Goal: Information Seeking & Learning: Learn about a topic

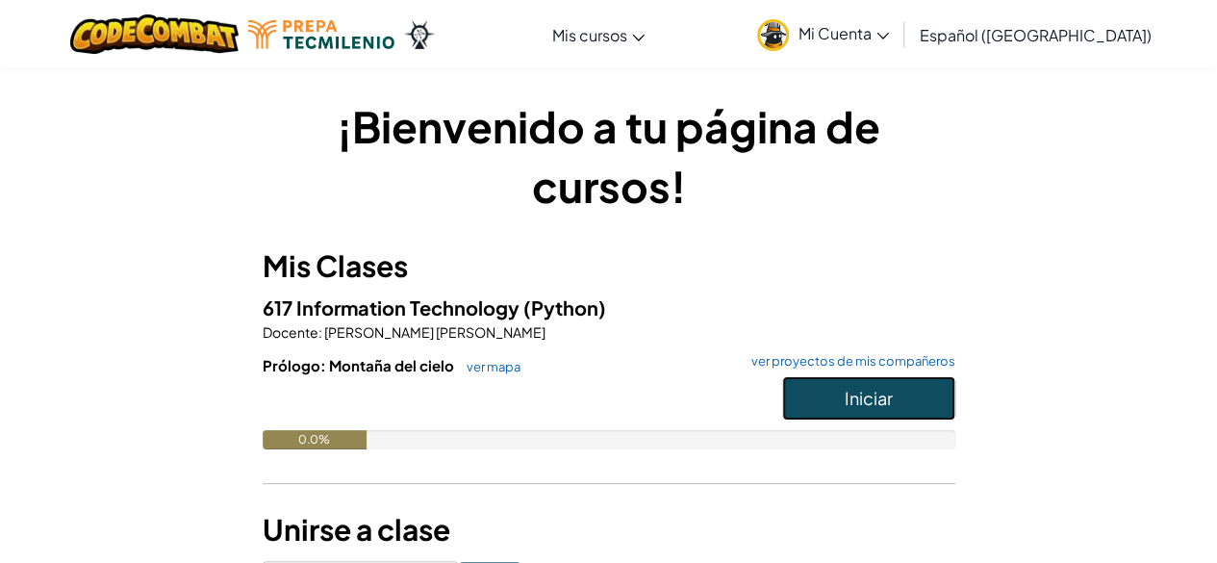
click at [886, 395] on span "Iniciar" at bounding box center [869, 398] width 48 height 22
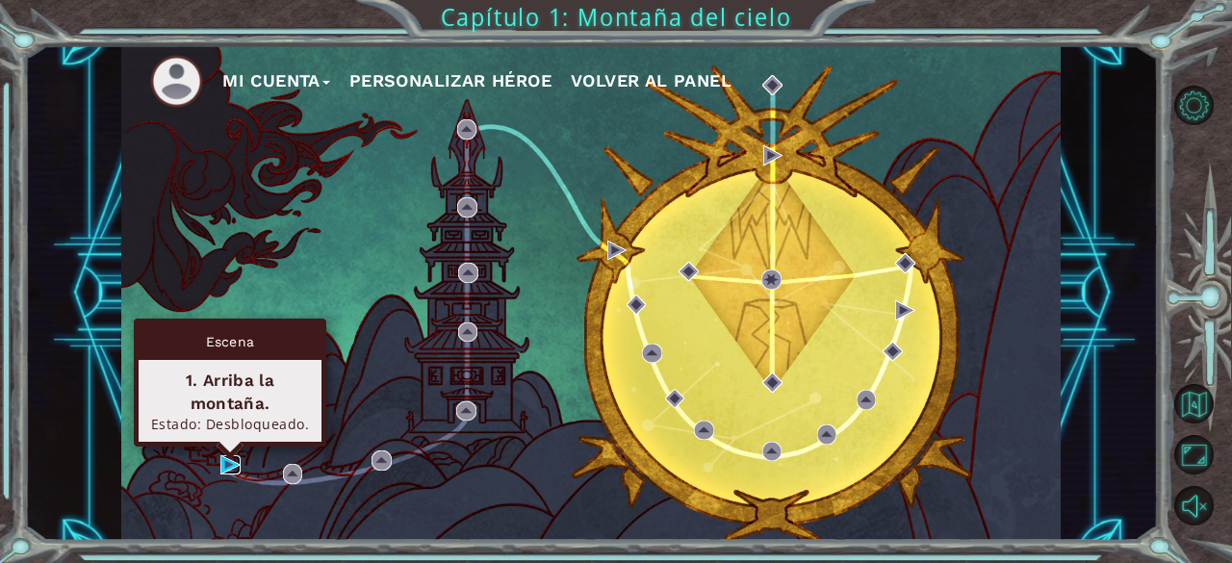
click at [224, 463] on img at bounding box center [229, 464] width 19 height 19
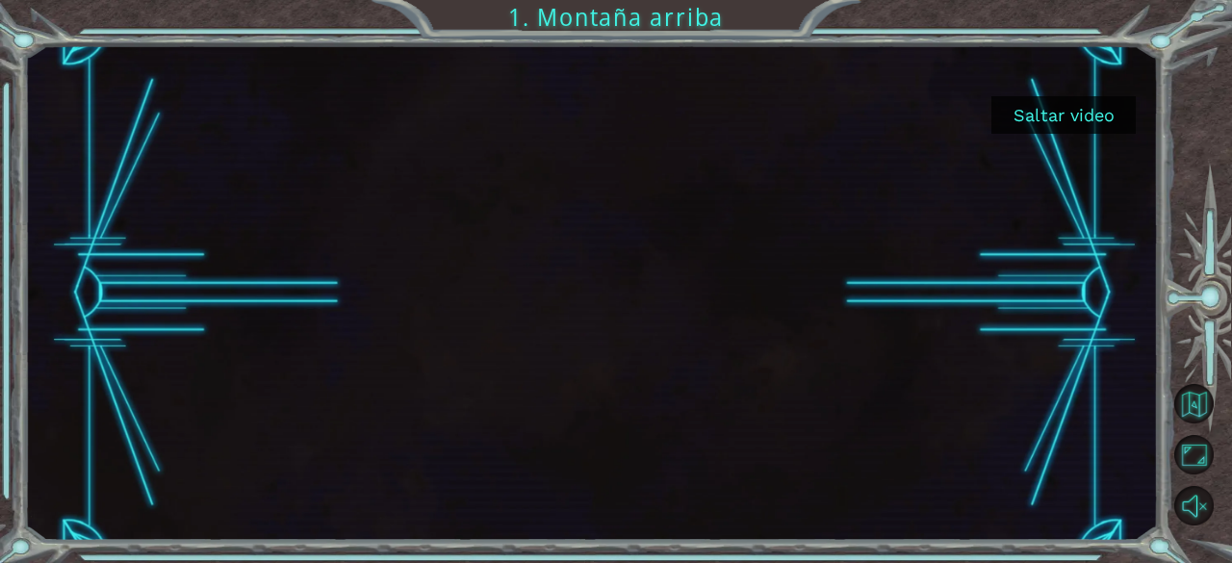
click at [1052, 109] on button "Saltar video" at bounding box center [1063, 115] width 144 height 38
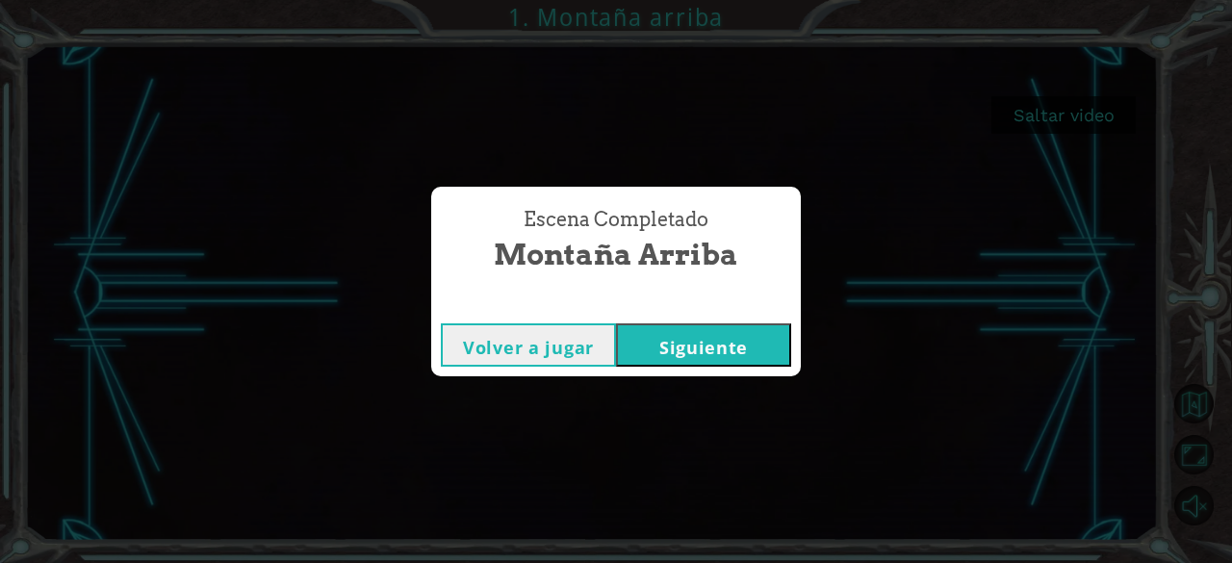
click at [668, 334] on button "Siguiente" at bounding box center [703, 344] width 175 height 43
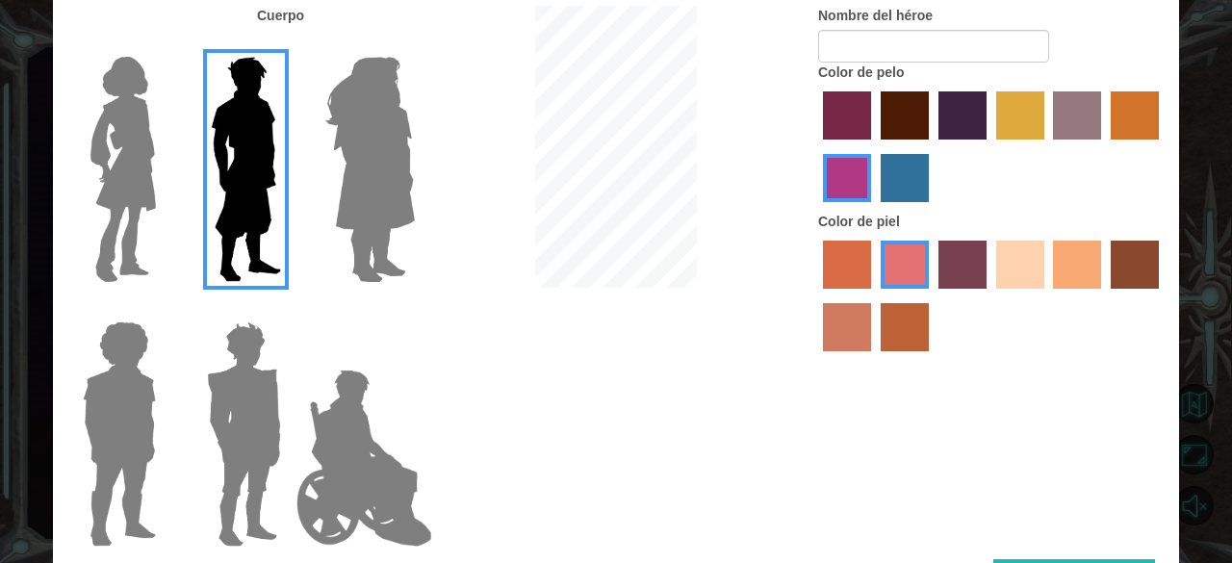
click at [303, 417] on img at bounding box center [364, 458] width 151 height 192
click at [414, 309] on input "Hero Jamie" at bounding box center [414, 309] width 0 height 0
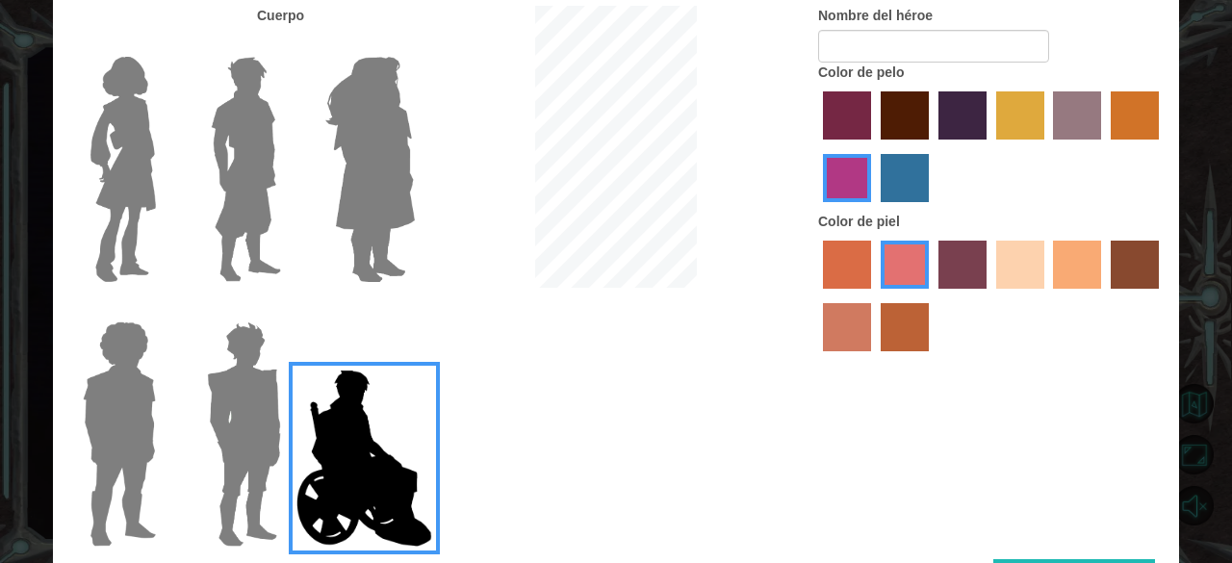
click at [359, 444] on img at bounding box center [364, 458] width 151 height 192
click at [414, 309] on input "Hero Jamie" at bounding box center [414, 309] width 0 height 0
click at [260, 440] on img at bounding box center [243, 434] width 89 height 241
click at [289, 309] on input "Hero Garnet" at bounding box center [289, 309] width 0 height 0
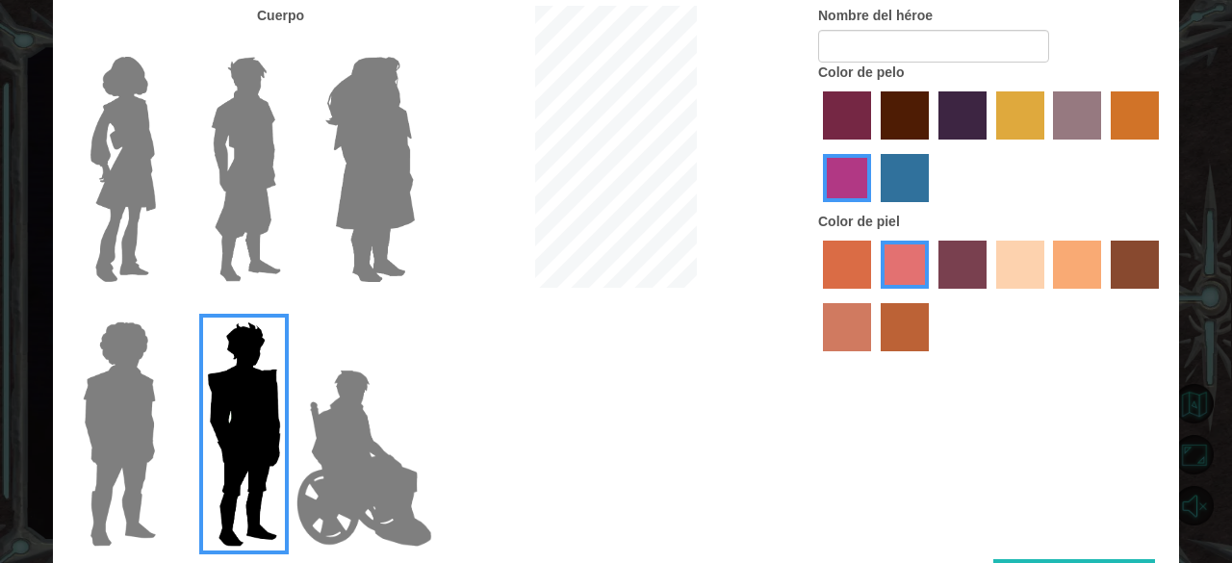
click at [180, 447] on div at bounding box center [240, 426] width 125 height 265
click at [171, 434] on div at bounding box center [115, 426] width 125 height 265
click at [133, 432] on img at bounding box center [119, 434] width 89 height 241
click at [164, 309] on input "Hero Steven" at bounding box center [164, 309] width 0 height 0
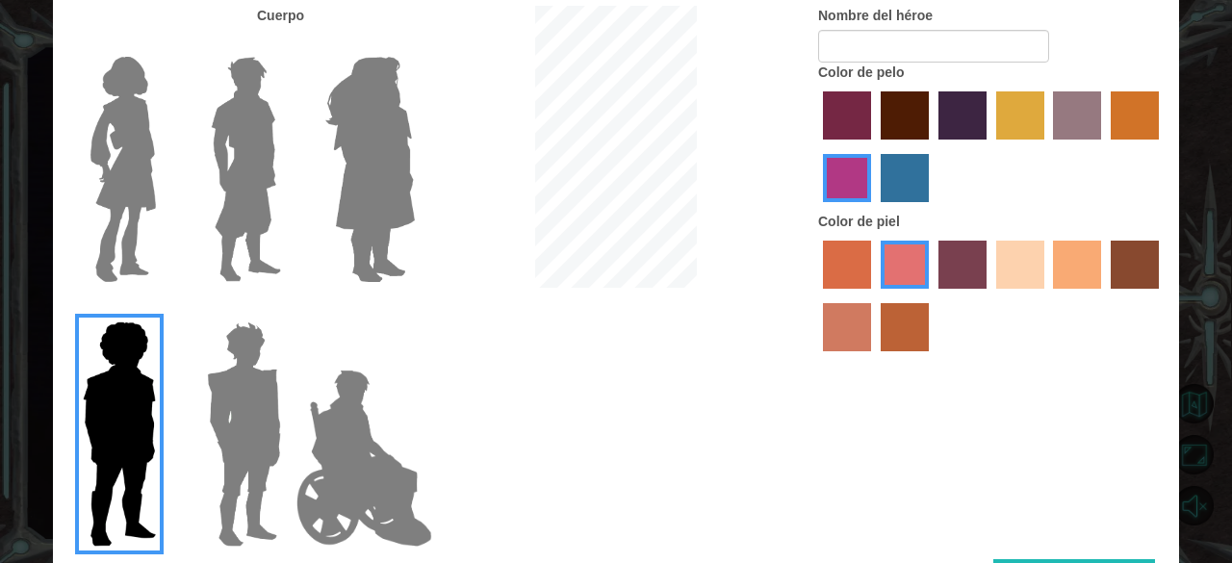
click at [225, 465] on img at bounding box center [243, 434] width 89 height 241
click at [289, 309] on input "Hero Garnet" at bounding box center [289, 309] width 0 height 0
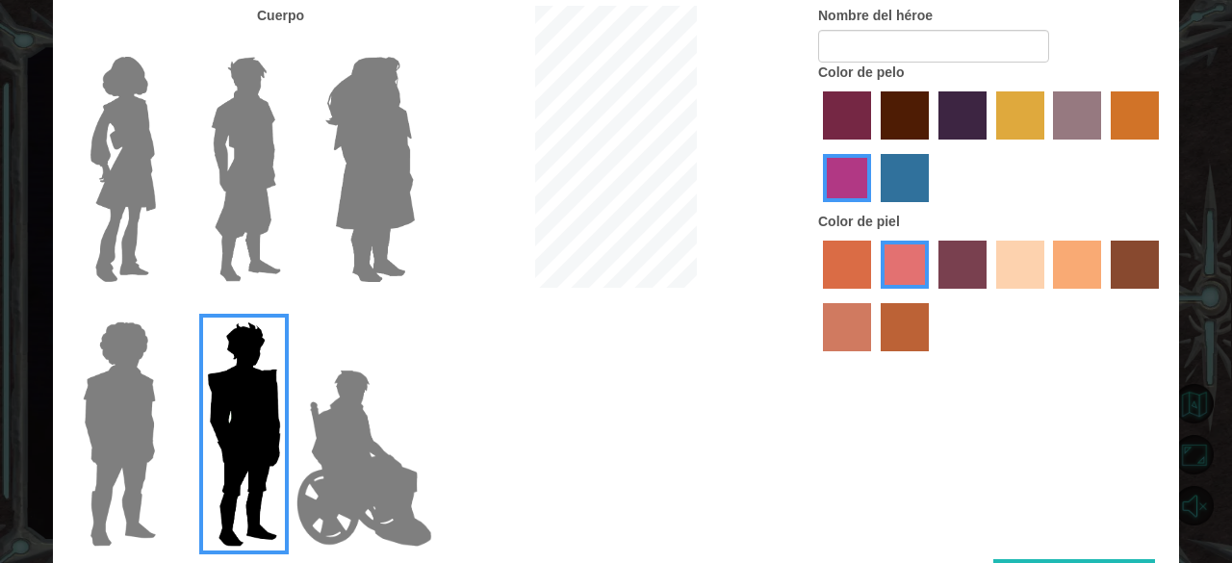
click at [914, 116] on label "maroon hair color" at bounding box center [904, 115] width 48 height 48
click at [874, 146] on input "maroon hair color" at bounding box center [874, 146] width 0 height 0
click at [743, 241] on div at bounding box center [615, 149] width 375 height 287
click at [213, 114] on img at bounding box center [246, 169] width 86 height 241
click at [289, 44] on input "Hero Lars" at bounding box center [289, 44] width 0 height 0
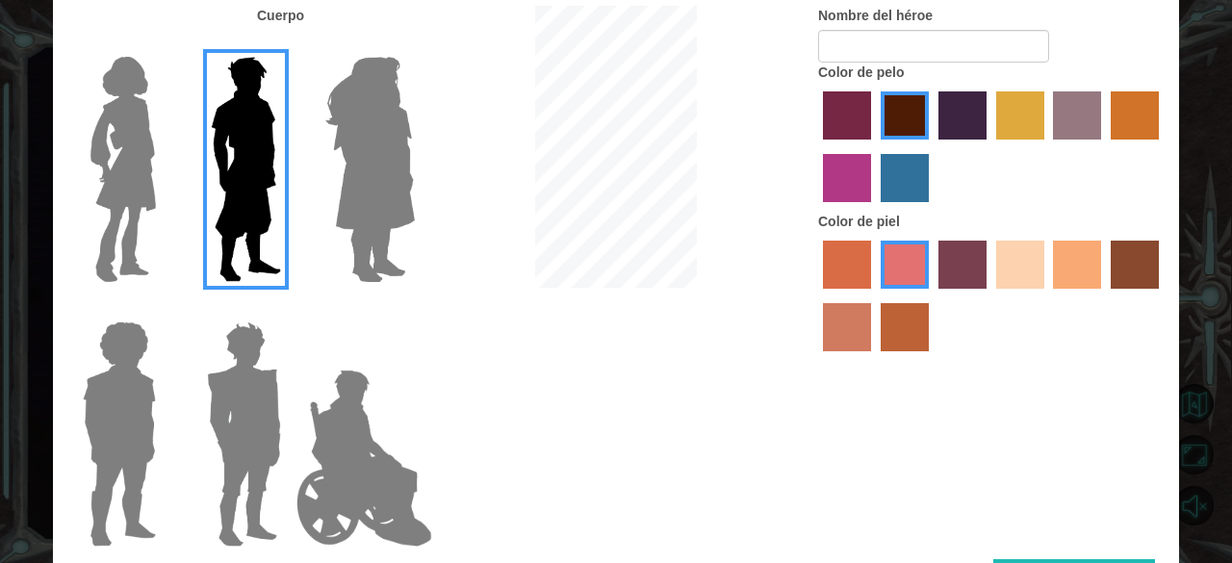
click at [1035, 272] on label "sandy beach skin color" at bounding box center [1020, 265] width 48 height 48
click at [989, 295] on input "sandy beach skin color" at bounding box center [989, 295] width 0 height 0
click at [1053, 275] on label "tacao skin color" at bounding box center [1077, 265] width 48 height 48
click at [1047, 295] on input "tacao skin color" at bounding box center [1047, 295] width 0 height 0
click at [1024, 121] on label "tulip tree hair color" at bounding box center [1020, 115] width 48 height 48
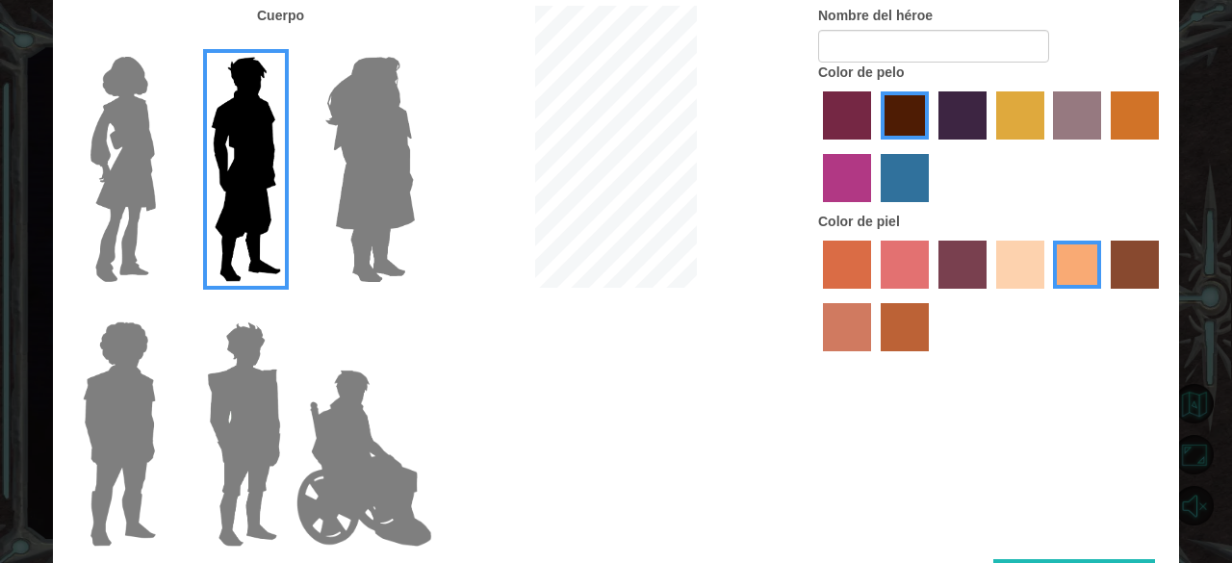
click at [989, 146] on input "tulip tree hair color" at bounding box center [989, 146] width 0 height 0
click at [945, 122] on label "hot purple hair color" at bounding box center [962, 115] width 48 height 48
click at [931, 146] on input "hot purple hair color" at bounding box center [931, 146] width 0 height 0
click at [913, 123] on label "maroon hair color" at bounding box center [904, 115] width 48 height 48
click at [874, 146] on input "maroon hair color" at bounding box center [874, 146] width 0 height 0
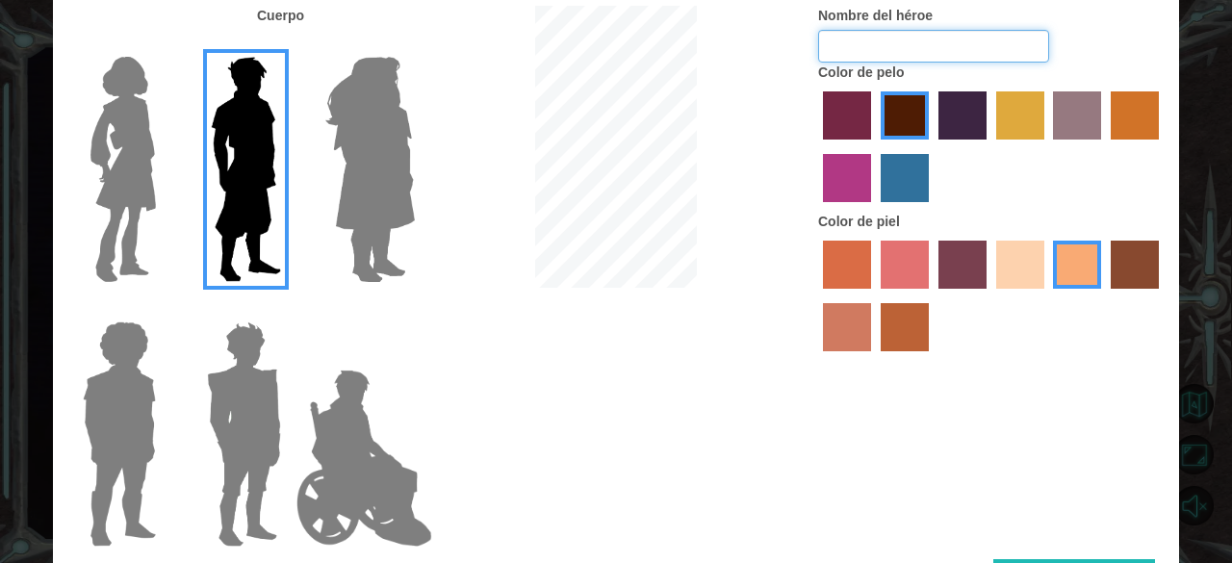
click at [920, 47] on input "Nombre del héroe" at bounding box center [933, 46] width 231 height 33
type input "[PERSON_NAME]"
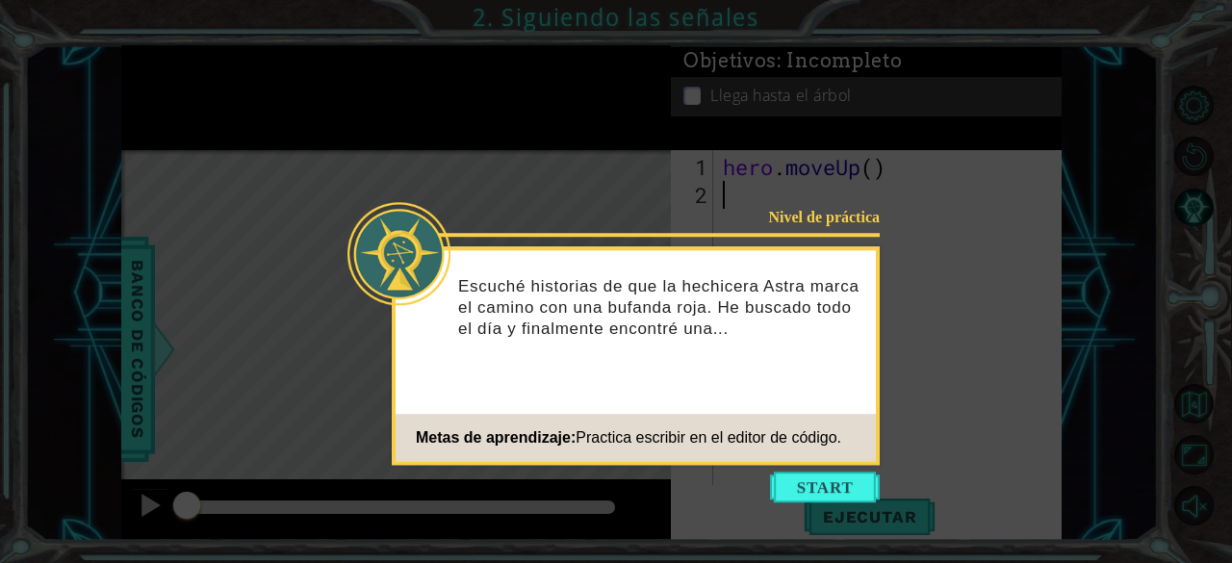
click at [834, 505] on icon at bounding box center [616, 281] width 1232 height 563
click at [837, 490] on button "Start" at bounding box center [825, 486] width 110 height 31
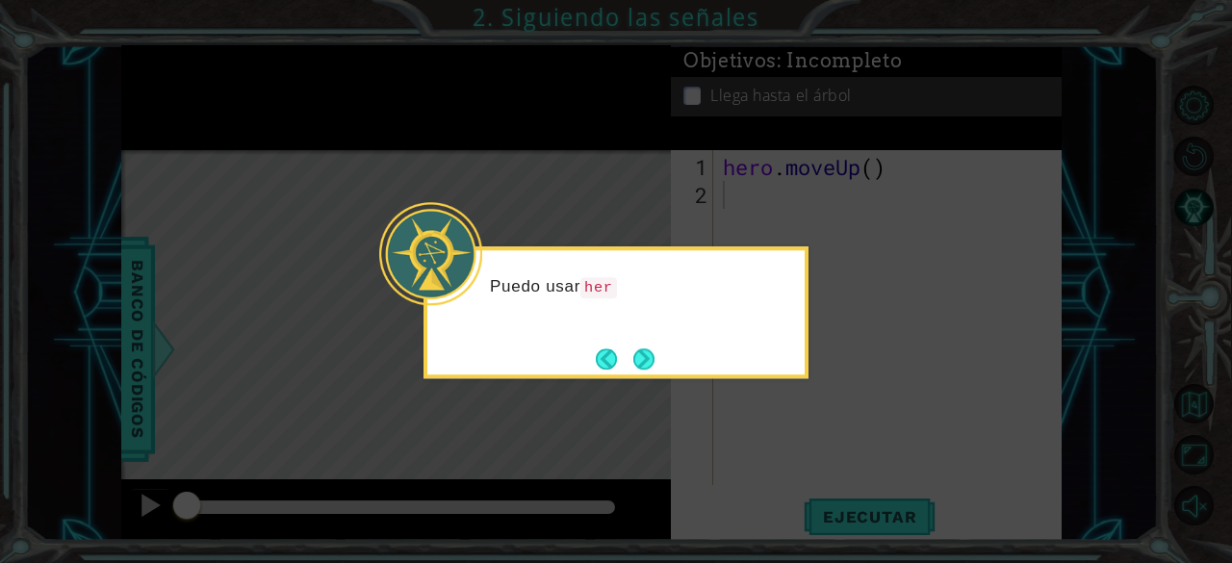
click at [803, 429] on icon at bounding box center [616, 281] width 1232 height 563
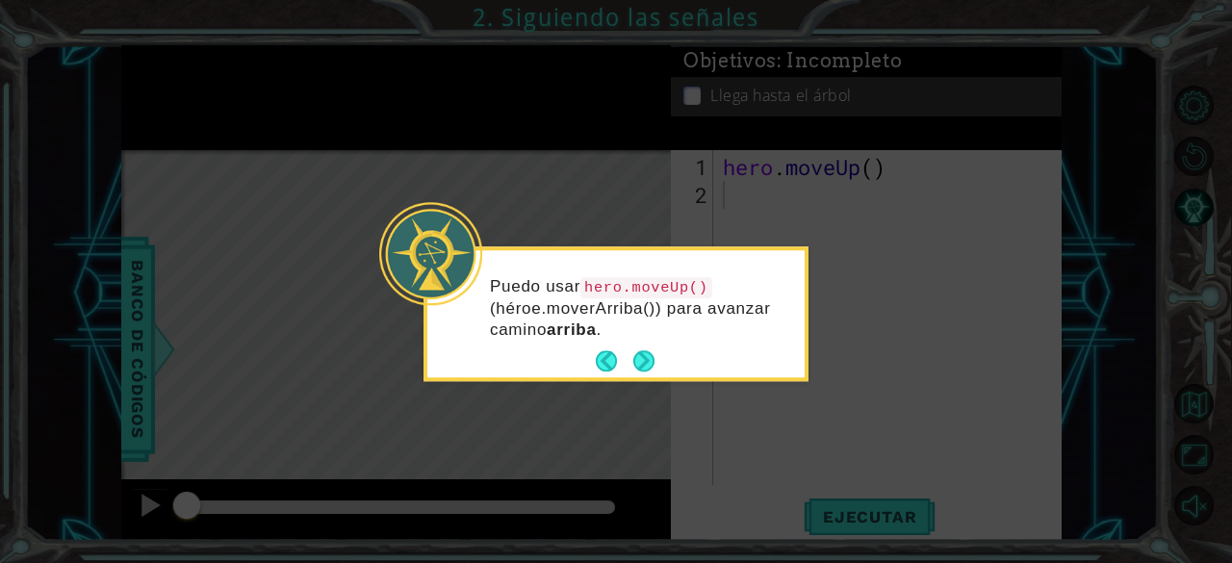
click at [879, 363] on icon at bounding box center [616, 281] width 1232 height 563
click at [641, 363] on button "Next" at bounding box center [643, 361] width 23 height 23
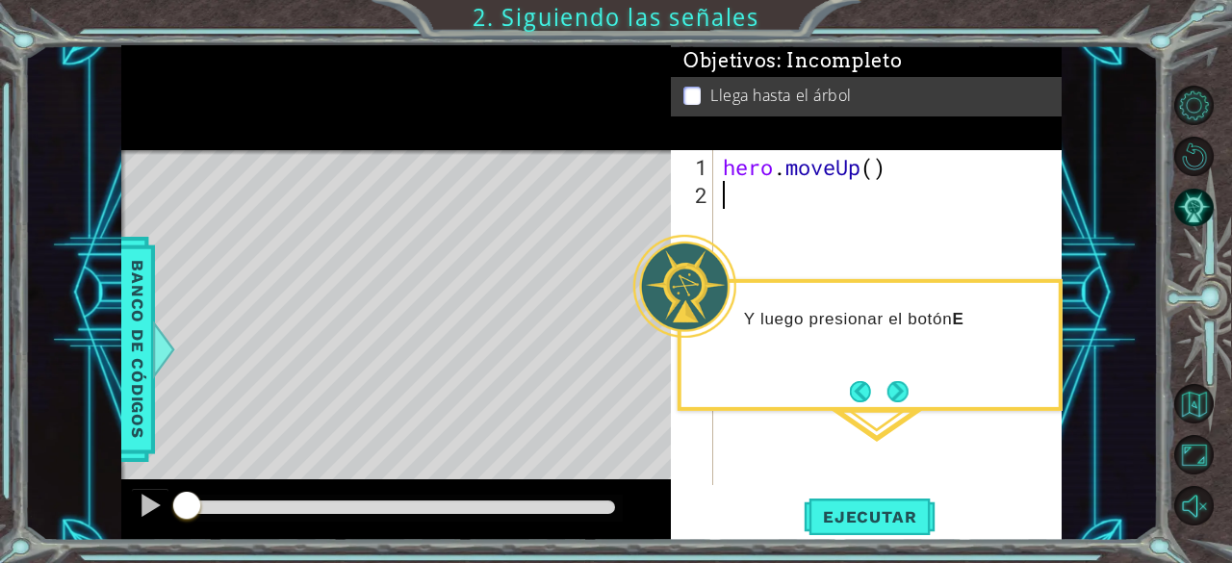
click at [884, 263] on div "hero . moveUp ( )" at bounding box center [893, 348] width 348 height 391
click at [814, 193] on div "hero . moveUp ( )" at bounding box center [893, 348] width 348 height 391
click at [699, 284] on div at bounding box center [684, 286] width 103 height 103
click at [816, 228] on div "hero . moveUp ( )" at bounding box center [893, 348] width 348 height 391
click at [887, 401] on button "Next" at bounding box center [897, 391] width 21 height 21
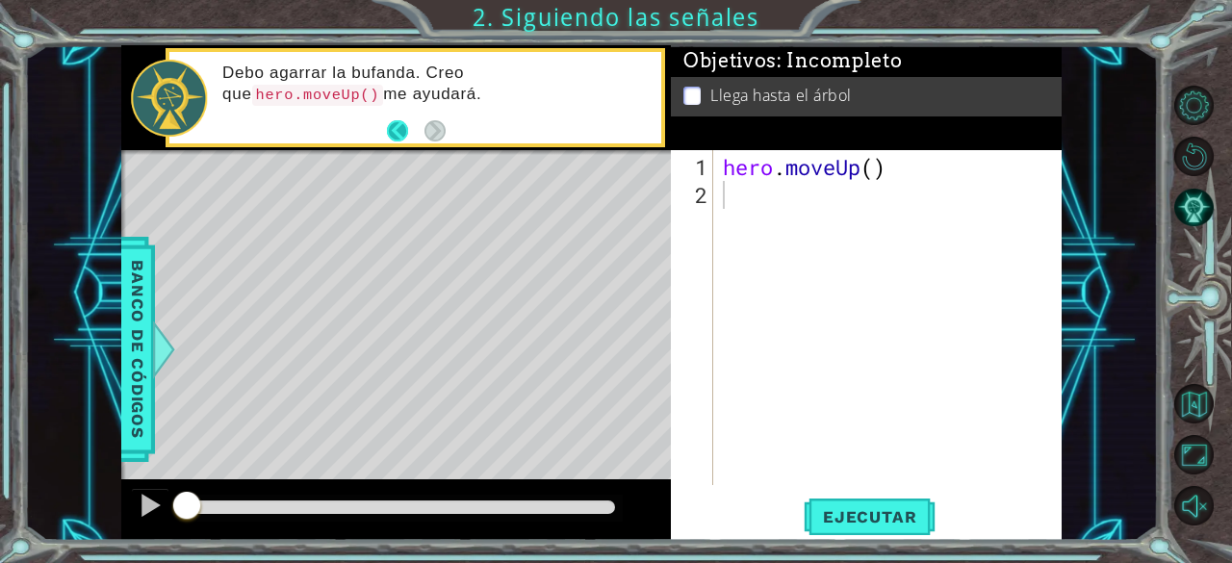
click at [389, 136] on button "Back" at bounding box center [406, 130] width 38 height 21
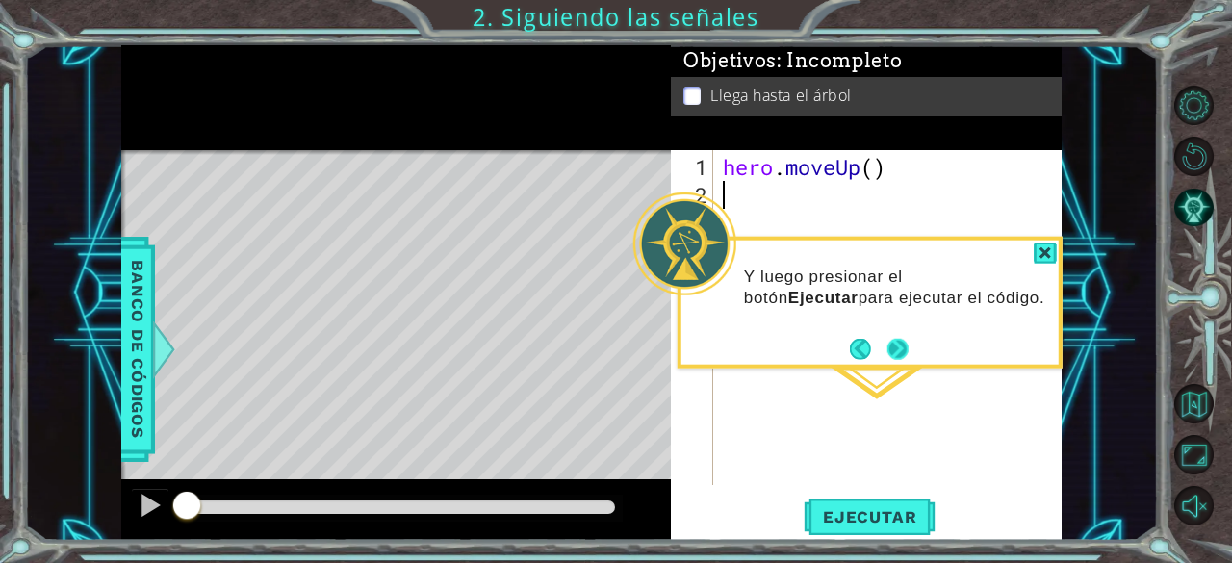
click at [906, 359] on button "Next" at bounding box center [897, 348] width 21 height 21
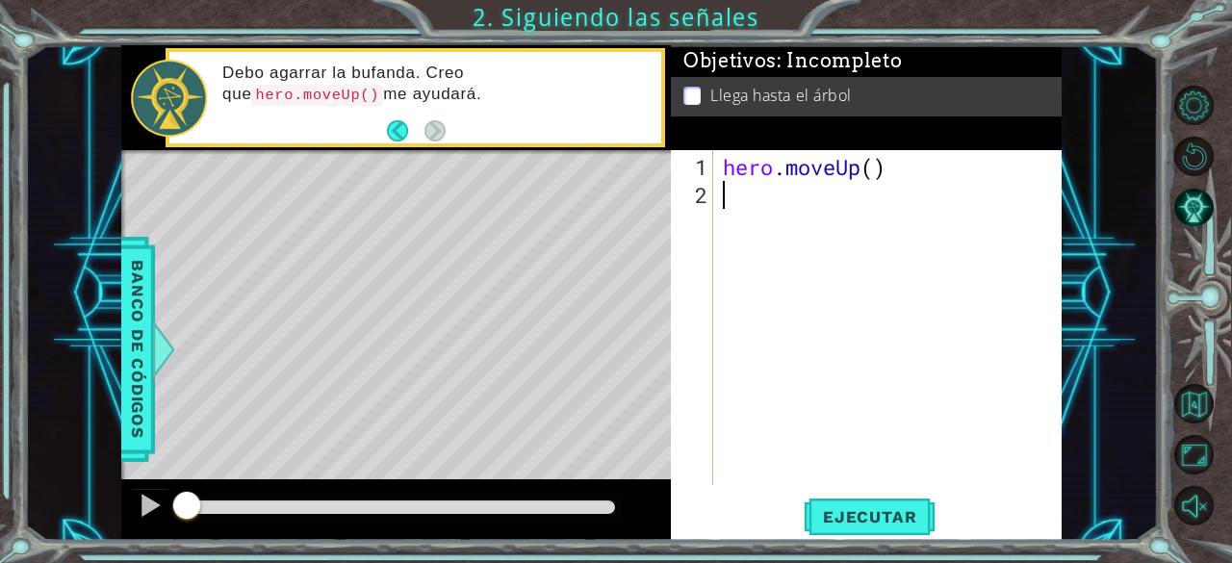
click at [829, 250] on div "hero . moveUp ( )" at bounding box center [893, 348] width 348 height 391
type textarea "j"
click at [877, 166] on div "hero . moveUp ( )" at bounding box center [893, 348] width 348 height 391
type textarea "hero.moveUp()"
click at [822, 243] on div "hero . moveUp ( )" at bounding box center [893, 348] width 348 height 391
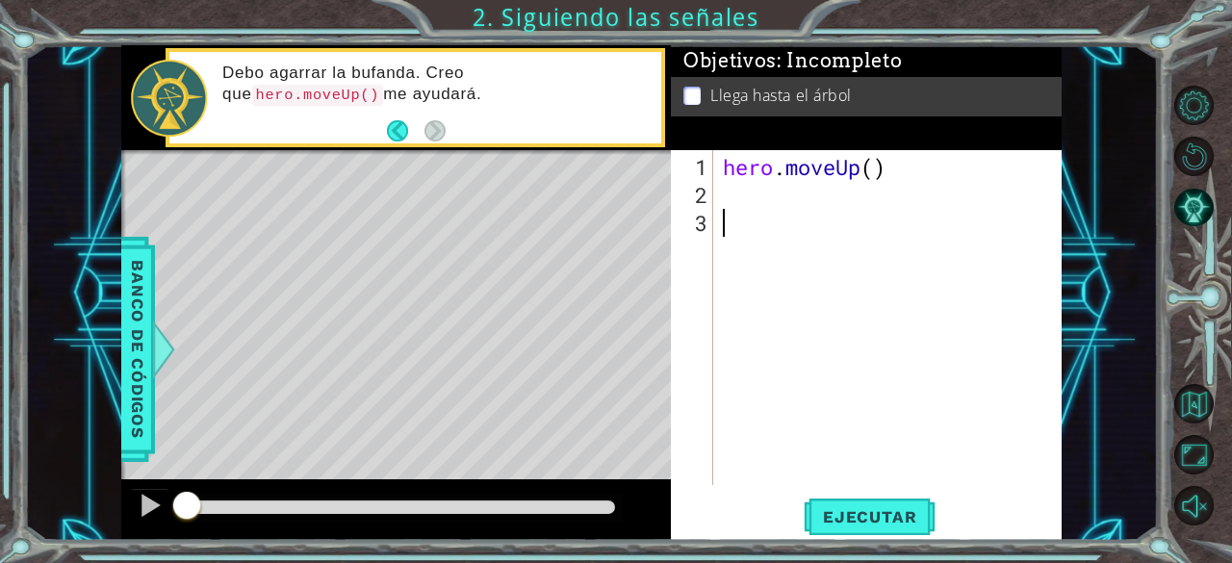
click at [817, 220] on div "hero . moveUp ( )" at bounding box center [893, 348] width 348 height 391
click at [828, 195] on div "hero . moveUp ( )" at bounding box center [893, 348] width 348 height 391
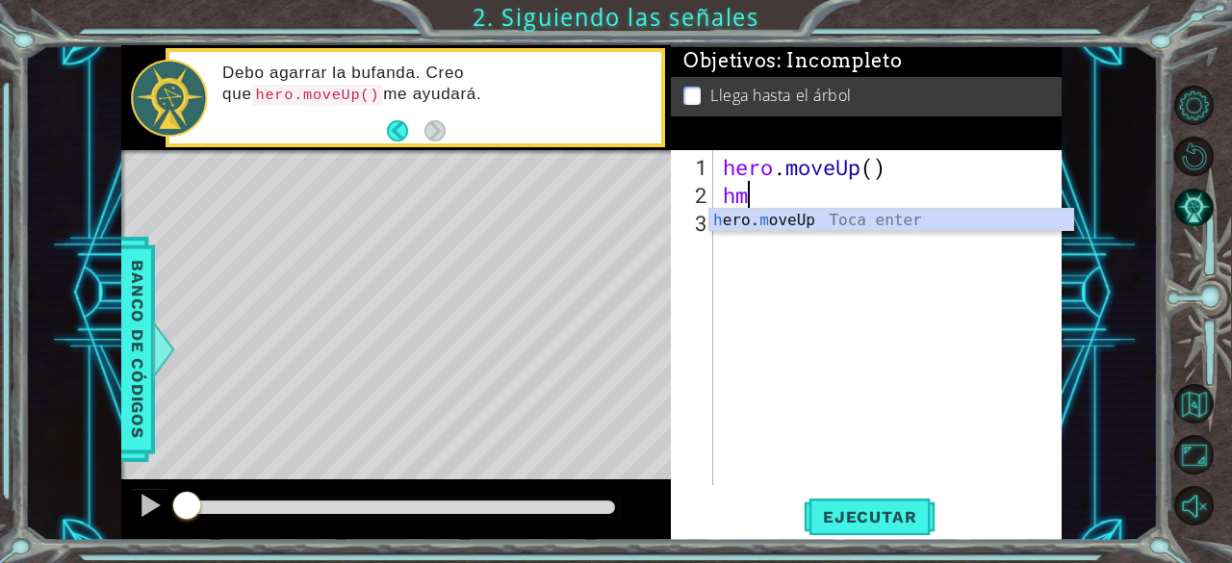
type textarea "hmu"
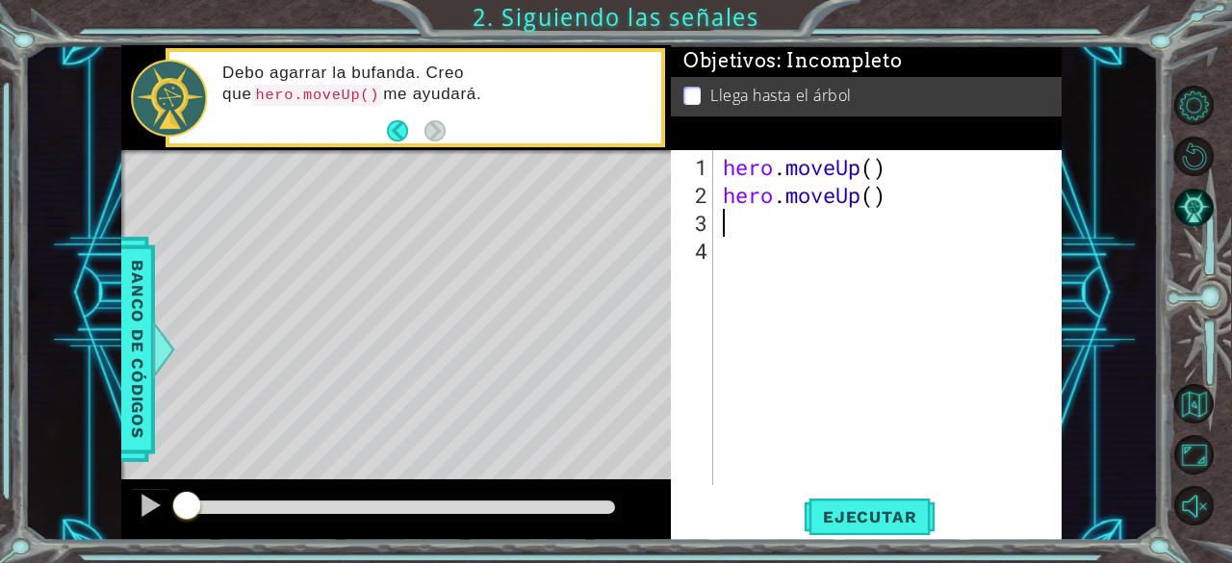
click at [935, 213] on div "hero . moveUp ( ) hero . moveUp ( )" at bounding box center [893, 348] width 348 height 391
click at [919, 199] on div "hero . moveUp ( ) hero . moveUp ( )" at bounding box center [893, 348] width 348 height 391
type textarea "hero.moveUp()"
click at [866, 501] on button "Ejecutar" at bounding box center [869, 516] width 132 height 39
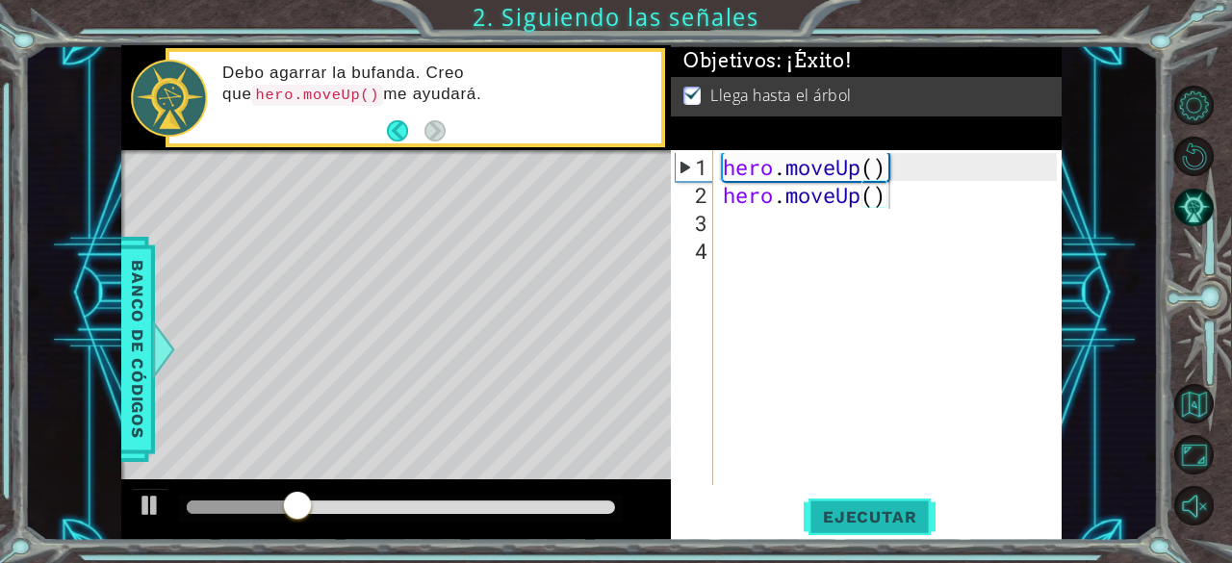
click at [866, 501] on button "Ejecutar" at bounding box center [869, 516] width 132 height 39
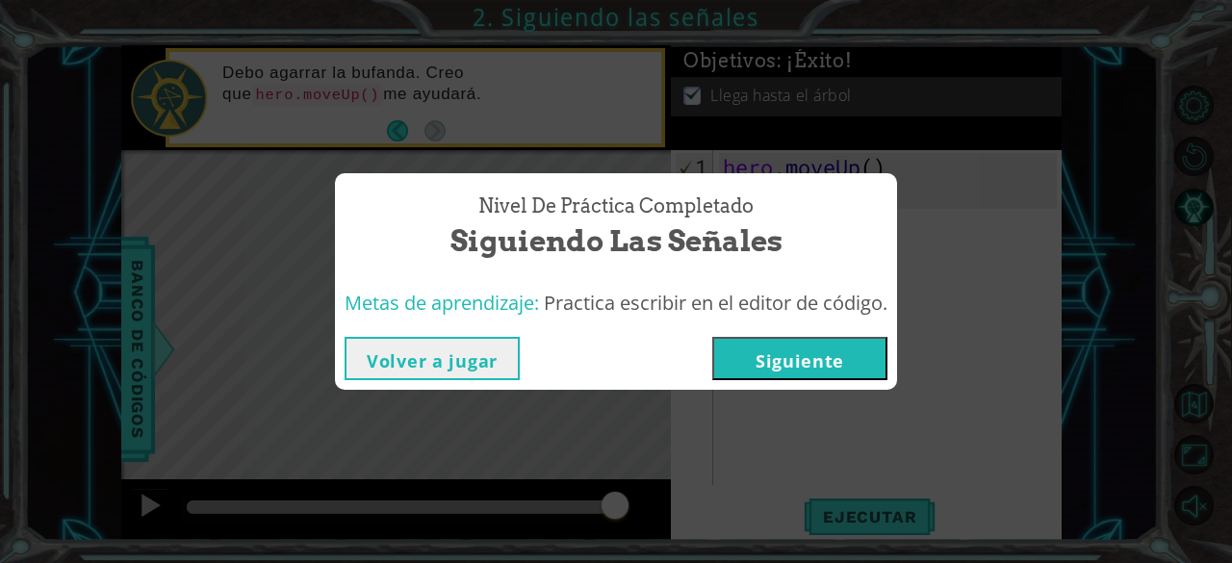
click at [874, 343] on button "Siguiente" at bounding box center [799, 358] width 175 height 43
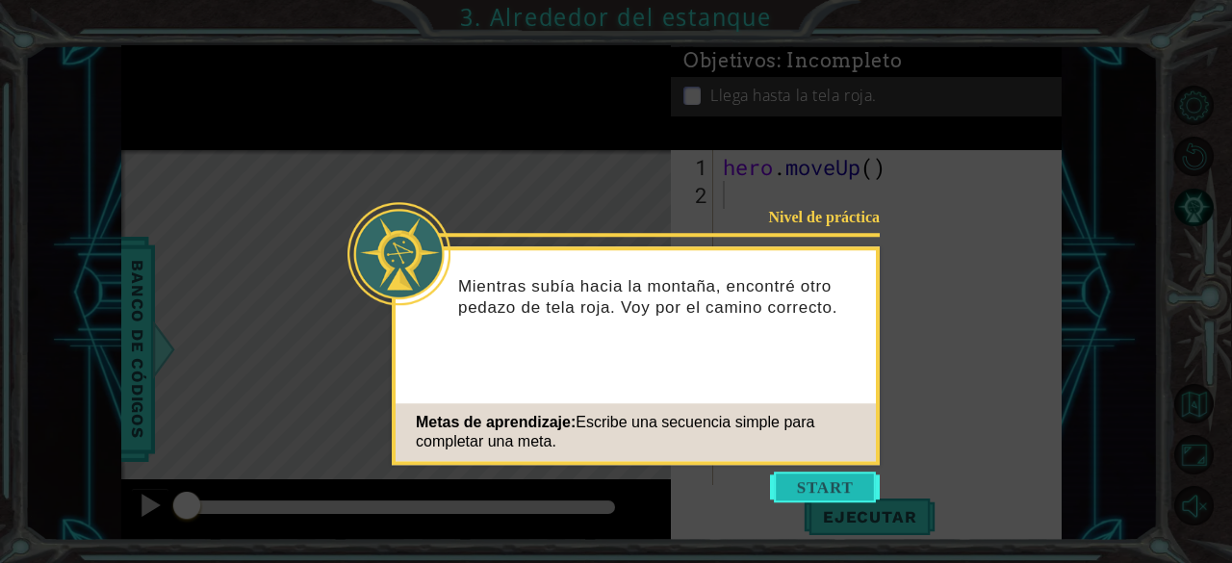
click at [848, 479] on button "Start" at bounding box center [825, 486] width 110 height 31
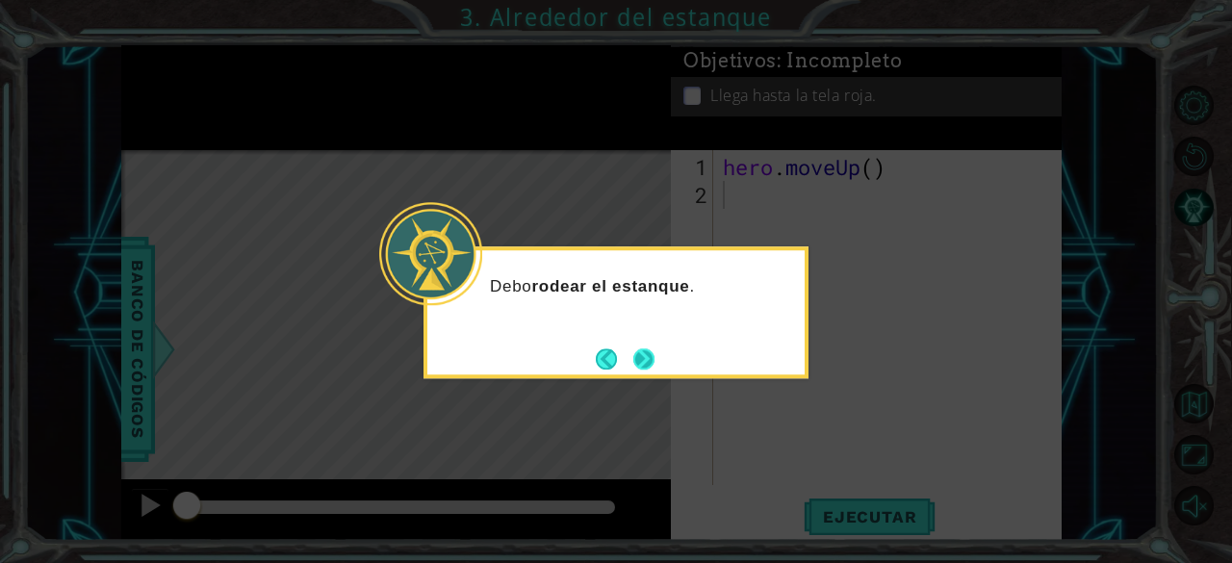
click at [645, 362] on button "Next" at bounding box center [643, 358] width 21 height 21
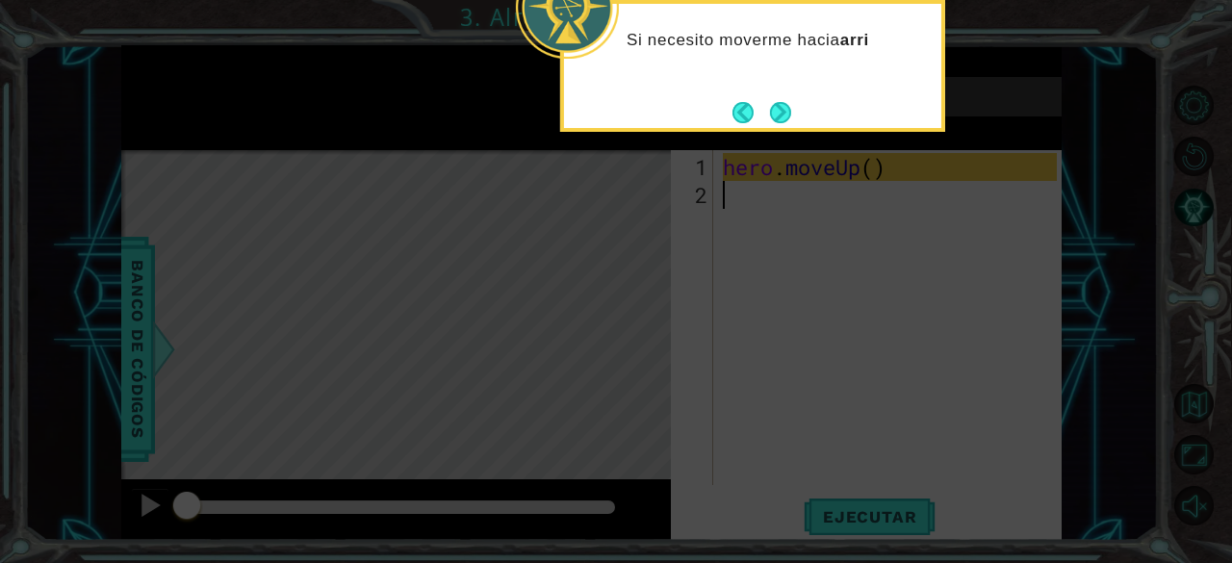
click at [773, 132] on icon at bounding box center [616, 84] width 1232 height 957
click at [772, 120] on button "Next" at bounding box center [780, 112] width 21 height 21
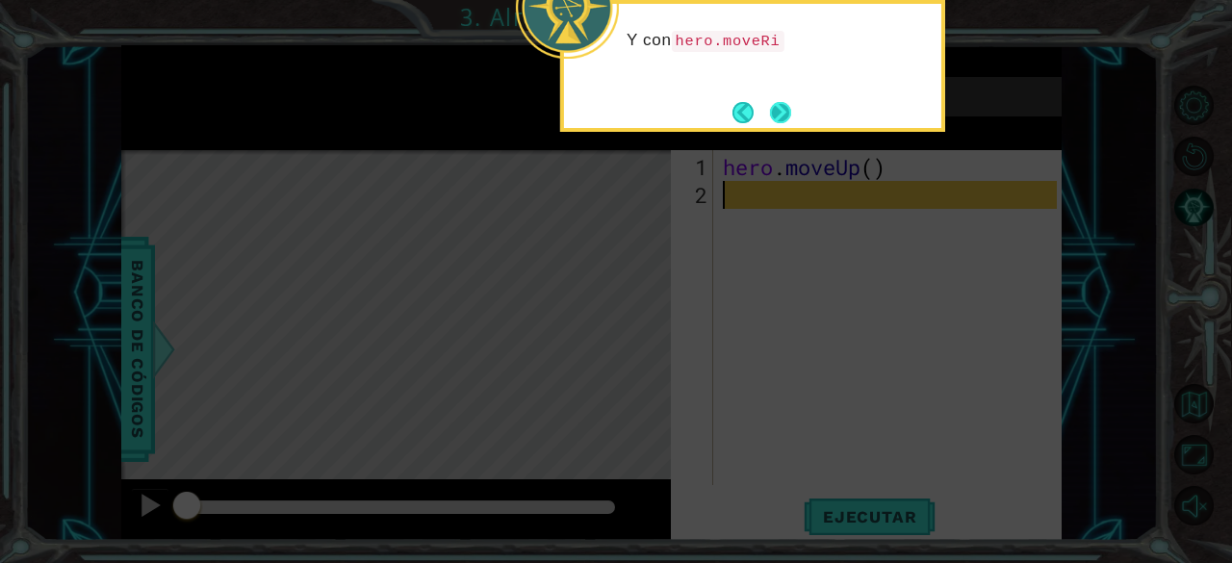
click at [789, 120] on button "Next" at bounding box center [780, 112] width 21 height 21
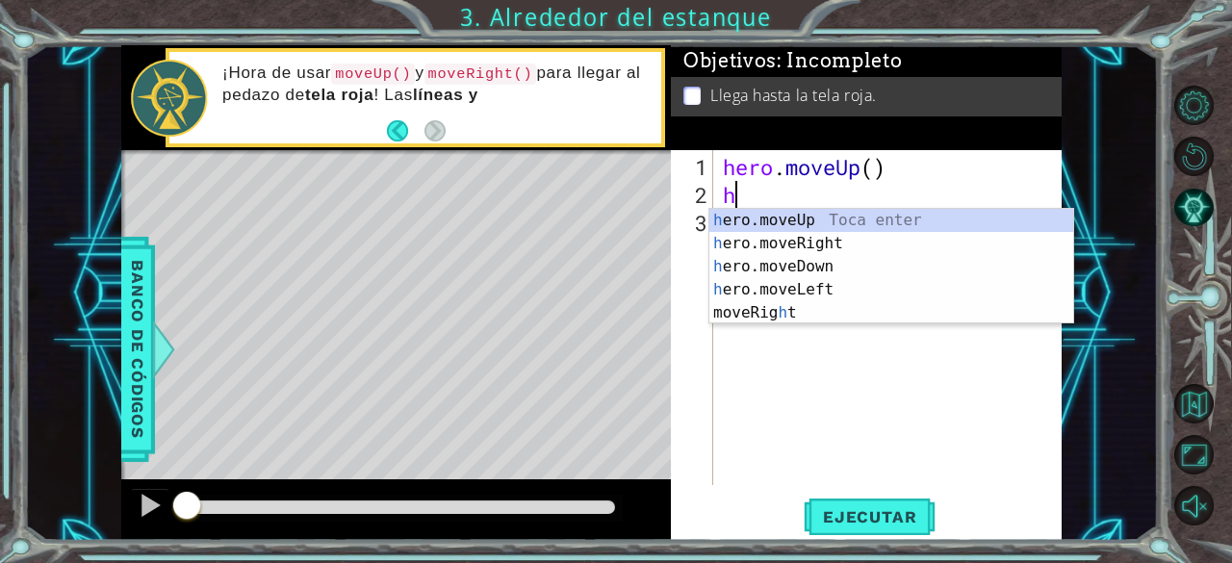
type textarea "hm"
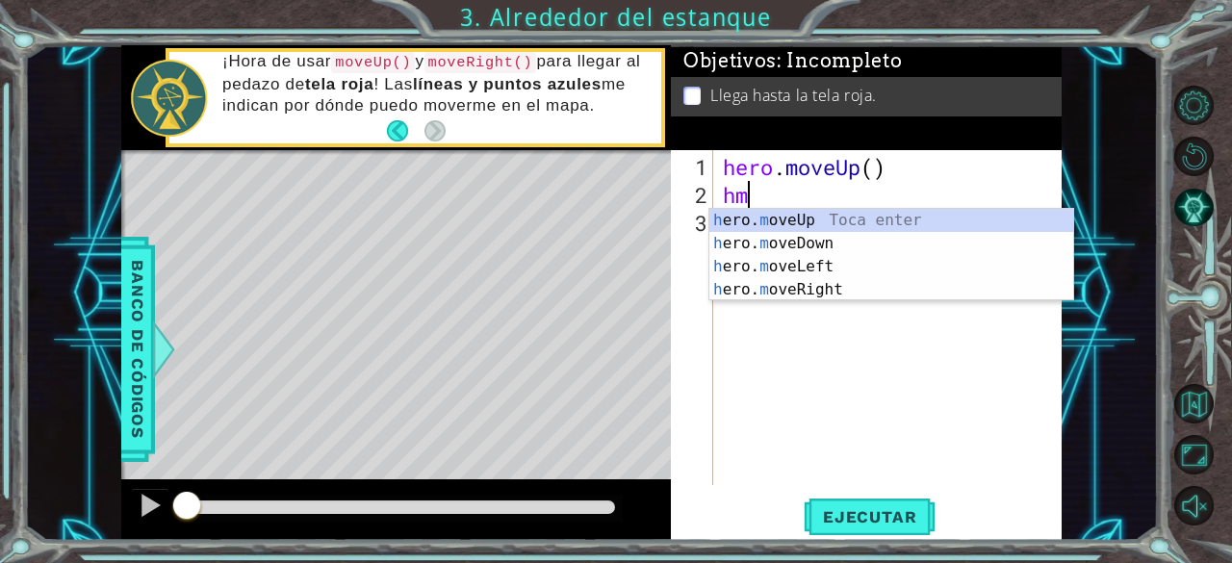
drag, startPoint x: 807, startPoint y: 226, endPoint x: 793, endPoint y: 220, distance: 15.5
click at [793, 220] on div "h ero. m oveUp Toca enter h ero. m oveDown Toca enter h ero. m oveLeft Toca ent…" at bounding box center [891, 278] width 365 height 139
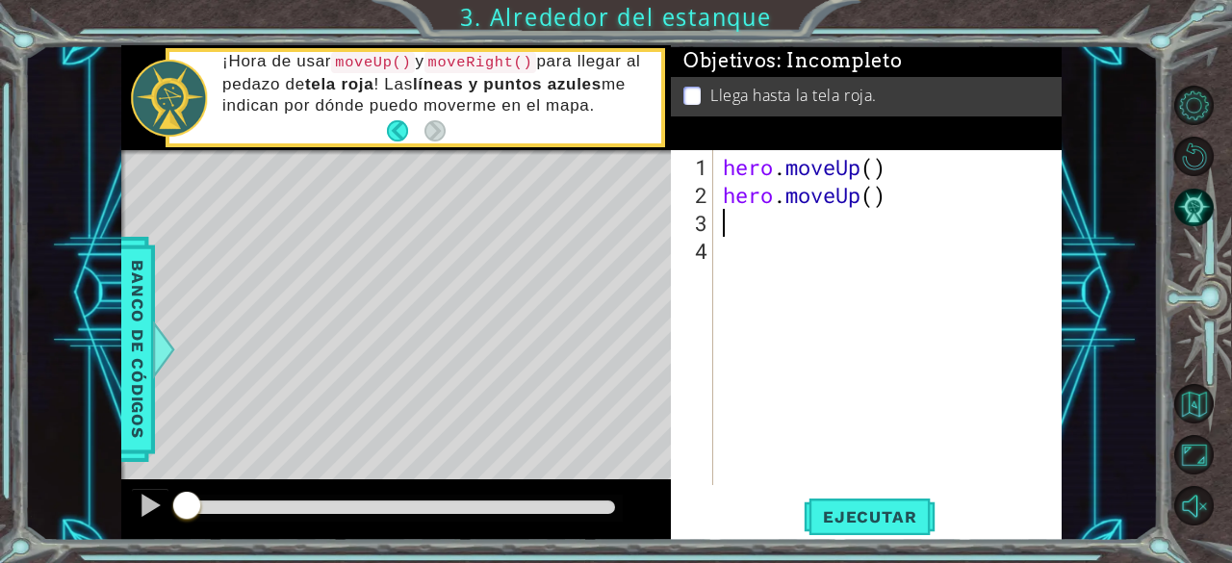
type textarea "h"
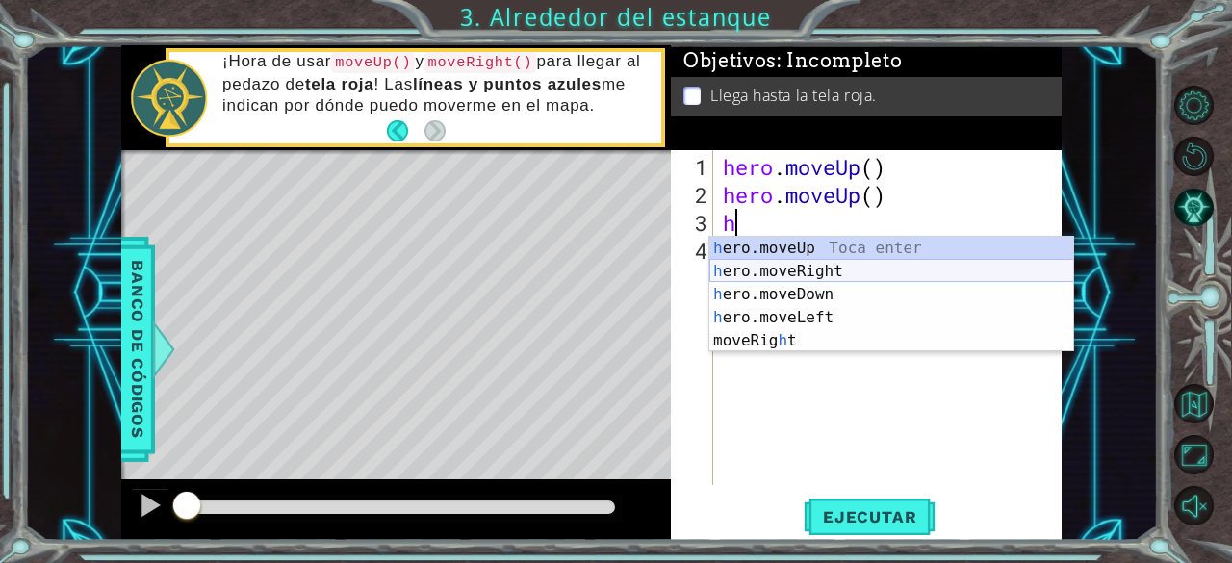
click at [805, 270] on div "h ero.moveUp Toca enter h ero.moveRight Toca enter h ero.moveDown Toca enter h …" at bounding box center [891, 318] width 365 height 162
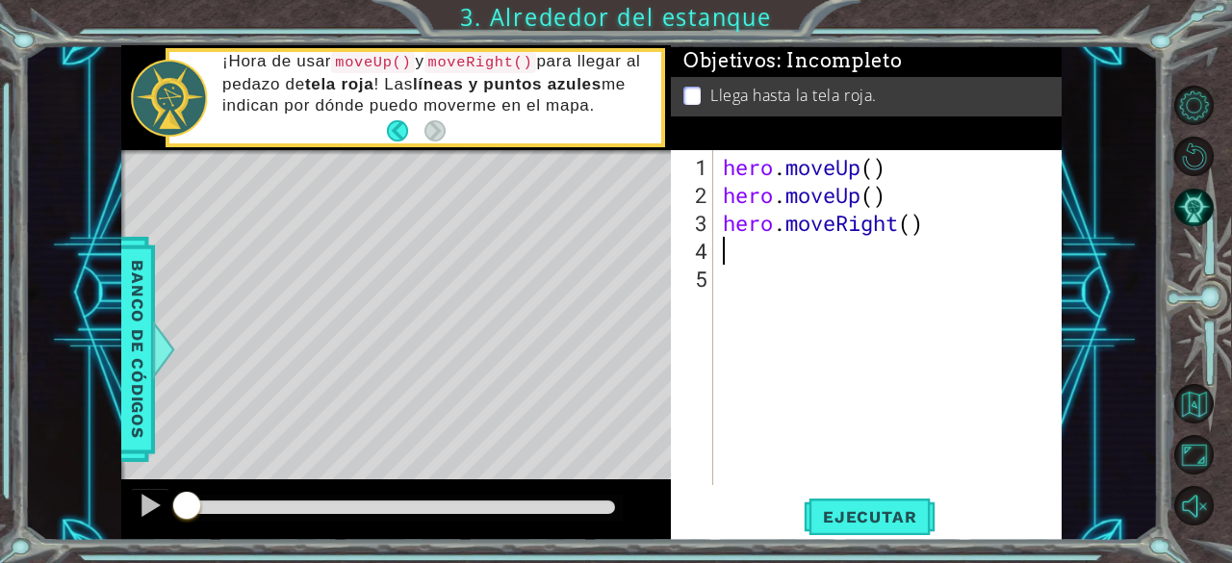
type textarea "h"
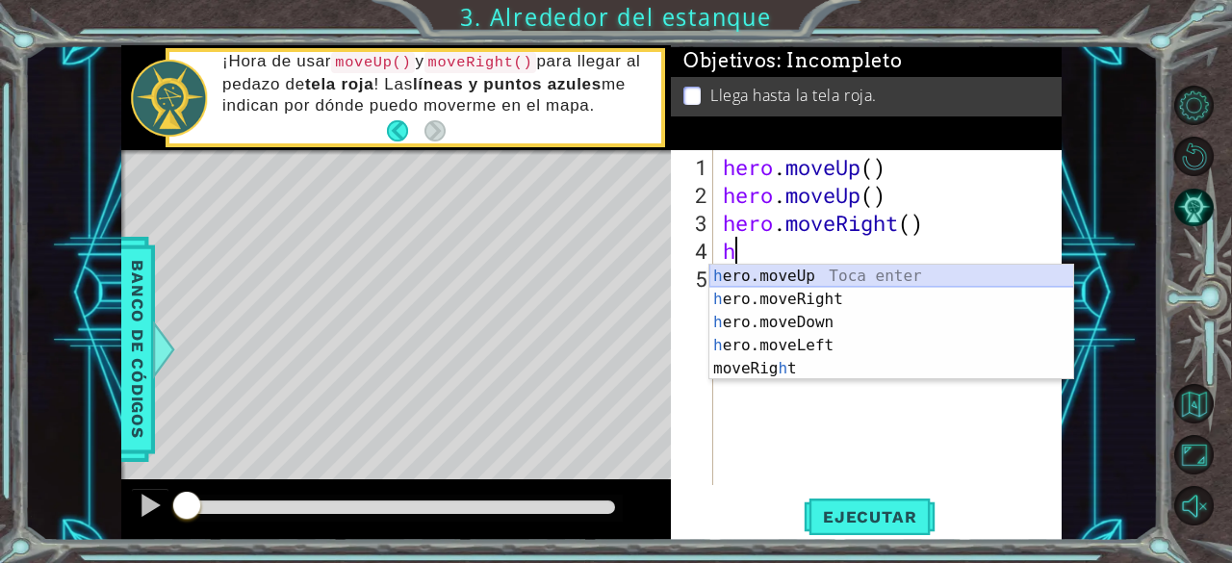
click at [832, 275] on div "h ero.moveUp Toca enter h ero.moveRight Toca enter h ero.moveDown Toca enter h …" at bounding box center [891, 346] width 365 height 162
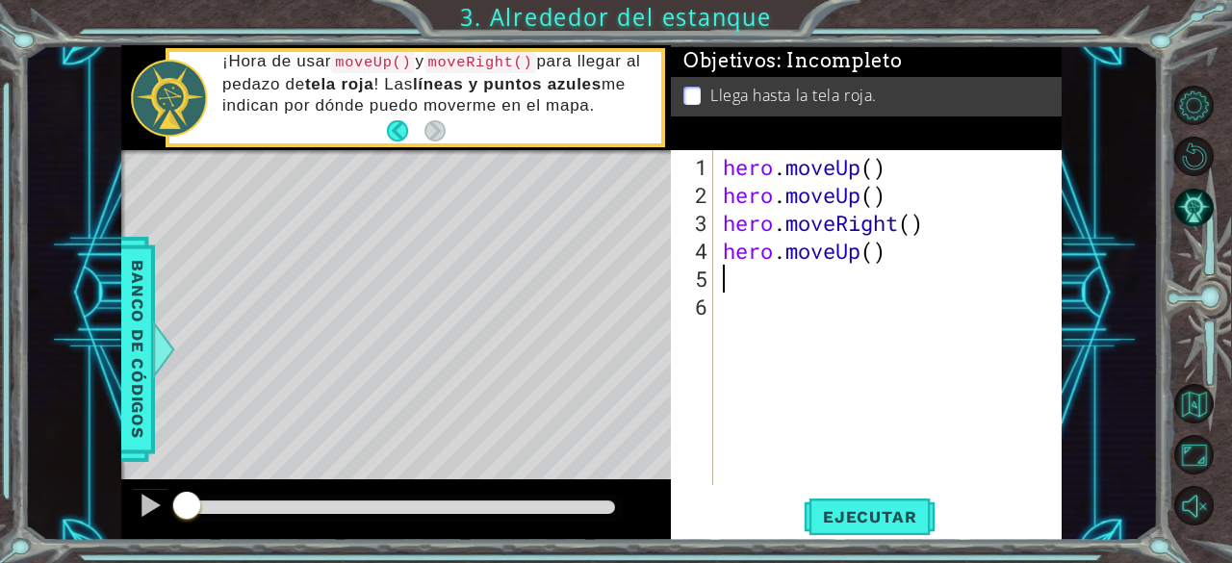
click at [955, 323] on div "hero . moveUp ( ) hero . moveUp ( ) hero . moveRight ( ) hero . moveUp ( )" at bounding box center [893, 348] width 348 height 391
click at [929, 389] on div "hero . moveUp ( ) hero . moveUp ( ) hero . moveRight ( ) hero . moveUp ( )" at bounding box center [893, 348] width 348 height 391
click at [860, 519] on span "Ejecutar" at bounding box center [869, 516] width 132 height 19
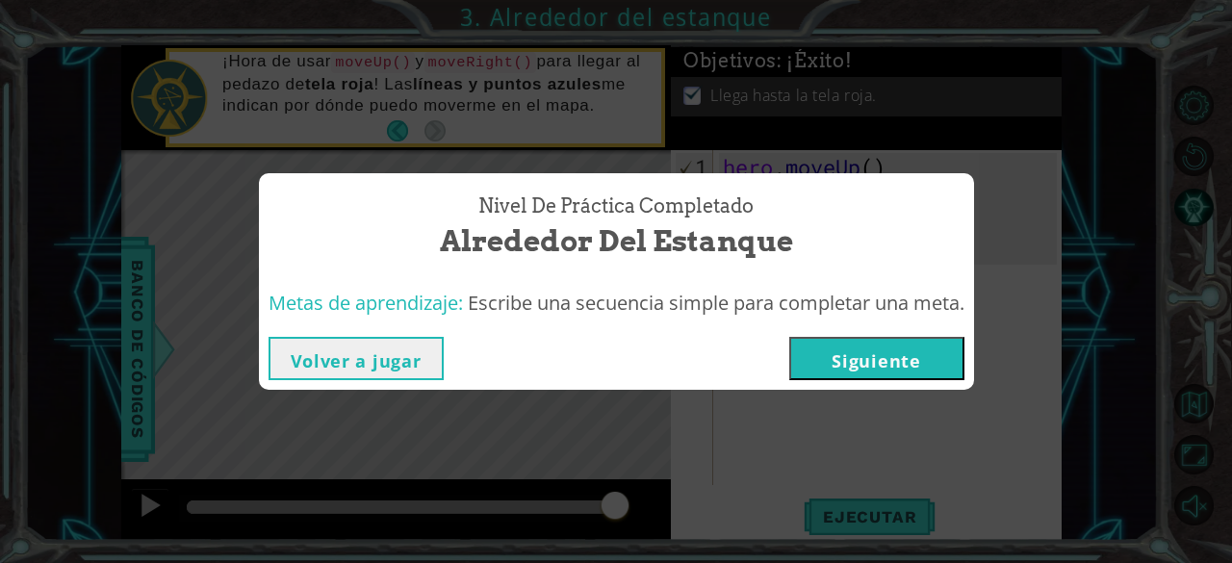
click at [901, 368] on button "Siguiente" at bounding box center [876, 358] width 175 height 43
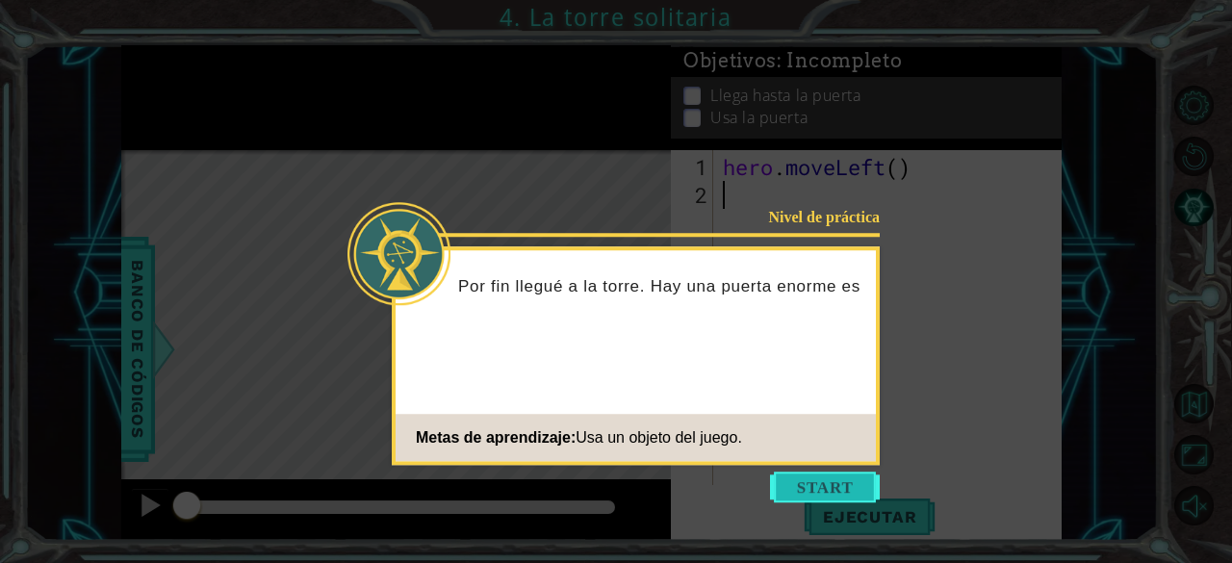
click at [817, 493] on button "Start" at bounding box center [825, 486] width 110 height 31
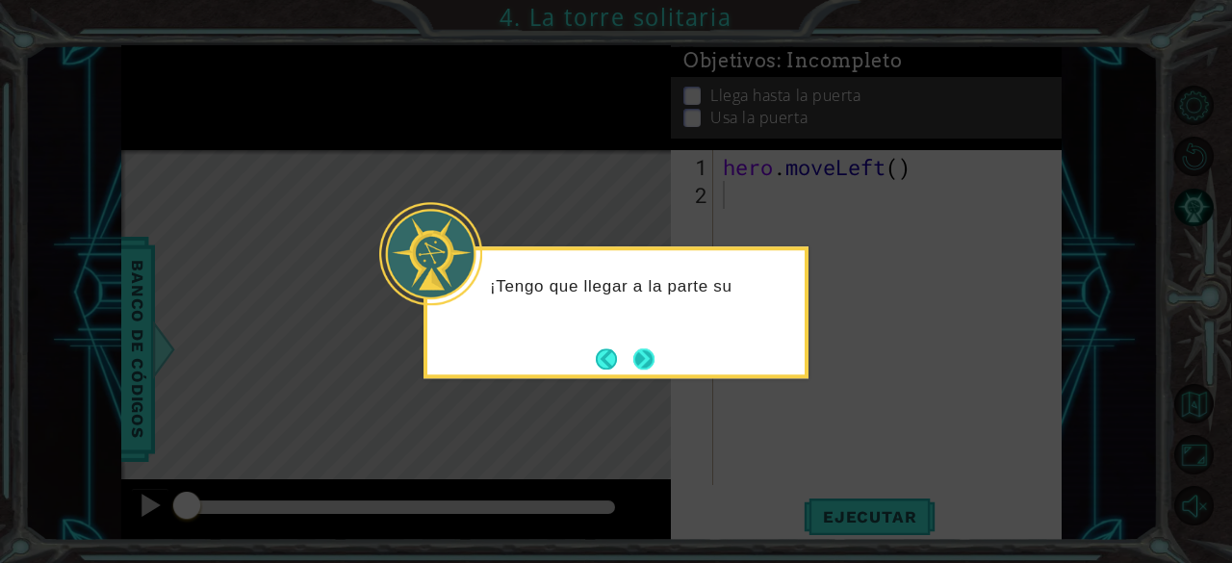
click at [652, 356] on button "Next" at bounding box center [643, 358] width 21 height 21
click at [663, 350] on div "Y ¿cómo pue" at bounding box center [615, 312] width 385 height 132
click at [654, 351] on button "Next" at bounding box center [643, 358] width 21 height 21
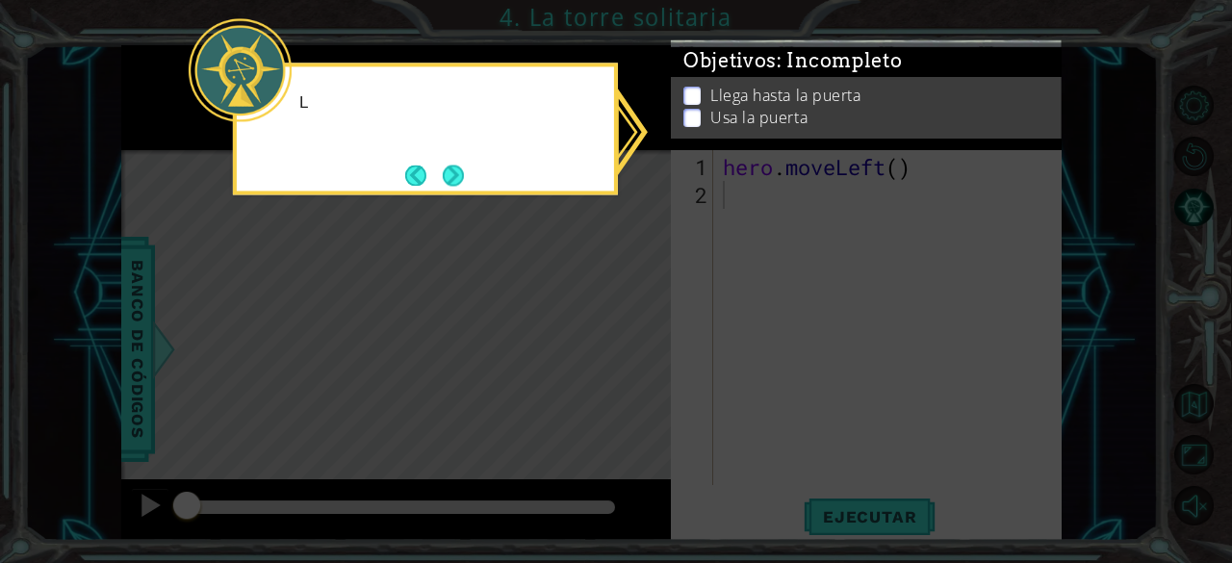
click at [860, 375] on icon at bounding box center [616, 281] width 1232 height 563
click at [465, 163] on button "Next" at bounding box center [453, 175] width 24 height 24
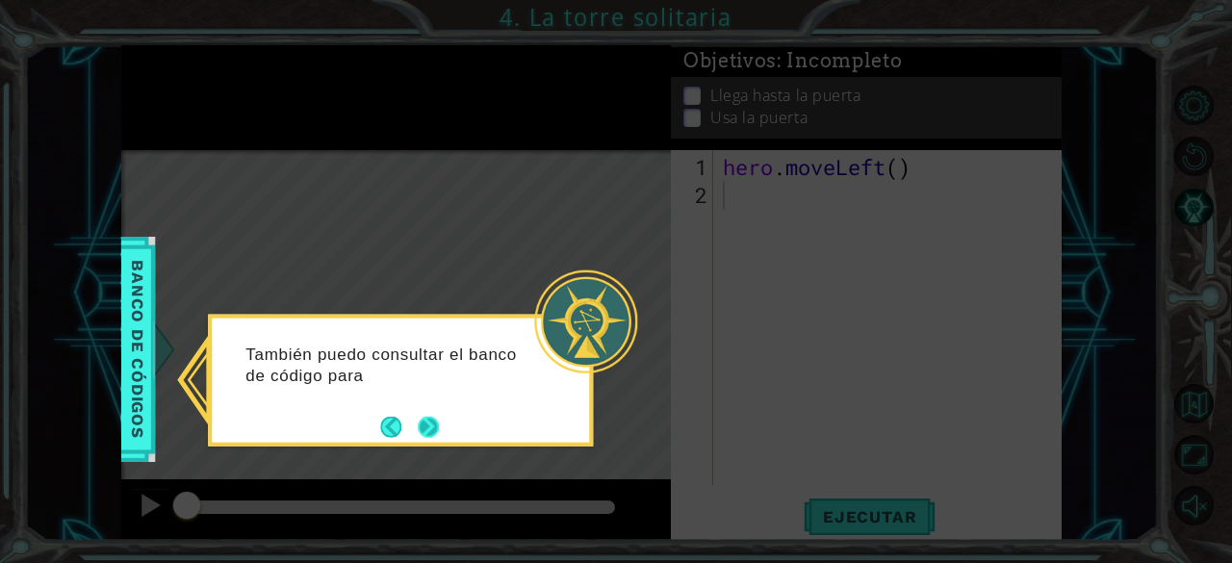
click at [437, 428] on button "Next" at bounding box center [428, 426] width 21 height 21
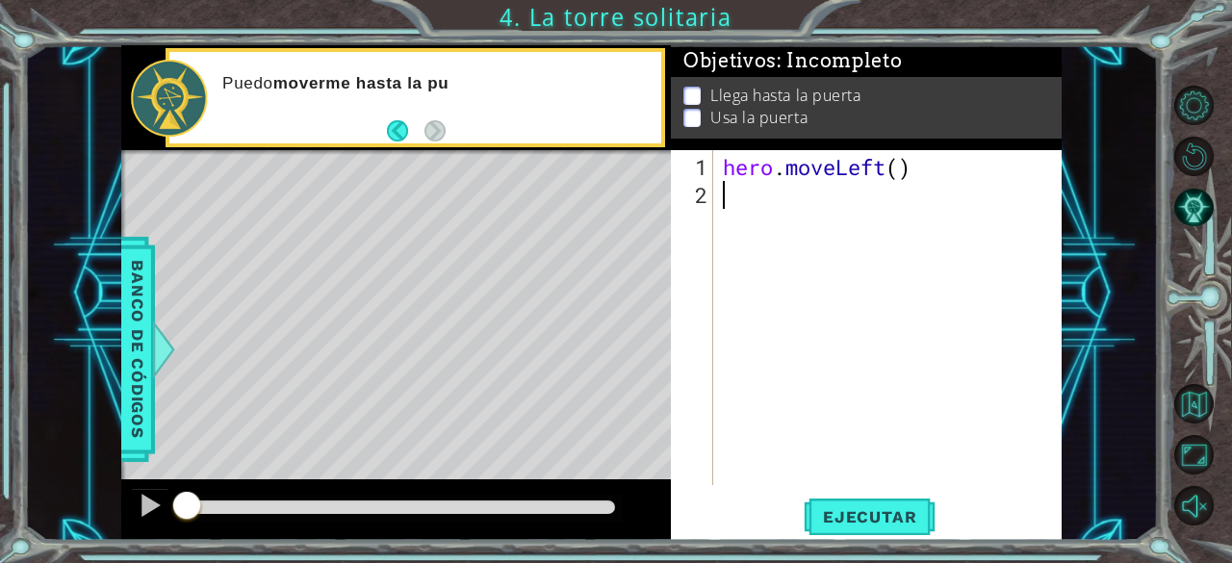
click at [773, 209] on div "hero . moveLeft ( )" at bounding box center [893, 348] width 348 height 391
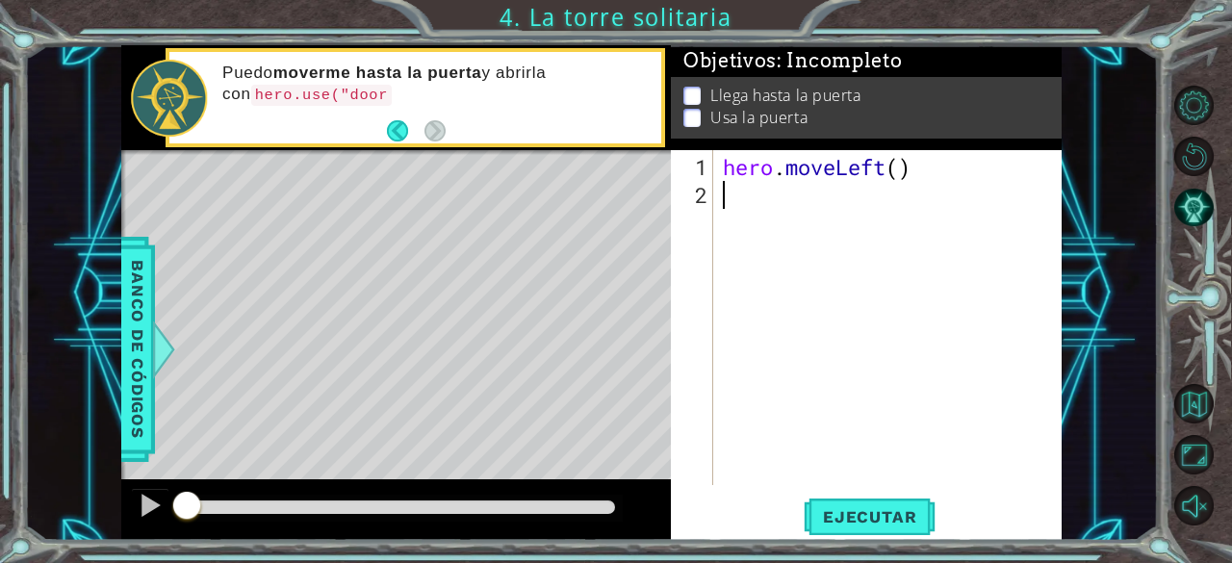
type textarea "h"
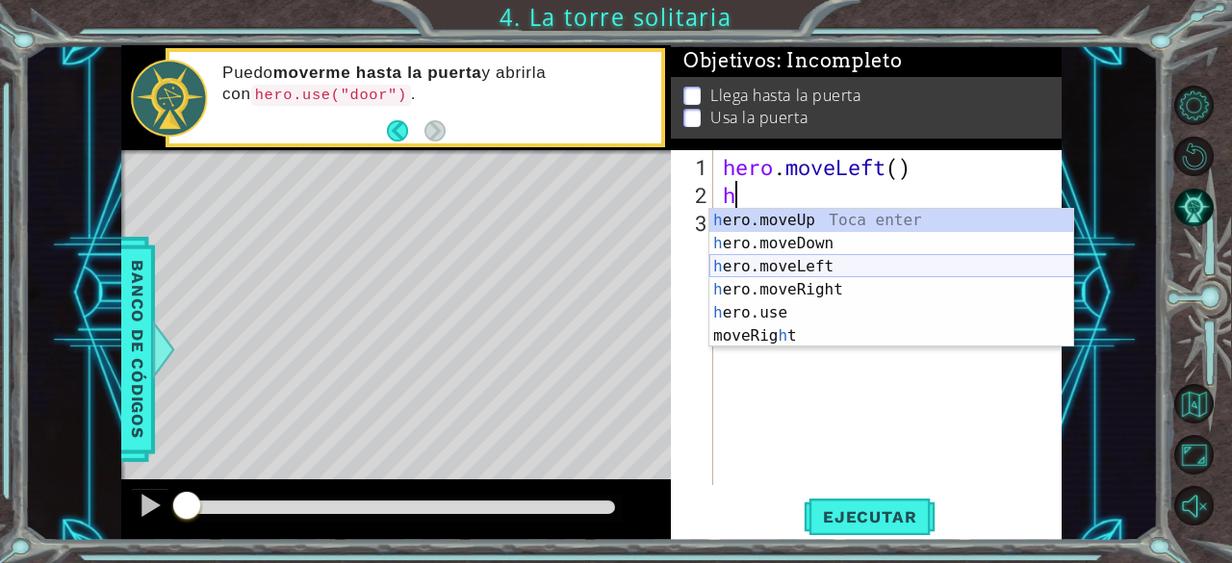
click at [833, 261] on div "h ero.moveUp Toca enter h ero.moveDown Toca enter h ero.moveLeft Toca enter h e…" at bounding box center [891, 301] width 365 height 185
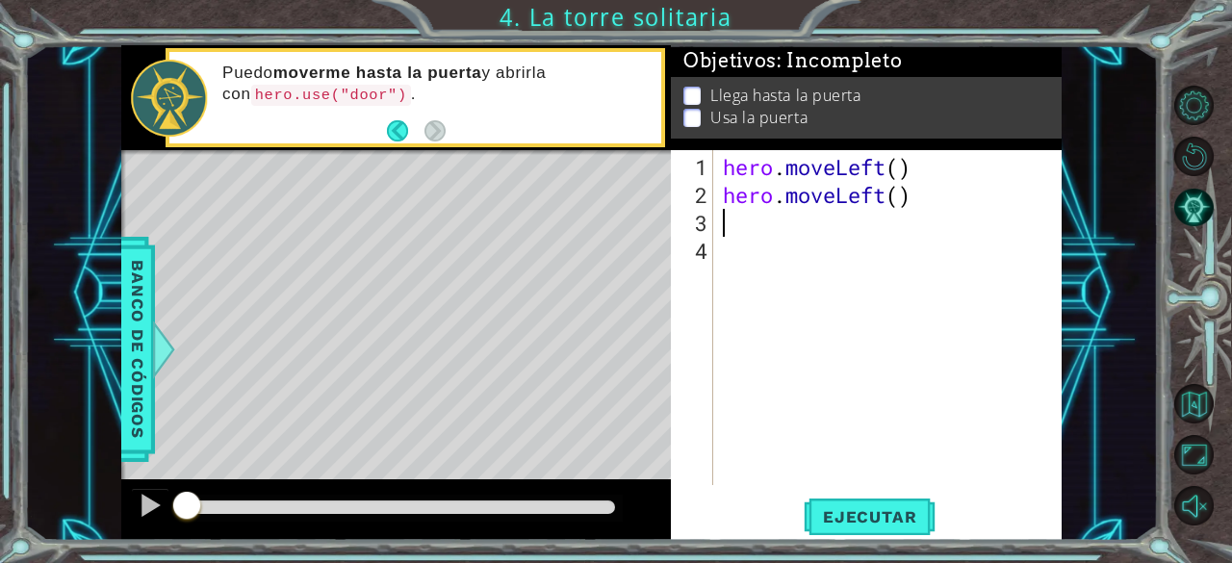
type textarea "h"
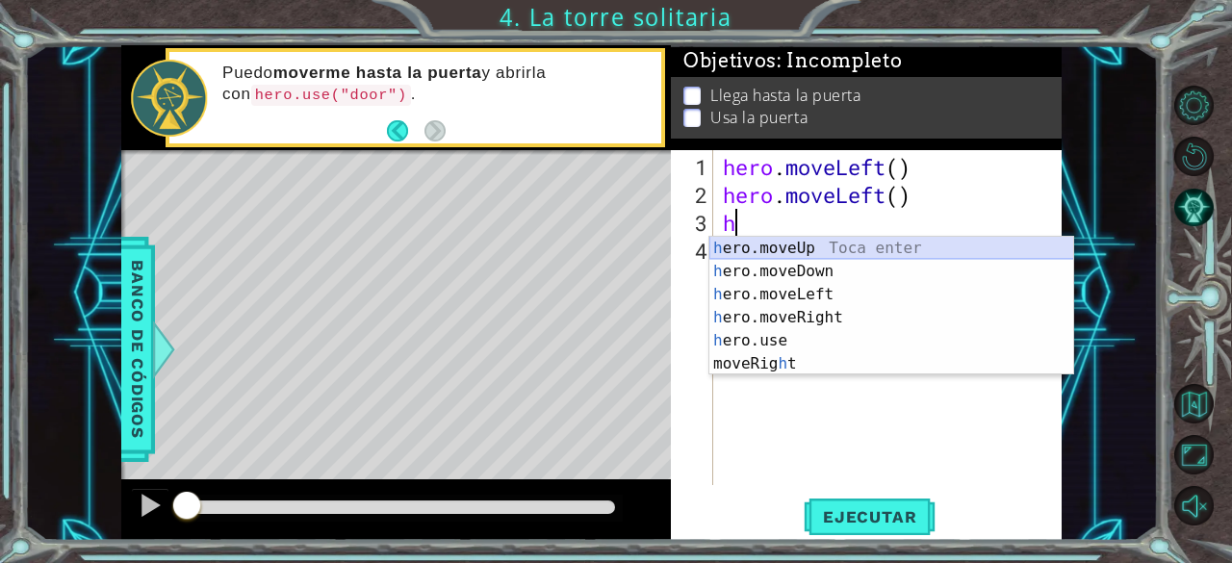
click at [837, 250] on div "h ero.moveUp Toca enter h ero.moveDown Toca enter h ero.moveLeft Toca enter h e…" at bounding box center [891, 329] width 365 height 185
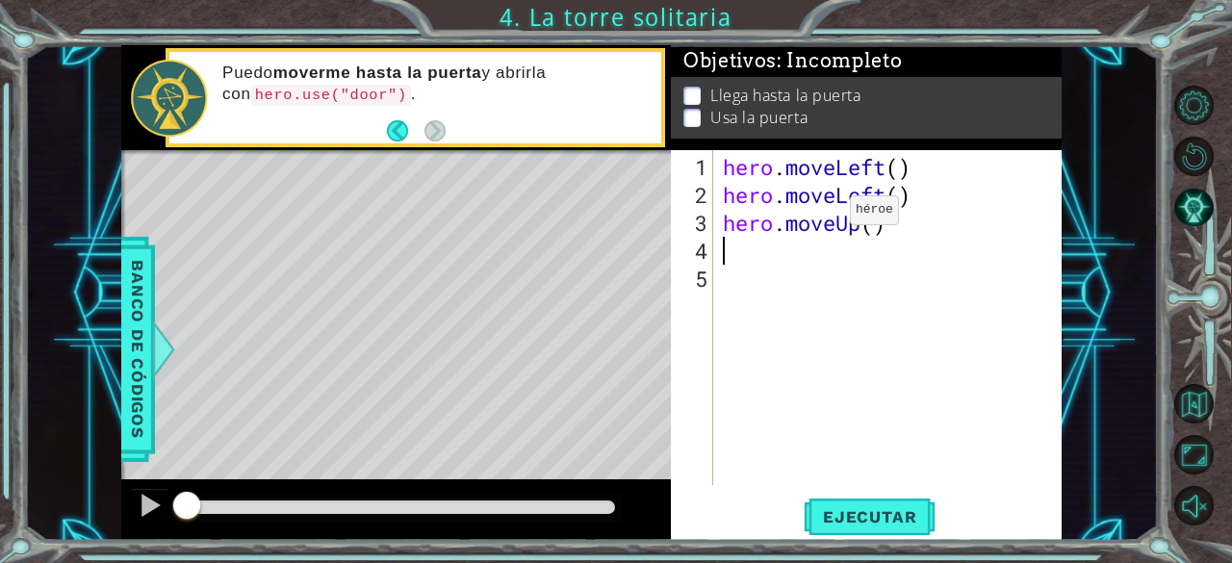
type textarea "h"
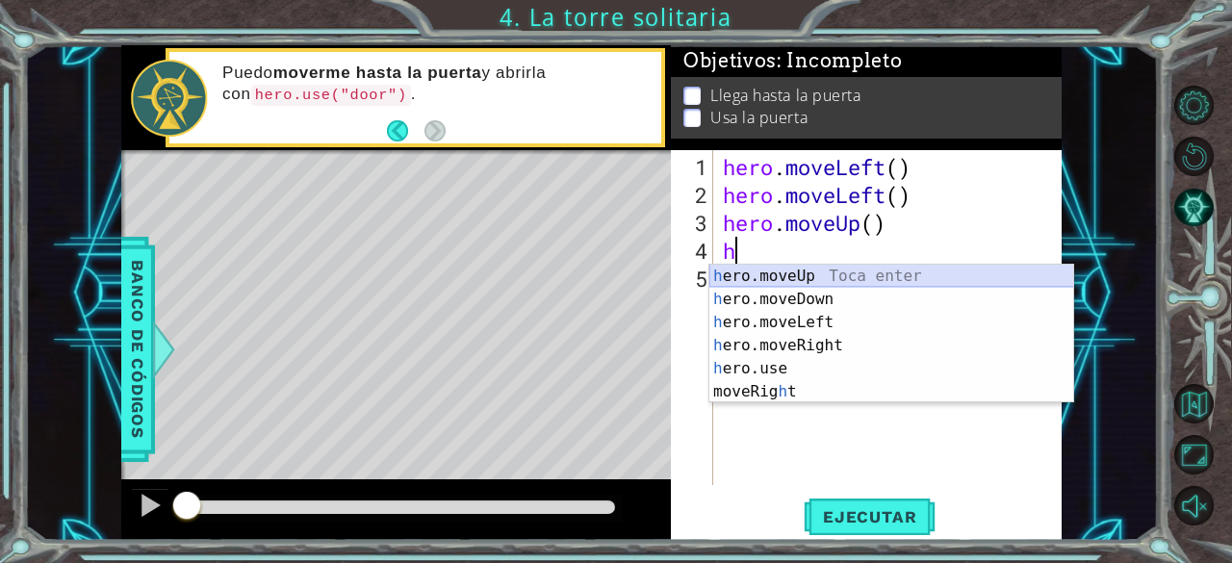
click at [805, 274] on div "h ero.moveUp Toca enter h ero.moveDown Toca enter h ero.moveLeft Toca enter h e…" at bounding box center [891, 357] width 365 height 185
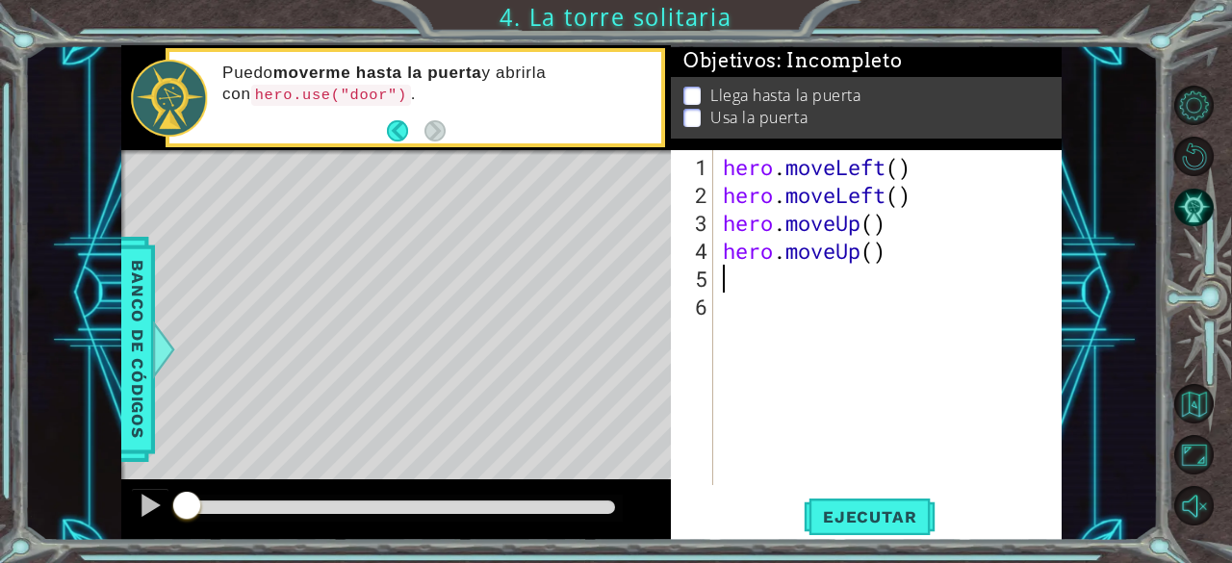
type textarea "h"
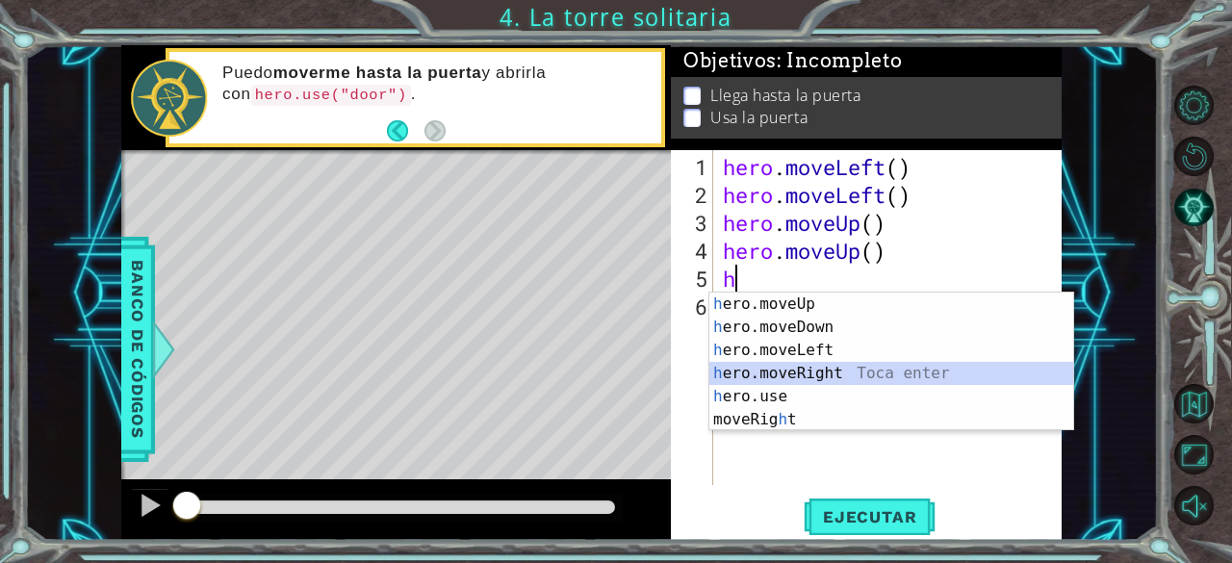
click at [838, 365] on div "h ero.moveUp Toca enter h ero.moveDown Toca enter h ero.moveLeft Toca enter h e…" at bounding box center [891, 384] width 365 height 185
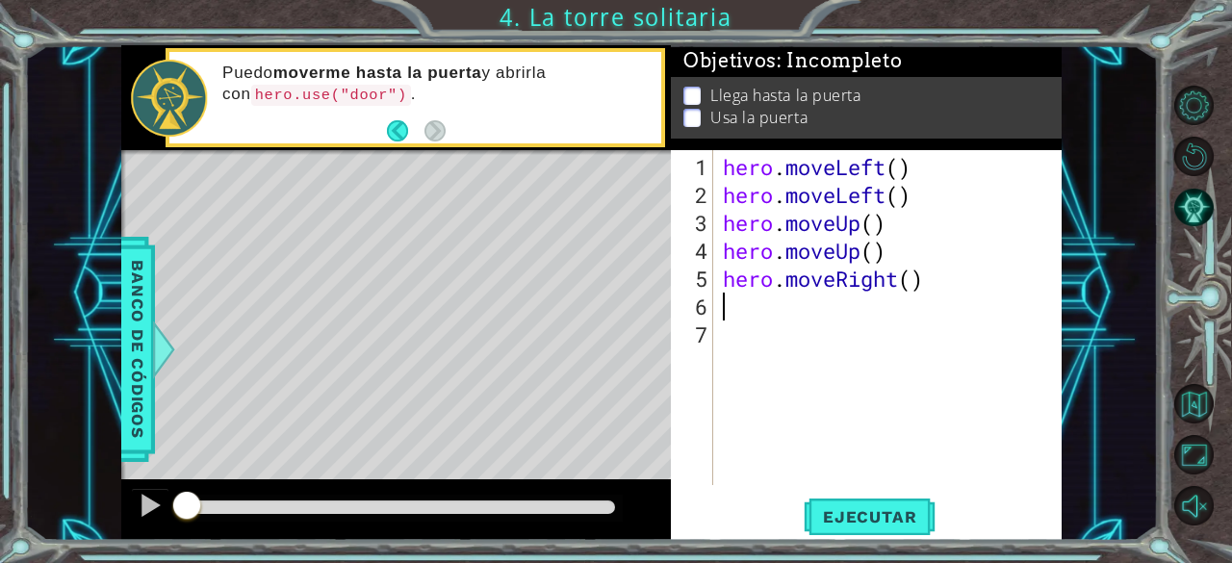
type textarea "h"
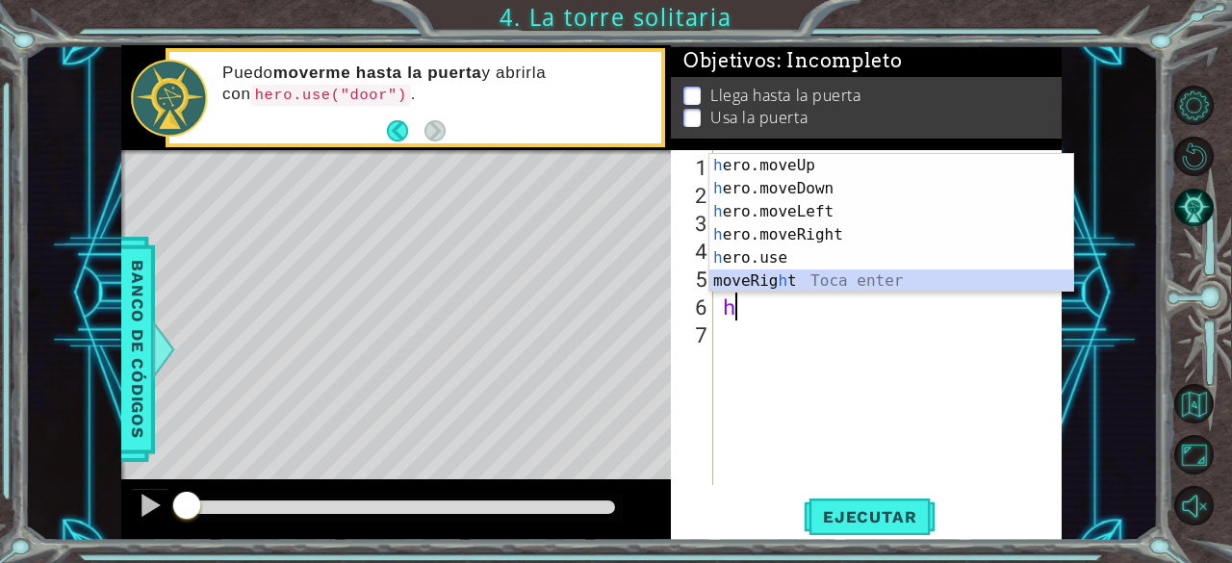
click at [821, 287] on div "h ero.moveUp Toca enter h ero.moveDown Toca enter h ero.moveLeft Toca enter h e…" at bounding box center [891, 246] width 365 height 185
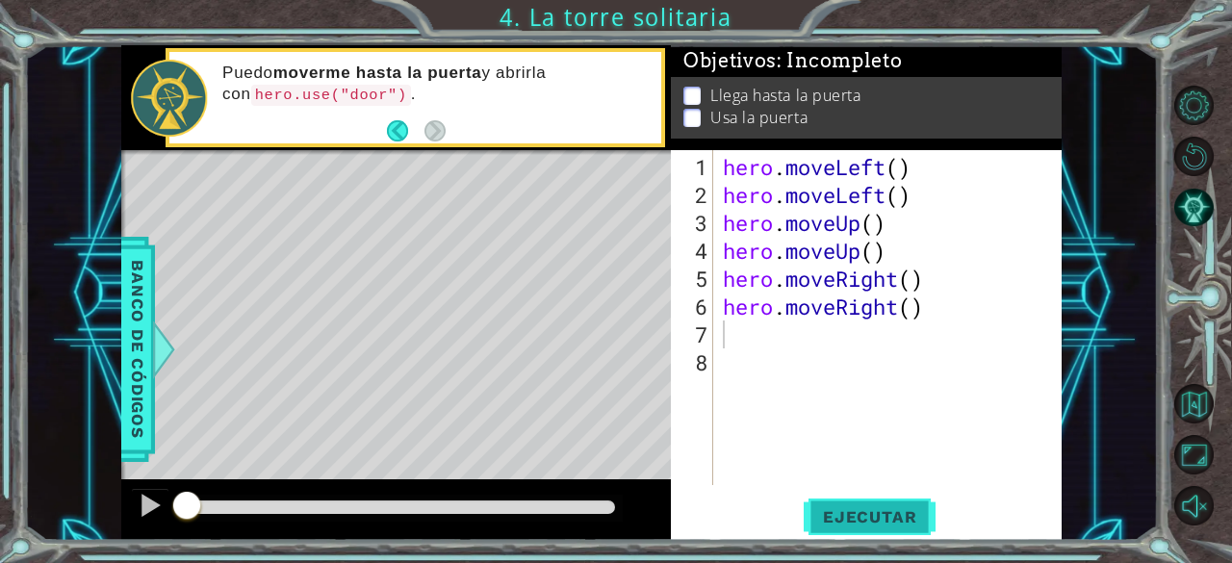
click at [868, 517] on span "Ejecutar" at bounding box center [869, 516] width 132 height 19
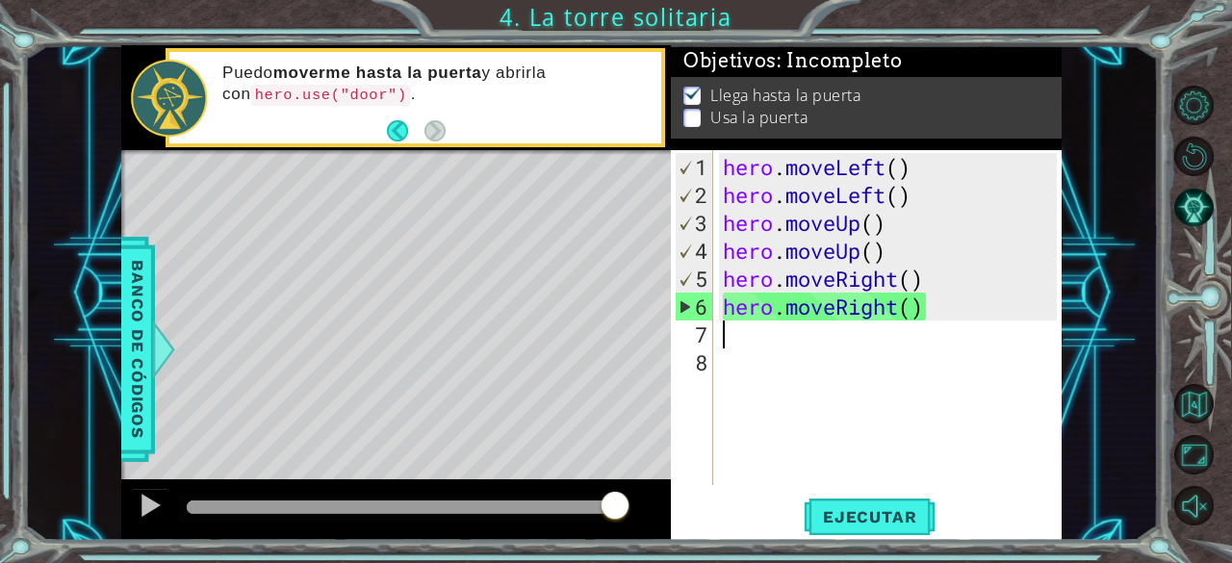
click at [778, 353] on div "hero . moveLeft ( ) hero . moveLeft ( ) hero . moveUp ( ) hero . moveUp ( ) her…" at bounding box center [893, 348] width 348 height 391
click at [774, 324] on div "hero . moveLeft ( ) hero . moveLeft ( ) hero . moveUp ( ) hero . moveUp ( ) her…" at bounding box center [893, 348] width 348 height 391
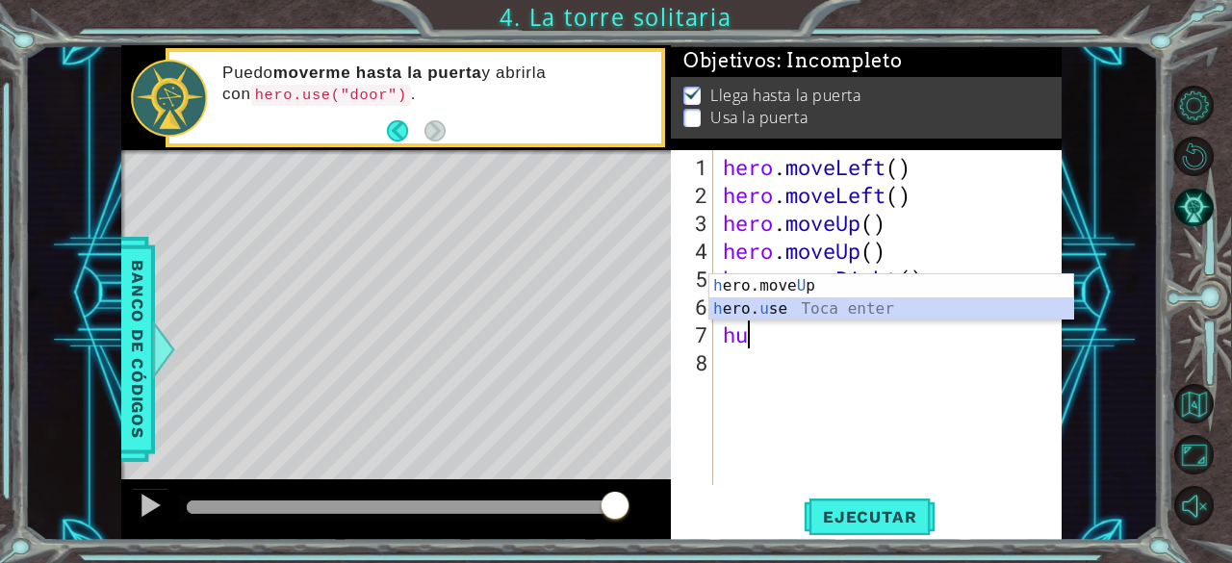
click at [836, 311] on div "h ero.move U p Toca enter h ero. u se Toca enter" at bounding box center [891, 320] width 365 height 92
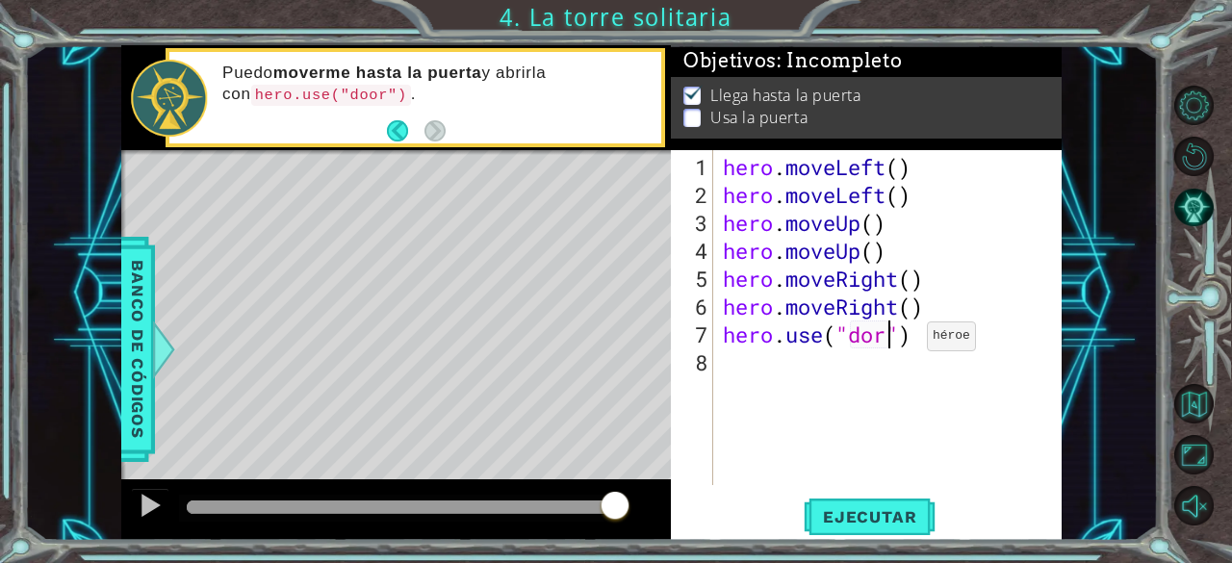
scroll to position [0, 8]
type textarea "hero.use("door")"
click at [937, 437] on div "hero . moveLeft ( ) hero . moveLeft ( ) hero . moveUp ( ) hero . moveUp ( ) her…" at bounding box center [893, 348] width 348 height 391
click at [897, 503] on button "Ejecutar" at bounding box center [869, 516] width 132 height 39
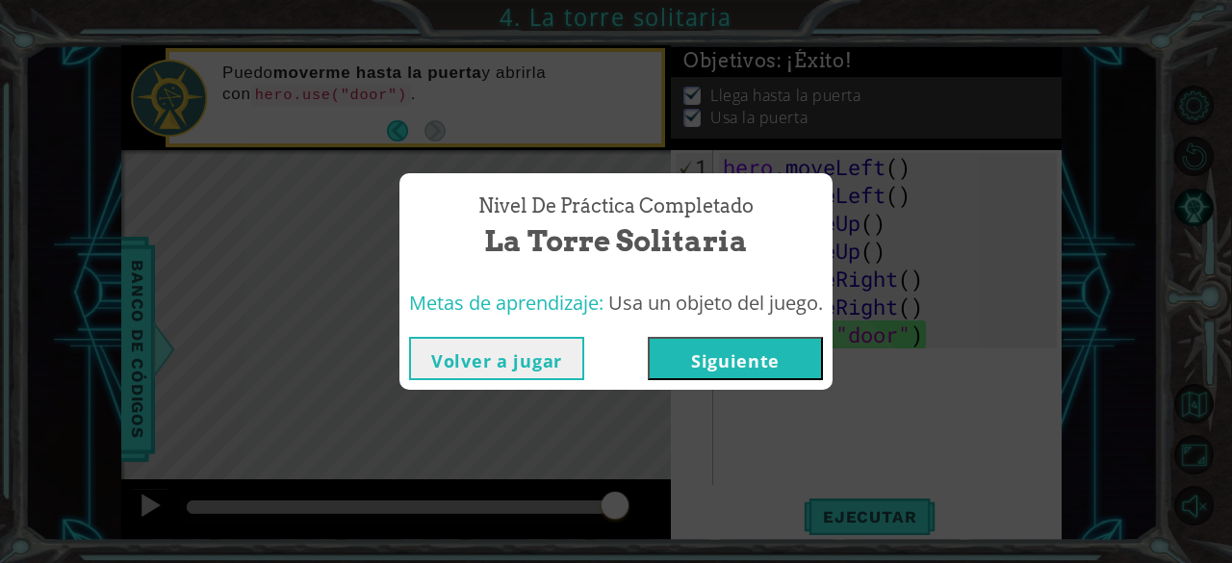
click at [795, 365] on button "Siguiente" at bounding box center [735, 358] width 175 height 43
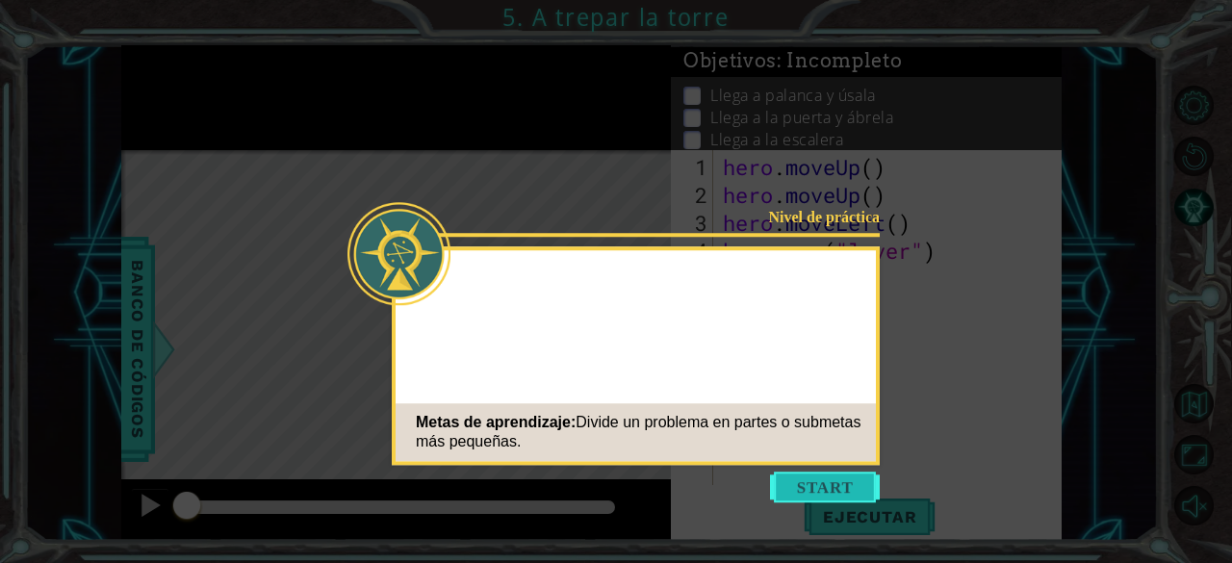
click at [851, 486] on button "Start" at bounding box center [825, 486] width 110 height 31
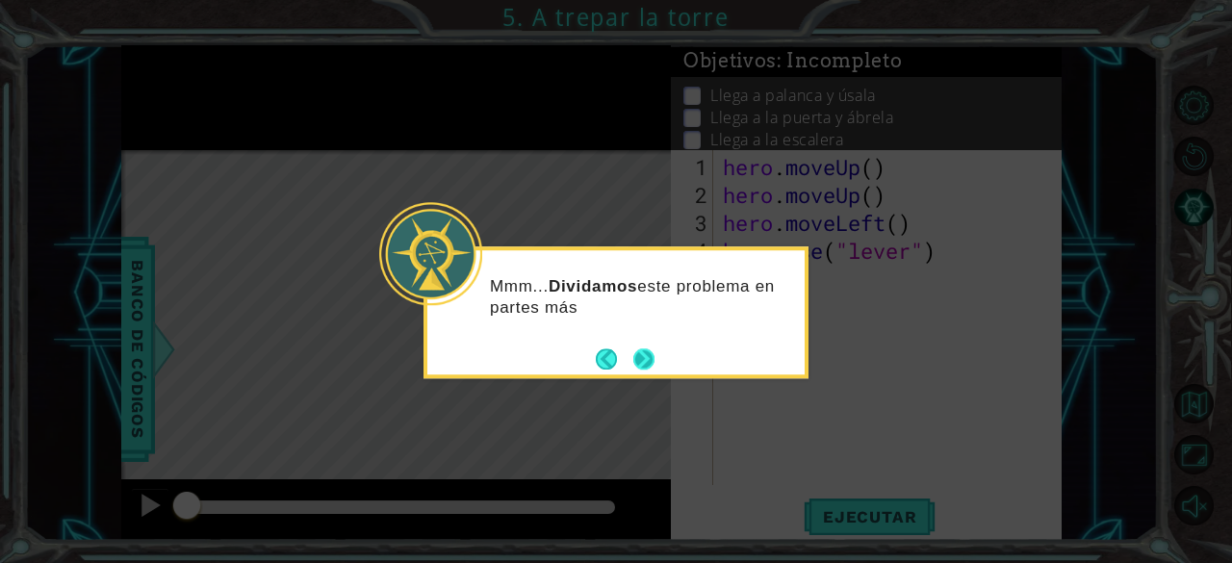
click at [653, 348] on button "Next" at bounding box center [643, 358] width 21 height 21
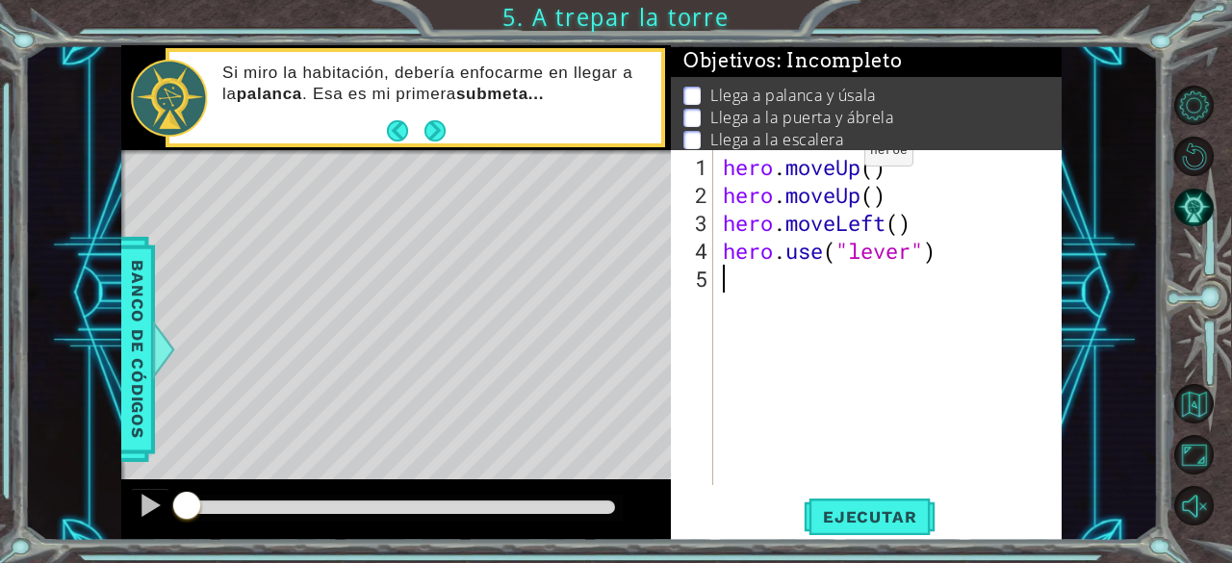
scroll to position [35, 0]
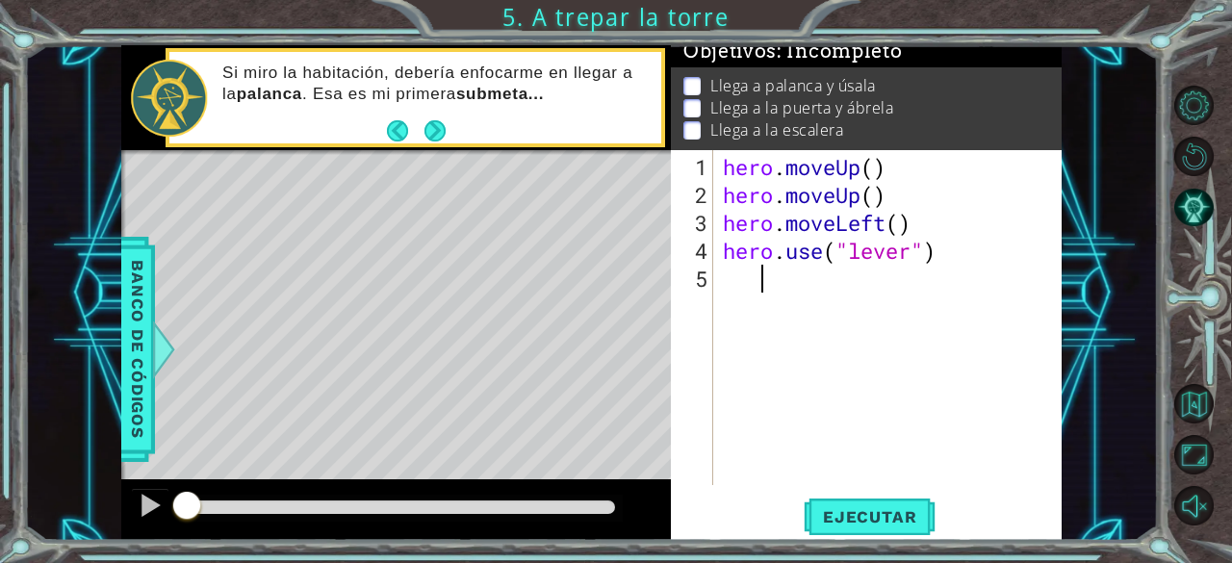
click at [795, 268] on div "hero . moveUp ( ) hero . moveUp ( ) hero . moveLeft ( ) hero . use ( "lever" )" at bounding box center [893, 348] width 348 height 391
click at [827, 75] on p "Llega a palanca y úsala" at bounding box center [792, 85] width 165 height 21
click at [693, 75] on li "Llega a palanca y úsala" at bounding box center [867, 86] width 369 height 22
click at [849, 309] on div "hero . moveUp ( ) hero . moveUp ( ) hero . moveLeft ( ) hero . use ( "lever" )" at bounding box center [893, 348] width 348 height 391
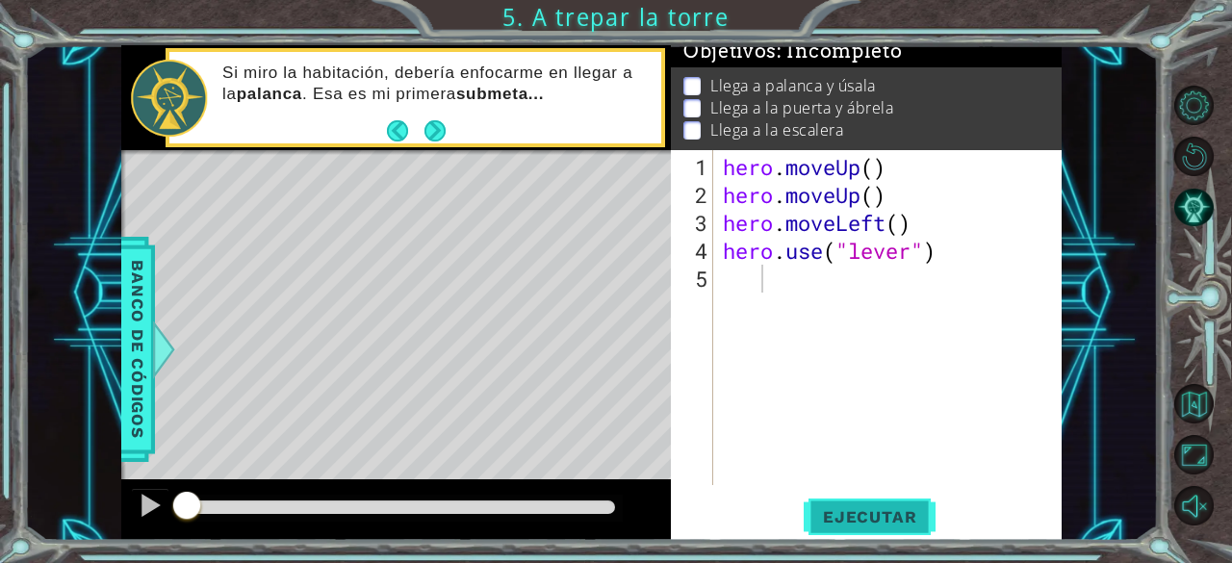
click at [901, 511] on span "Ejecutar" at bounding box center [869, 516] width 132 height 19
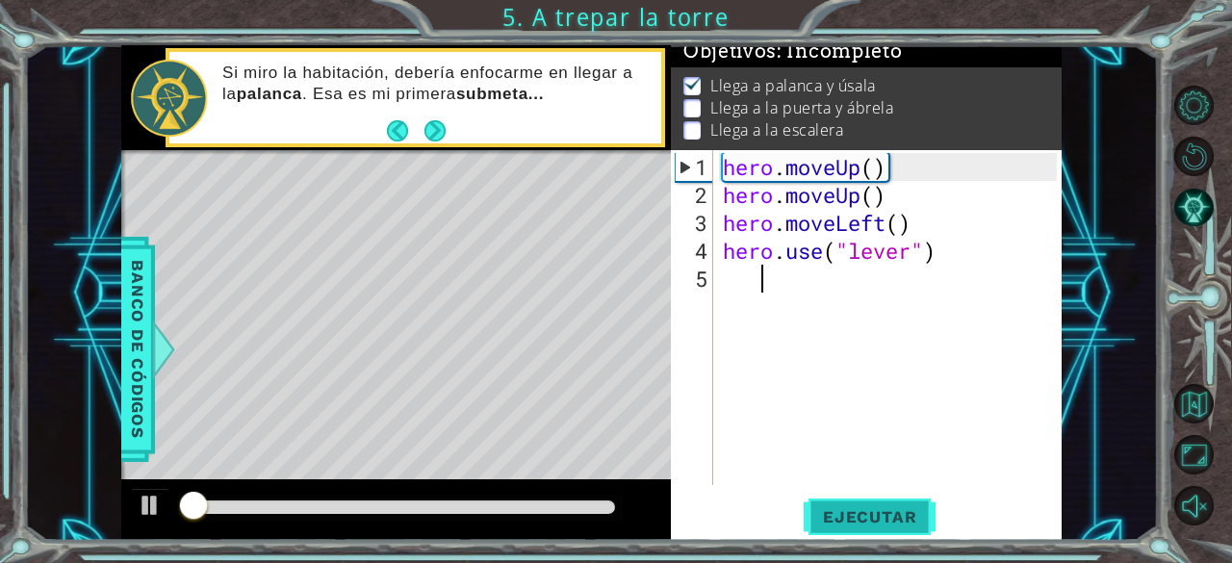
scroll to position [17, 0]
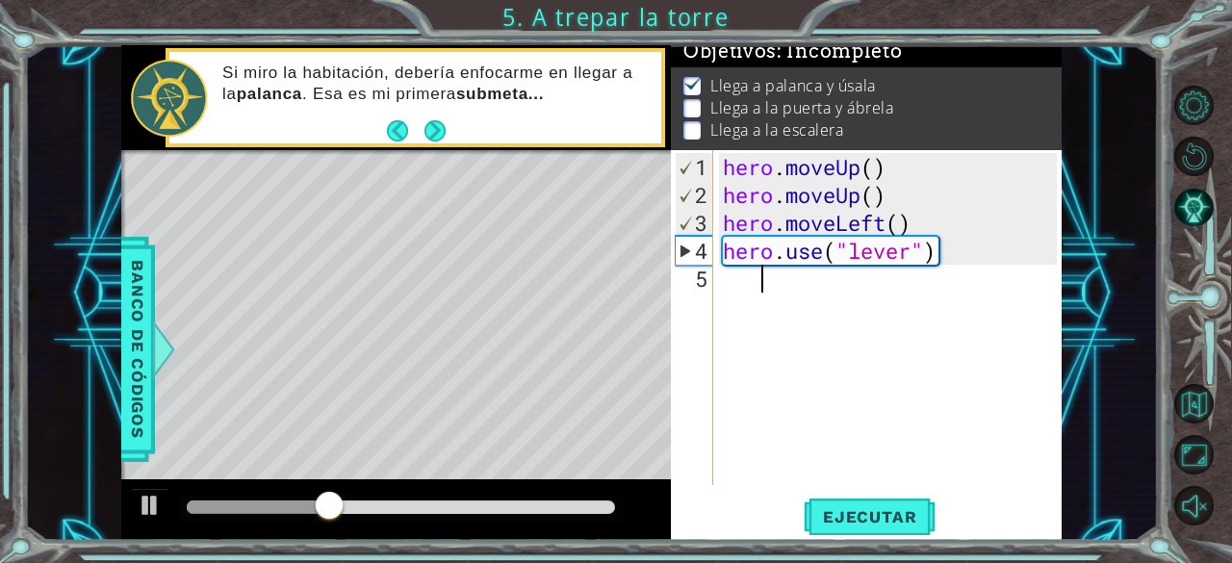
type textarea "h"
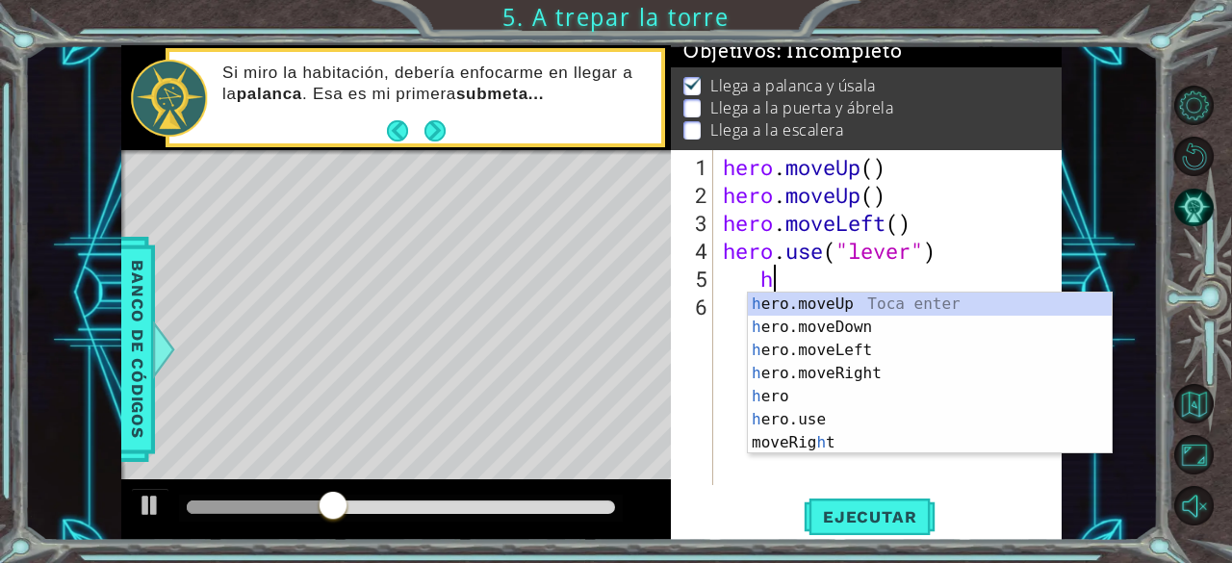
scroll to position [0, 1]
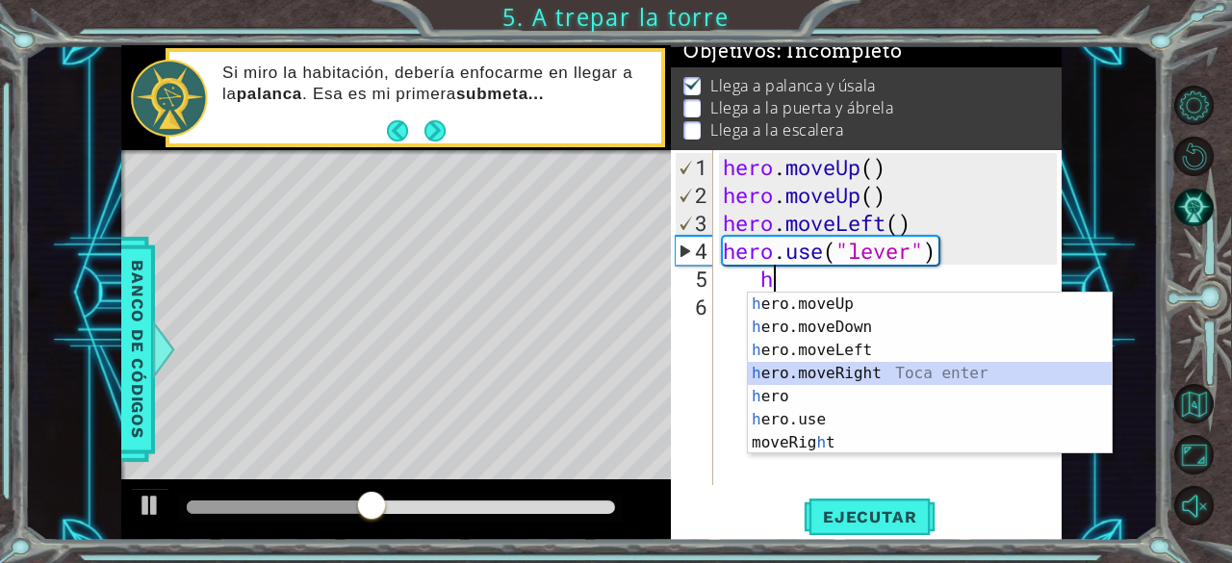
click at [883, 370] on div "h ero.moveUp Toca enter h ero.moveDown Toca enter h ero.moveLeft Toca enter h e…" at bounding box center [930, 396] width 365 height 208
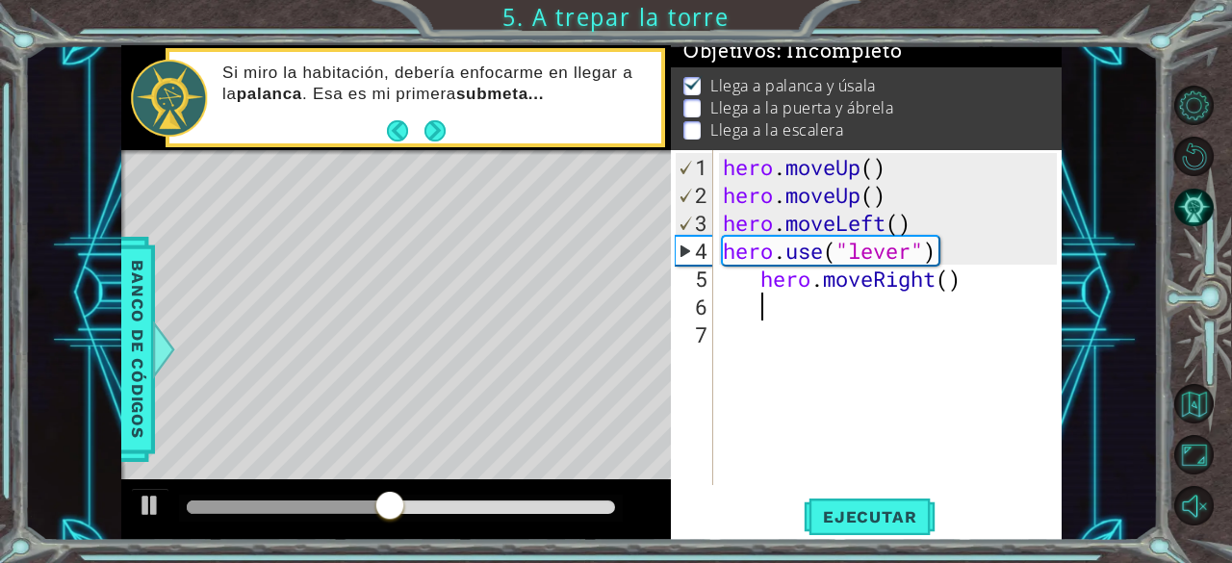
type textarea "h"
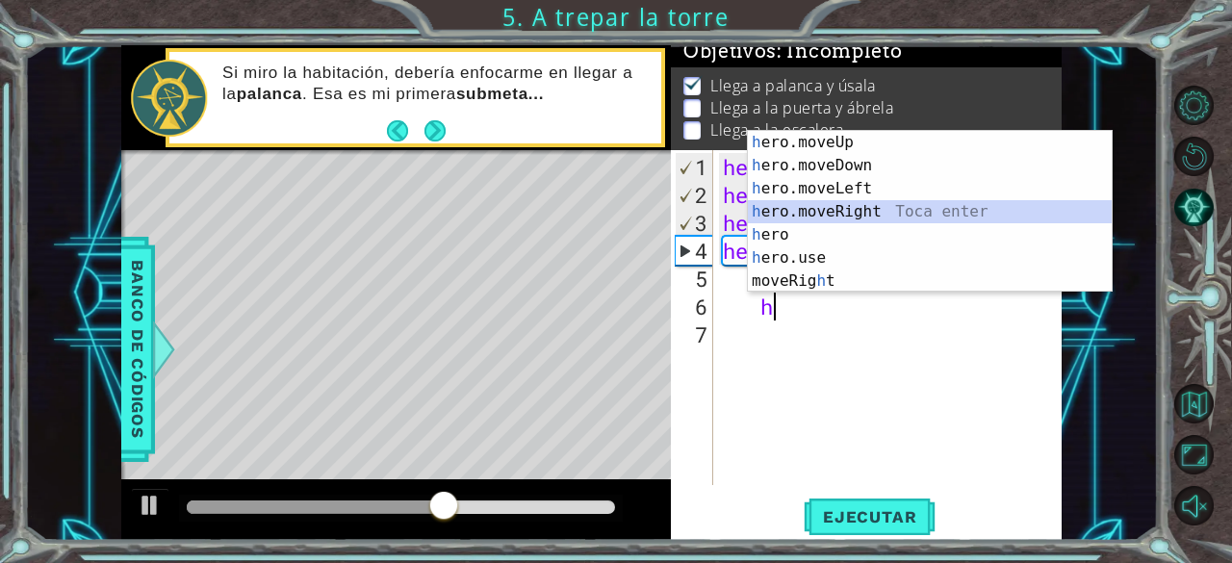
click at [873, 210] on div "h ero.moveUp Toca enter h ero.moveDown Toca enter h ero.moveLeft Toca enter h e…" at bounding box center [930, 235] width 365 height 208
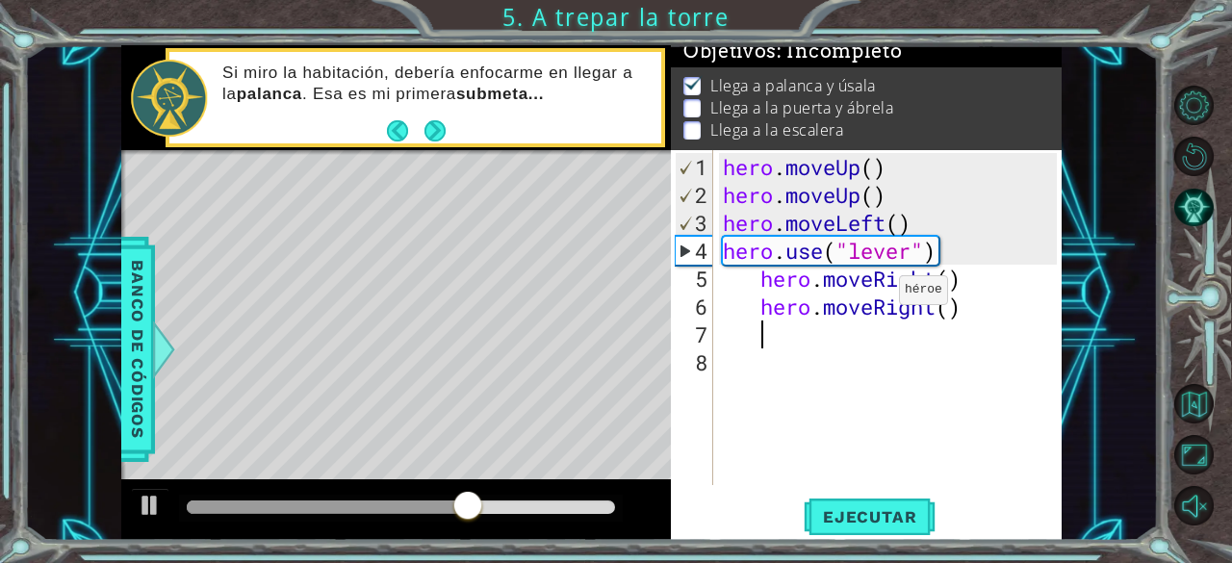
type textarea "h"
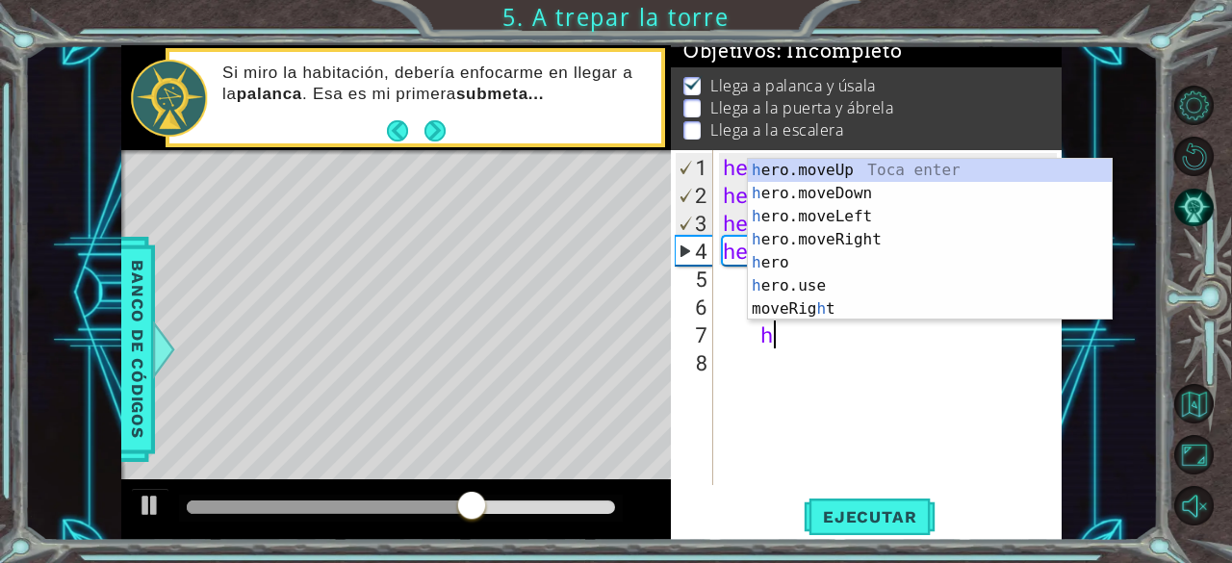
scroll to position [0, 1]
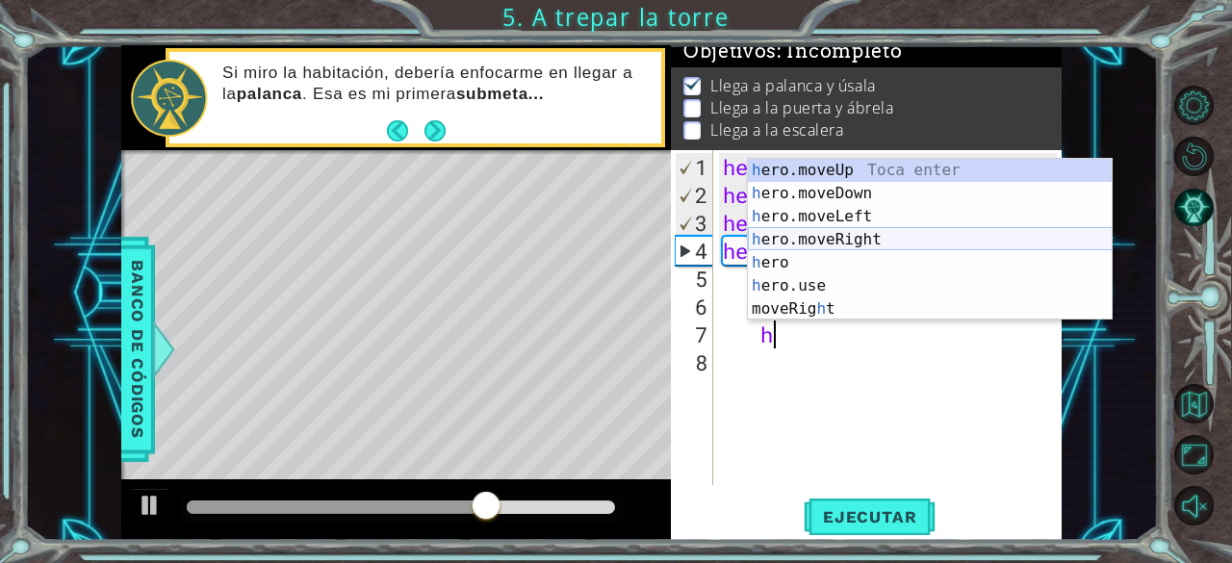
click at [883, 237] on div "h ero.moveUp Toca enter h ero.moveDown Toca enter h ero.moveLeft Toca enter h e…" at bounding box center [930, 263] width 365 height 208
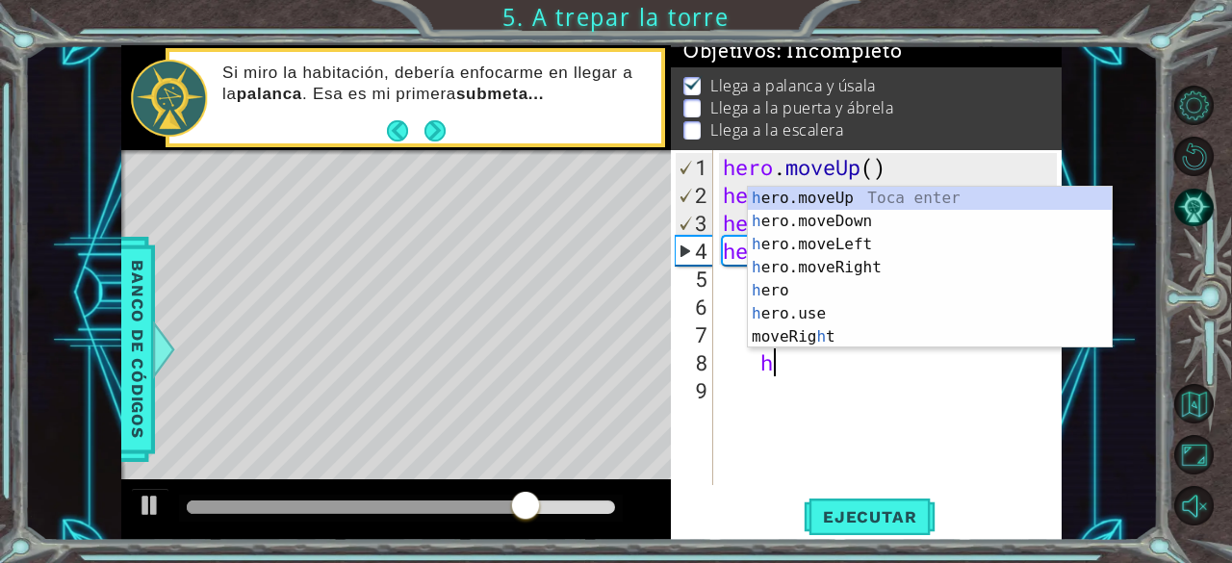
scroll to position [0, 2]
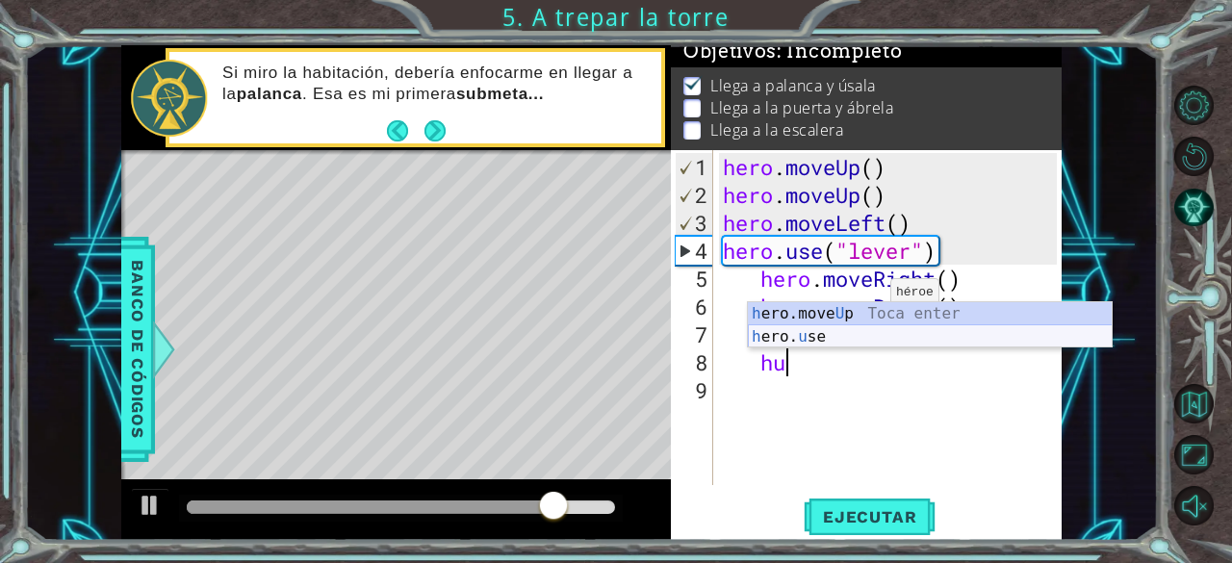
click at [843, 338] on div "h ero.move U p Toca enter h ero. u se Toca enter" at bounding box center [930, 348] width 365 height 92
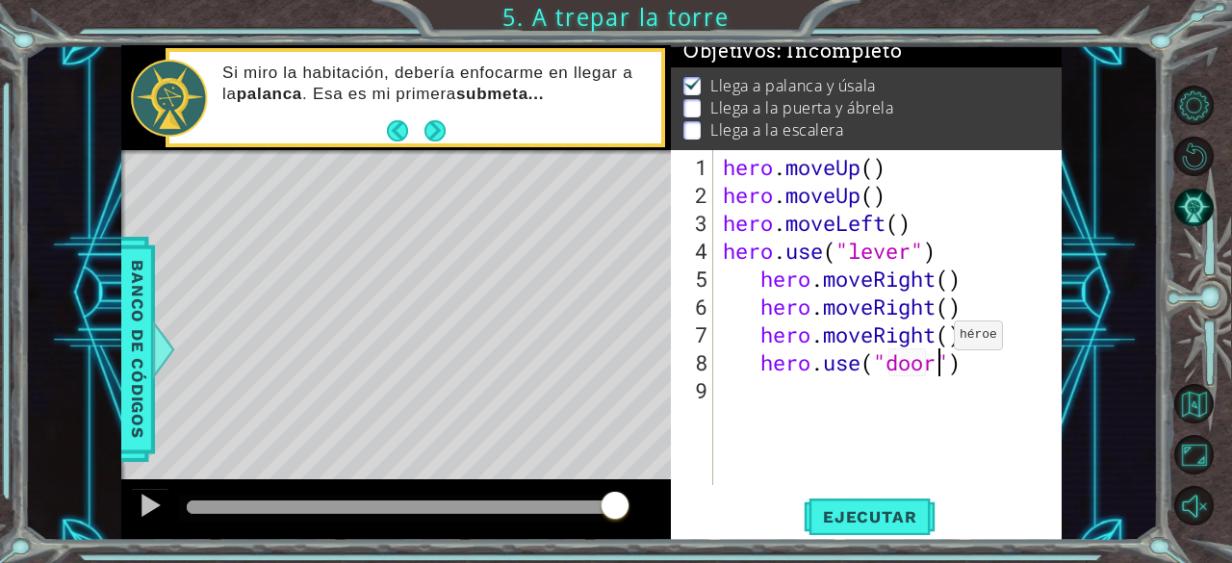
scroll to position [0, 10]
type textarea "hero.use("door")"
drag, startPoint x: 865, startPoint y: 508, endPoint x: 892, endPoint y: 515, distance: 27.8
click at [892, 515] on span "Ejecutar" at bounding box center [869, 516] width 132 height 19
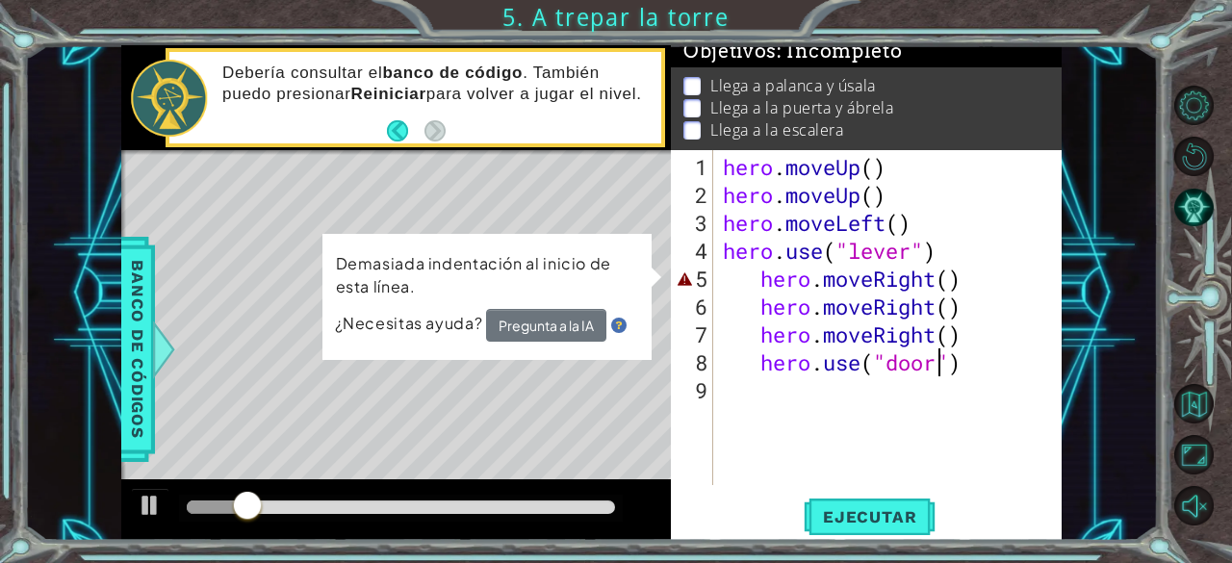
click at [868, 465] on div "hero . moveUp ( ) hero . moveUp ( ) hero . moveLeft ( ) hero . use ( "lever" ) …" at bounding box center [893, 348] width 348 height 391
click at [886, 273] on div "hero . moveUp ( ) hero . moveUp ( ) hero . moveLeft ( ) hero . use ( "lever" ) …" at bounding box center [893, 348] width 348 height 391
type textarea "hero.moveRight()"
click at [932, 284] on div "hero . moveUp ( ) hero . moveUp ( ) hero . moveLeft ( ) hero . use ( "lever" ) …" at bounding box center [893, 348] width 348 height 391
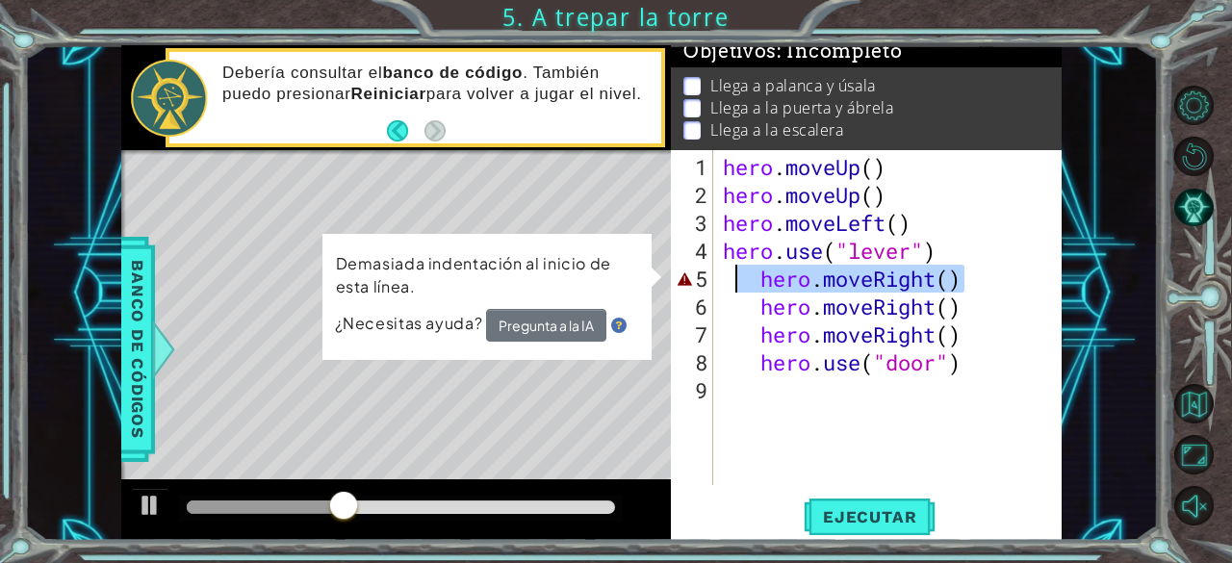
drag, startPoint x: 980, startPoint y: 284, endPoint x: 707, endPoint y: 277, distance: 273.3
click at [707, 277] on div "hero.moveRight() 1 2 3 4 5 6 7 8 9 hero . moveUp ( ) hero . moveUp ( ) hero . m…" at bounding box center [864, 317] width 387 height 335
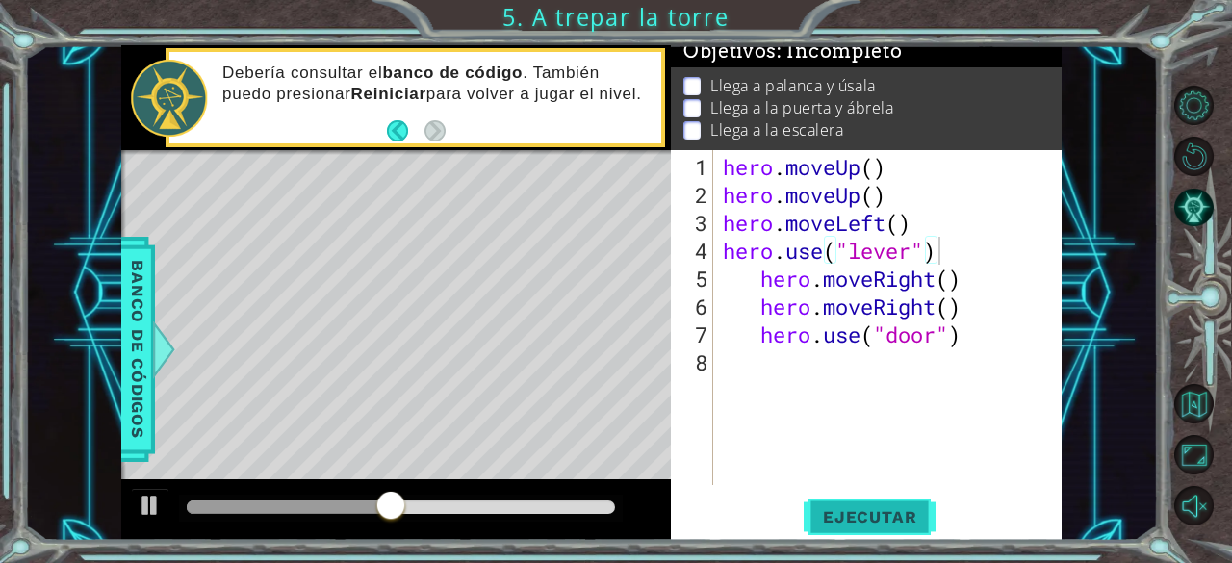
click at [908, 528] on button "Ejecutar" at bounding box center [869, 516] width 132 height 39
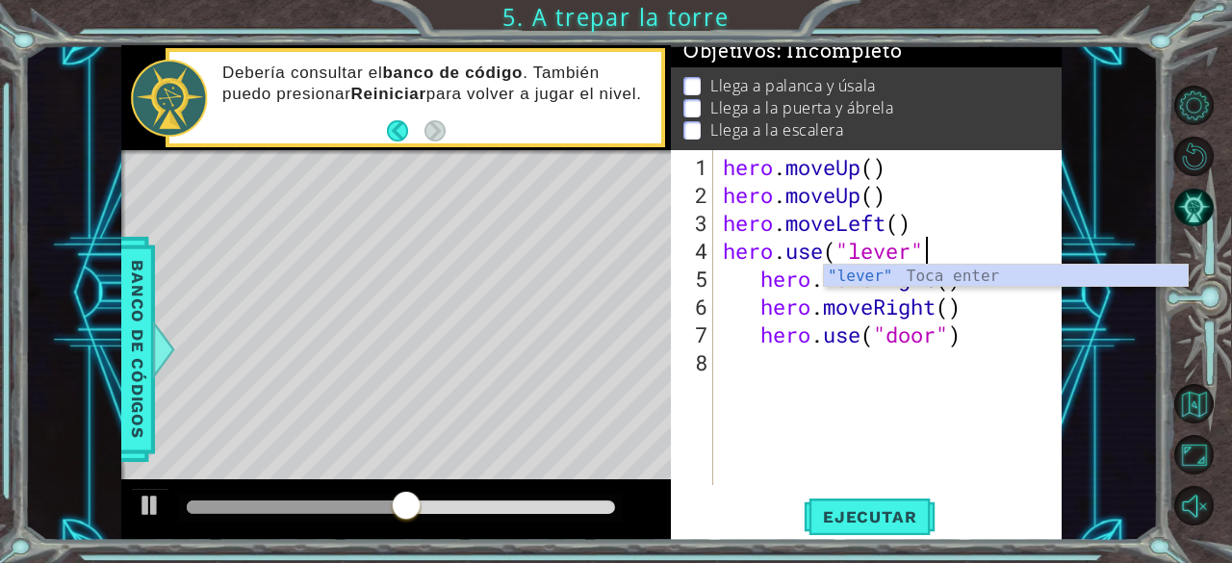
click at [986, 321] on div "hero . moveUp ( ) hero . moveUp ( ) hero . moveLeft ( ) hero . use ( "lever" he…" at bounding box center [893, 348] width 348 height 391
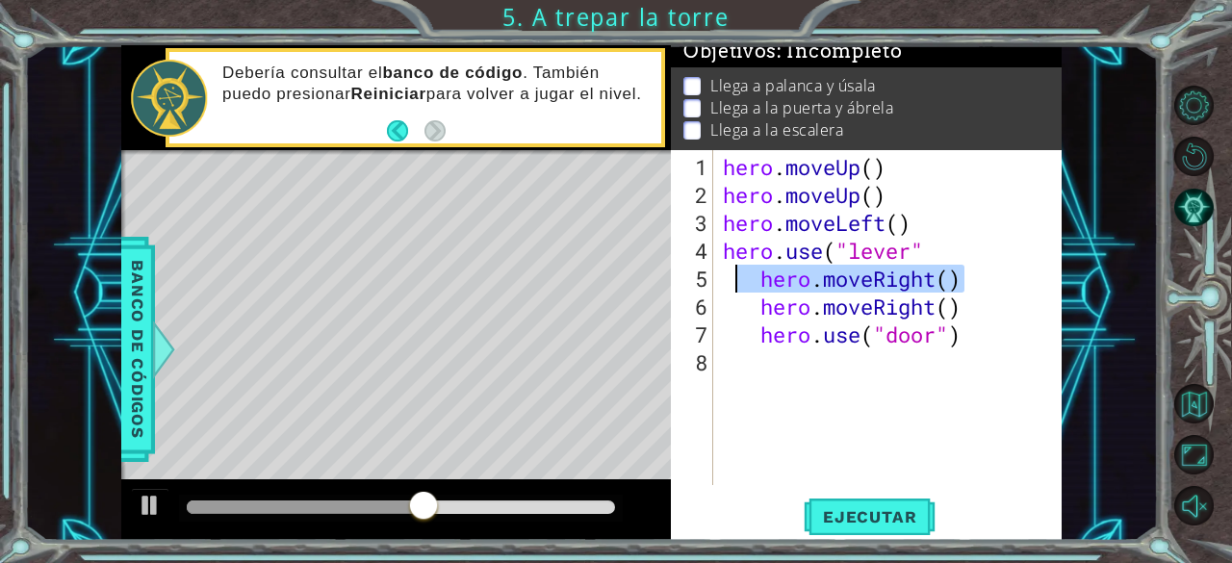
drag, startPoint x: 987, startPoint y: 281, endPoint x: 732, endPoint y: 290, distance: 255.1
click at [732, 290] on div "hero . moveUp ( ) hero . moveUp ( ) hero . moveLeft ( ) hero . use ( "lever" he…" at bounding box center [893, 348] width 348 height 391
type textarea "hero.moveRight()"
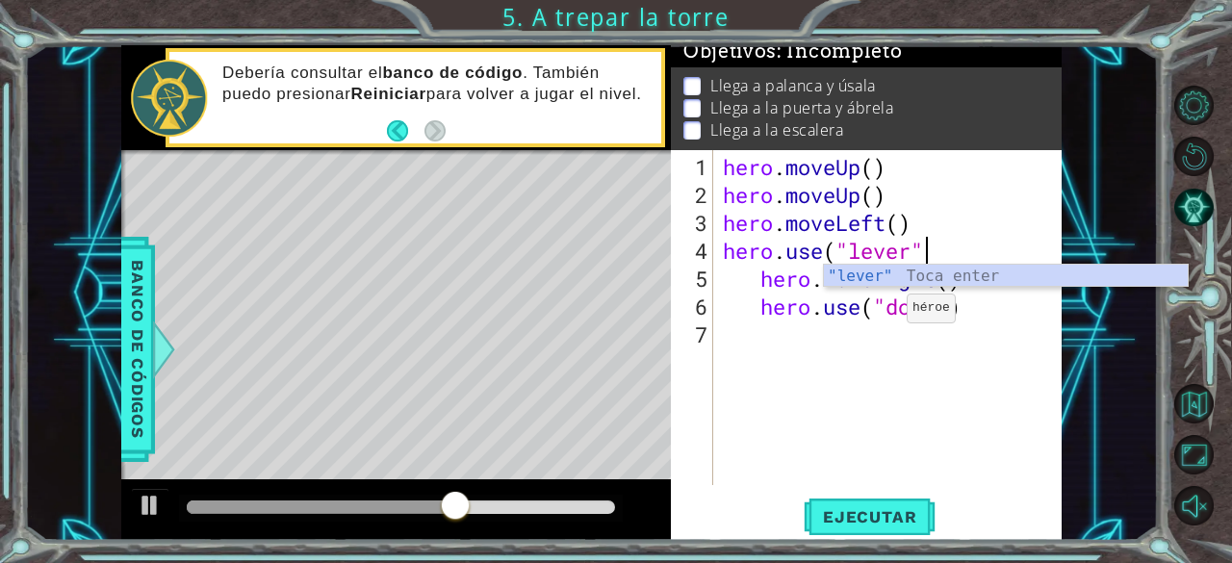
click at [877, 317] on div "hero . moveUp ( ) hero . moveUp ( ) hero . moveLeft ( ) hero . use ( "lever" he…" at bounding box center [893, 348] width 348 height 391
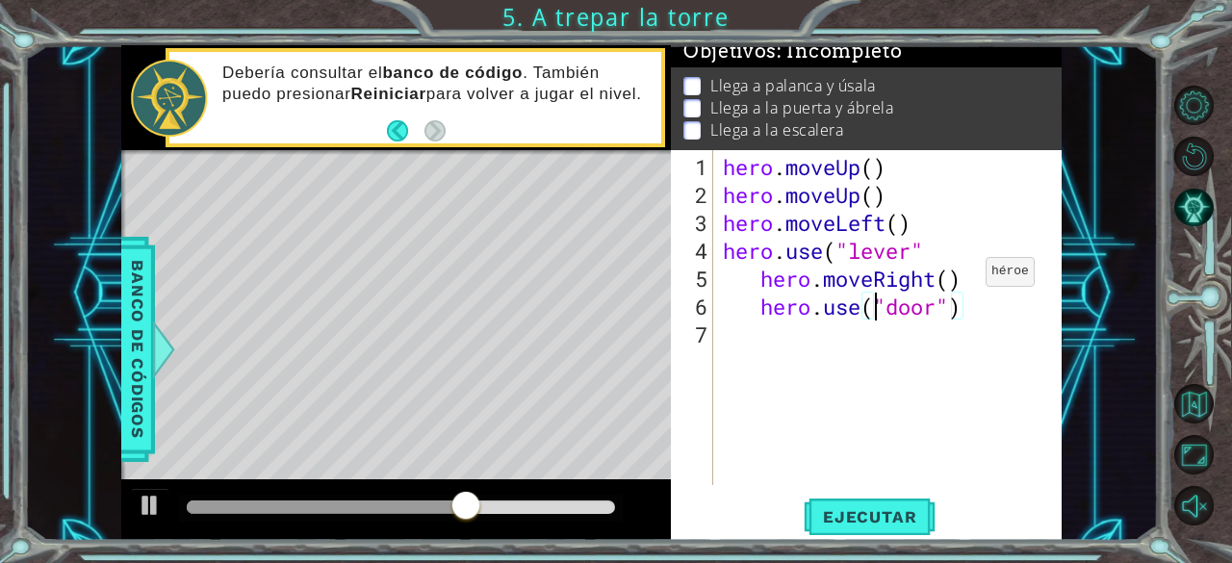
click at [953, 280] on div "hero . moveUp ( ) hero . moveUp ( ) hero . moveLeft ( ) hero . use ( "lever" he…" at bounding box center [893, 348] width 348 height 391
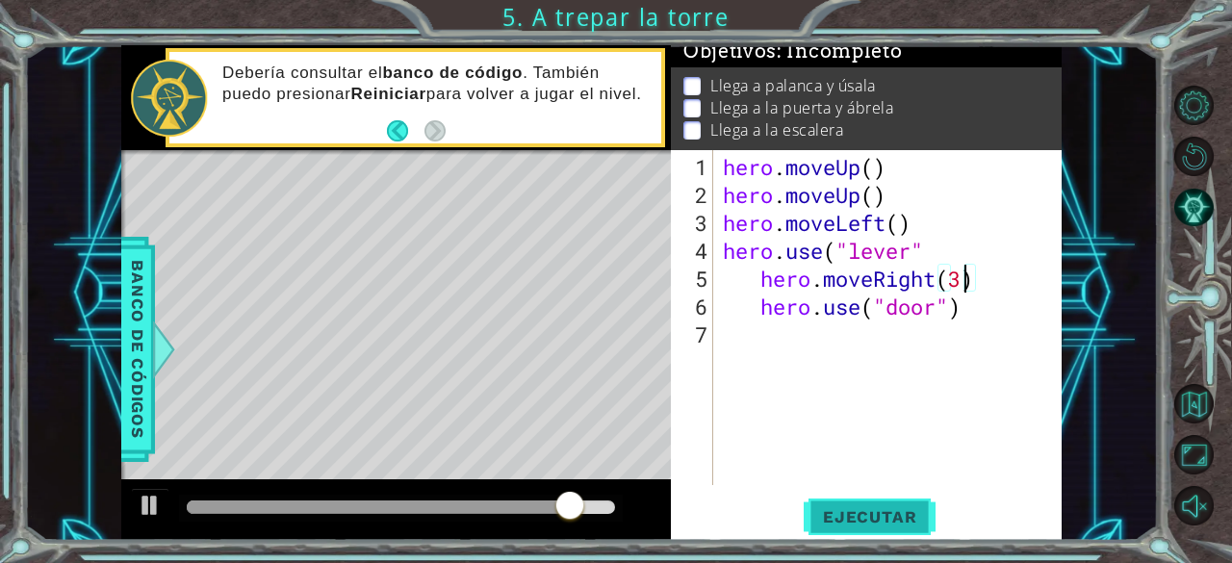
type textarea "hero.moveRight(3)"
click at [874, 522] on span "Ejecutar" at bounding box center [869, 516] width 132 height 19
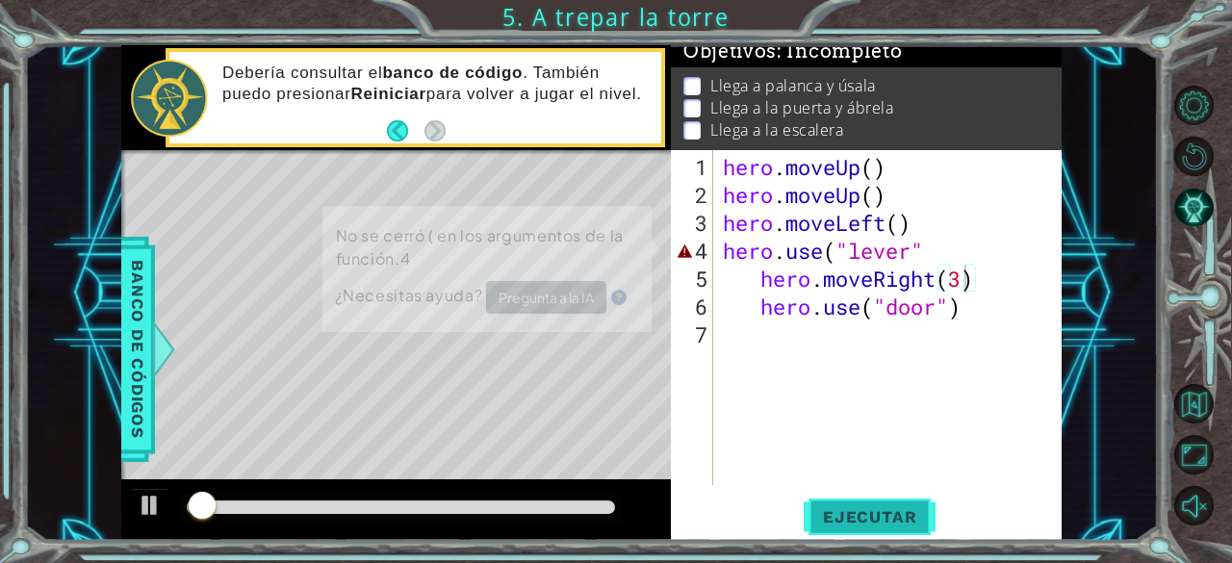
click at [876, 512] on span "Ejecutar" at bounding box center [869, 516] width 132 height 19
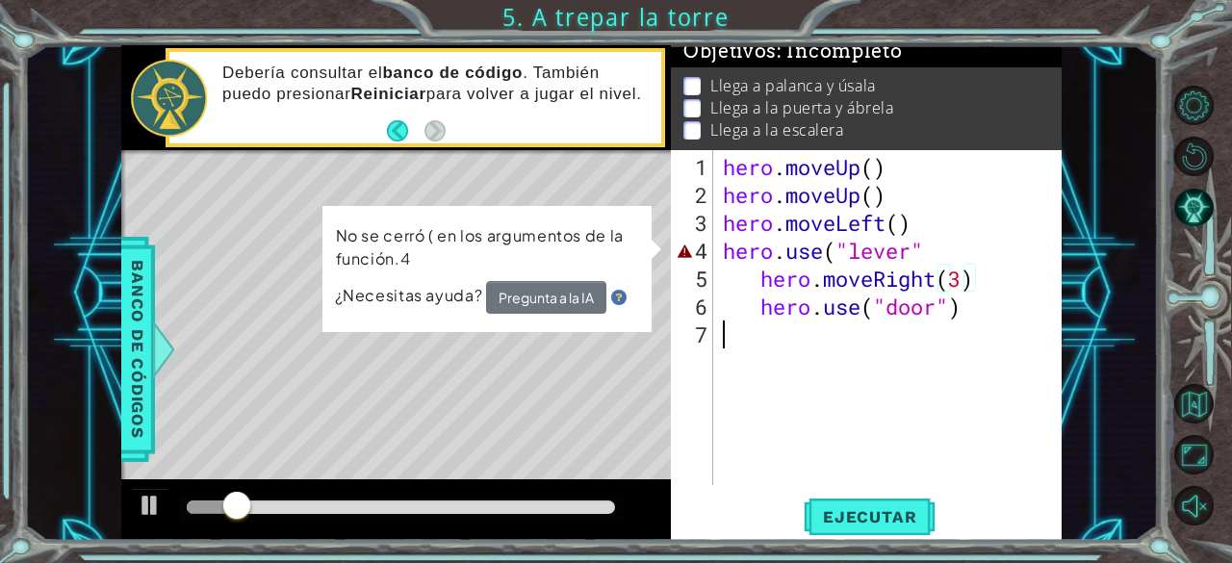
click at [749, 361] on div "hero . moveUp ( ) hero . moveUp ( ) hero . moveLeft ( ) hero . use ( "lever" he…" at bounding box center [893, 348] width 348 height 391
click at [805, 242] on div "hero . moveUp ( ) hero . moveUp ( ) hero . moveLeft ( ) hero . use ( "lever" he…" at bounding box center [893, 348] width 348 height 391
click at [906, 247] on div "hero . moveUp ( ) hero . moveUp ( ) hero . moveLeft ( ) hero . use ( "lever" he…" at bounding box center [893, 348] width 348 height 391
click at [927, 253] on div "hero . moveUp ( ) hero . moveUp ( ) hero . moveLeft ( ) hero . use ( "lever" he…" at bounding box center [893, 348] width 348 height 391
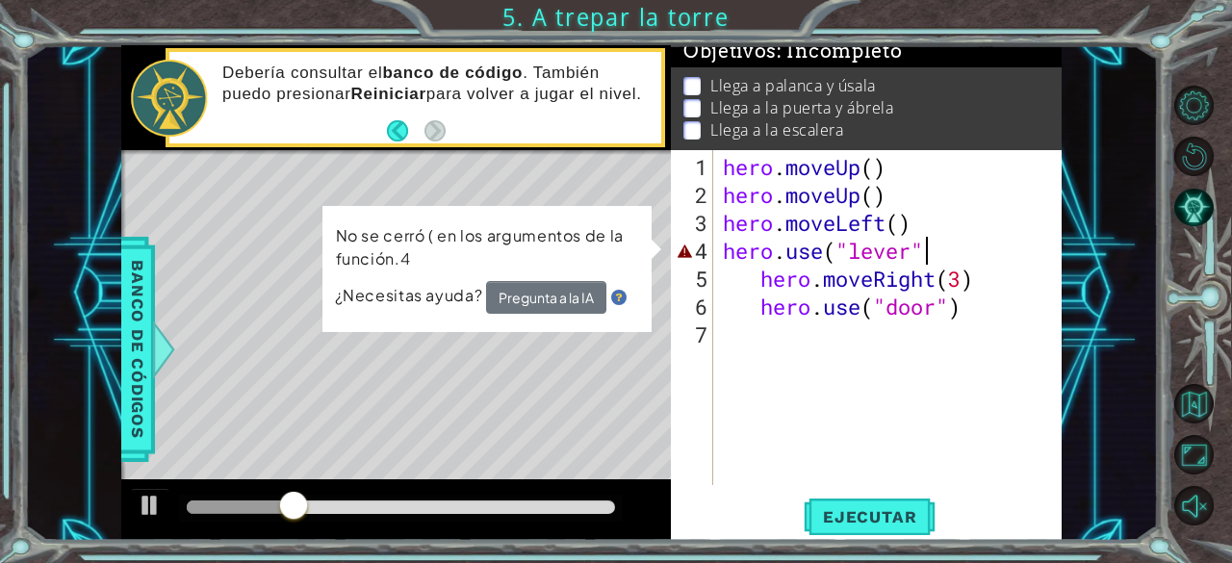
scroll to position [0, 9]
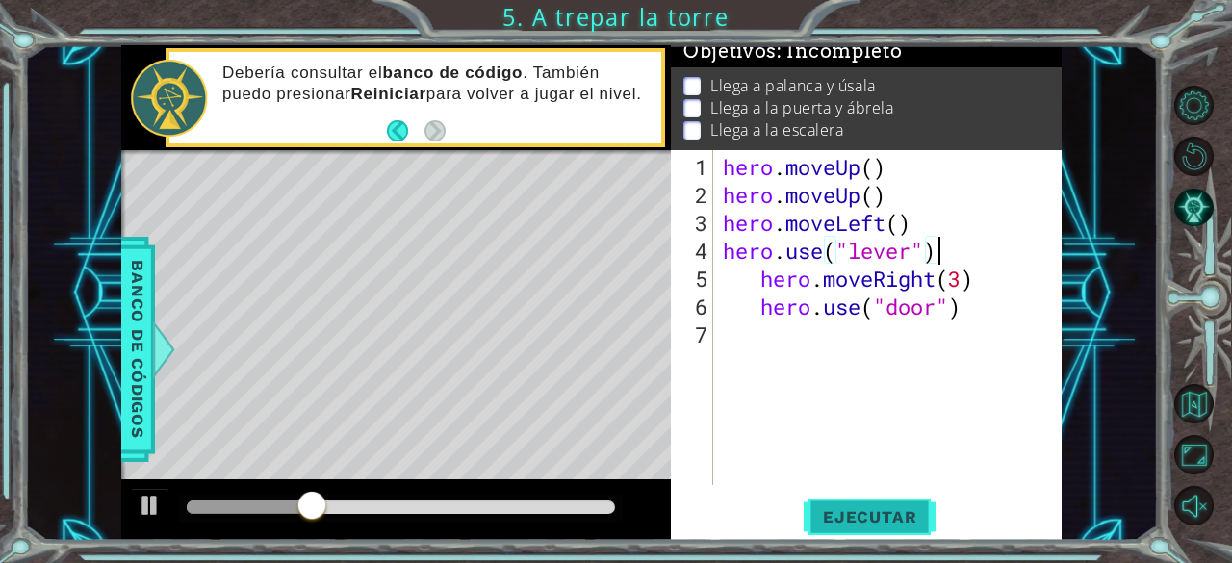
click at [865, 500] on button "Ejecutar" at bounding box center [869, 516] width 132 height 39
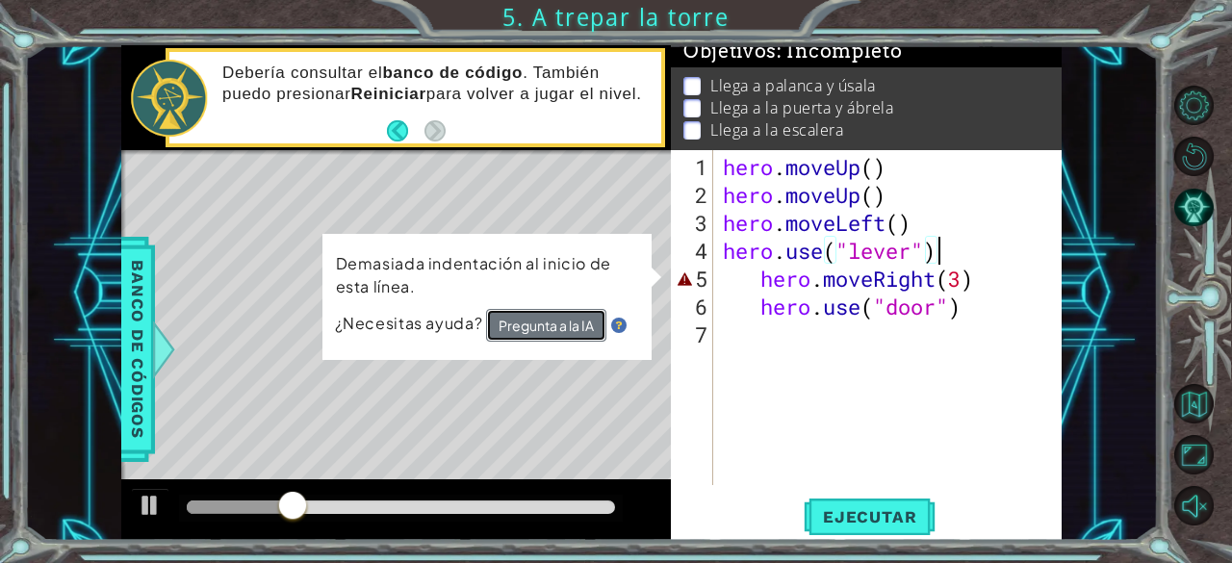
click at [588, 326] on button "Pregunta a la IA" at bounding box center [546, 326] width 120 height 34
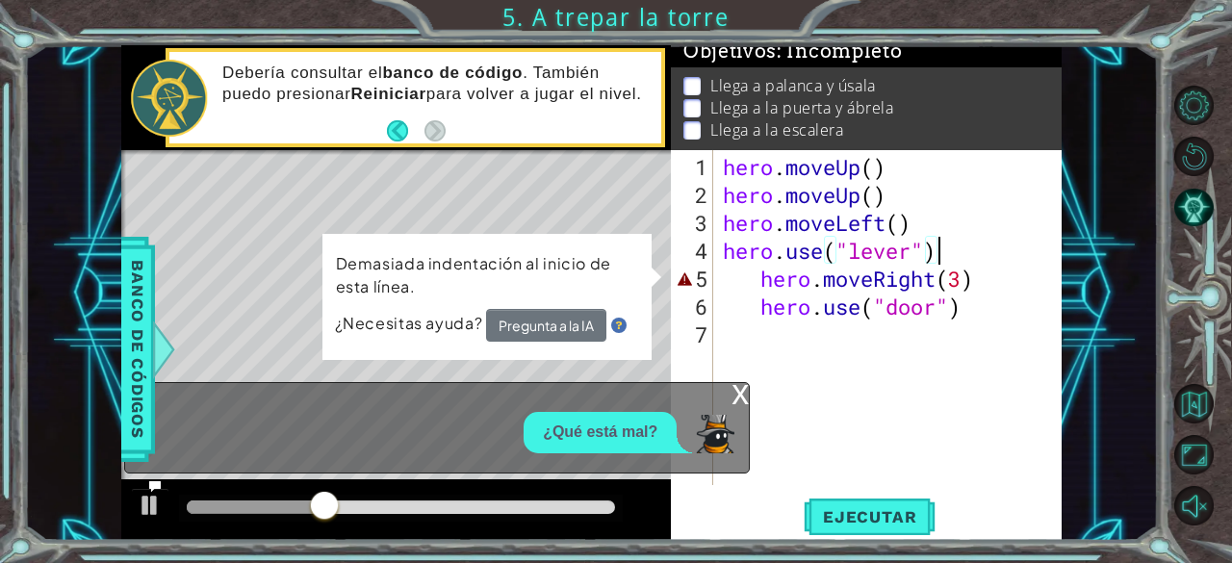
click at [987, 308] on div "hero . moveUp ( ) hero . moveUp ( ) hero . moveLeft ( ) hero . use ( "lever" ) …" at bounding box center [893, 348] width 348 height 391
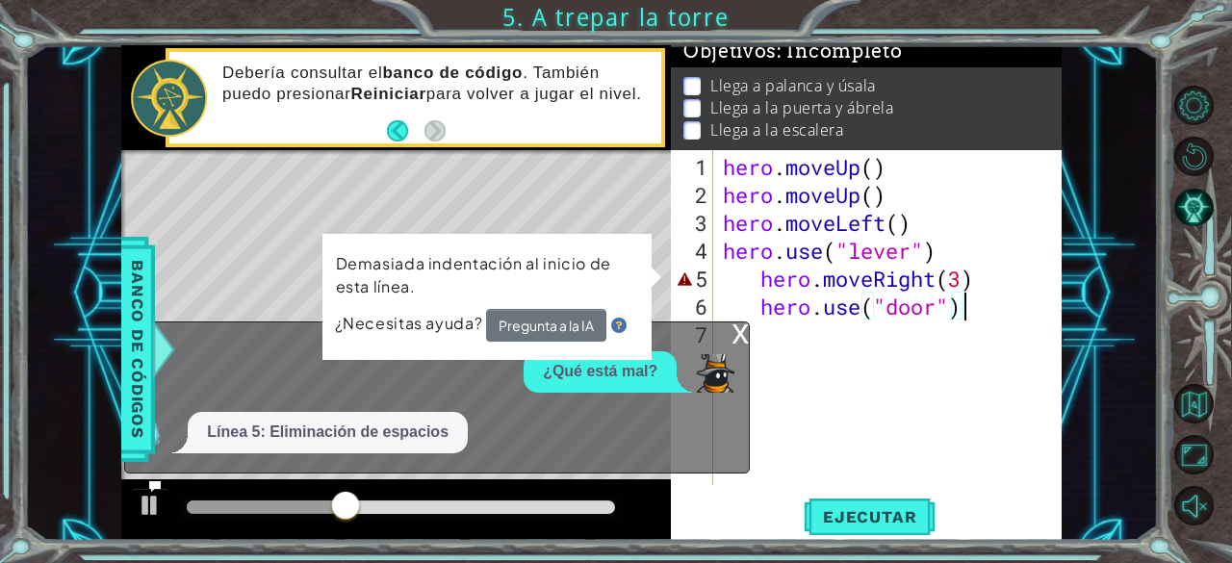
click at [621, 426] on div "Línea 5: Eliminación de espacios" at bounding box center [432, 432] width 614 height 41
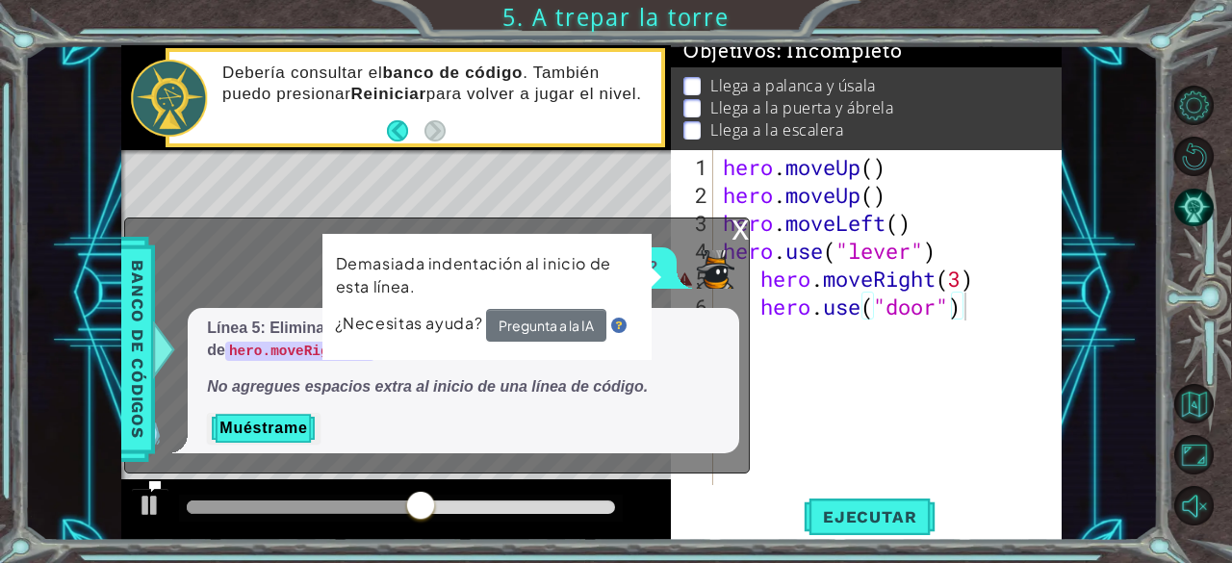
click at [757, 299] on div "hero . moveUp ( ) hero . moveUp ( ) hero . moveLeft ( ) hero . use ( "lever" ) …" at bounding box center [893, 348] width 348 height 391
click at [757, 292] on div "hero . moveUp ( ) hero . moveUp ( ) hero . moveLeft ( ) hero . use ( "lever" ) …" at bounding box center [893, 348] width 348 height 391
click at [756, 272] on div "hero . moveUp ( ) hero . moveUp ( ) hero . moveLeft ( ) hero . use ( "lever" ) …" at bounding box center [893, 348] width 348 height 391
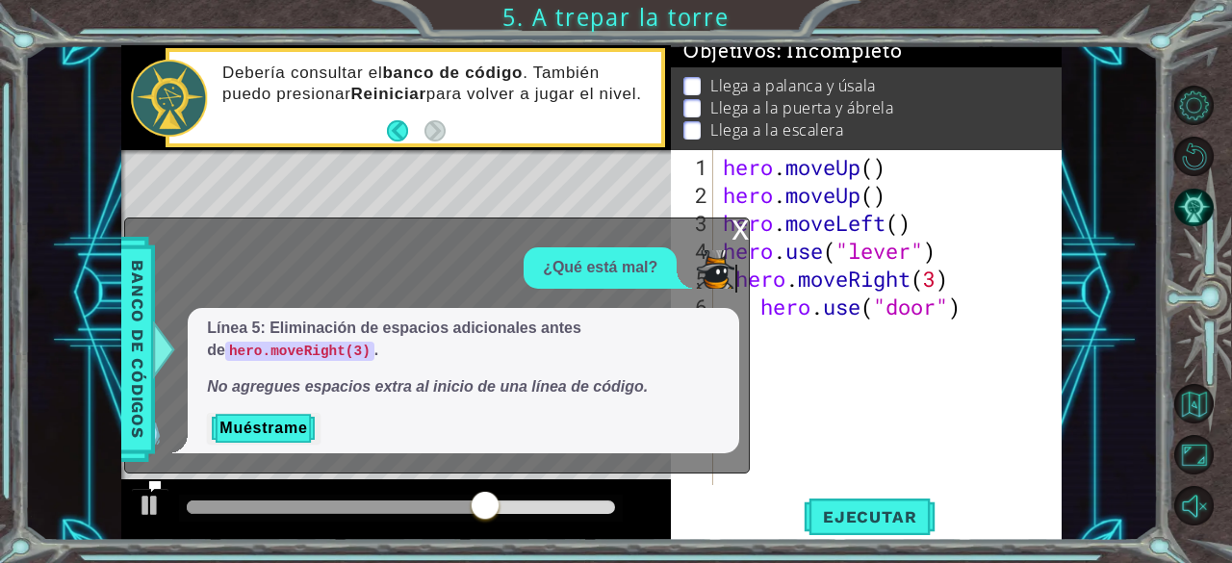
click at [759, 308] on div "hero . moveUp ( ) hero . moveUp ( ) hero . moveLeft ( ) hero . use ( "lever" ) …" at bounding box center [893, 348] width 348 height 391
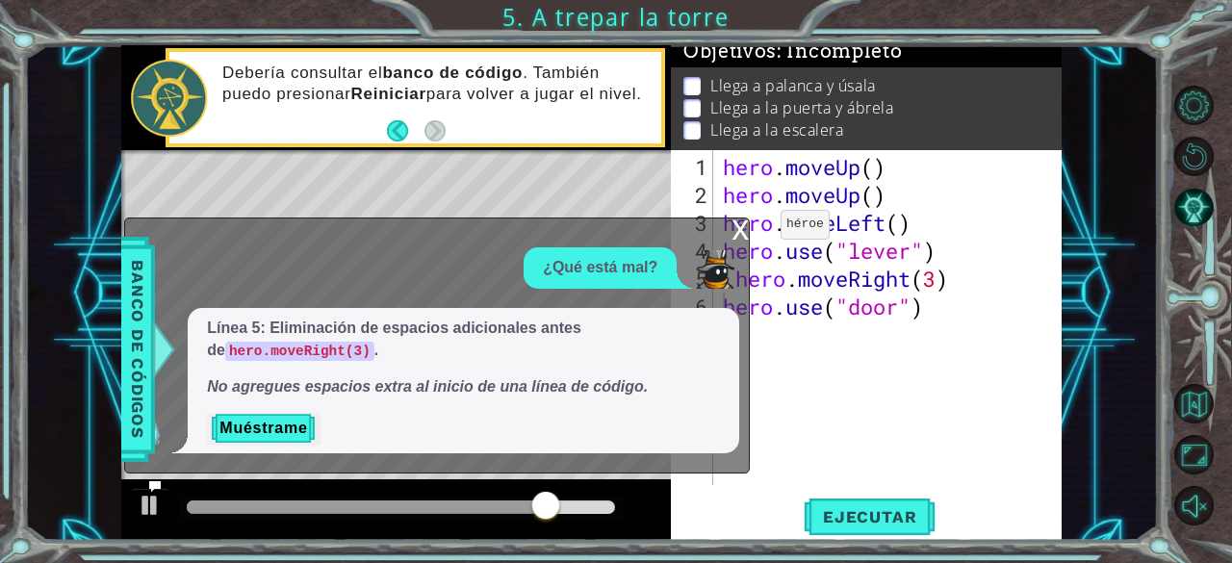
click at [742, 233] on div "x" at bounding box center [739, 227] width 17 height 19
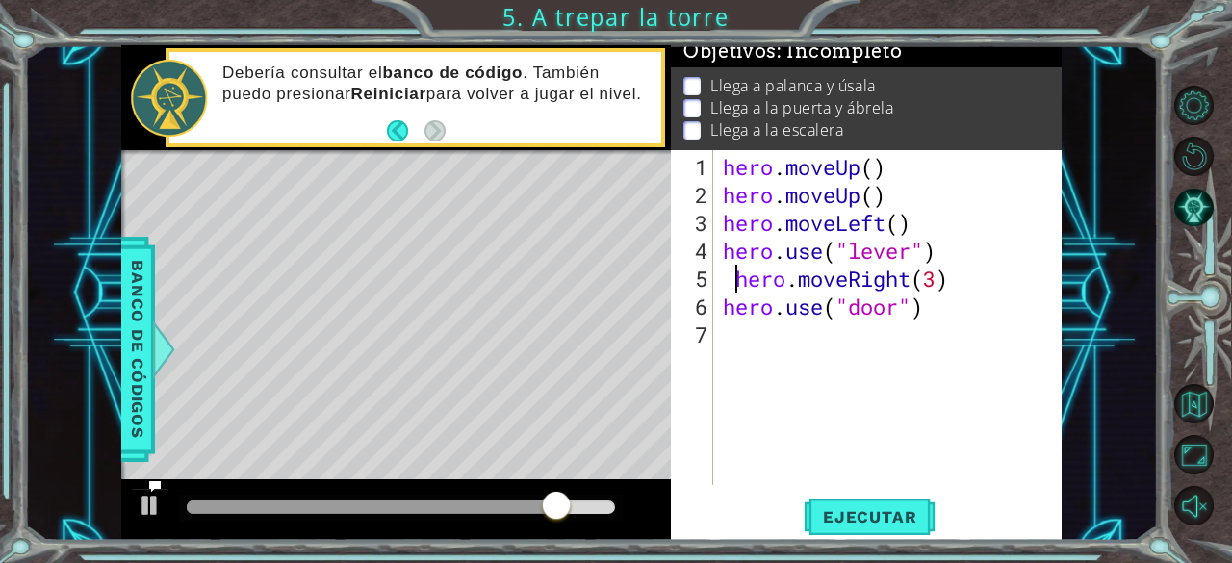
click at [735, 279] on div "hero . moveUp ( ) hero . moveUp ( ) hero . moveLeft ( ) hero . use ( "lever" ) …" at bounding box center [893, 348] width 348 height 391
type textarea "hero.moveRight(3)"
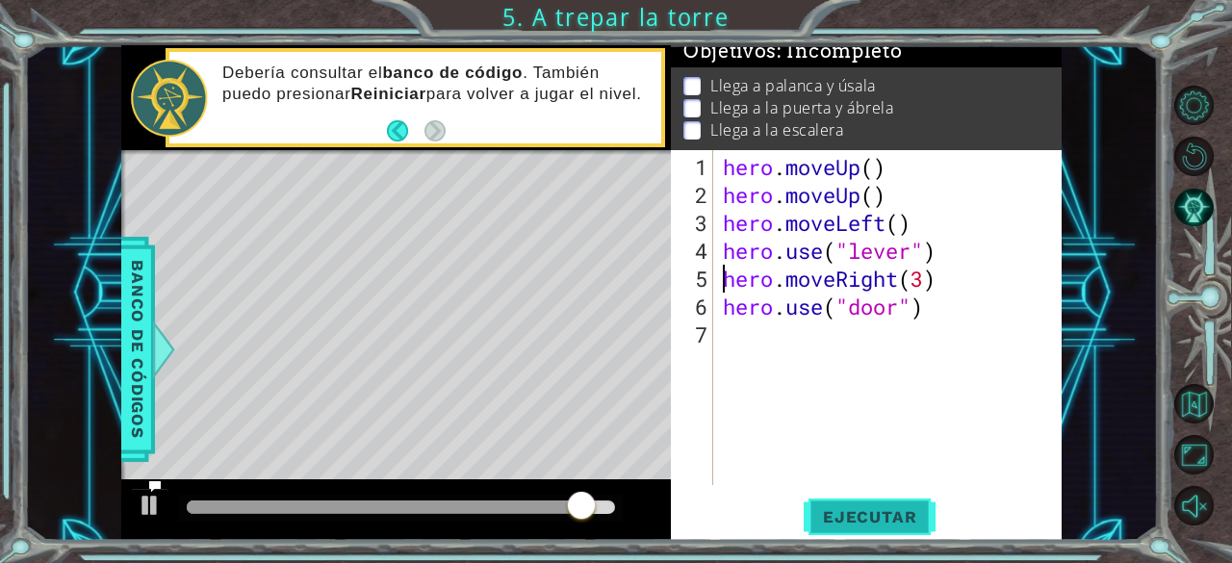
click at [870, 511] on span "Ejecutar" at bounding box center [869, 516] width 132 height 19
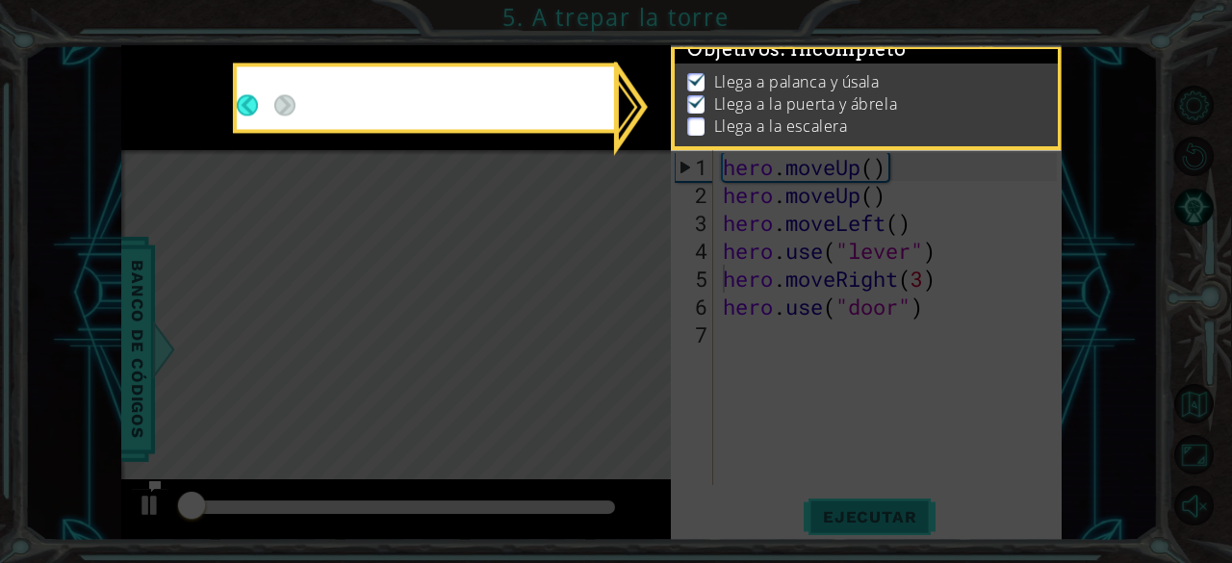
scroll to position [17, 0]
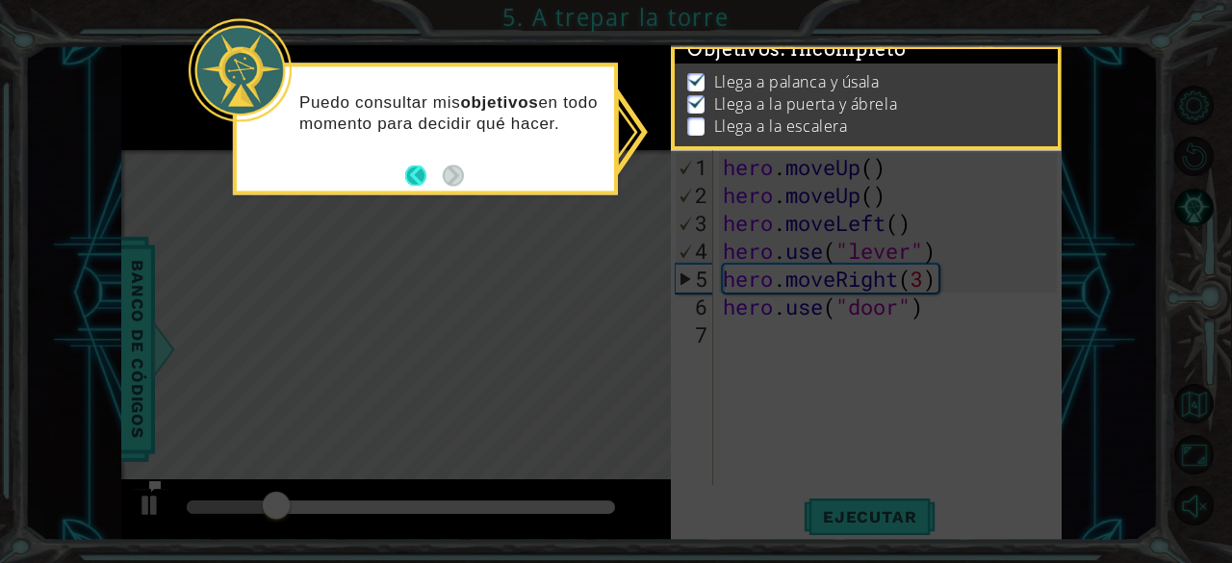
click at [419, 170] on button "Back" at bounding box center [424, 175] width 38 height 21
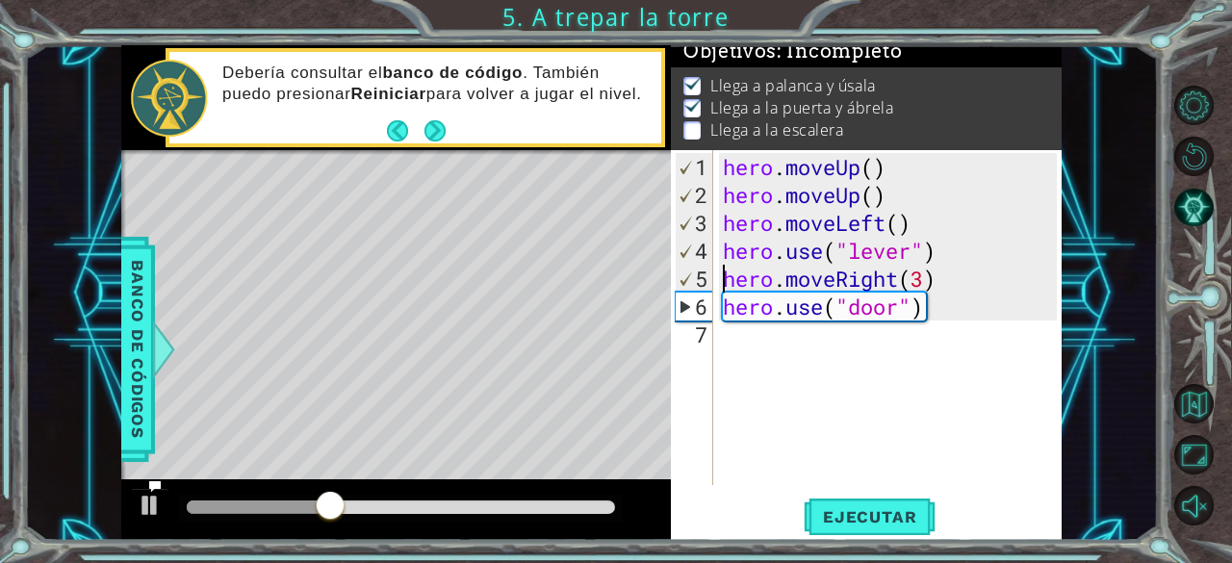
click at [809, 359] on div "hero . moveUp ( ) hero . moveUp ( ) hero . moveLeft ( ) hero . use ( "lever" ) …" at bounding box center [893, 348] width 348 height 391
type textarea "h"
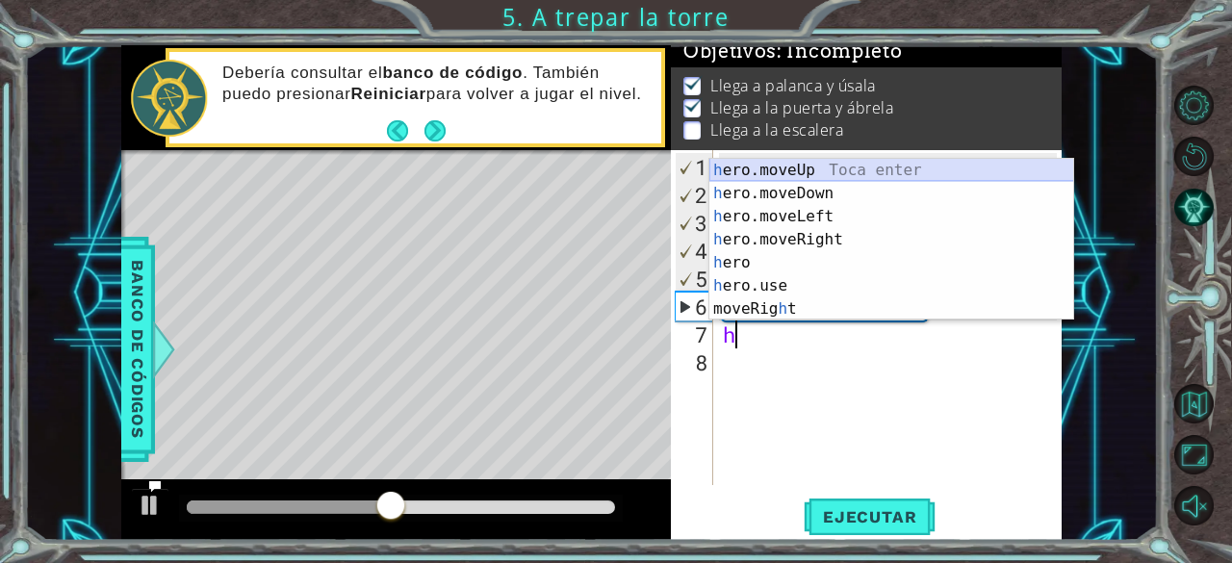
click at [863, 164] on div "h ero.moveUp Toca enter h ero.moveDown Toca enter h ero.moveLeft Toca enter h e…" at bounding box center [891, 263] width 365 height 208
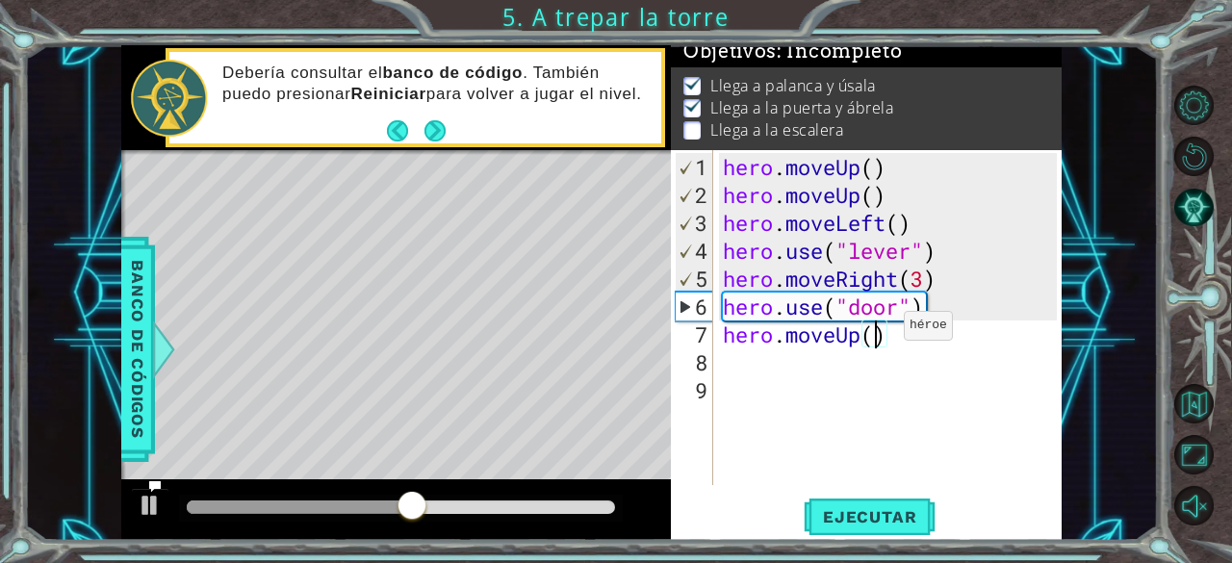
click at [875, 333] on div "hero . moveUp ( ) hero . moveUp ( ) hero . moveLeft ( ) hero . use ( "lever" ) …" at bounding box center [893, 348] width 348 height 391
type textarea "hero.moveUp(2)"
click at [912, 353] on div "hero . moveUp ( ) hero . moveUp ( ) hero . moveLeft ( ) hero . use ( "lever" ) …" at bounding box center [893, 348] width 348 height 391
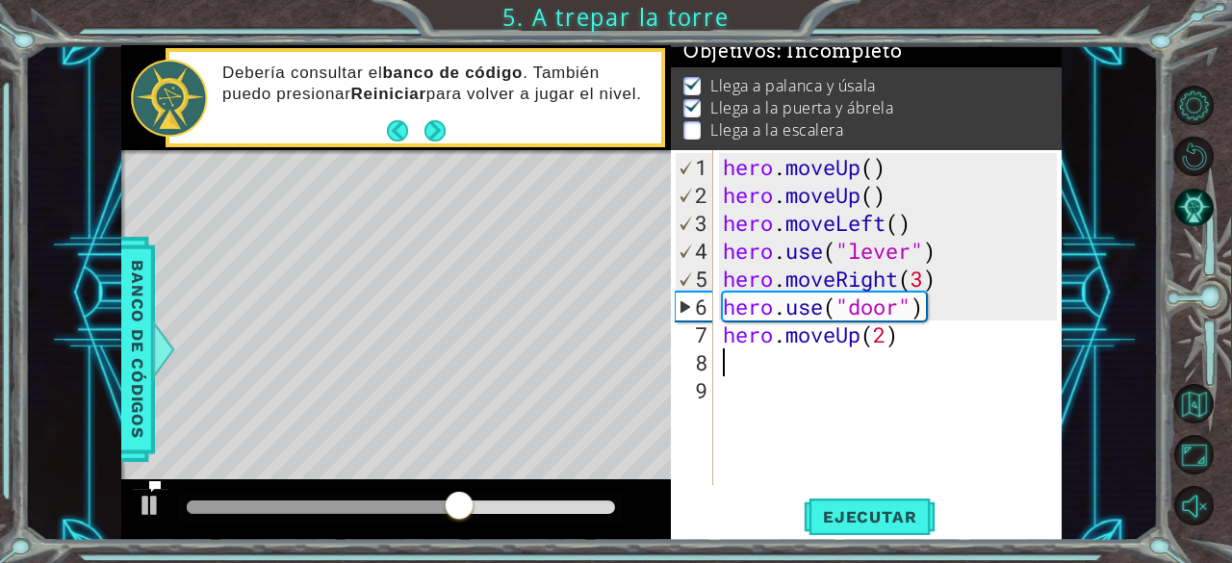
type textarea "h"
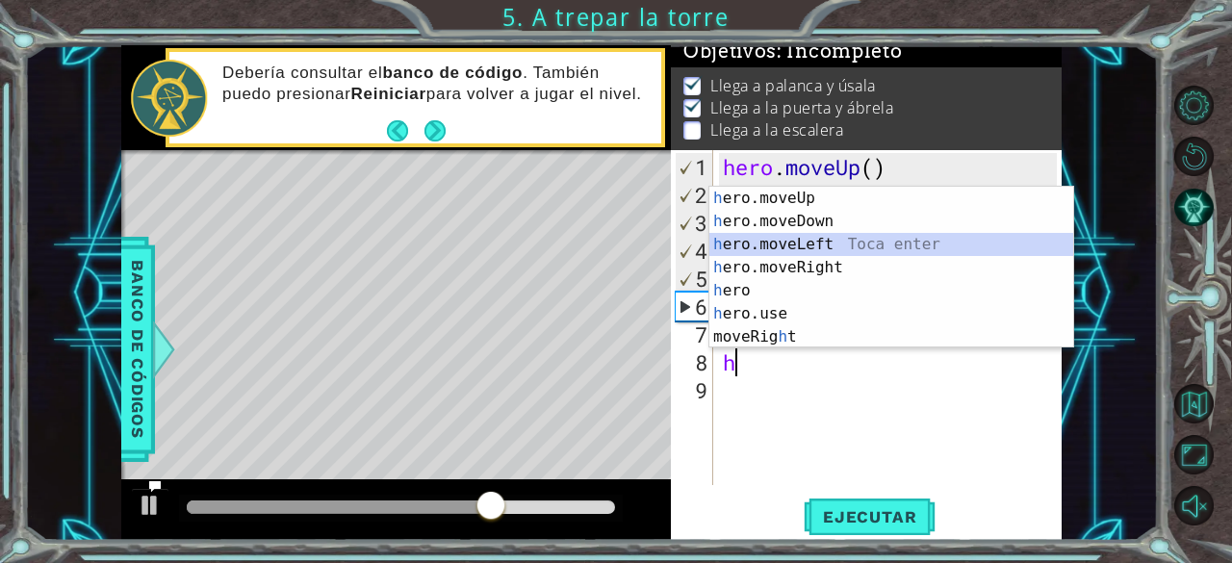
click at [843, 244] on div "h ero.moveUp Toca enter h ero.moveDown Toca enter h ero.moveLeft Toca enter h e…" at bounding box center [891, 291] width 365 height 208
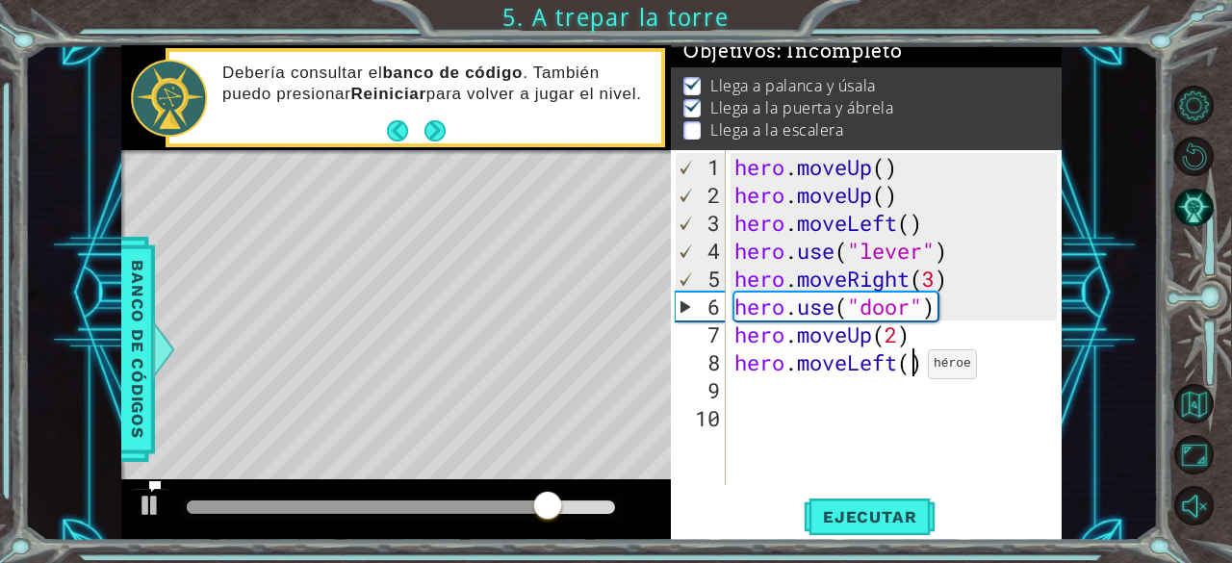
click at [910, 371] on div "hero . moveUp ( ) hero . moveUp ( ) hero . moveLeft ( ) hero . use ( "lever" ) …" at bounding box center [898, 348] width 337 height 391
type textarea "hero.moveLeft(3)"
click at [849, 394] on div "hero . moveUp ( ) hero . moveUp ( ) hero . moveLeft ( ) hero . use ( "lever" ) …" at bounding box center [898, 348] width 337 height 391
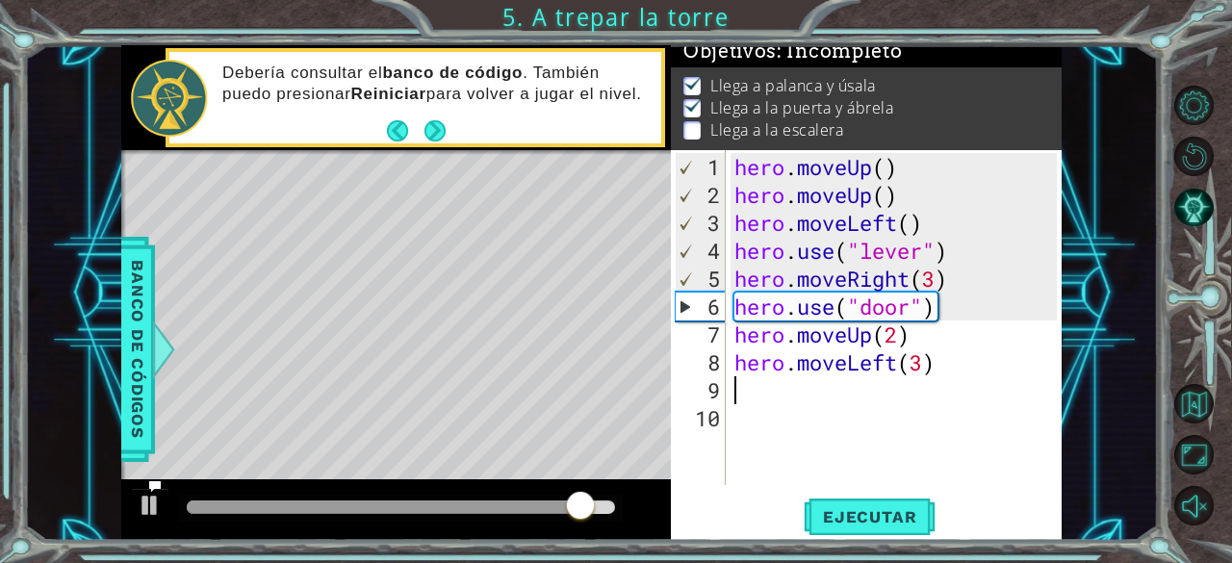
type textarea "he"
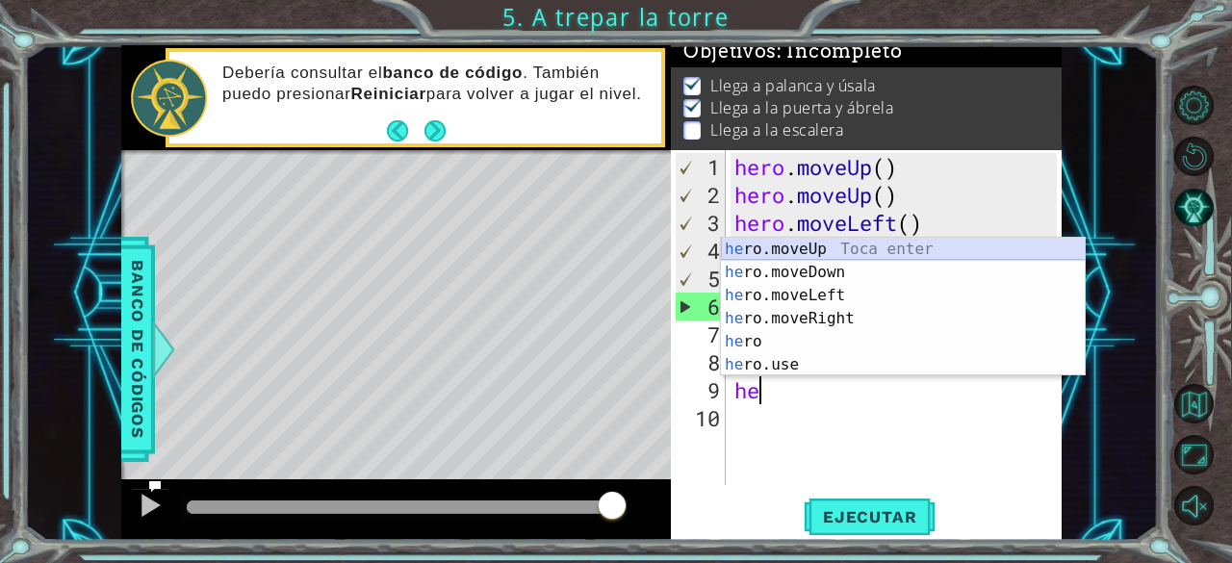
click at [877, 241] on div "he ro.moveUp Toca enter he ro.moveDown Toca enter he ro.moveLeft Toca enter he …" at bounding box center [903, 330] width 365 height 185
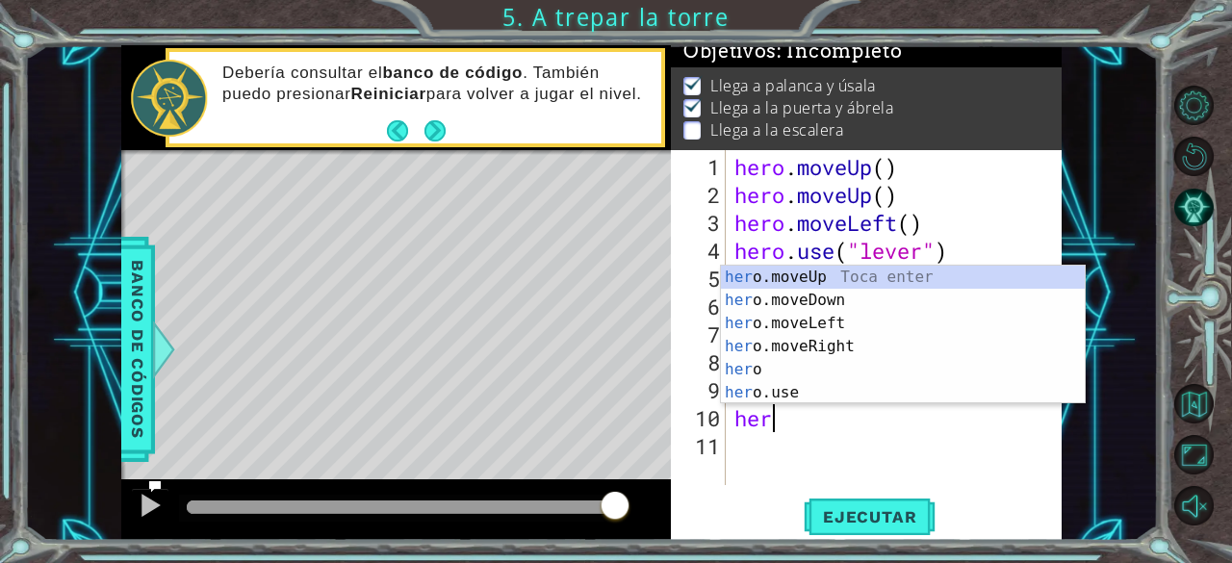
scroll to position [0, 1]
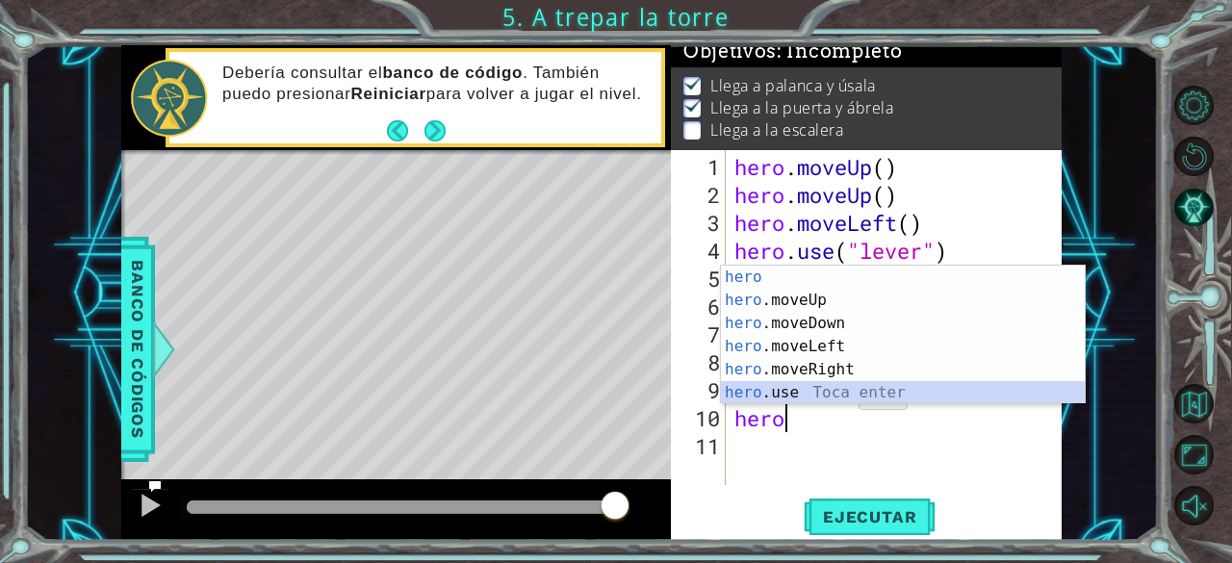
click at [842, 400] on div "hero Toca enter hero .moveUp Toca enter hero .moveDown Toca enter hero .moveLef…" at bounding box center [903, 358] width 365 height 185
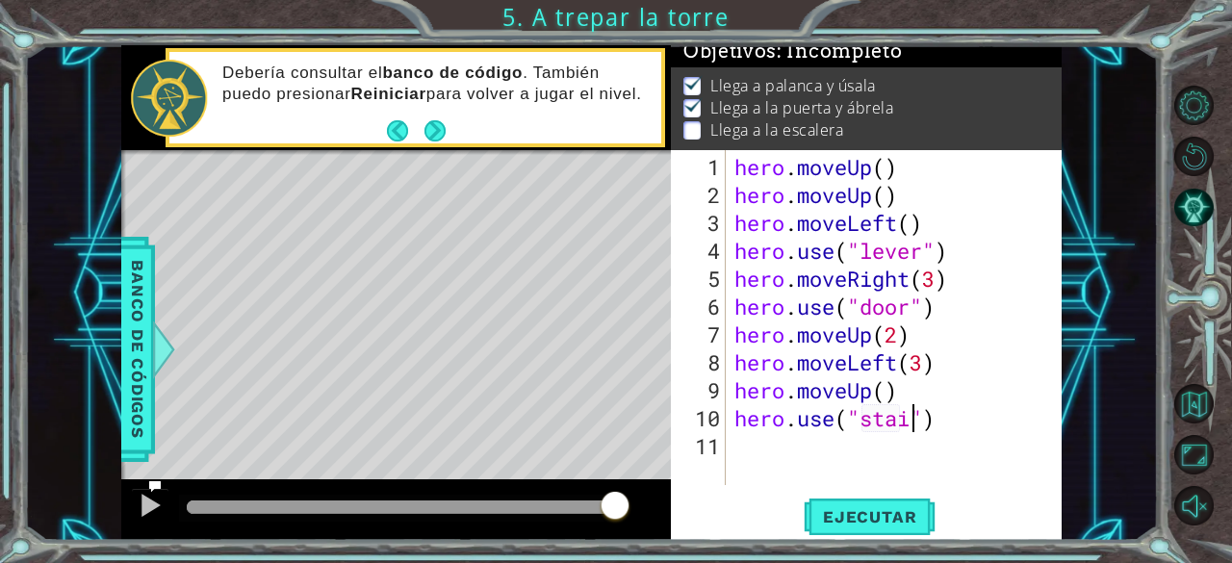
scroll to position [0, 9]
type textarea "hero.use("stairs")"
click at [882, 511] on span "Ejecutar" at bounding box center [869, 516] width 132 height 19
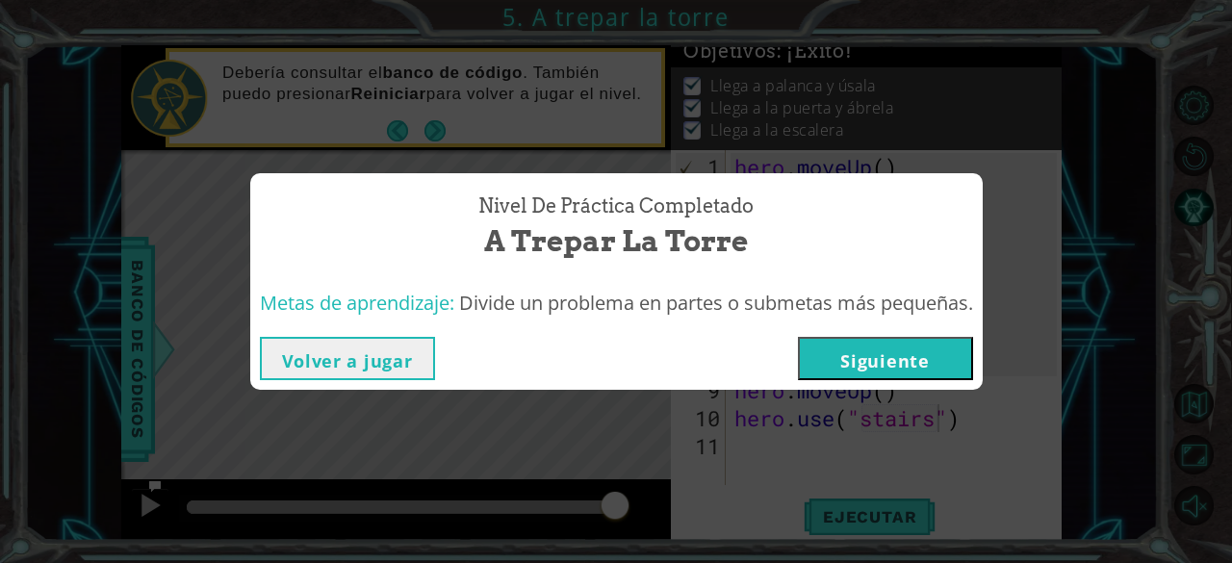
drag, startPoint x: 1026, startPoint y: 475, endPoint x: 1011, endPoint y: 421, distance: 55.8
click at [1011, 421] on div "Nivel de práctica Completado A trepar la torre Metas de aprendizaje: Divide un …" at bounding box center [616, 281] width 1232 height 563
click at [940, 367] on button "Siguiente" at bounding box center [885, 358] width 175 height 43
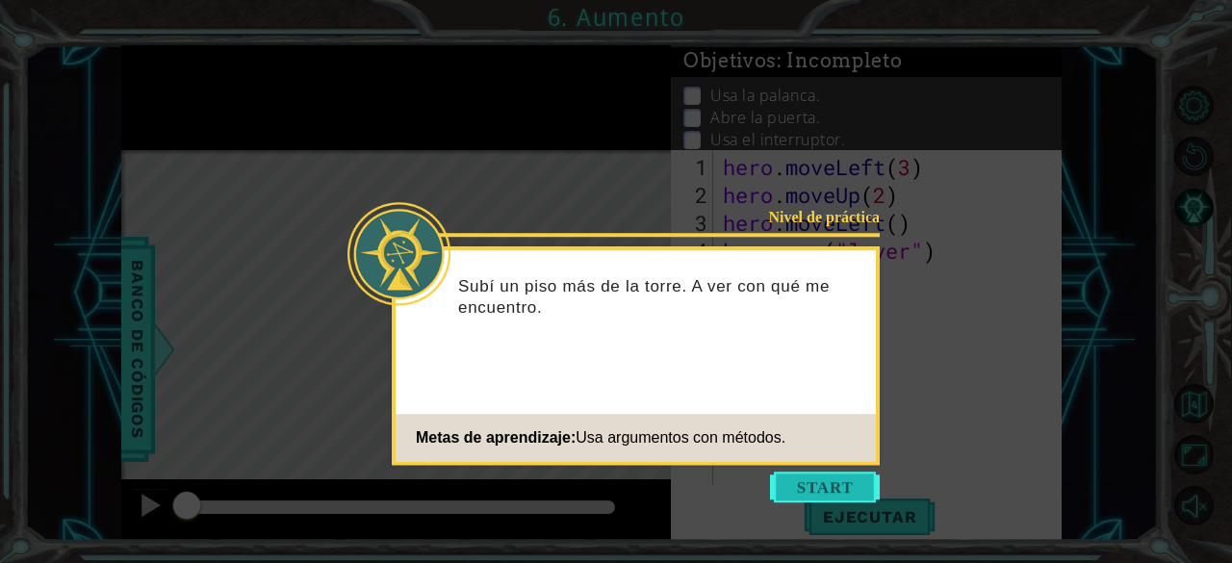
click at [828, 480] on button "Start" at bounding box center [825, 486] width 110 height 31
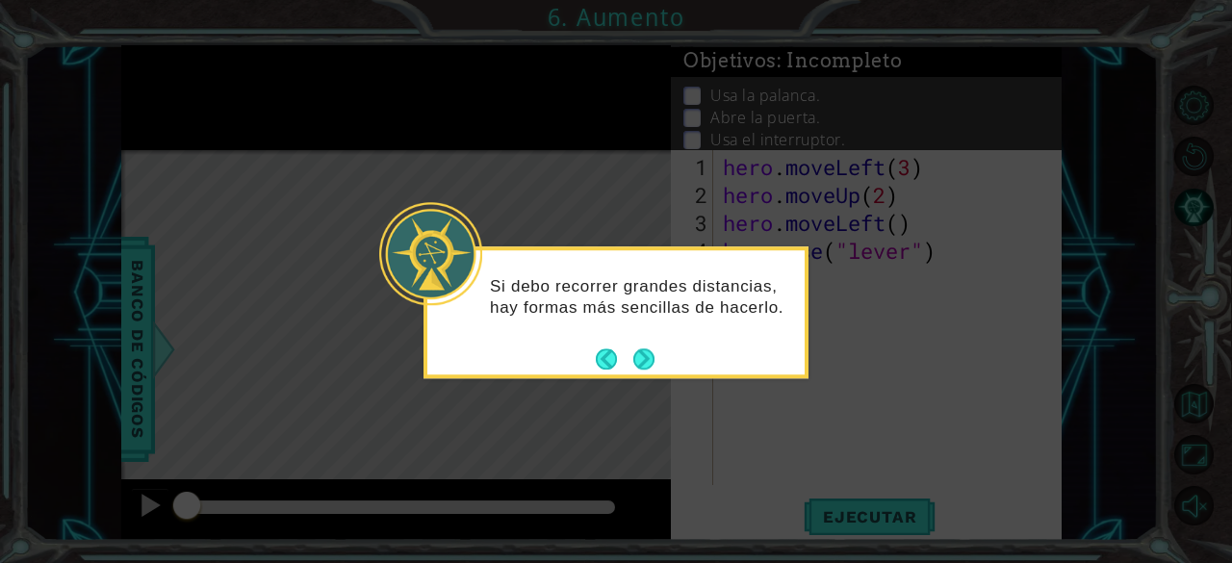
click at [845, 416] on icon at bounding box center [616, 281] width 1232 height 563
click at [902, 351] on icon at bounding box center [616, 281] width 1232 height 563
click at [885, 212] on icon at bounding box center [616, 281] width 1232 height 563
click at [654, 347] on button "Next" at bounding box center [643, 358] width 22 height 22
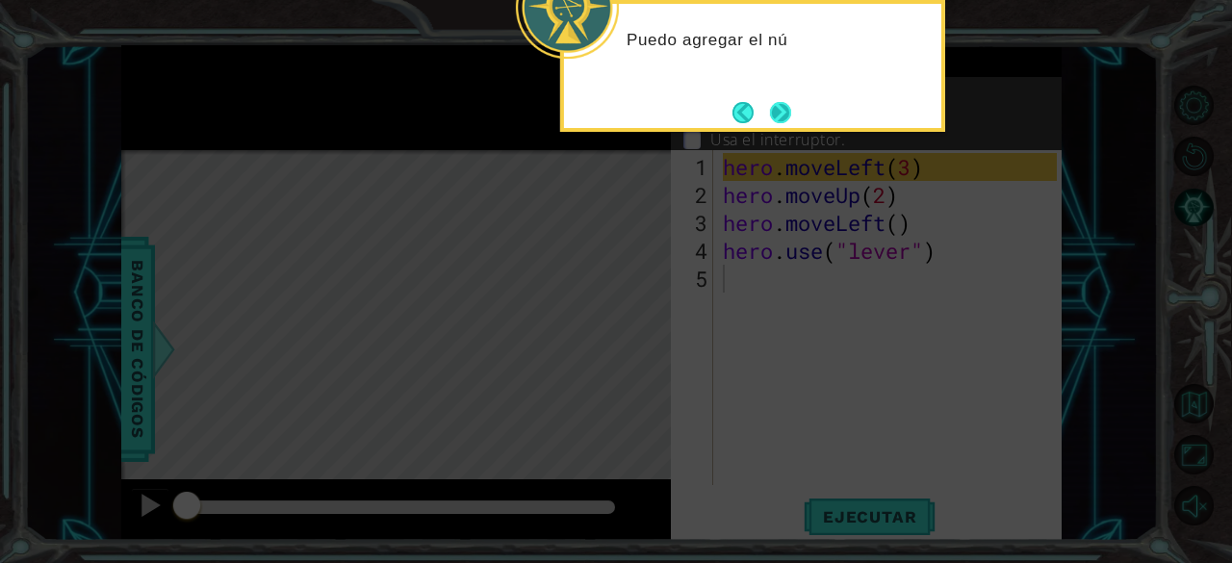
click at [789, 121] on button "Next" at bounding box center [780, 112] width 21 height 21
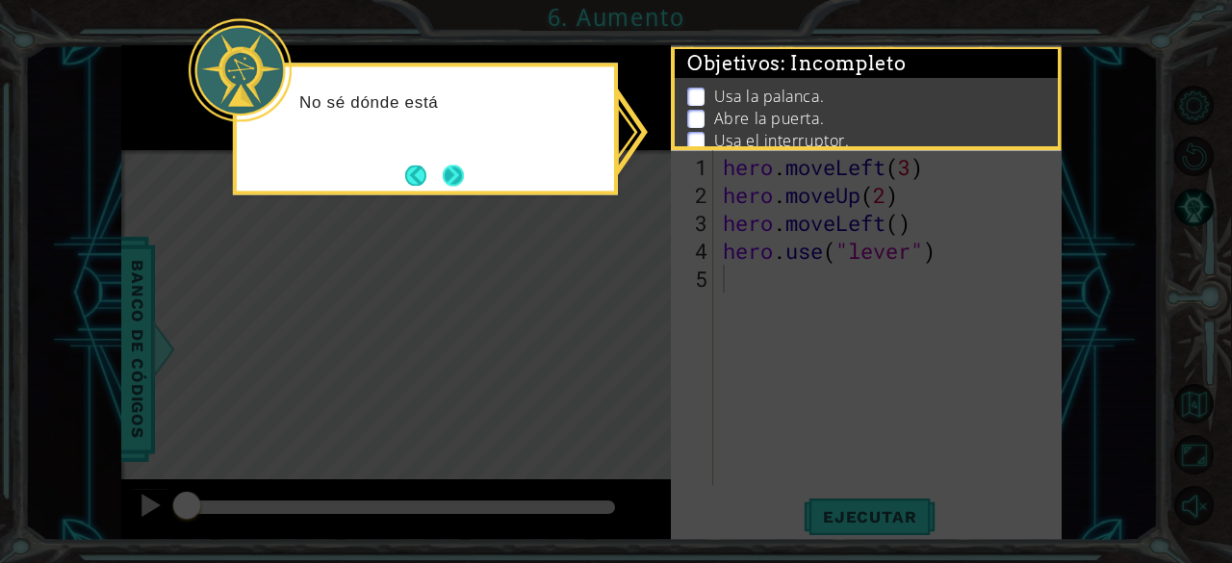
click at [445, 174] on button "Next" at bounding box center [453, 175] width 21 height 21
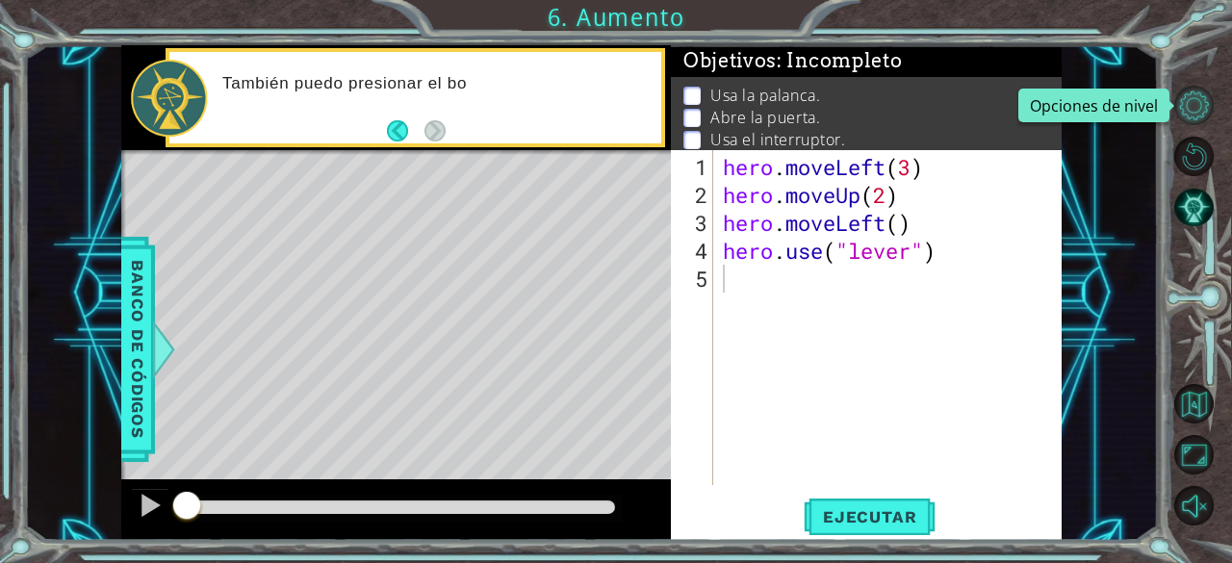
click at [1191, 112] on button "Opciones de nivel" at bounding box center [1193, 105] width 39 height 39
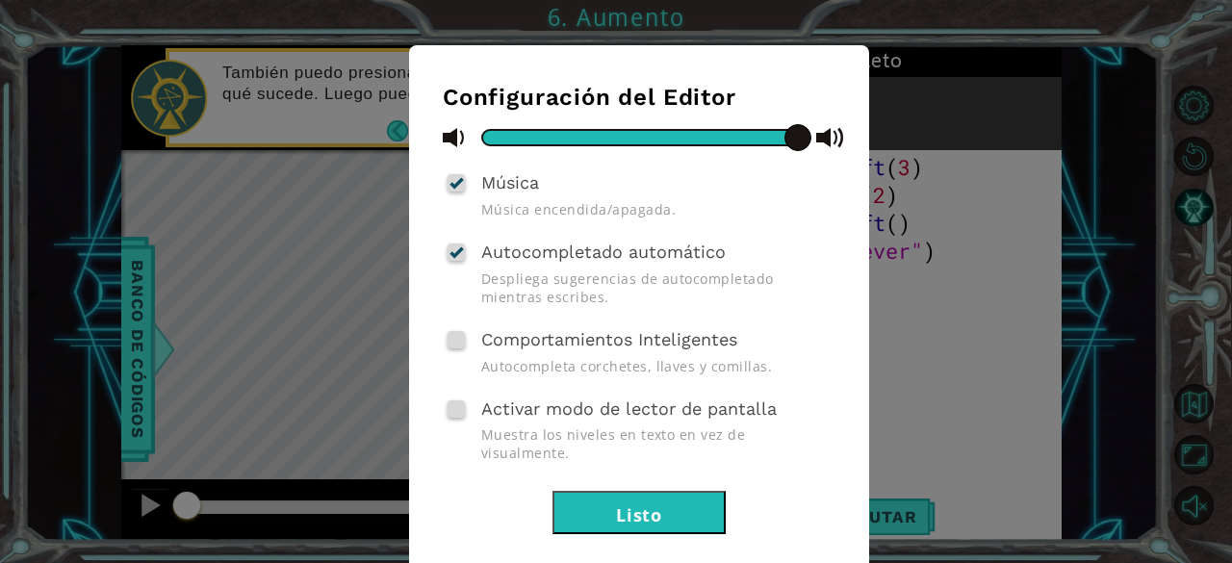
scroll to position [106, 0]
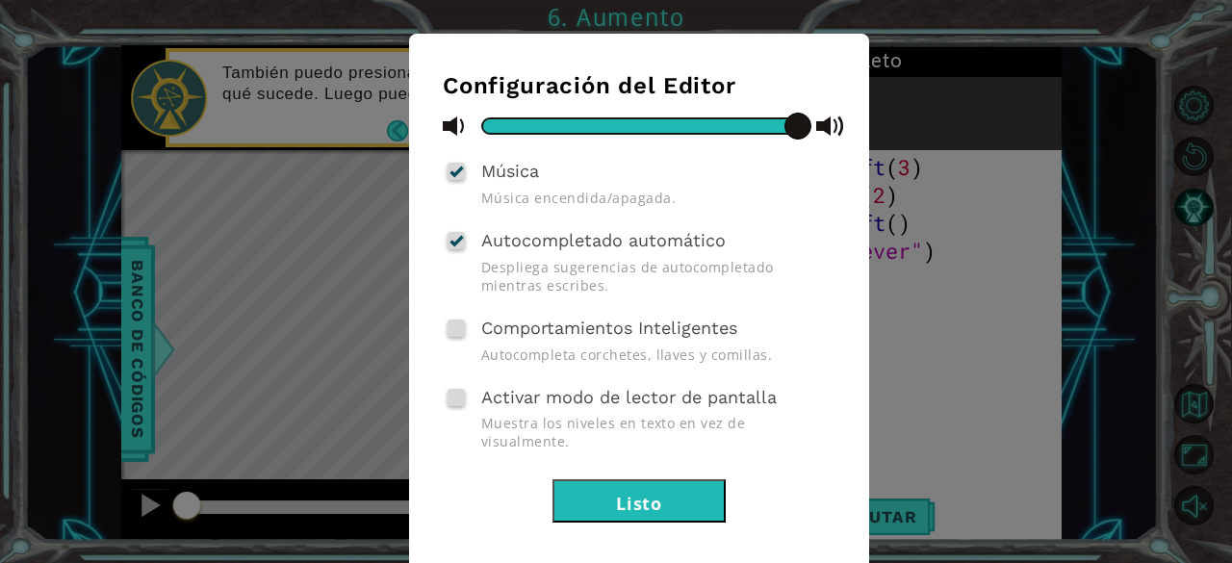
click at [993, 322] on div "Configuración del Editor Música Música encendida/apagada. Autocompletado automá…" at bounding box center [616, 281] width 1232 height 563
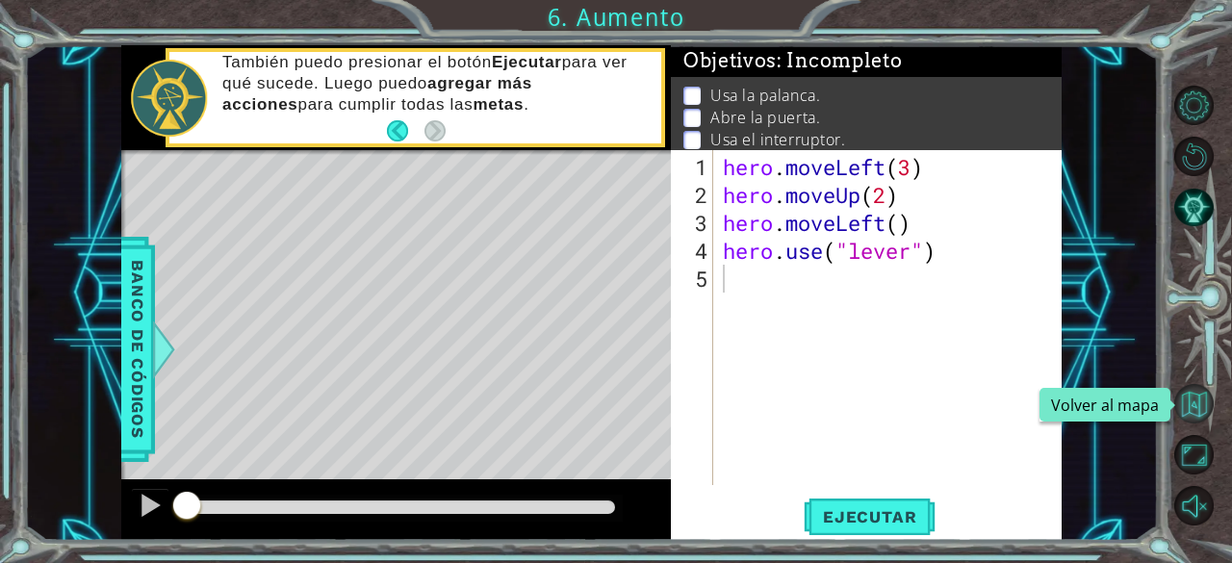
click at [1192, 411] on button "Volver al mapa" at bounding box center [1193, 403] width 39 height 39
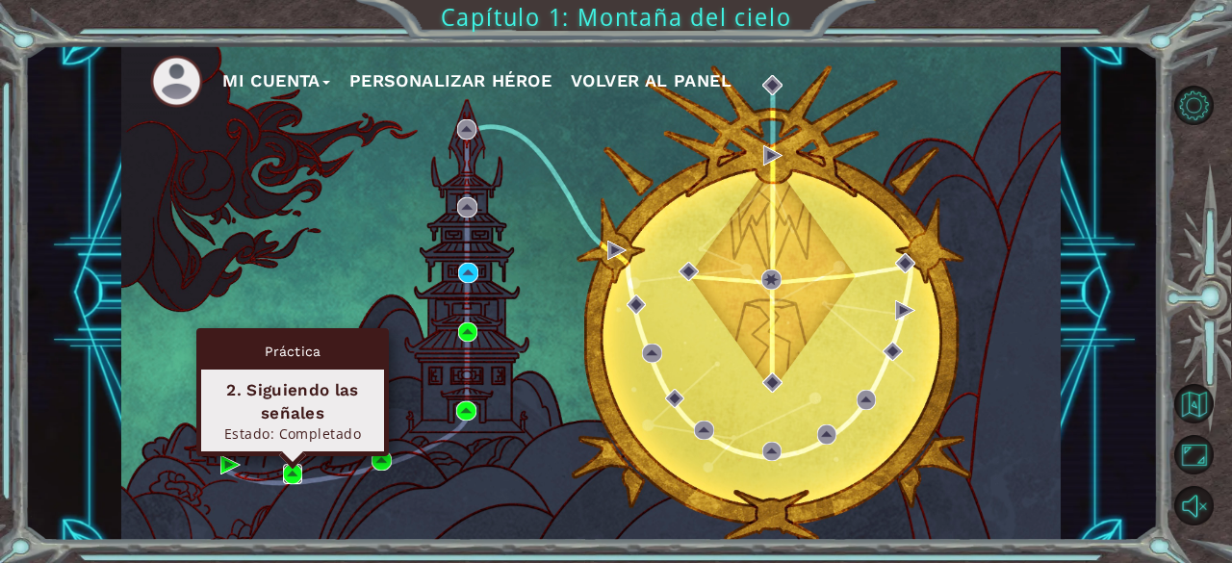
click at [289, 472] on img at bounding box center [292, 473] width 19 height 19
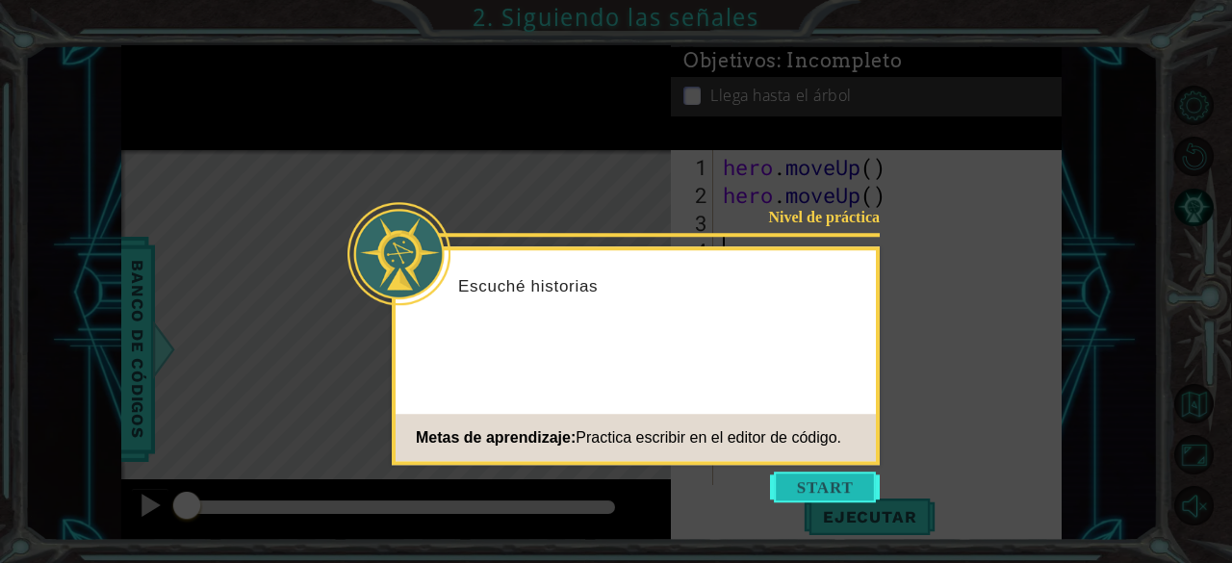
click at [839, 482] on button "Start" at bounding box center [825, 486] width 110 height 31
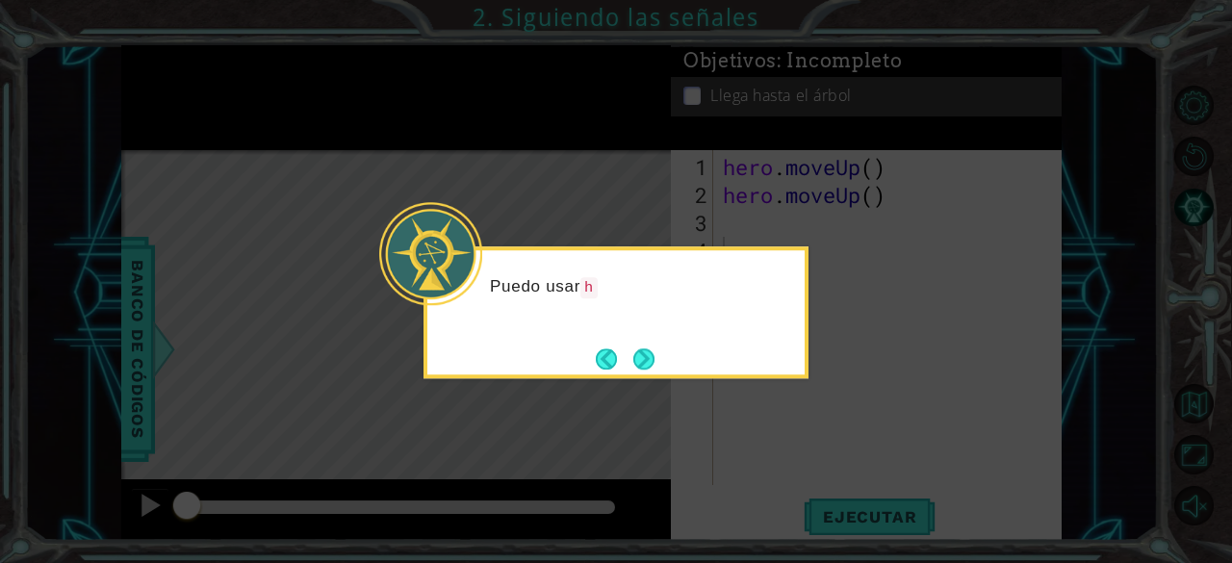
click at [787, 438] on icon at bounding box center [616, 281] width 1232 height 563
click at [654, 369] on button "Next" at bounding box center [643, 358] width 21 height 21
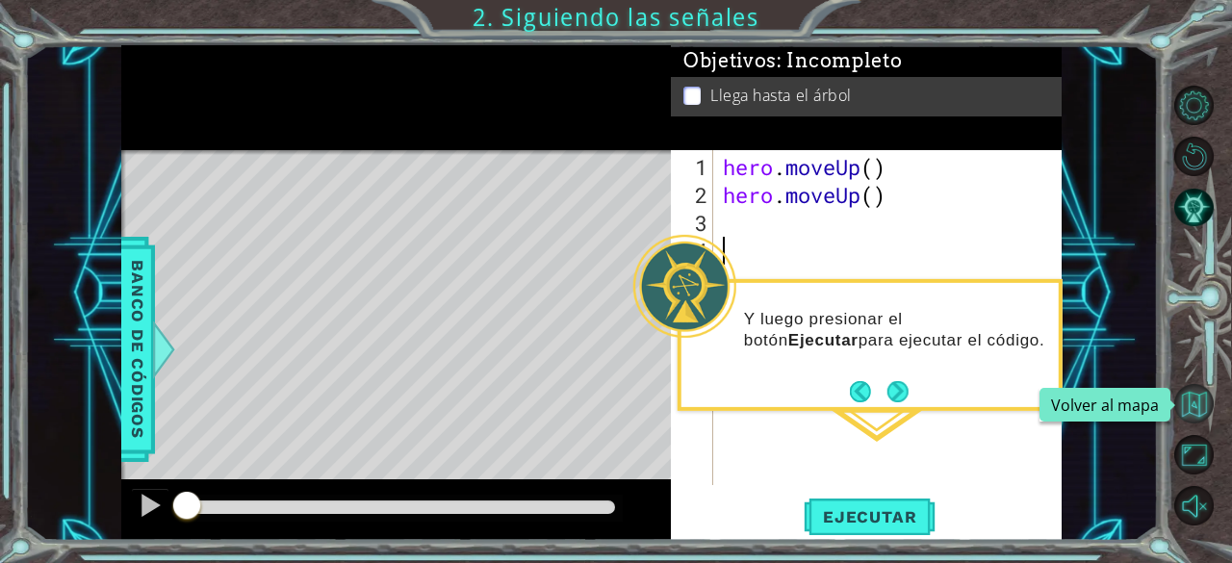
click at [1188, 409] on button "Volver al mapa" at bounding box center [1193, 403] width 39 height 39
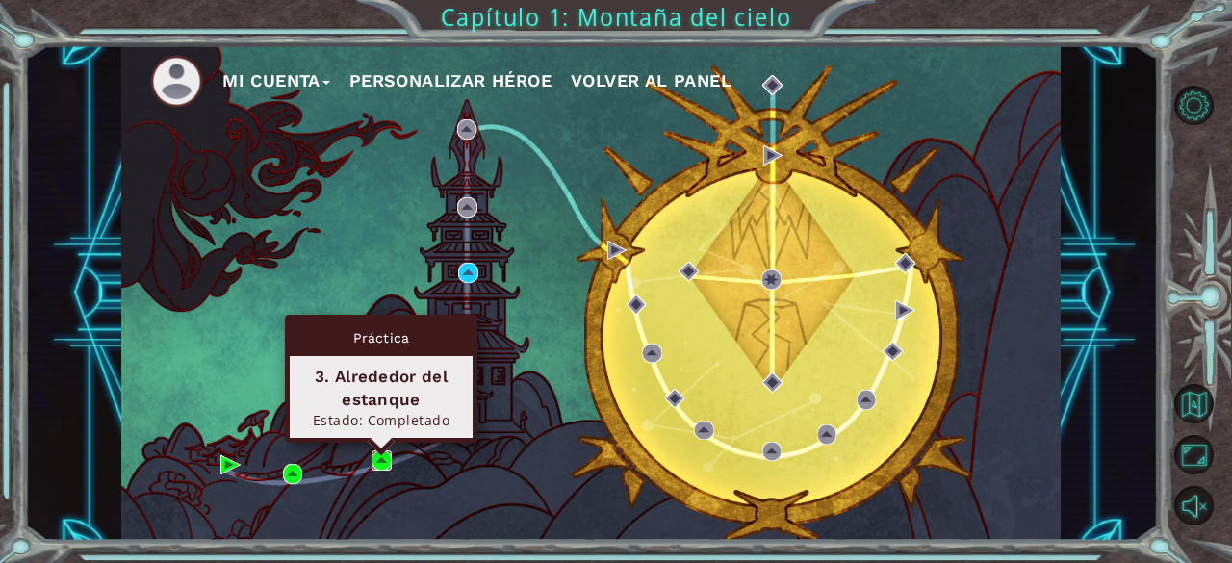
click at [373, 466] on img at bounding box center [380, 459] width 19 height 19
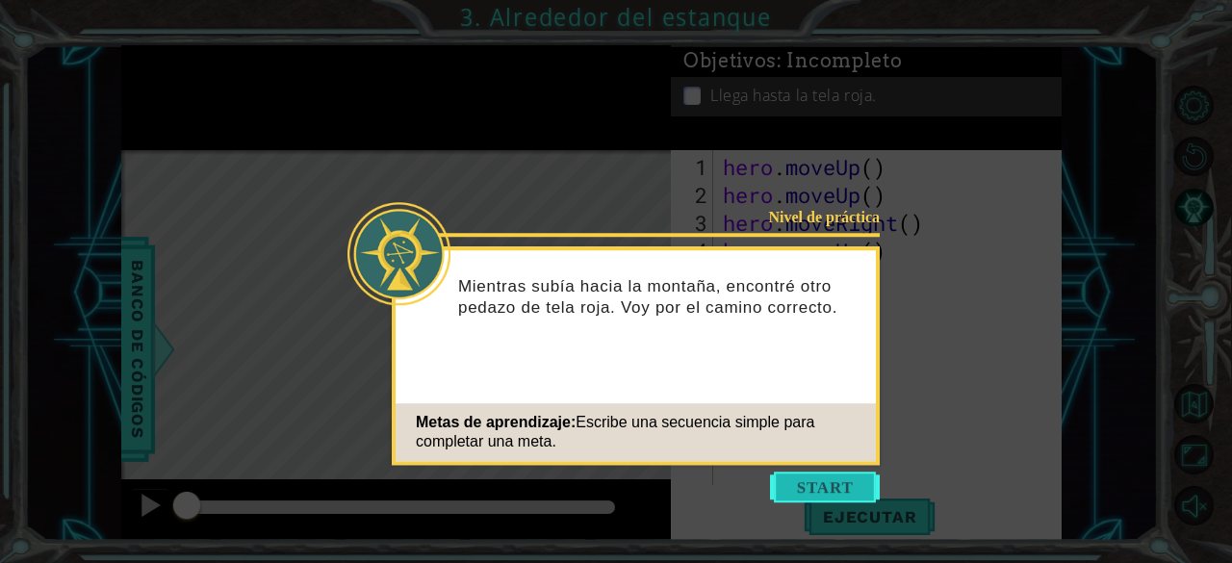
click at [815, 484] on button "Start" at bounding box center [825, 486] width 110 height 31
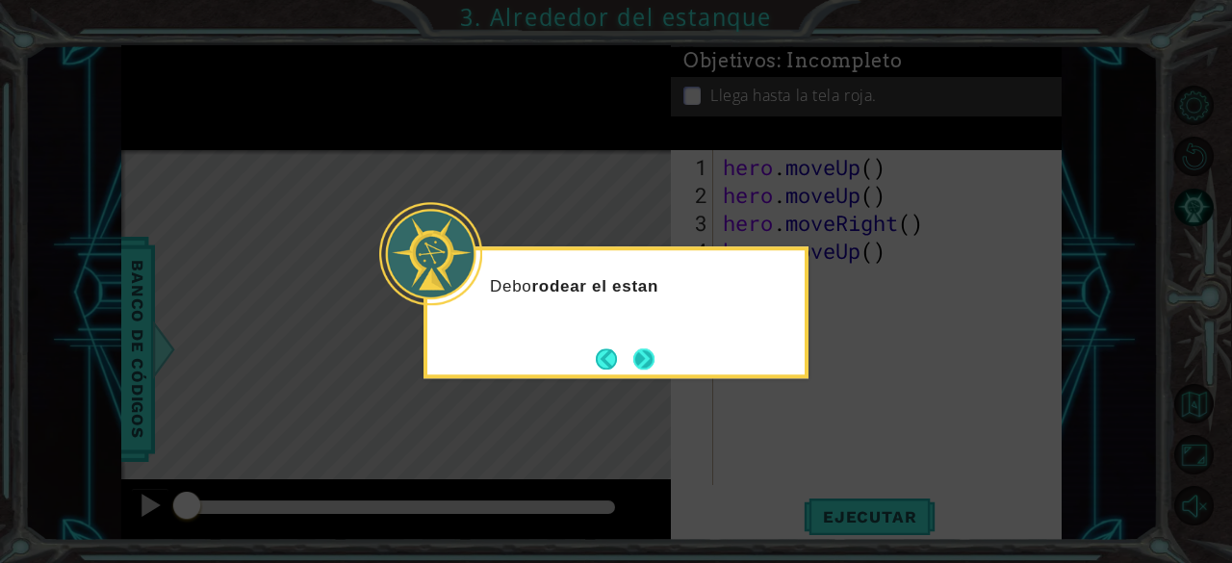
click at [645, 355] on button "Next" at bounding box center [643, 358] width 21 height 21
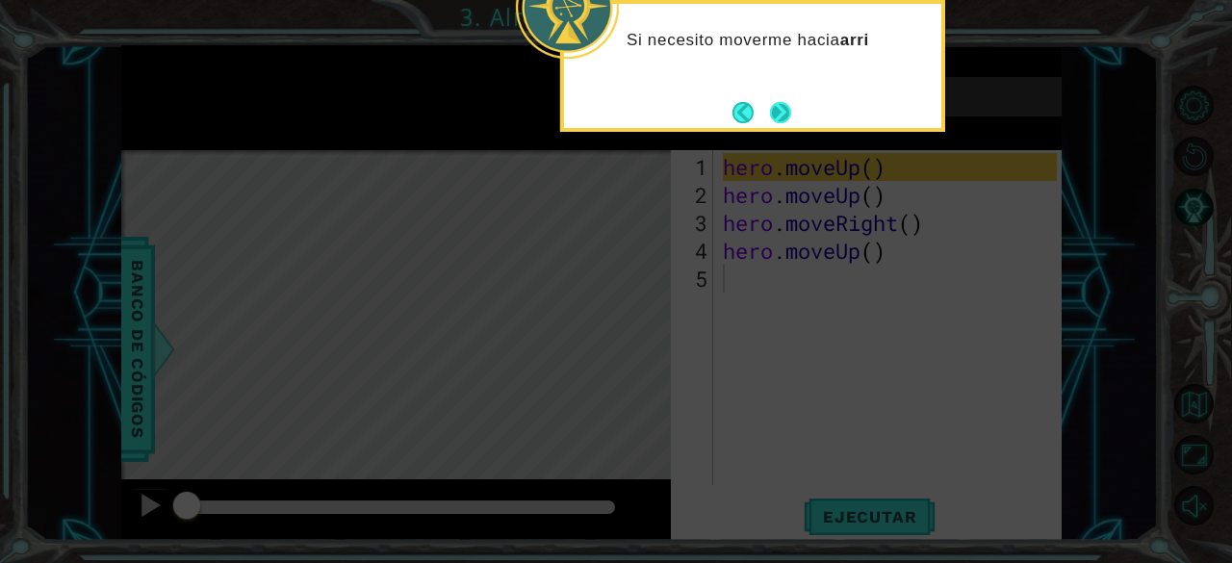
click at [789, 114] on button "Next" at bounding box center [780, 112] width 21 height 21
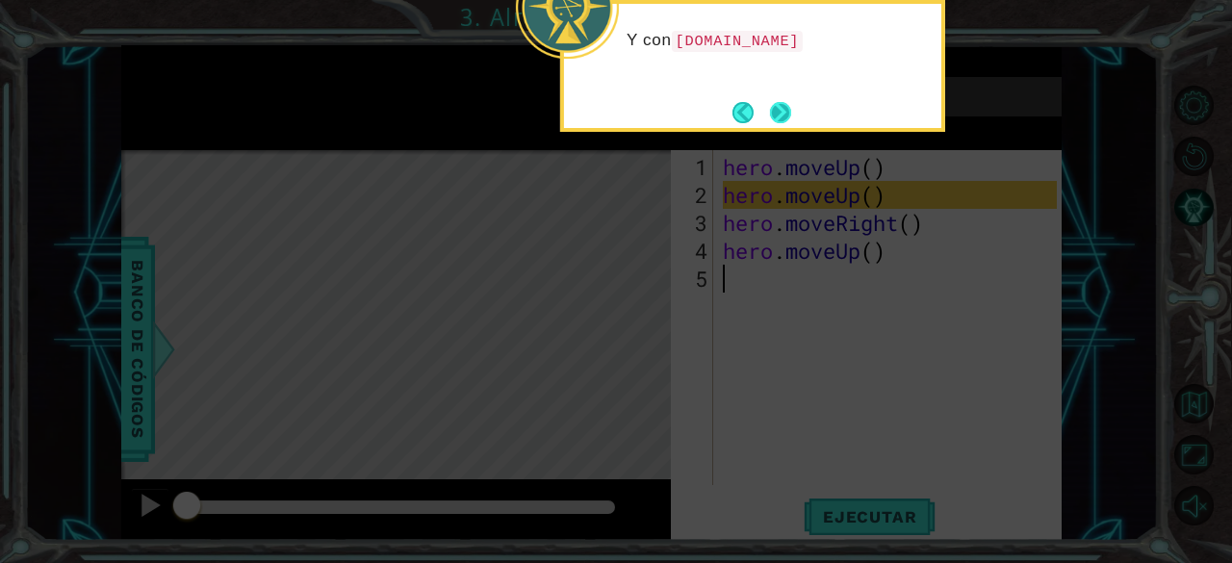
click at [786, 106] on button "Next" at bounding box center [780, 112] width 21 height 21
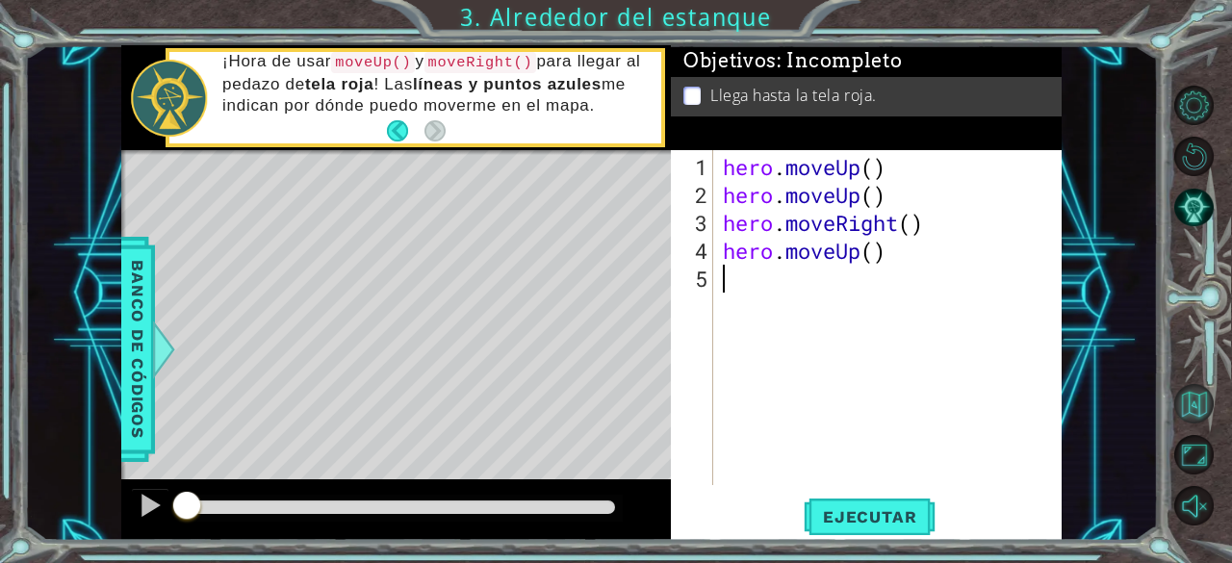
click at [1204, 384] on button "Volver al mapa" at bounding box center [1193, 403] width 39 height 39
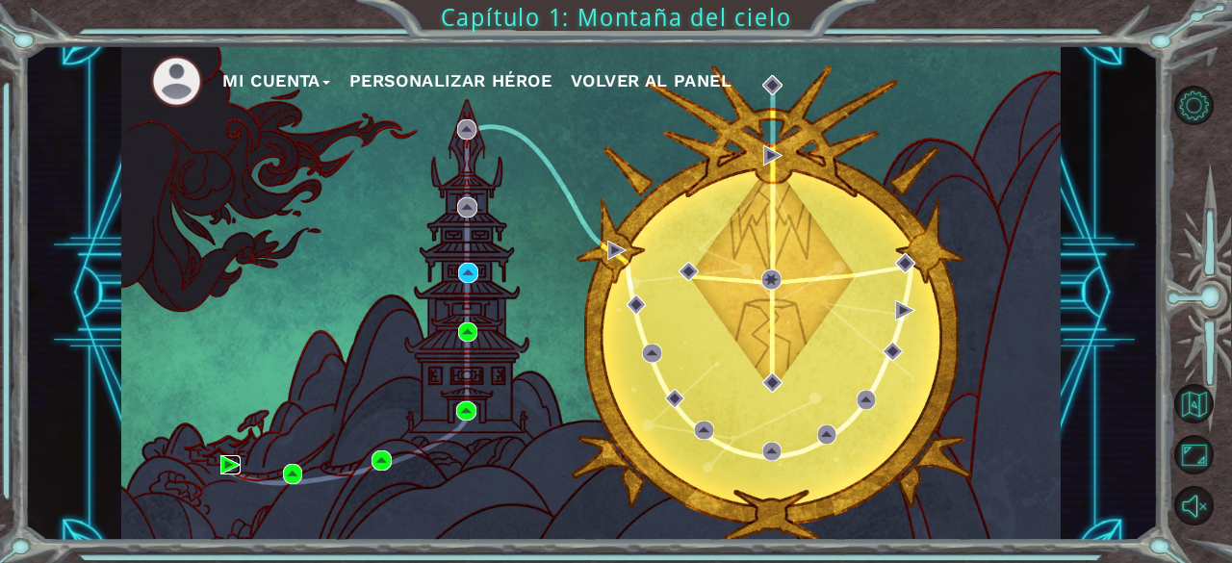
click at [225, 464] on img at bounding box center [229, 464] width 19 height 19
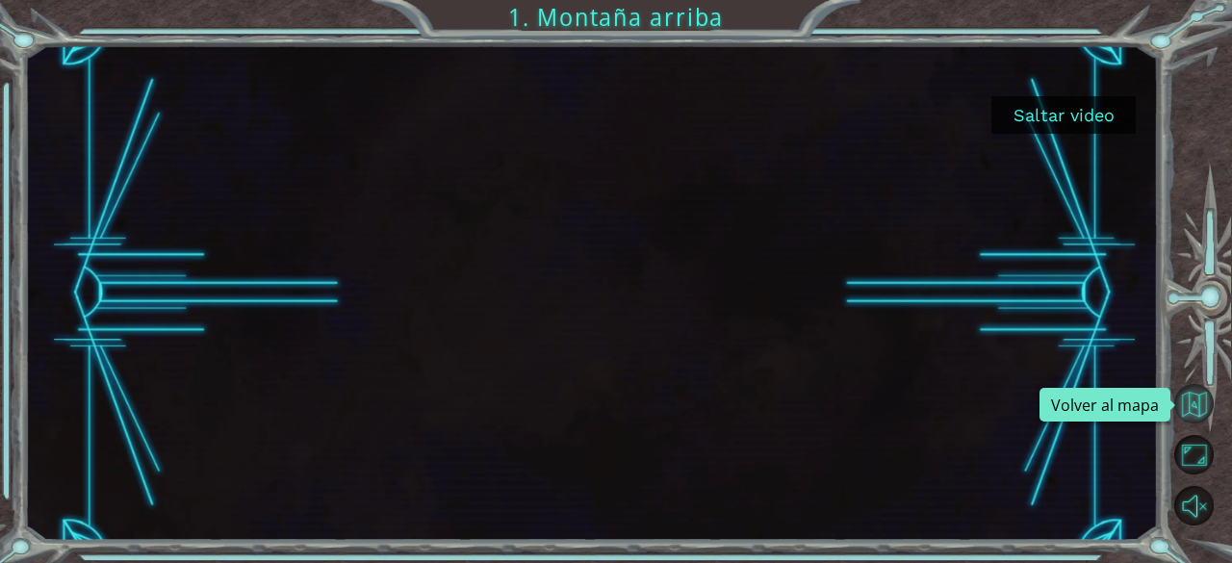
click at [1209, 415] on button "Volver al mapa" at bounding box center [1193, 403] width 39 height 39
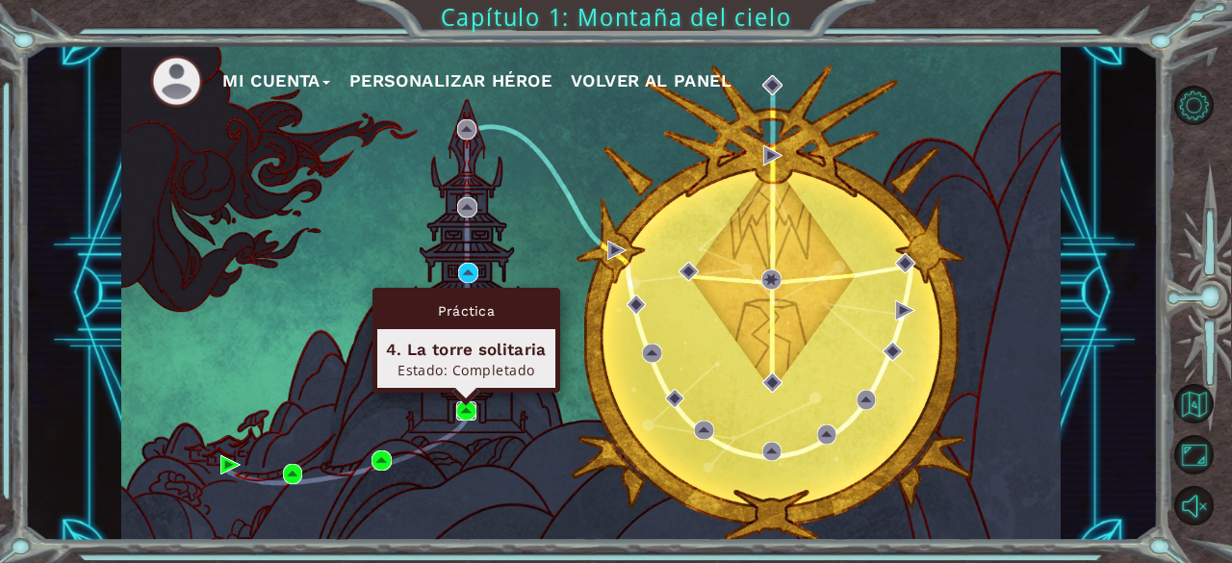
click at [468, 409] on img at bounding box center [465, 410] width 19 height 19
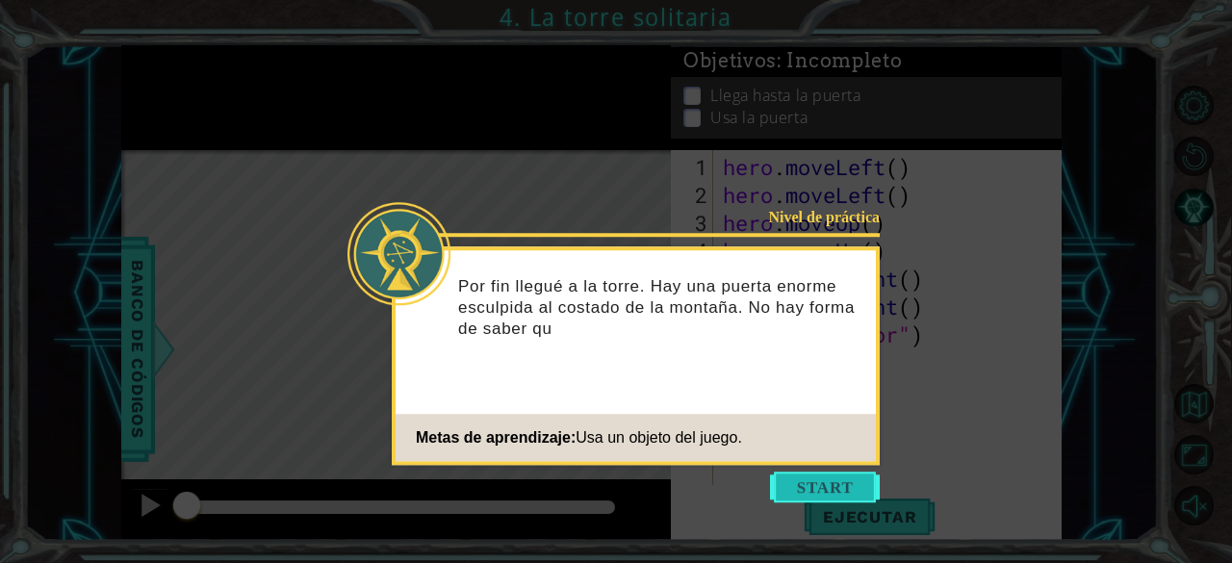
click at [851, 489] on button "Start" at bounding box center [825, 486] width 110 height 31
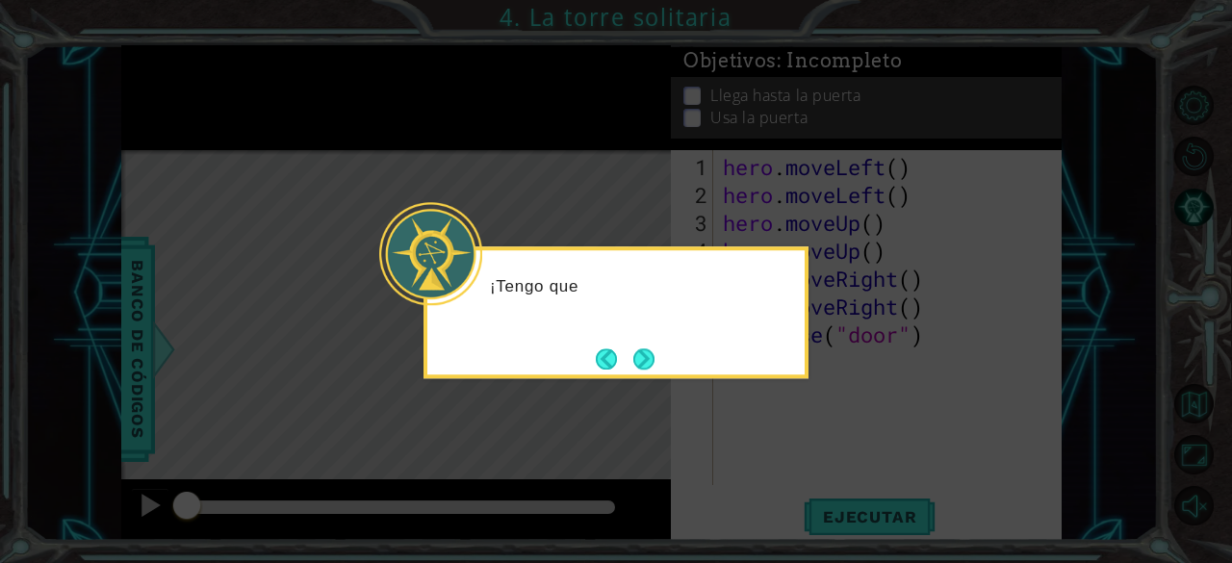
click at [773, 446] on icon at bounding box center [616, 281] width 1232 height 563
click at [650, 351] on button "Next" at bounding box center [643, 358] width 21 height 21
click at [654, 355] on button "Next" at bounding box center [643, 358] width 21 height 21
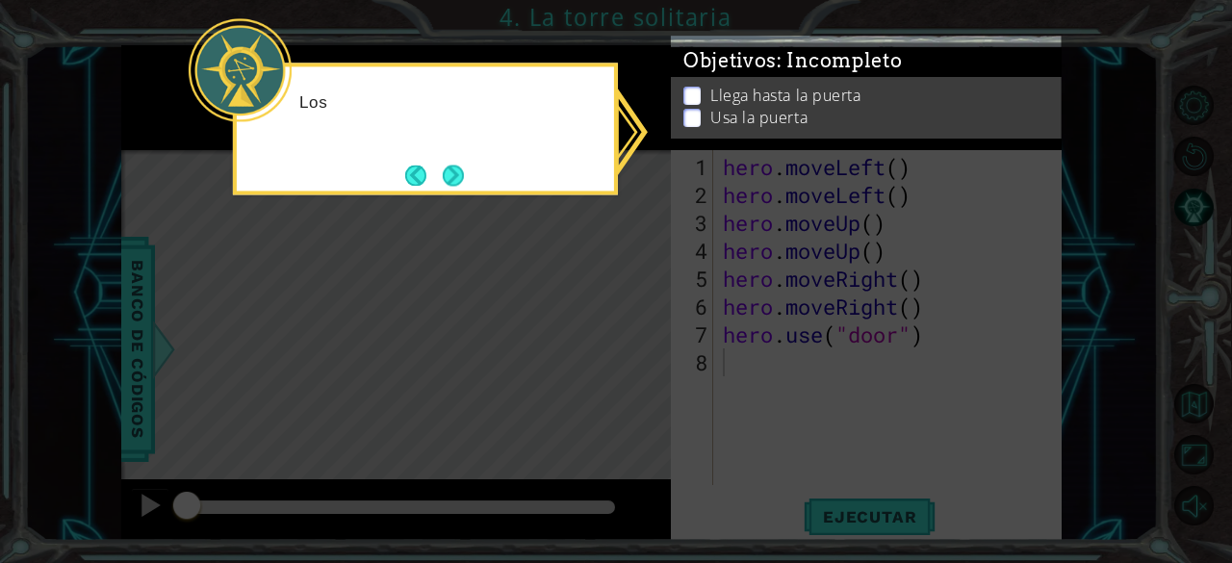
click at [737, 299] on icon at bounding box center [616, 281] width 1232 height 563
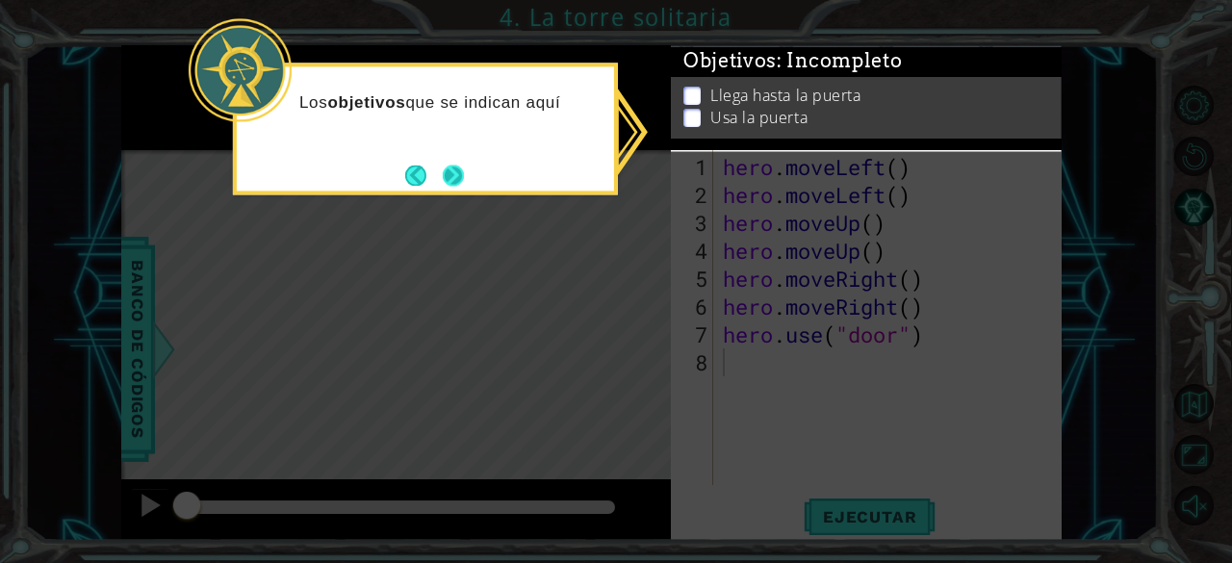
click at [457, 182] on button "Next" at bounding box center [453, 175] width 21 height 21
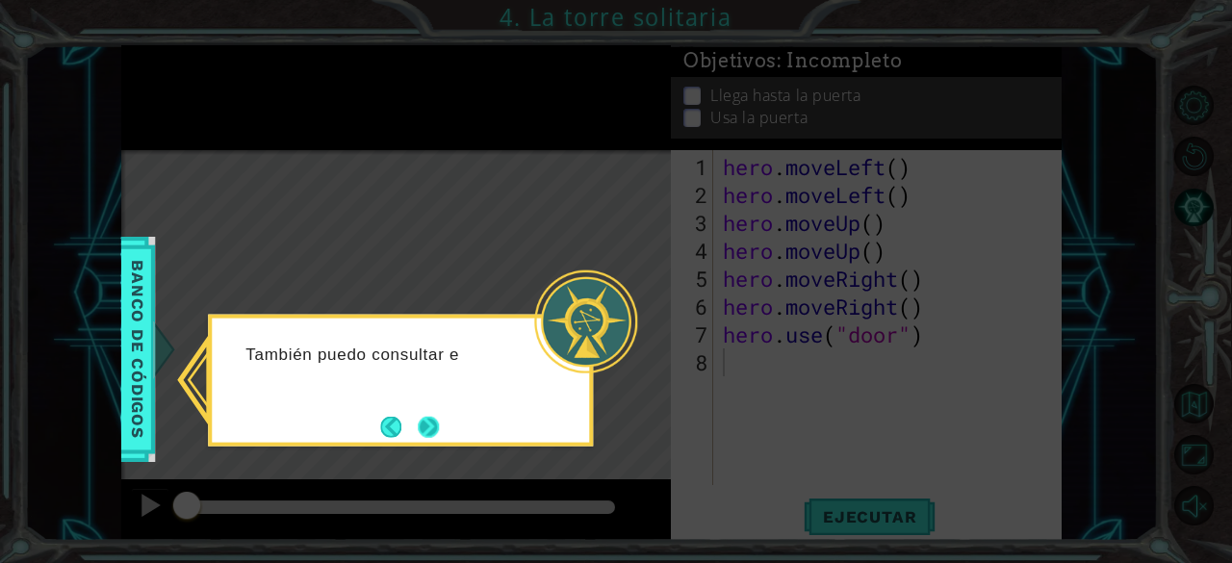
click at [429, 432] on button "Next" at bounding box center [428, 426] width 21 height 21
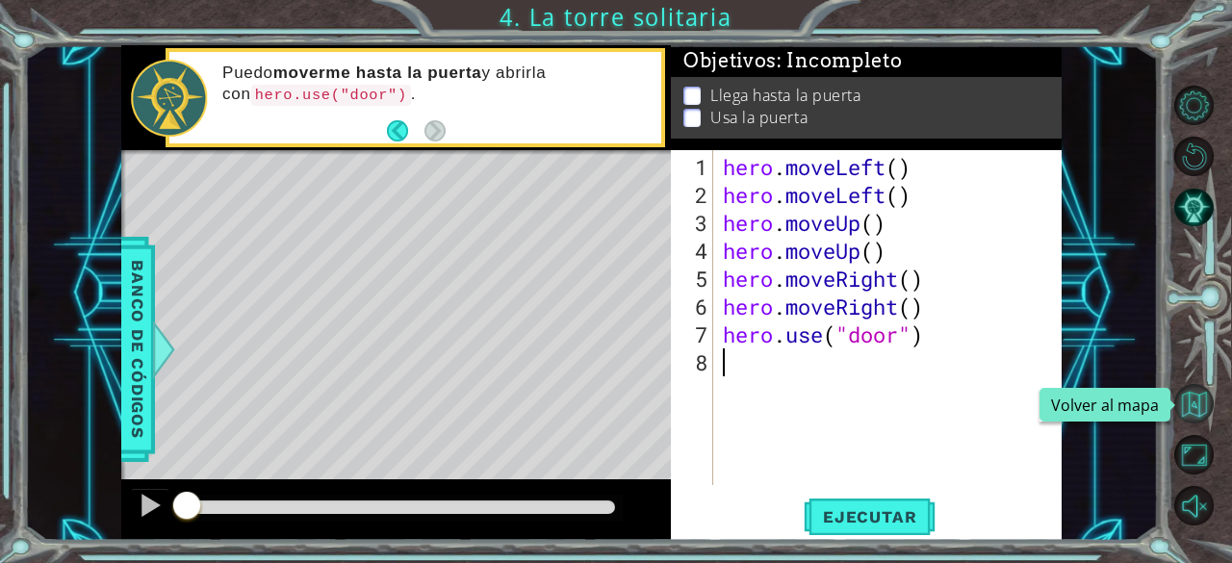
click at [1202, 397] on button "Volver al mapa" at bounding box center [1193, 403] width 39 height 39
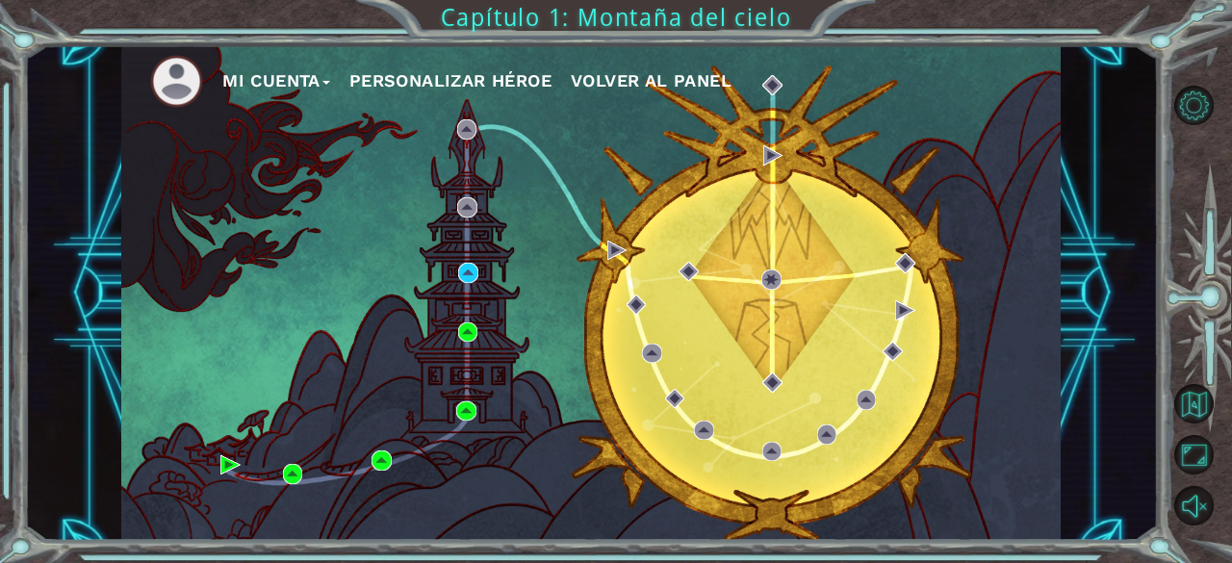
drag, startPoint x: 1202, startPoint y: 397, endPoint x: 703, endPoint y: 327, distance: 503.3
click at [703, 327] on div "Mi Cuenta Personalizar héroe Volver al panel Capítulo 1: Montaña del cielo" at bounding box center [616, 281] width 1232 height 563
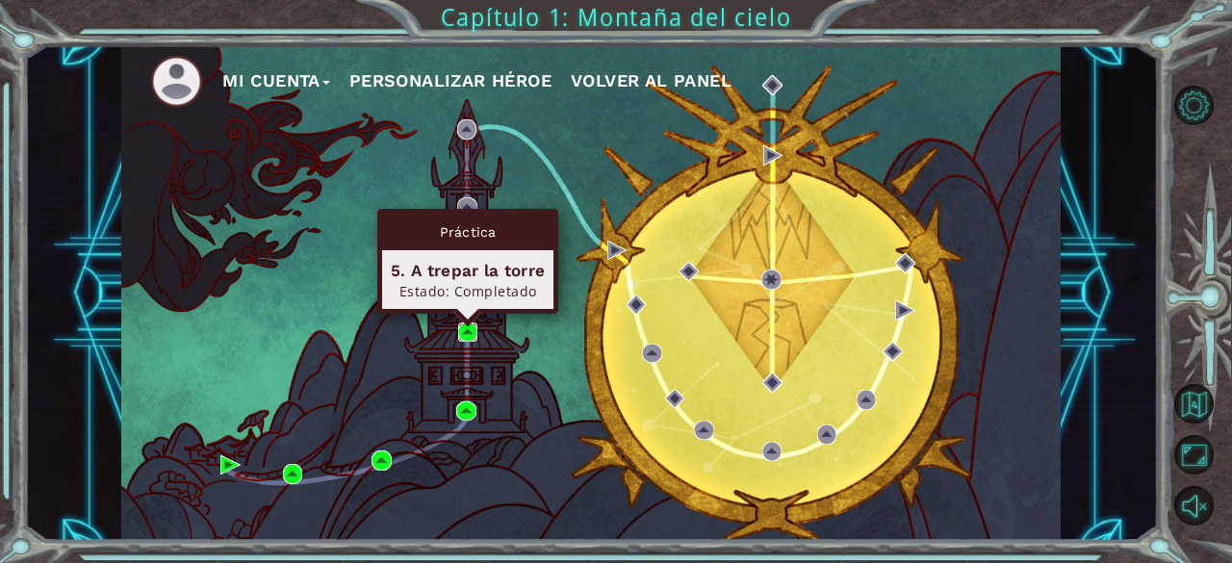
click at [470, 331] on img at bounding box center [467, 331] width 19 height 19
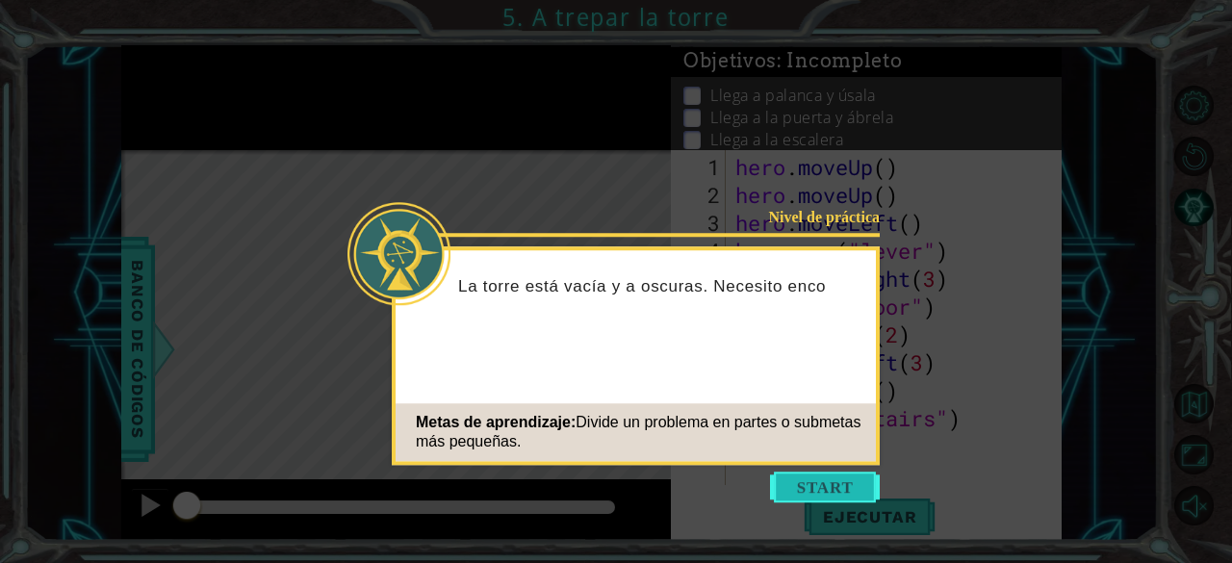
click at [849, 488] on button "Start" at bounding box center [825, 486] width 110 height 31
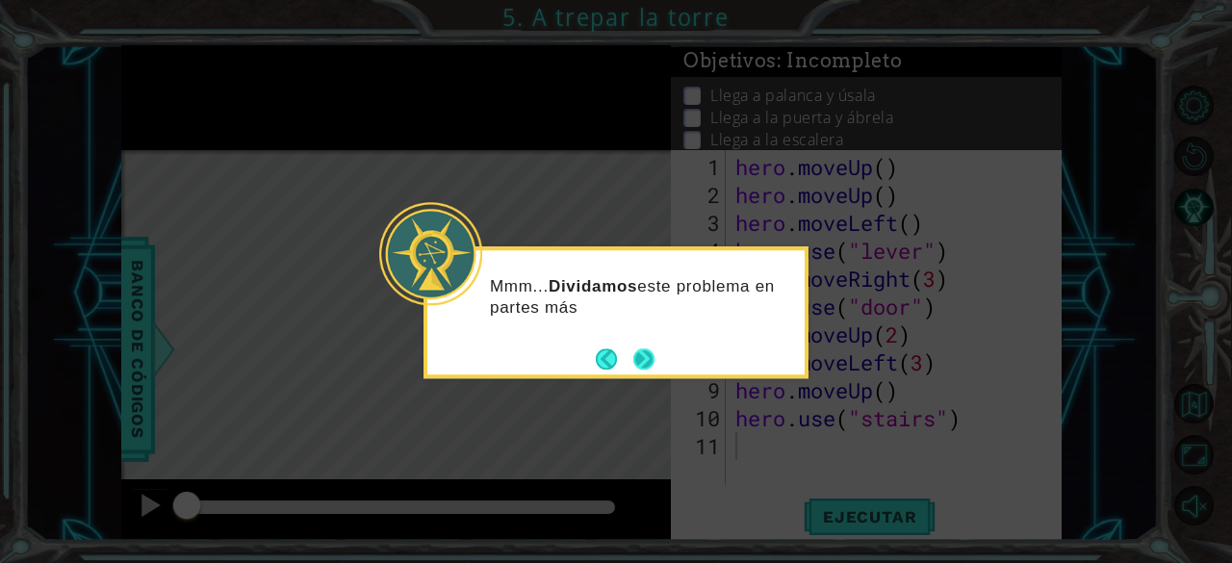
click at [641, 348] on button "Next" at bounding box center [643, 358] width 21 height 21
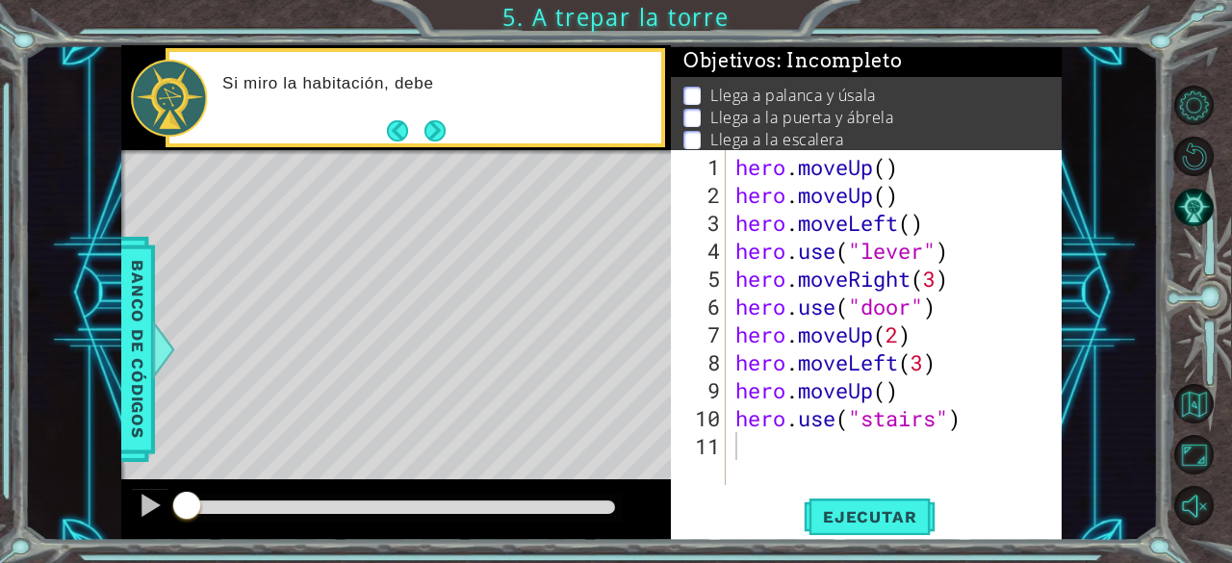
click at [623, 345] on div "Level Map" at bounding box center [565, 433] width 889 height 567
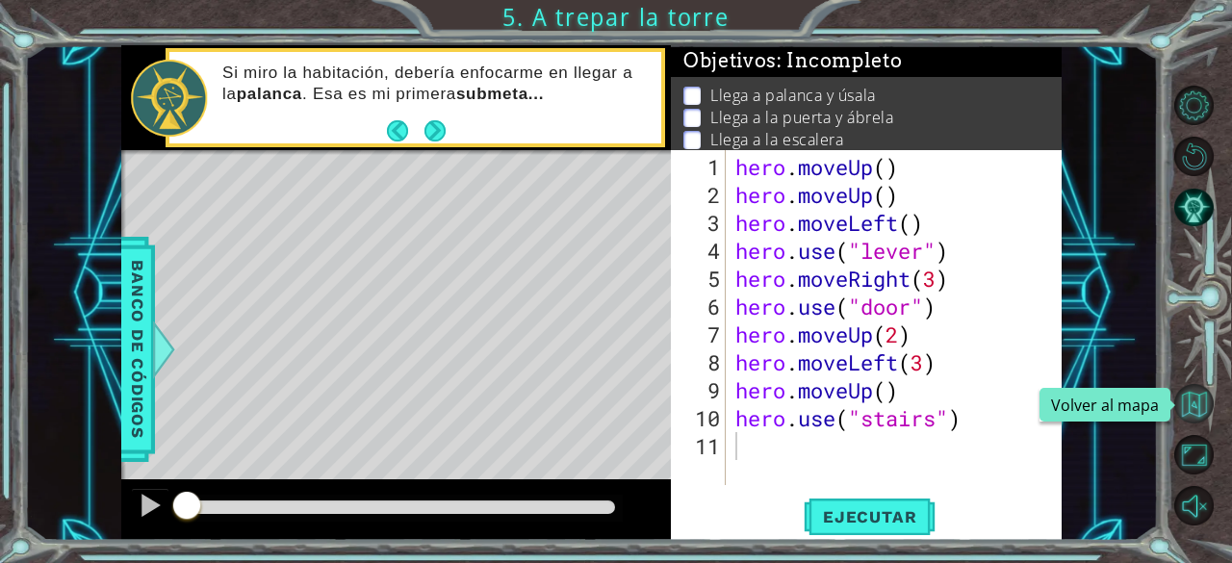
click at [1190, 389] on button "Volver al mapa" at bounding box center [1193, 403] width 39 height 39
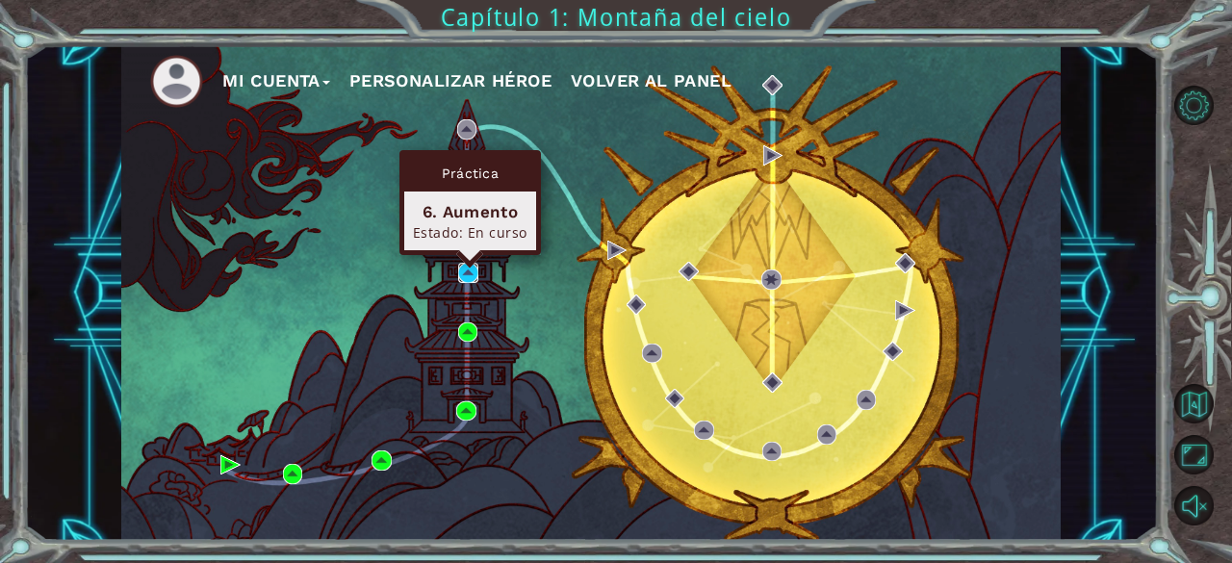
click at [463, 276] on img at bounding box center [467, 272] width 19 height 19
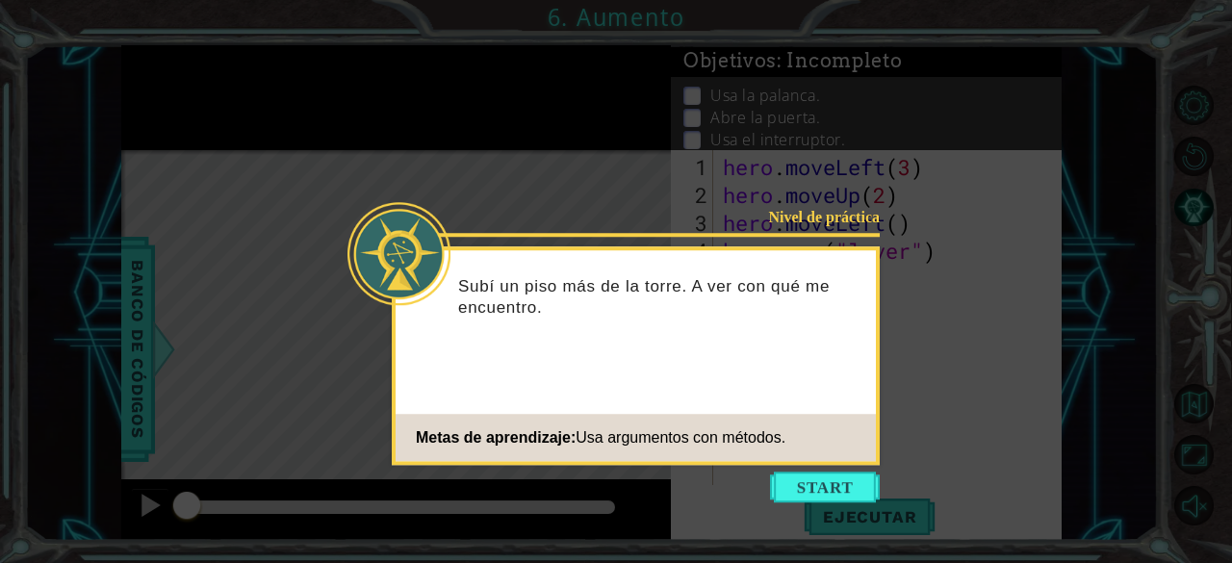
click at [569, 163] on icon at bounding box center [616, 281] width 1232 height 563
click at [805, 489] on button "Start" at bounding box center [825, 486] width 110 height 31
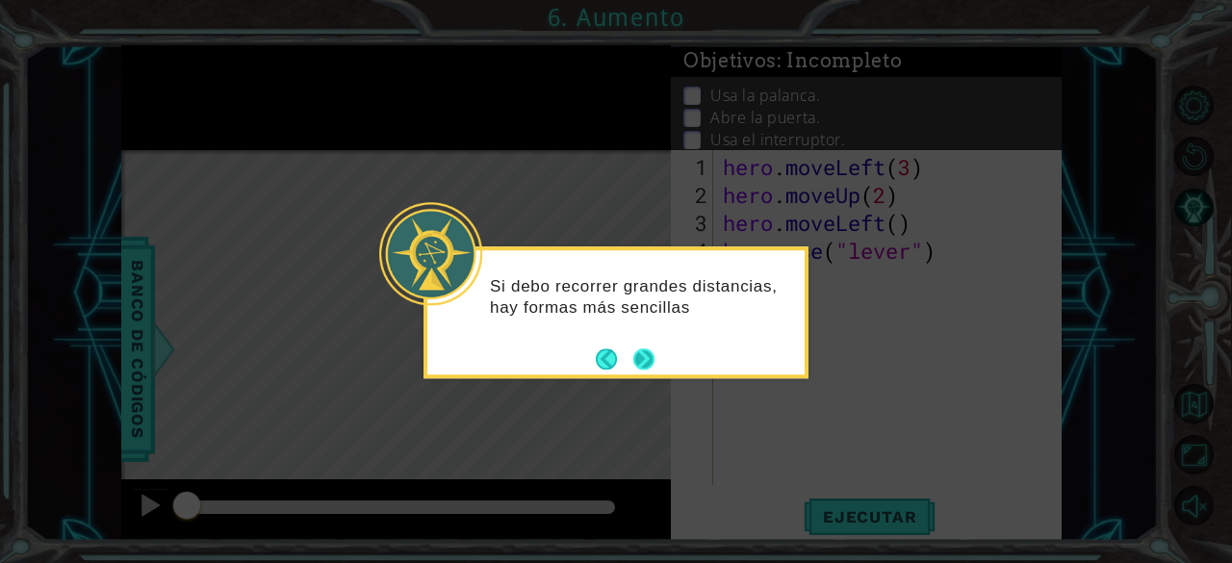
click at [648, 358] on button "Next" at bounding box center [643, 358] width 21 height 21
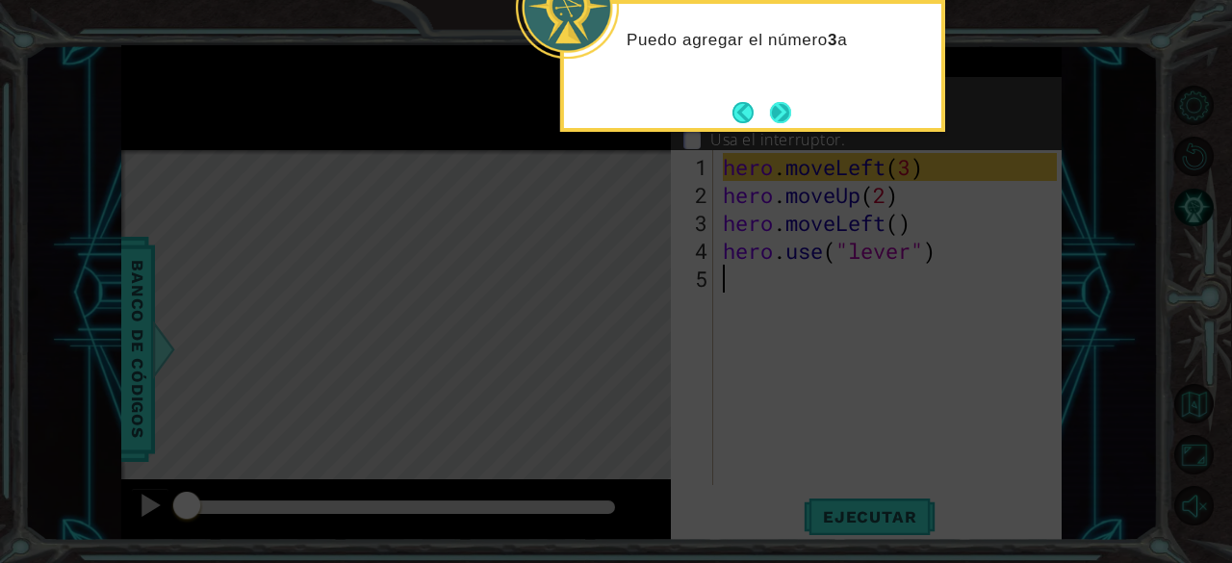
click at [781, 107] on button "Next" at bounding box center [780, 112] width 21 height 21
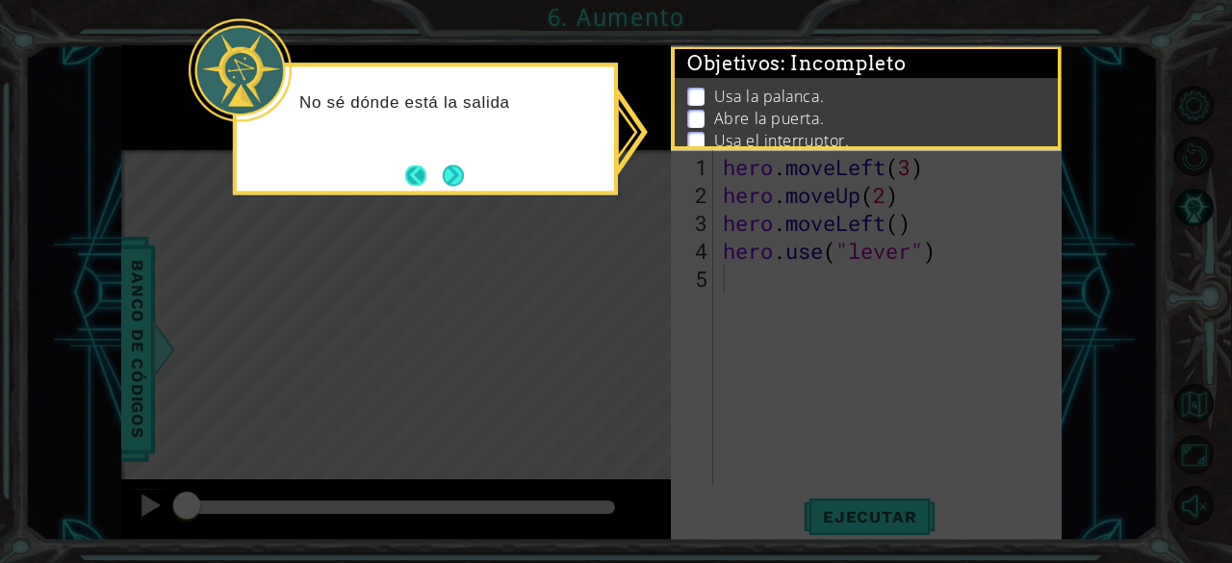
click at [431, 167] on button "Back" at bounding box center [424, 175] width 38 height 21
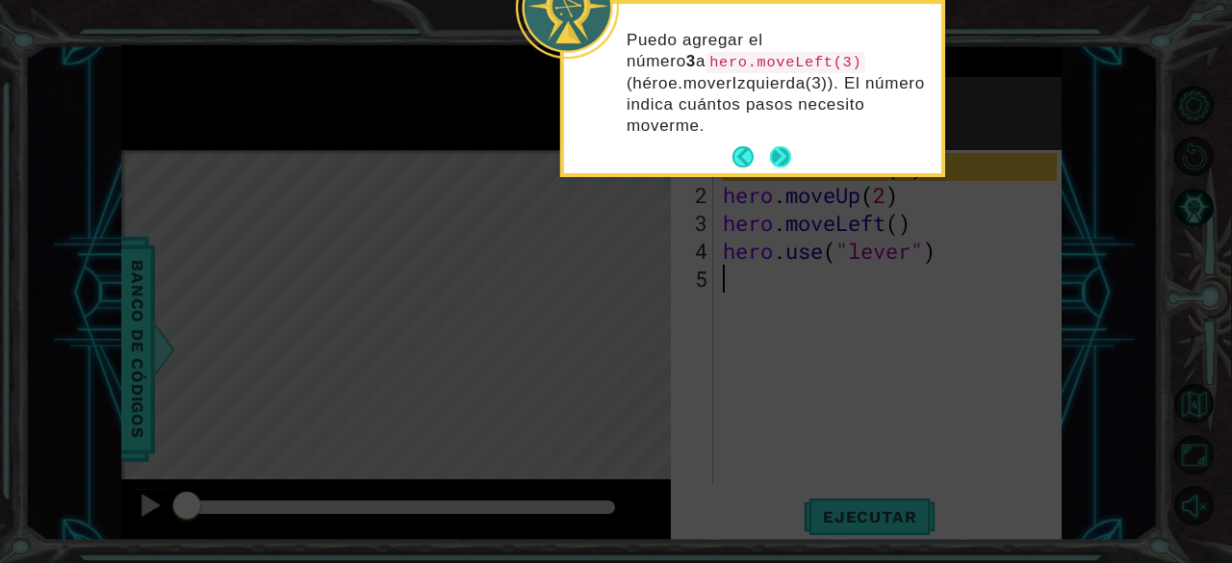
click at [788, 151] on button "Next" at bounding box center [780, 156] width 21 height 21
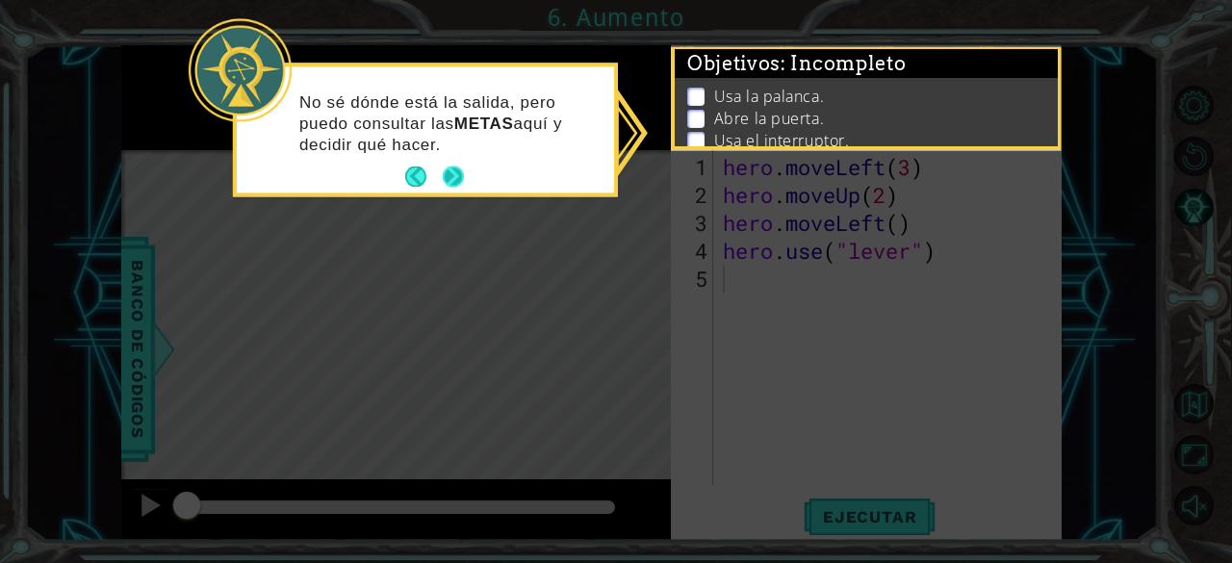
click at [454, 182] on button "Next" at bounding box center [453, 176] width 21 height 21
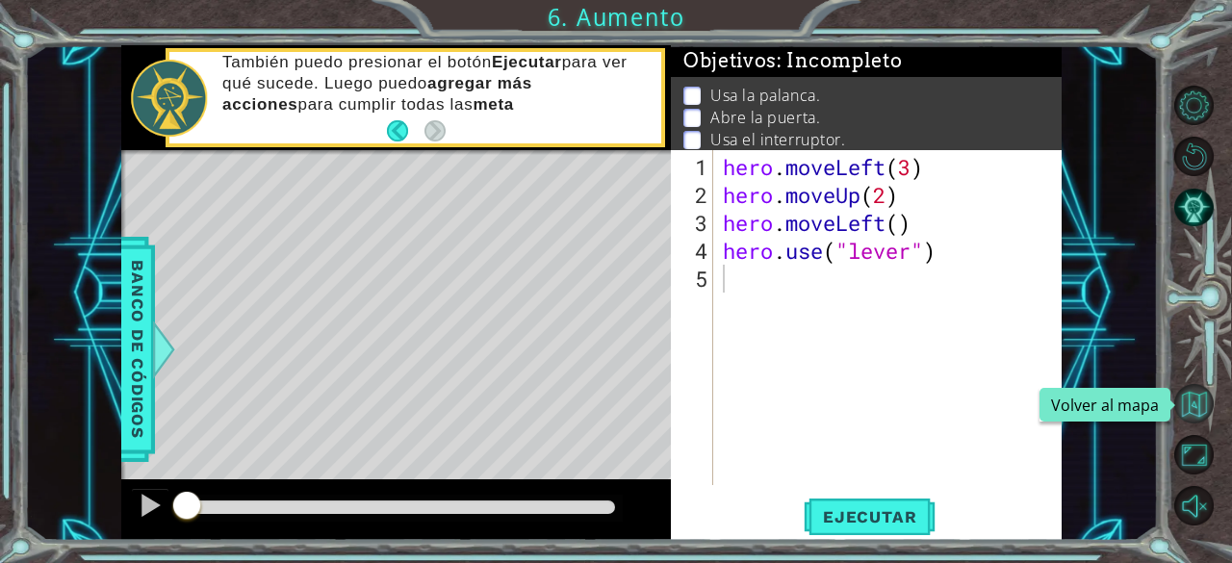
click at [1194, 394] on button "Volver al mapa" at bounding box center [1193, 403] width 39 height 39
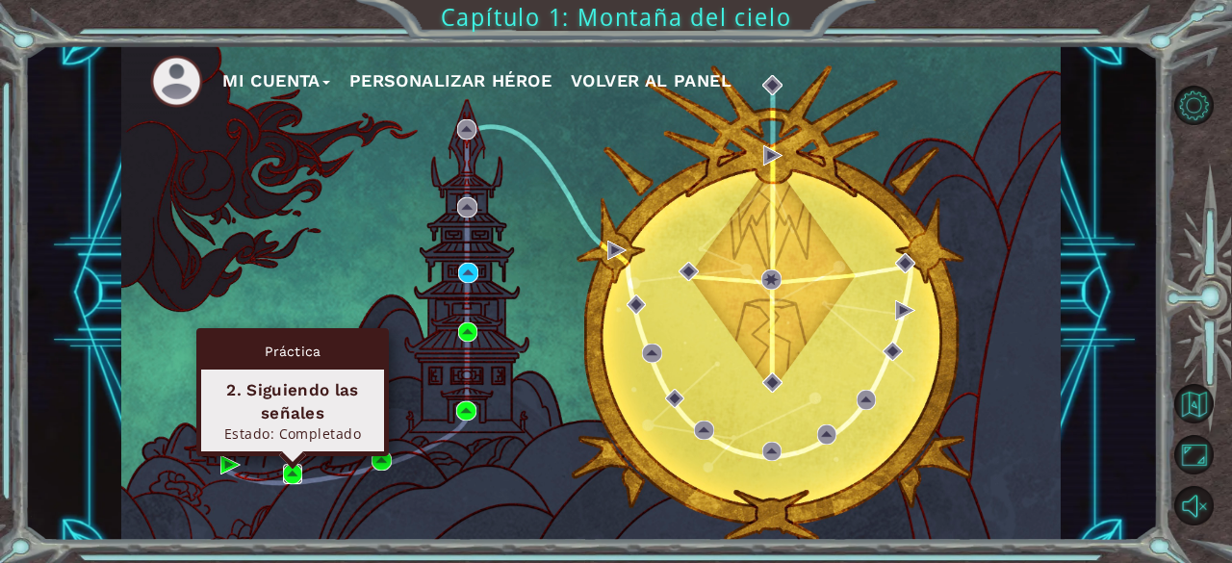
click at [289, 469] on img at bounding box center [292, 473] width 19 height 19
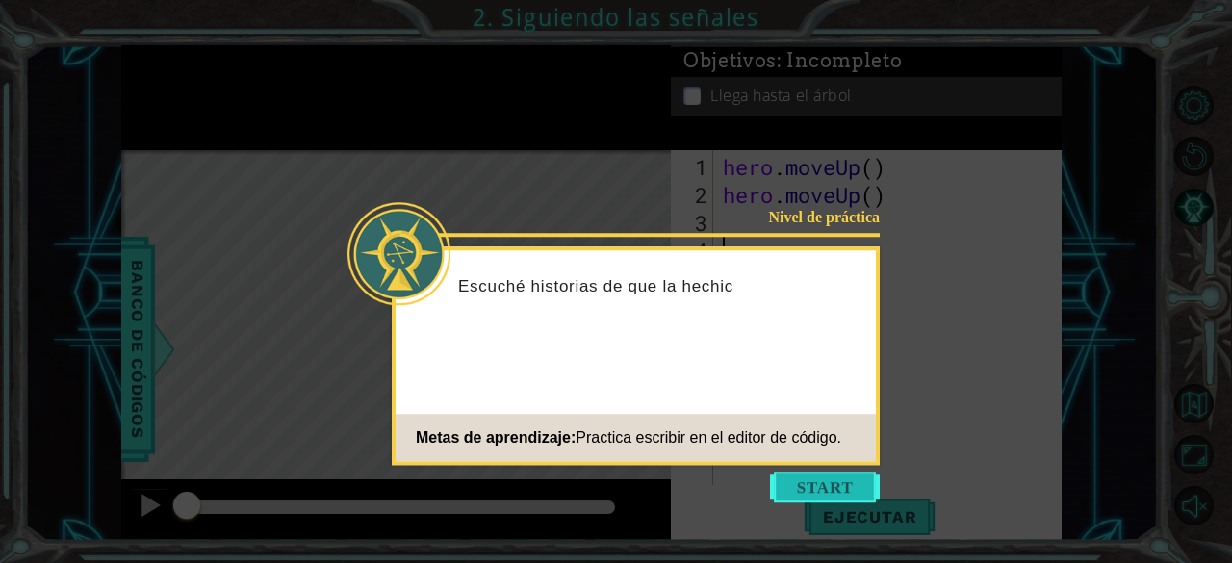
click at [849, 481] on button "Start" at bounding box center [825, 486] width 110 height 31
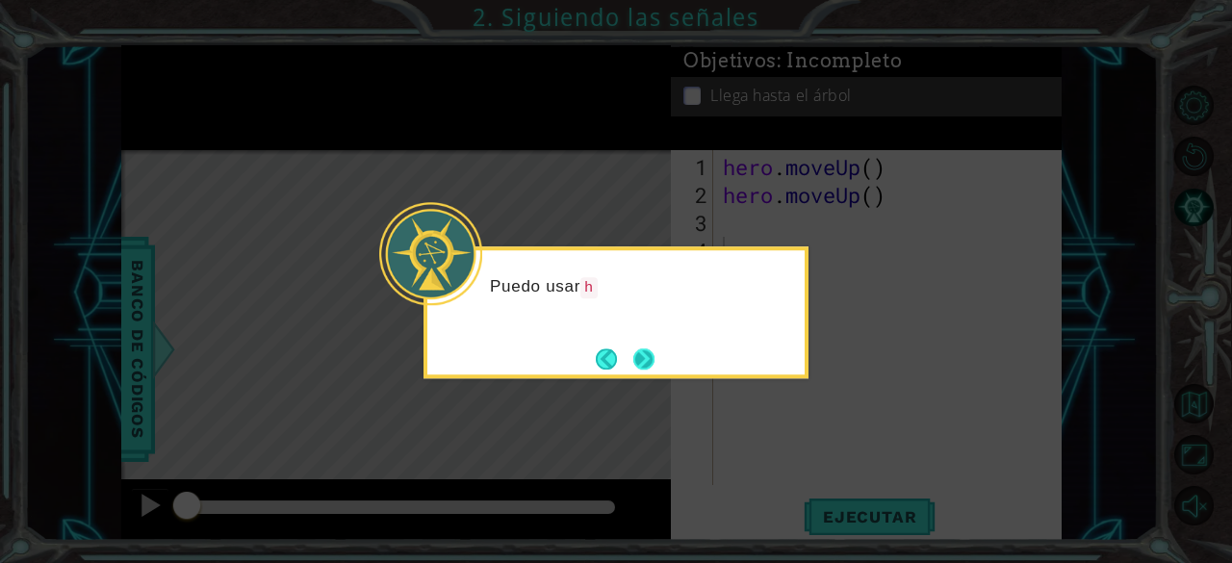
click at [647, 361] on button "Next" at bounding box center [643, 358] width 21 height 21
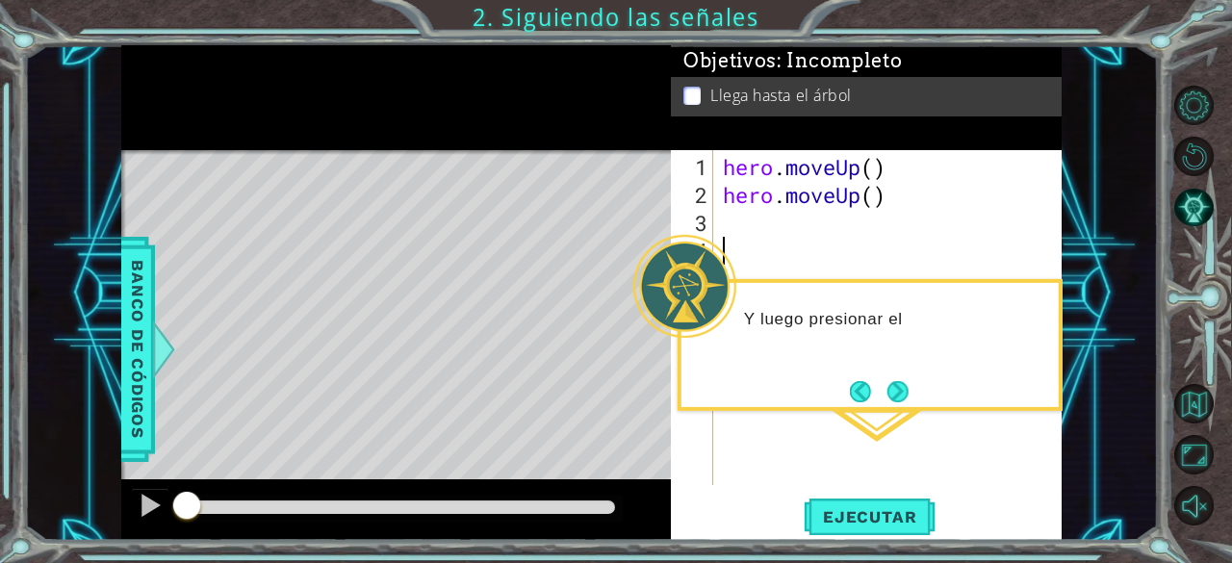
click at [829, 240] on div "hero . moveUp ( ) hero . moveUp ( )" at bounding box center [893, 348] width 348 height 391
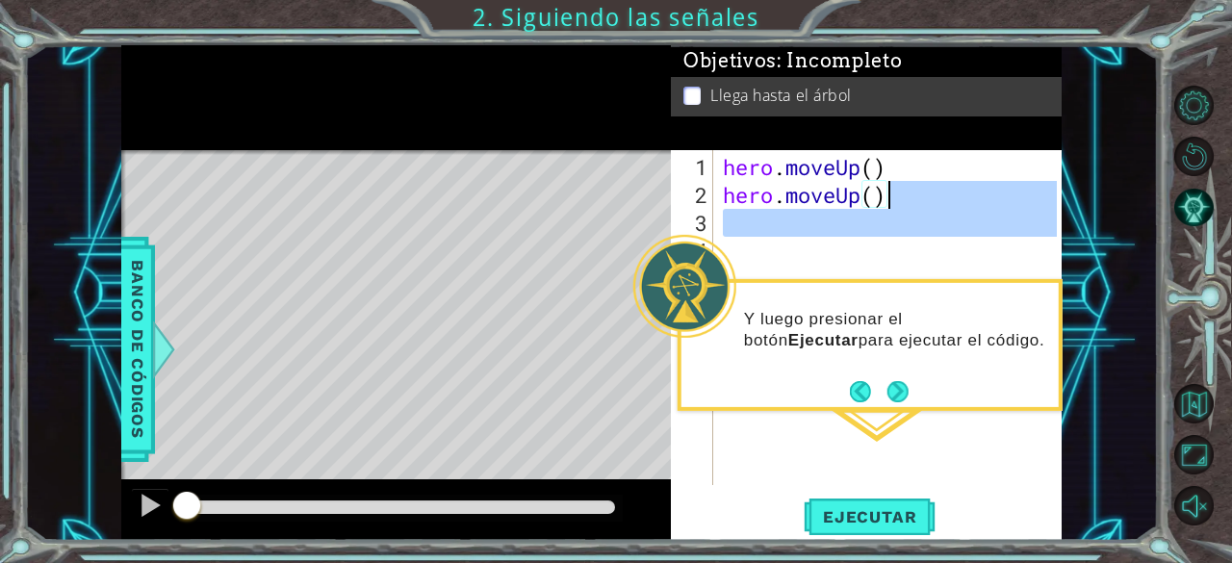
drag, startPoint x: 963, startPoint y: 275, endPoint x: 906, endPoint y: 210, distance: 86.6
click at [906, 210] on div "hero . moveUp ( ) hero . moveUp ( )" at bounding box center [893, 348] width 348 height 391
click at [906, 210] on div "hero . moveUp ( ) hero . moveUp ( )" at bounding box center [888, 317] width 339 height 335
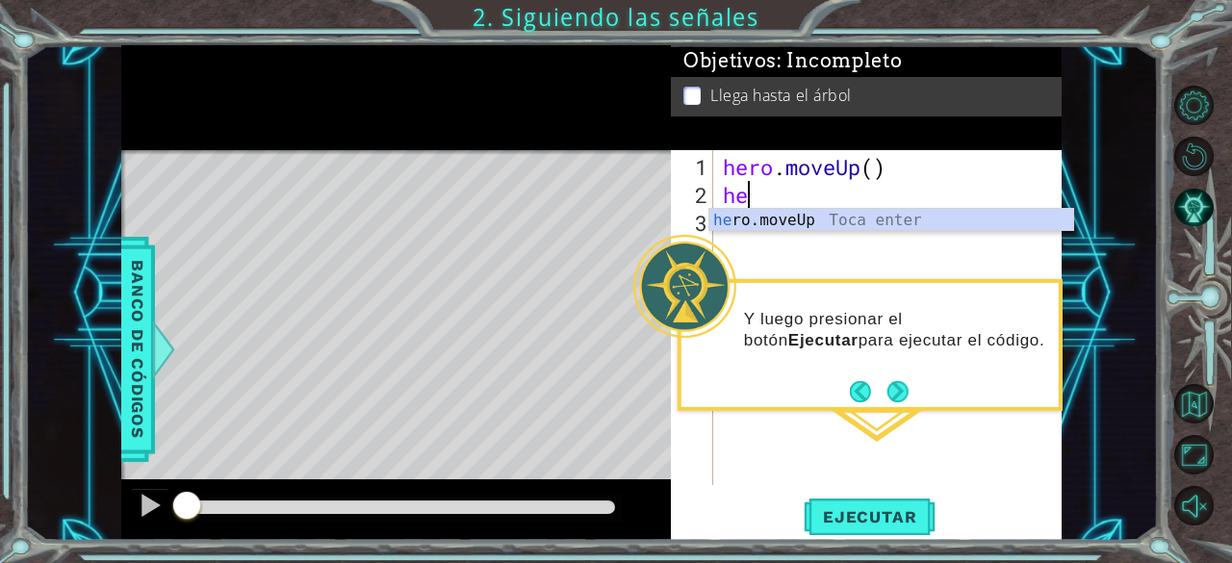
type textarea "h"
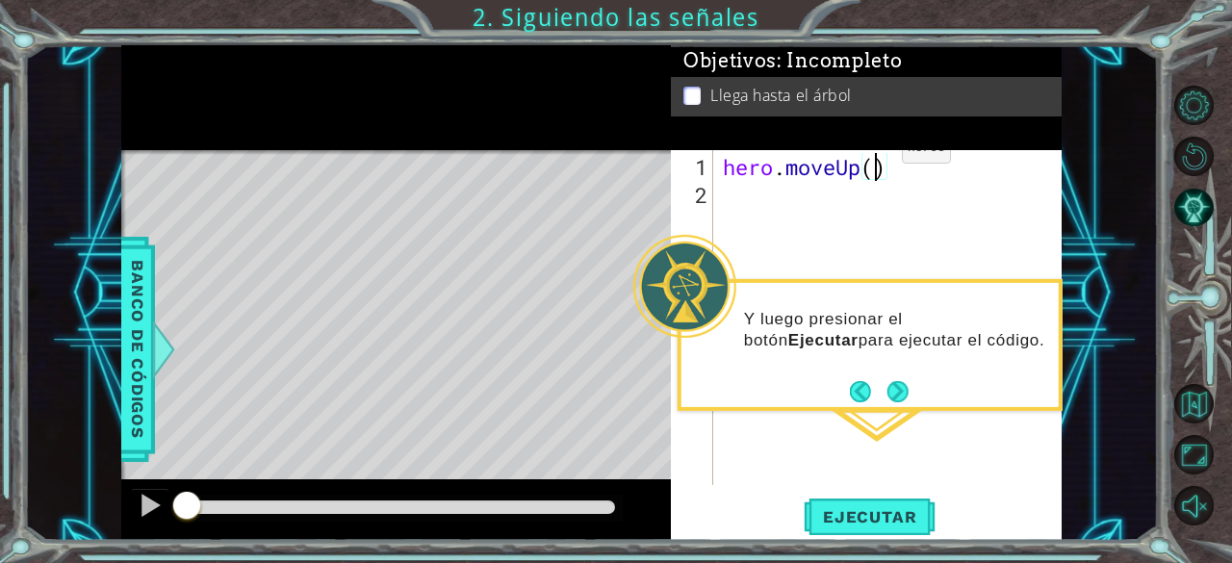
click at [873, 156] on div "hero . moveUp ( )" at bounding box center [893, 348] width 348 height 391
type textarea "hero.moveUp(2)"
click at [847, 273] on div "hero . moveUp ( 2 )" at bounding box center [893, 348] width 348 height 391
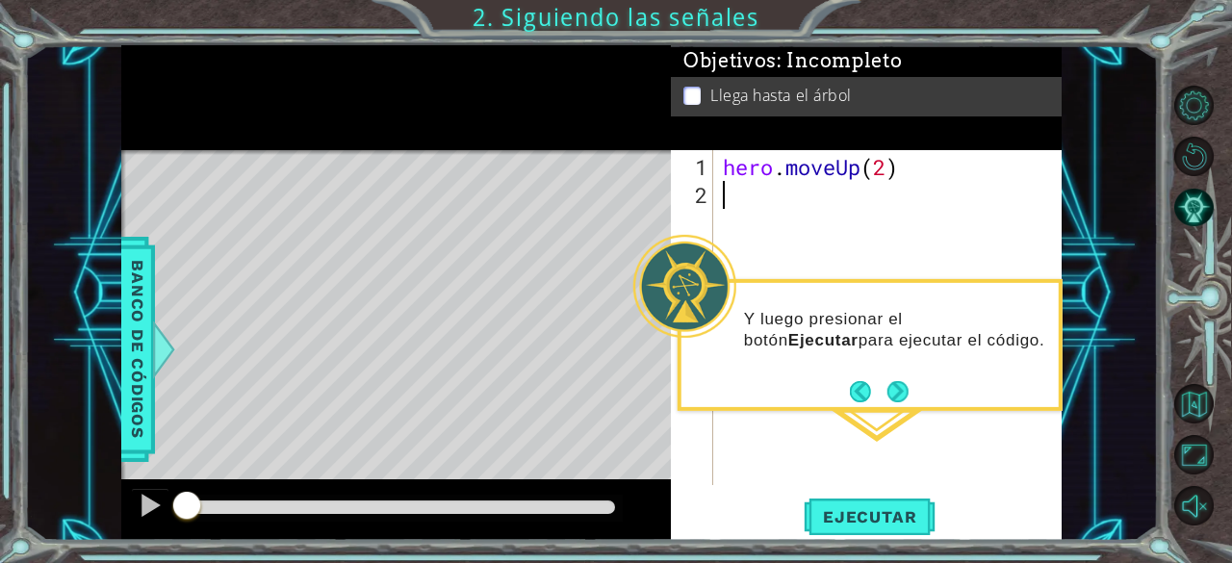
click at [847, 273] on div "hero . moveUp ( 2 )" at bounding box center [893, 348] width 348 height 391
click at [1195, 397] on button "Volver al mapa" at bounding box center [1193, 403] width 39 height 39
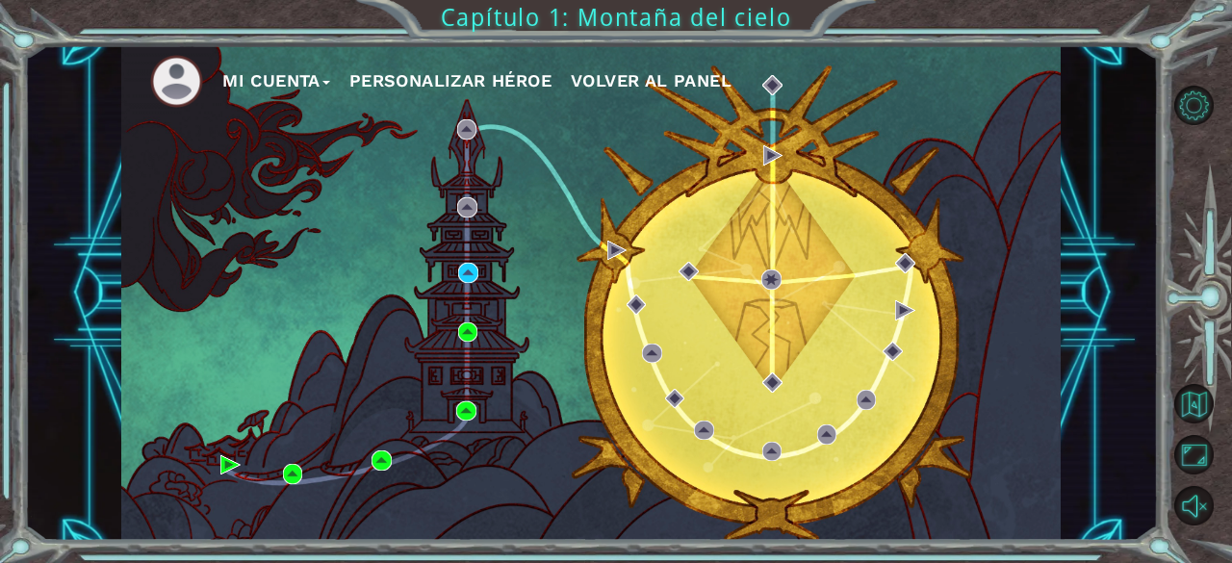
click at [369, 457] on div "Mi Cuenta Personalizar héroe Volver al panel" at bounding box center [590, 292] width 939 height 495
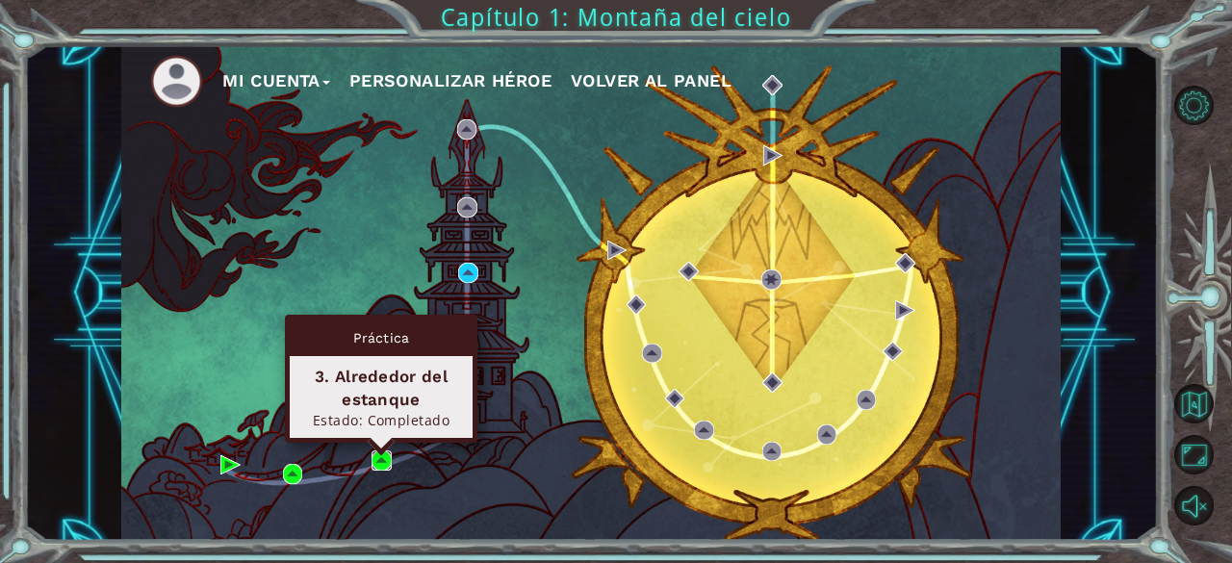
click at [371, 459] on img at bounding box center [380, 459] width 19 height 19
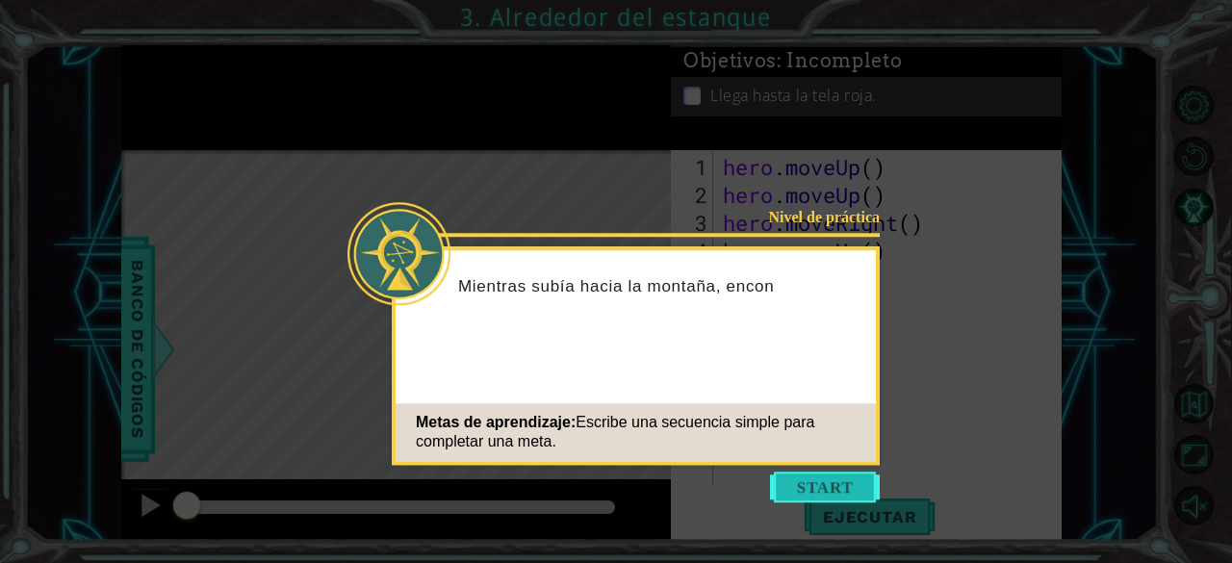
click at [846, 473] on button "Start" at bounding box center [825, 486] width 110 height 31
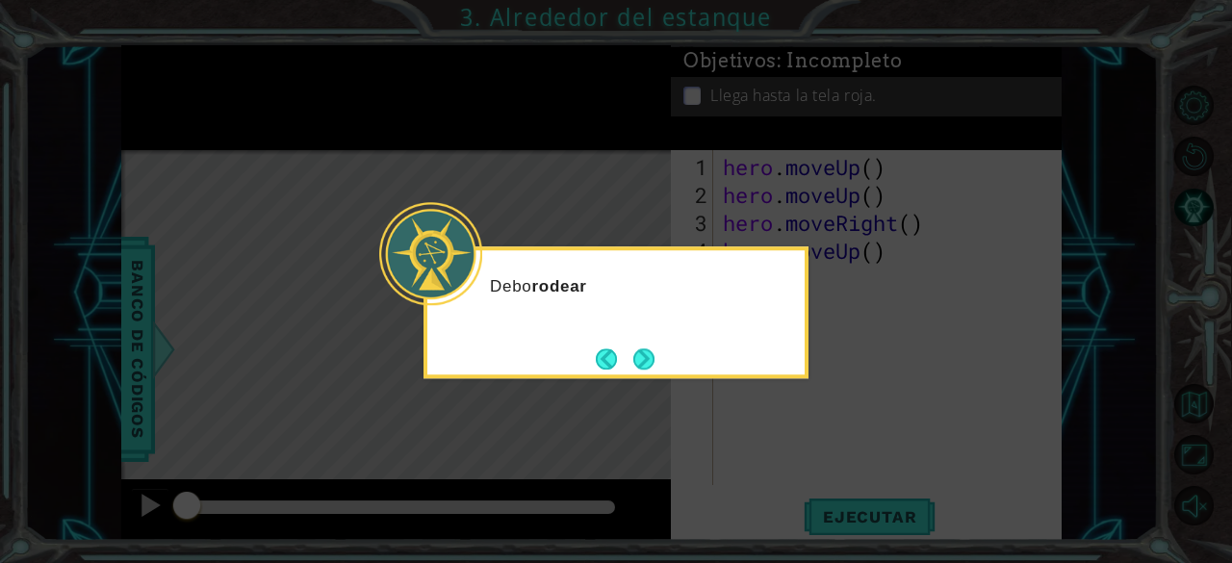
click at [811, 455] on icon at bounding box center [616, 281] width 1232 height 563
click at [813, 408] on icon at bounding box center [616, 281] width 1232 height 563
click at [649, 359] on button "Next" at bounding box center [643, 358] width 21 height 21
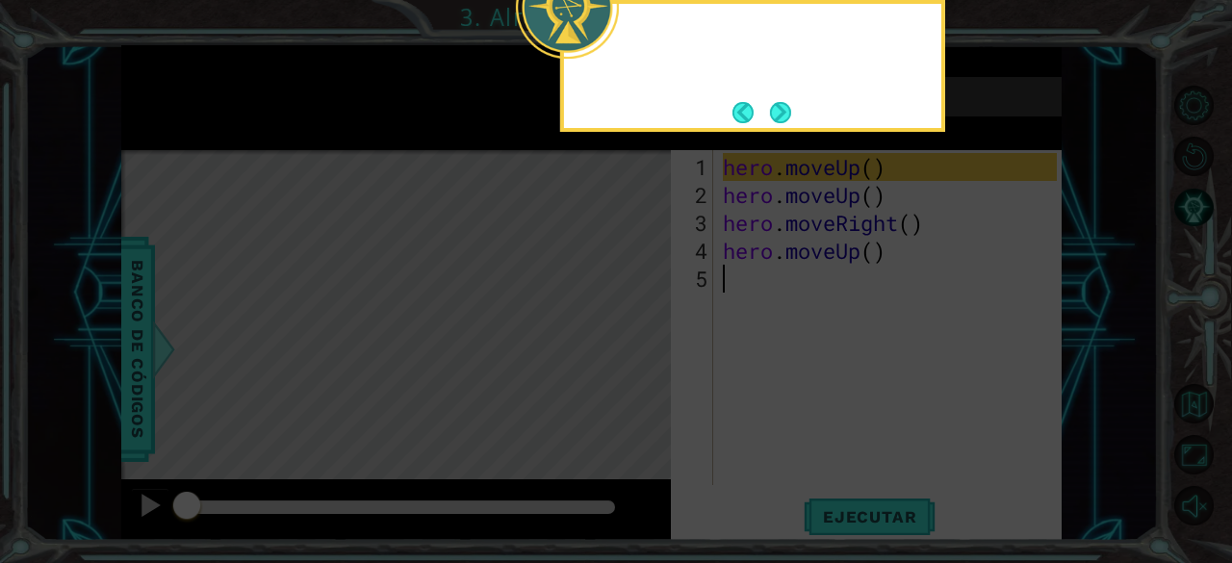
click at [649, 359] on icon at bounding box center [616, 84] width 1232 height 957
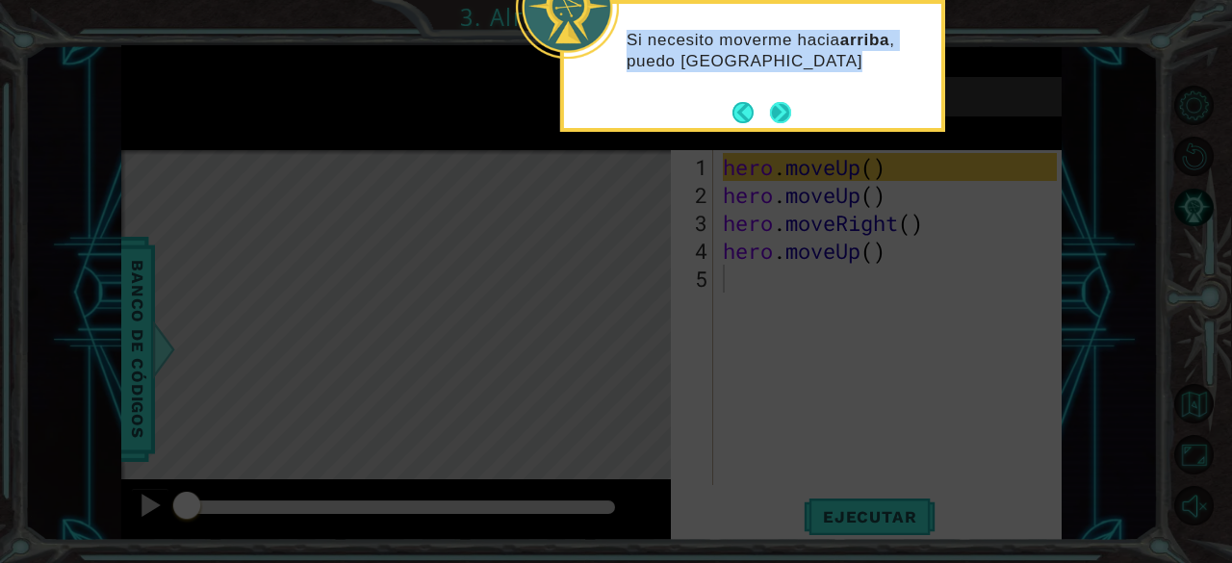
drag, startPoint x: 649, startPoint y: 359, endPoint x: 788, endPoint y: 121, distance: 275.1
click at [788, 121] on body "1 ההההההההההההההההההההההההההההההההההההההההההההההההההההההההההההההההההההההההההההה…" at bounding box center [616, 281] width 1232 height 563
click at [788, 121] on button "Next" at bounding box center [780, 112] width 21 height 21
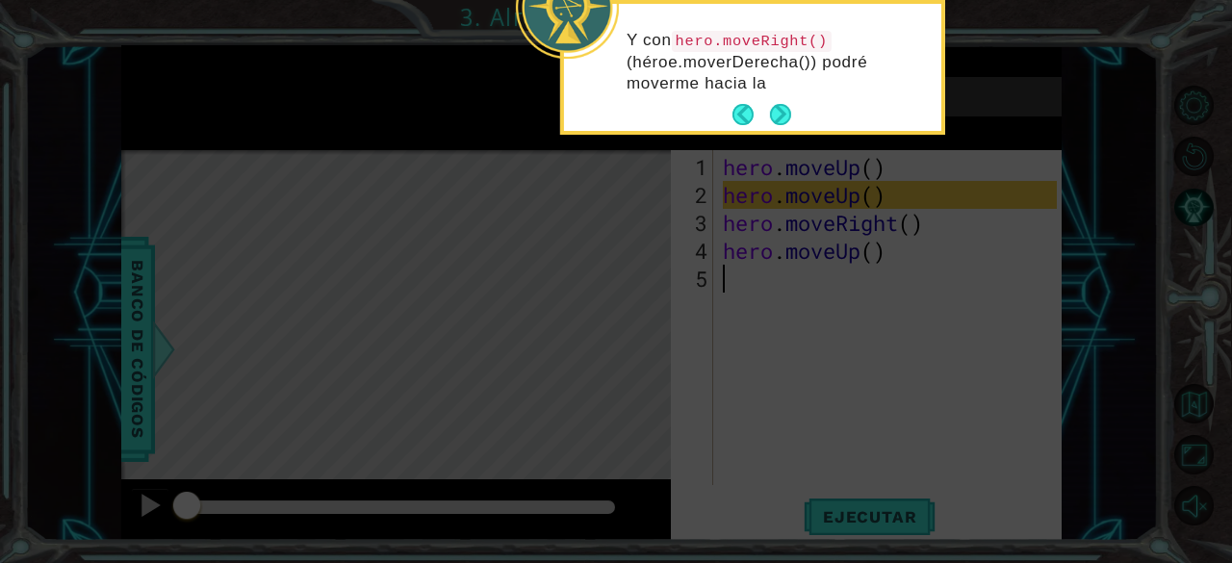
click at [887, 155] on icon at bounding box center [616, 84] width 1232 height 957
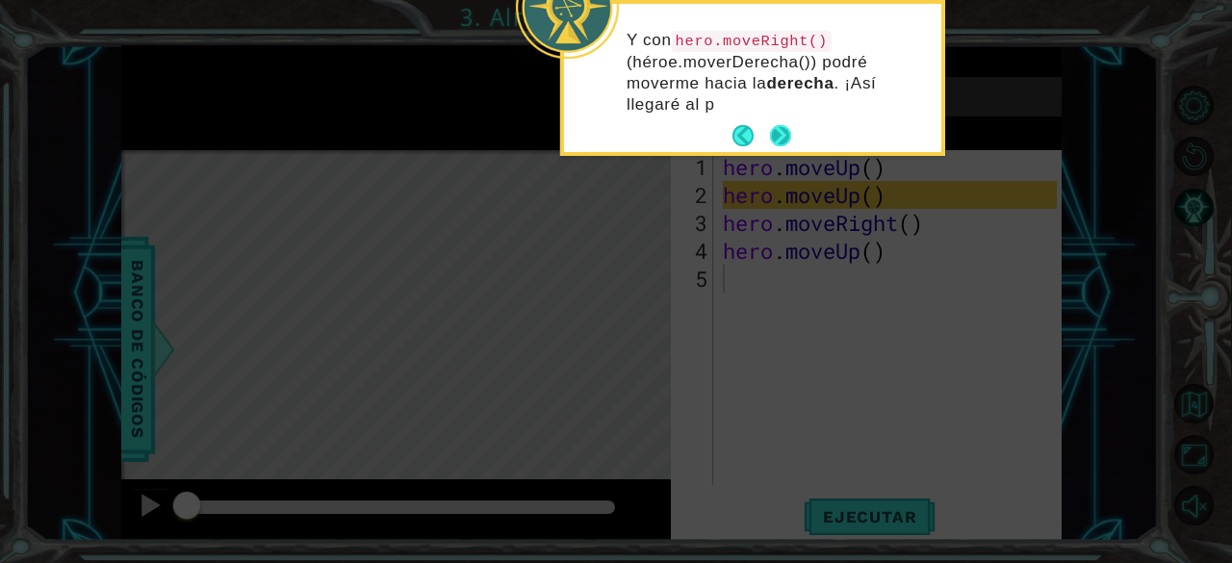
click at [783, 128] on button "Next" at bounding box center [780, 135] width 21 height 21
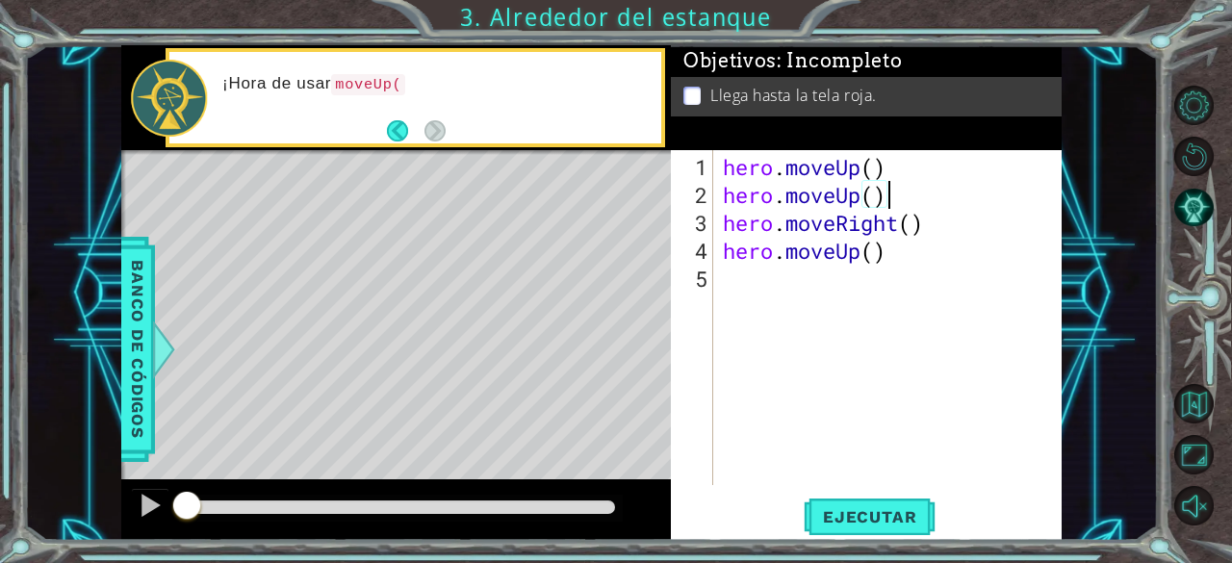
click at [897, 196] on div "hero . moveUp ( ) hero . moveUp ( ) hero . moveRight ( ) hero . moveUp ( )" at bounding box center [893, 348] width 348 height 391
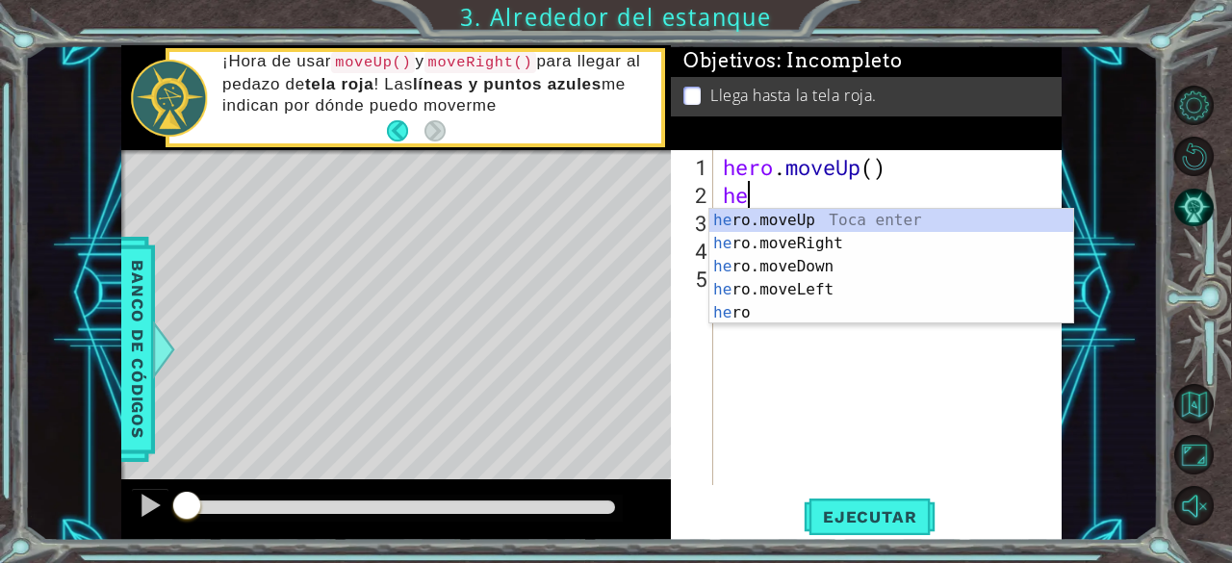
type textarea "h"
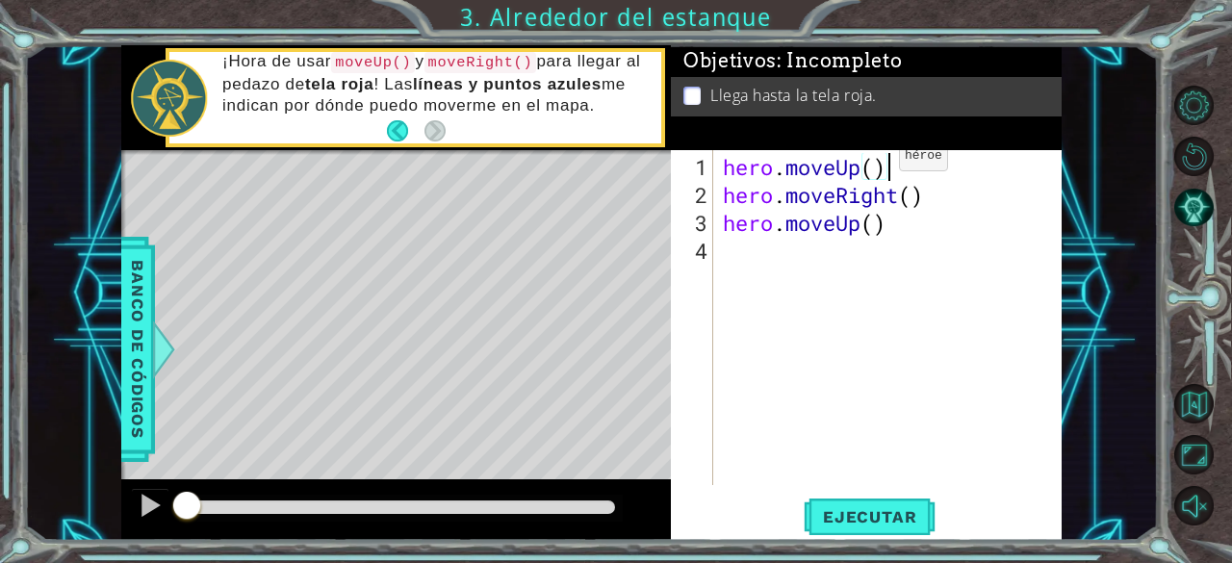
click at [876, 165] on div "hero . moveUp ( ) hero . moveRight ( ) hero . moveUp ( )" at bounding box center [893, 348] width 348 height 391
type textarea "hero.moveUp(2)"
click at [941, 293] on div "hero . moveUp ( 2 ) hero . moveRight ( ) hero . moveUp ( )" at bounding box center [893, 348] width 348 height 391
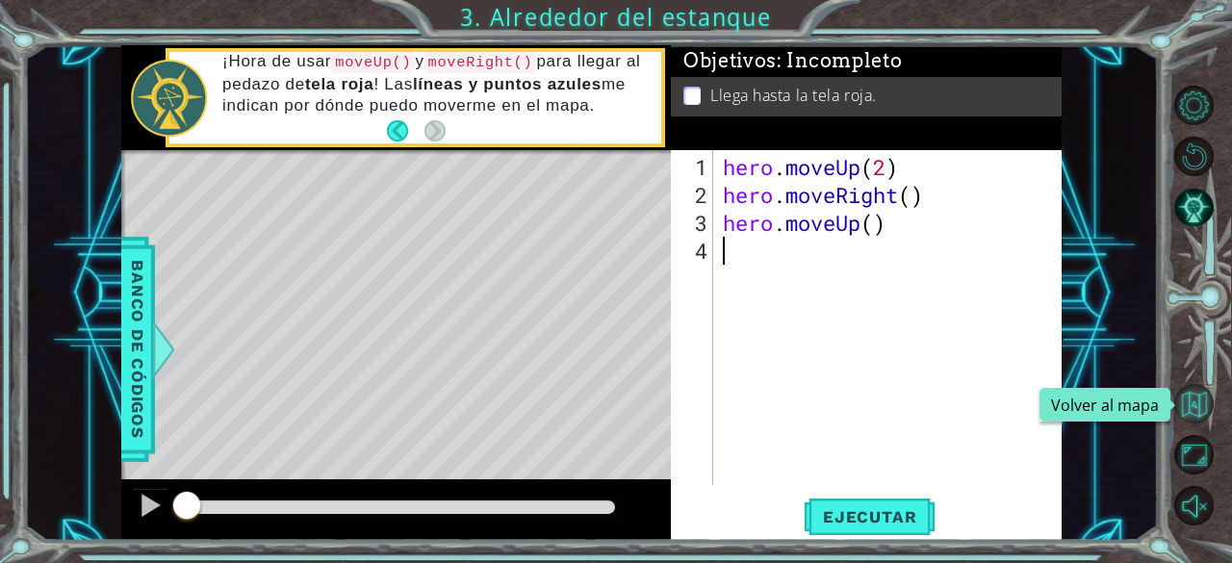
click at [1201, 417] on button "Volver al mapa" at bounding box center [1193, 403] width 39 height 39
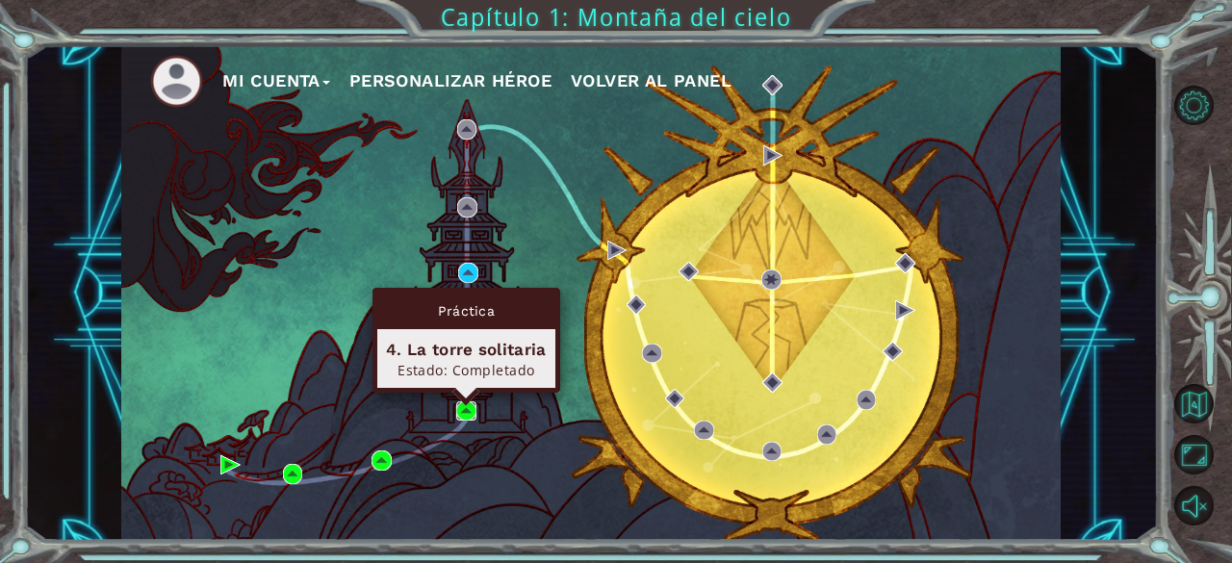
click at [475, 411] on img at bounding box center [465, 410] width 19 height 19
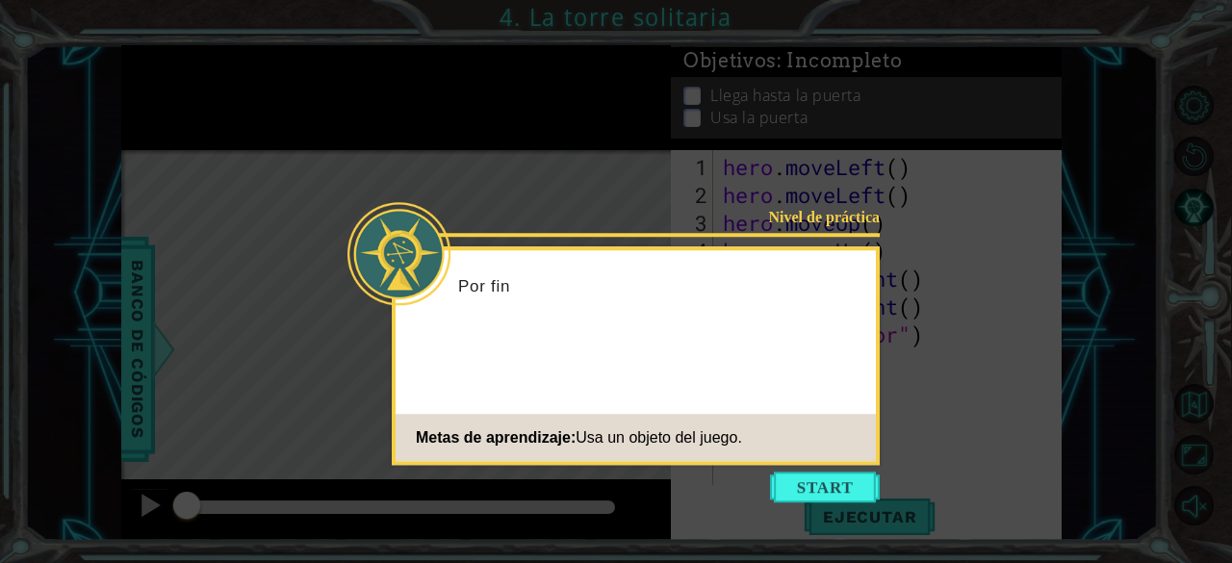
click at [475, 411] on div "Nivel de práctica Por fin Metas de aprendizaje: Usa un objeto del juego." at bounding box center [636, 355] width 488 height 218
click at [844, 490] on button "Start" at bounding box center [825, 486] width 110 height 31
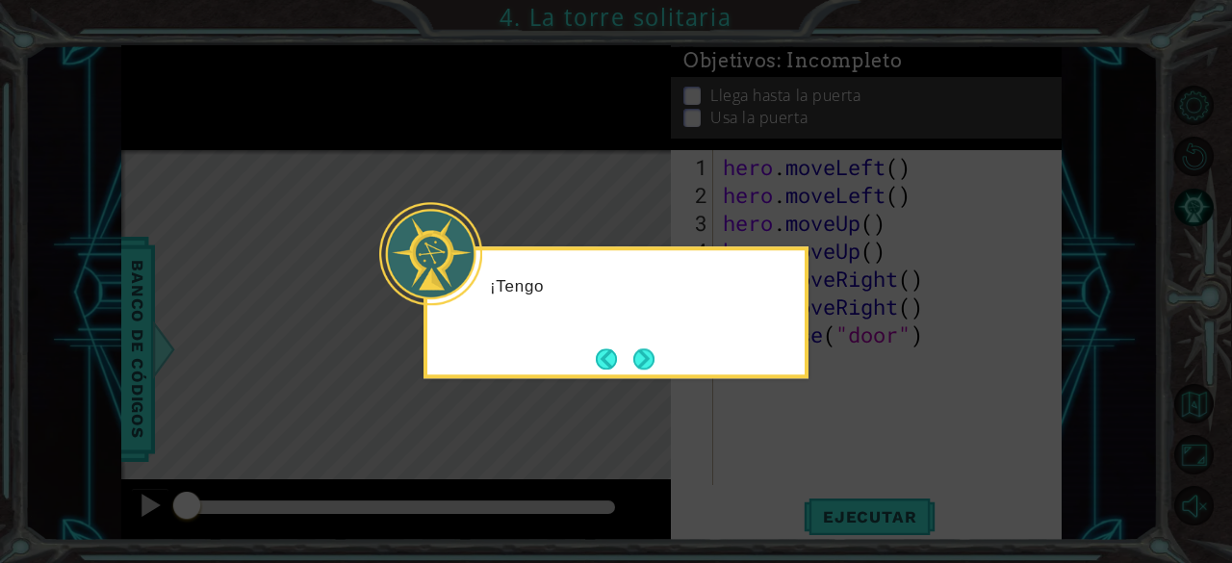
click at [843, 452] on icon at bounding box center [616, 281] width 1232 height 563
click at [816, 432] on icon at bounding box center [616, 281] width 1232 height 563
click at [820, 394] on icon at bounding box center [616, 281] width 1232 height 563
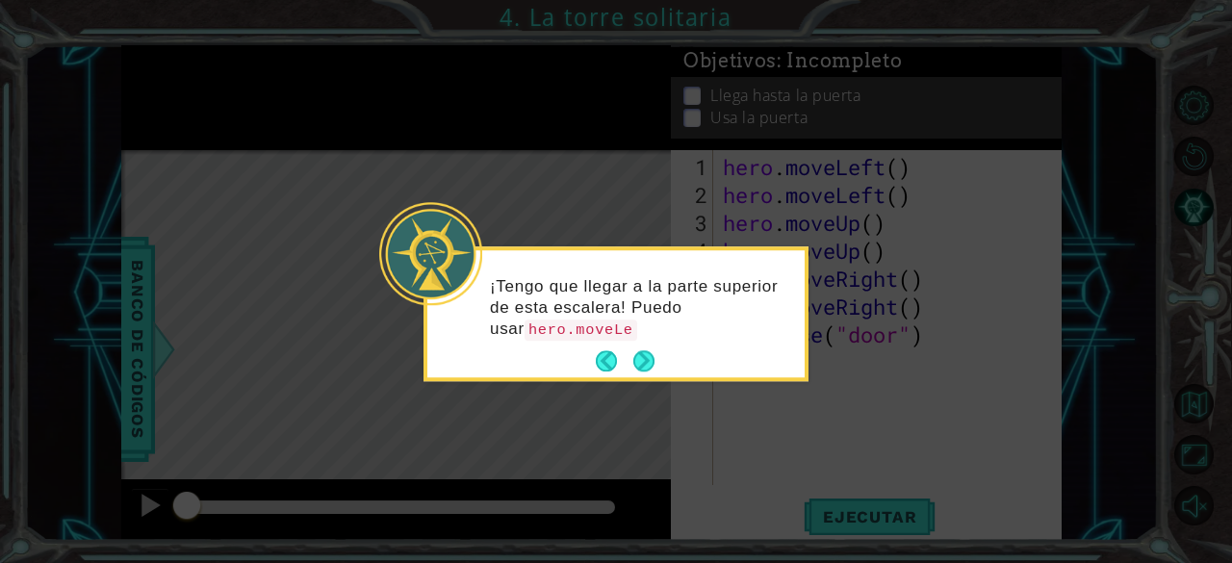
click at [807, 392] on icon at bounding box center [616, 281] width 1232 height 563
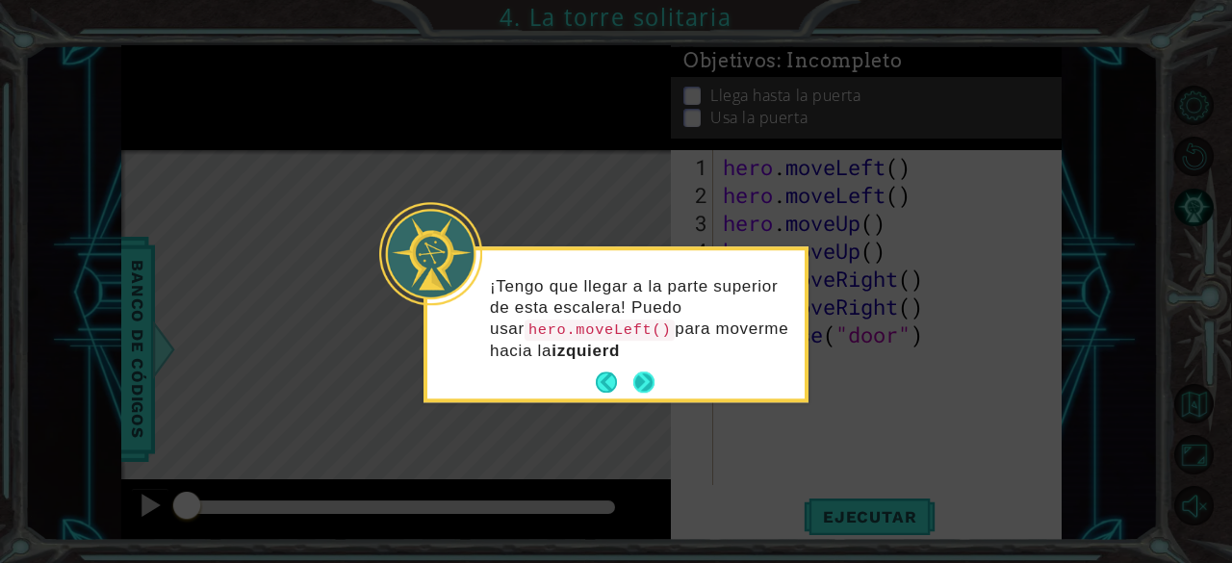
click at [648, 372] on button "Next" at bounding box center [643, 382] width 21 height 21
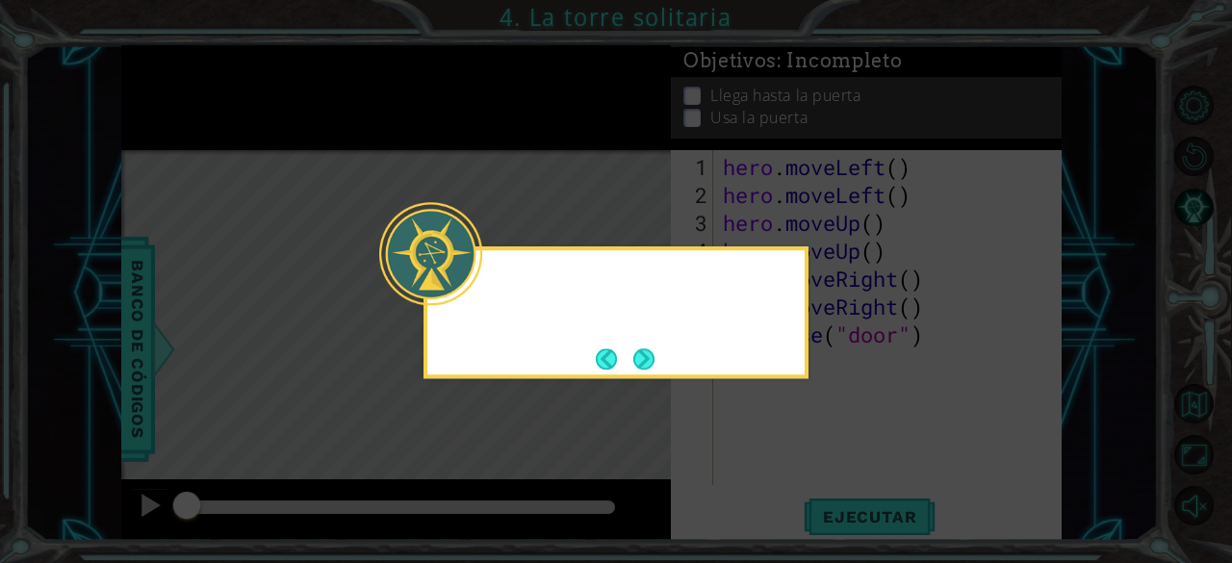
click at [648, 366] on button "Next" at bounding box center [643, 358] width 21 height 21
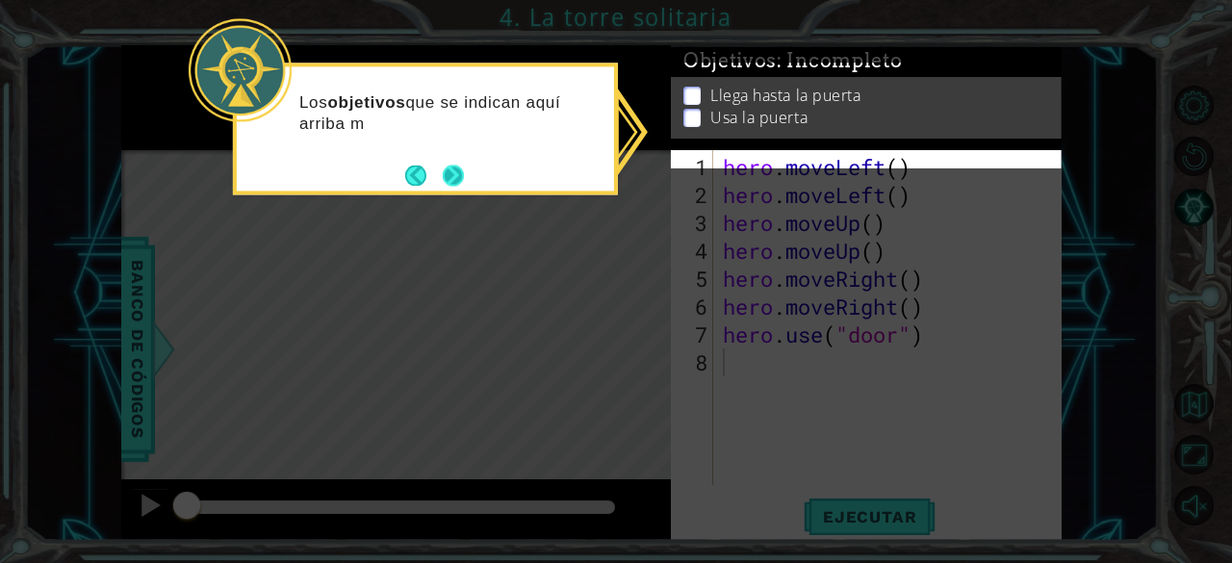
click at [460, 165] on button "Next" at bounding box center [453, 175] width 21 height 21
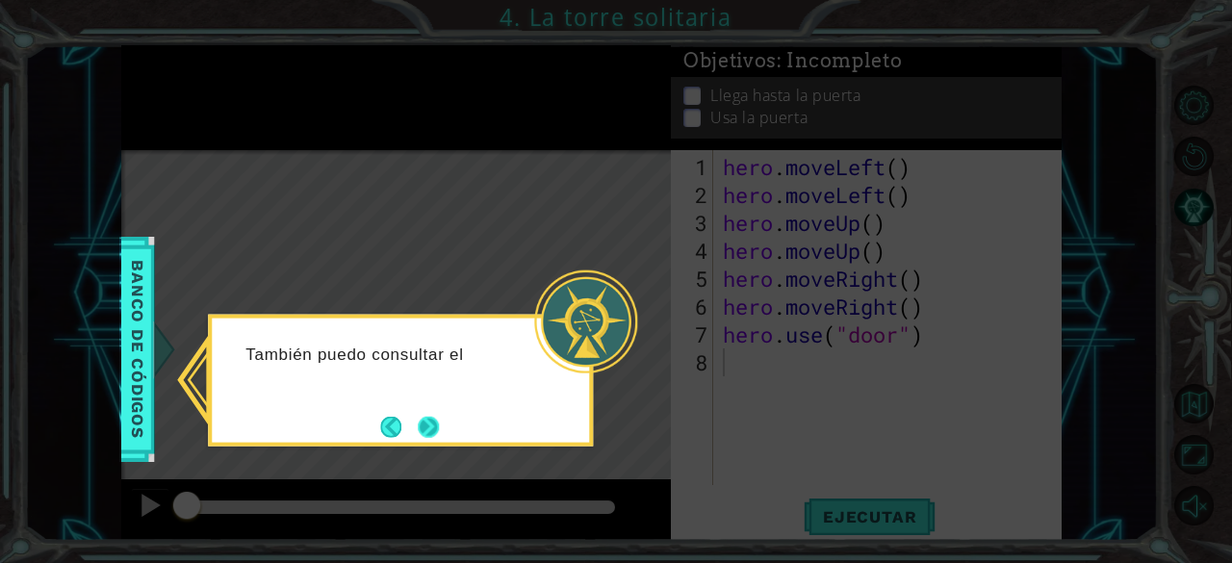
click at [437, 424] on button "Next" at bounding box center [428, 426] width 21 height 21
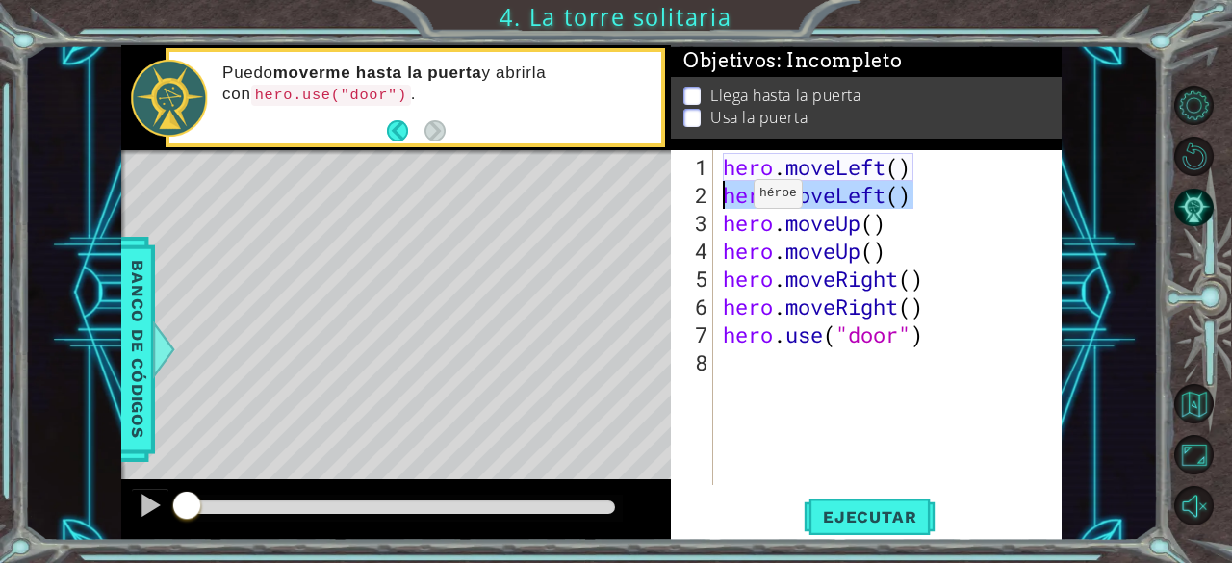
drag, startPoint x: 907, startPoint y: 197, endPoint x: 724, endPoint y: 201, distance: 183.8
click at [724, 201] on div "hero . moveLeft ( ) hero . moveLeft ( ) hero . moveUp ( ) hero . moveUp ( ) her…" at bounding box center [893, 348] width 348 height 391
type textarea "hero.moveLeft()"
click at [900, 170] on div "hero . moveLeft ( ) hero . moveUp ( ) hero . moveUp ( ) hero . moveRight ( ) he…" at bounding box center [893, 348] width 348 height 391
type textarea "hero.moveLeft(2)"
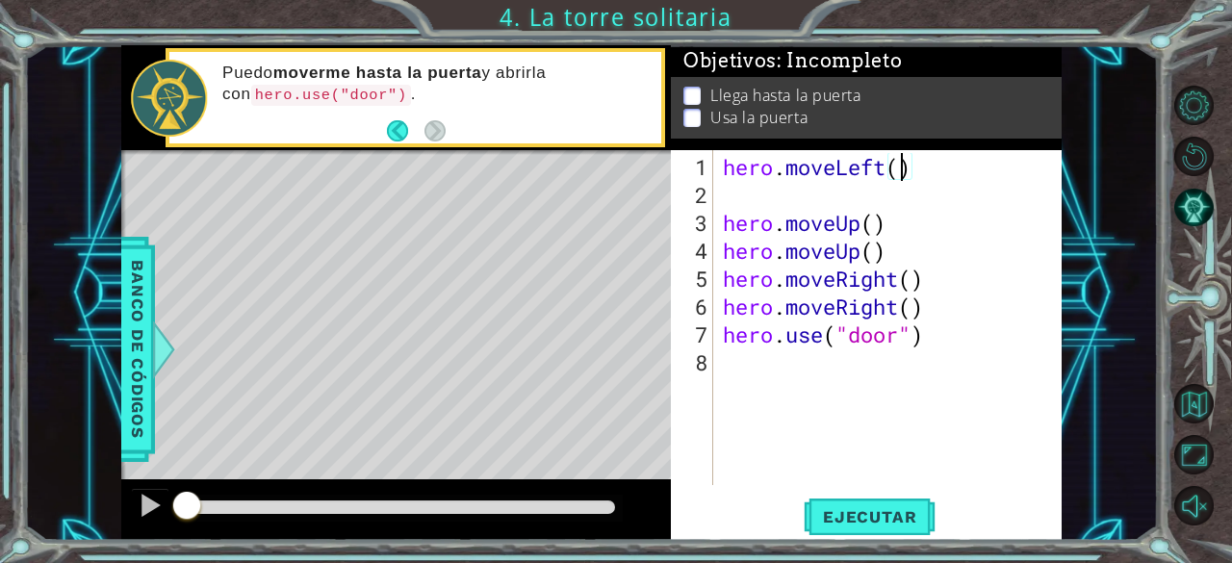
scroll to position [0, 8]
click at [845, 191] on div "hero . moveLeft ( 2 ) hero . moveUp ( ) hero . moveUp ( ) hero . moveRight ( ) …" at bounding box center [893, 348] width 348 height 391
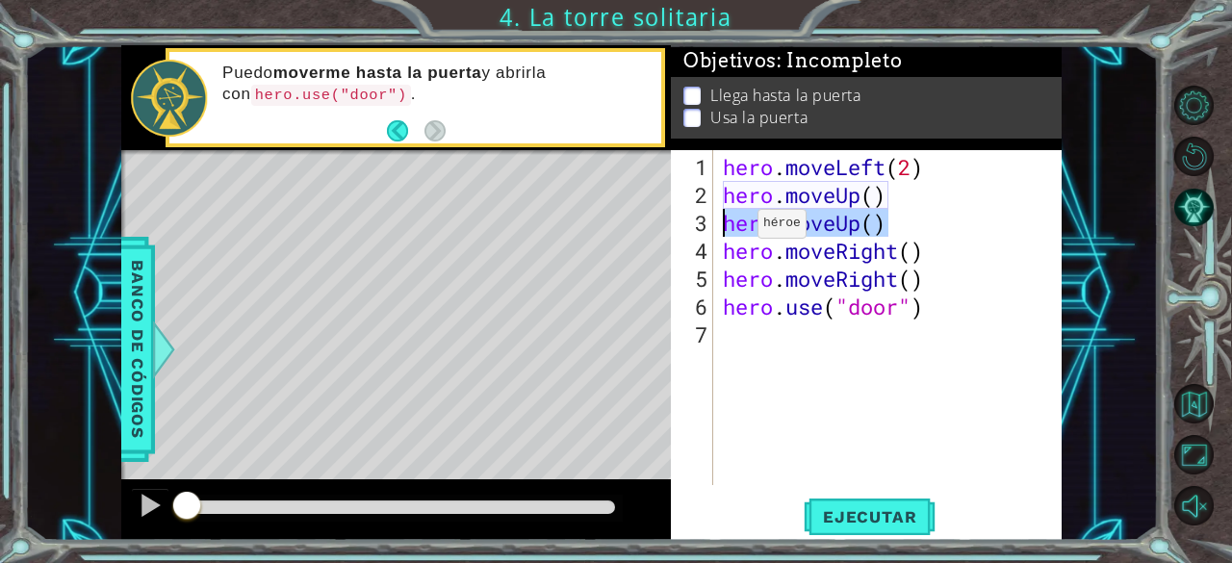
drag, startPoint x: 891, startPoint y: 227, endPoint x: 725, endPoint y: 231, distance: 165.5
click at [725, 231] on div "hero . moveLeft ( 2 ) hero . moveUp ( ) hero . moveUp ( ) hero . moveRight ( ) …" at bounding box center [893, 348] width 348 height 391
type textarea "hero.moveUp()"
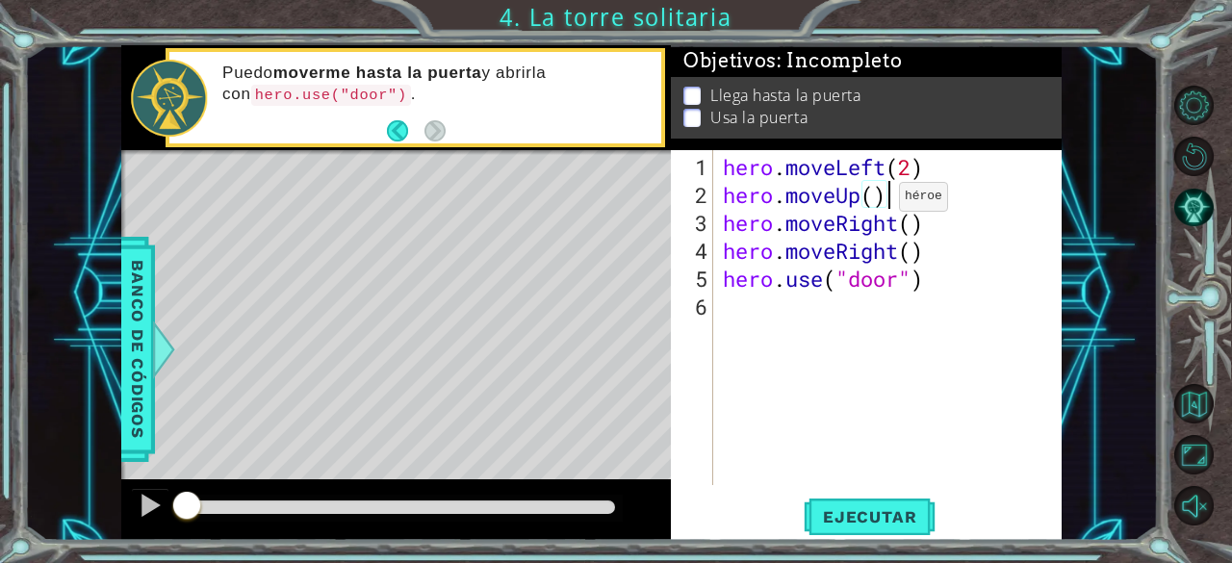
click at [870, 205] on div "hero . moveLeft ( 2 ) hero . moveUp ( ) hero . moveRight ( ) hero . moveRight (…" at bounding box center [893, 348] width 348 height 391
drag, startPoint x: 945, startPoint y: 253, endPoint x: 725, endPoint y: 259, distance: 219.4
click at [725, 259] on div "hero . moveLeft ( 2 ) hero . moveUp ( 2 ) hero . moveRight ( ) hero . moveRight…" at bounding box center [893, 348] width 348 height 391
type textarea "hero.moveRight()"
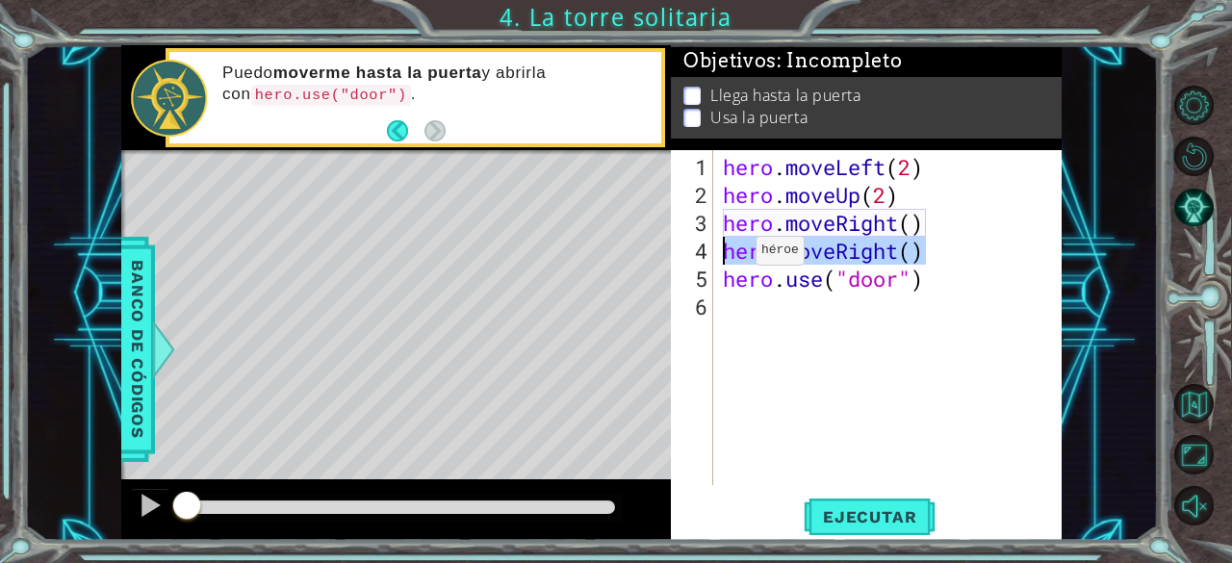
scroll to position [0, 0]
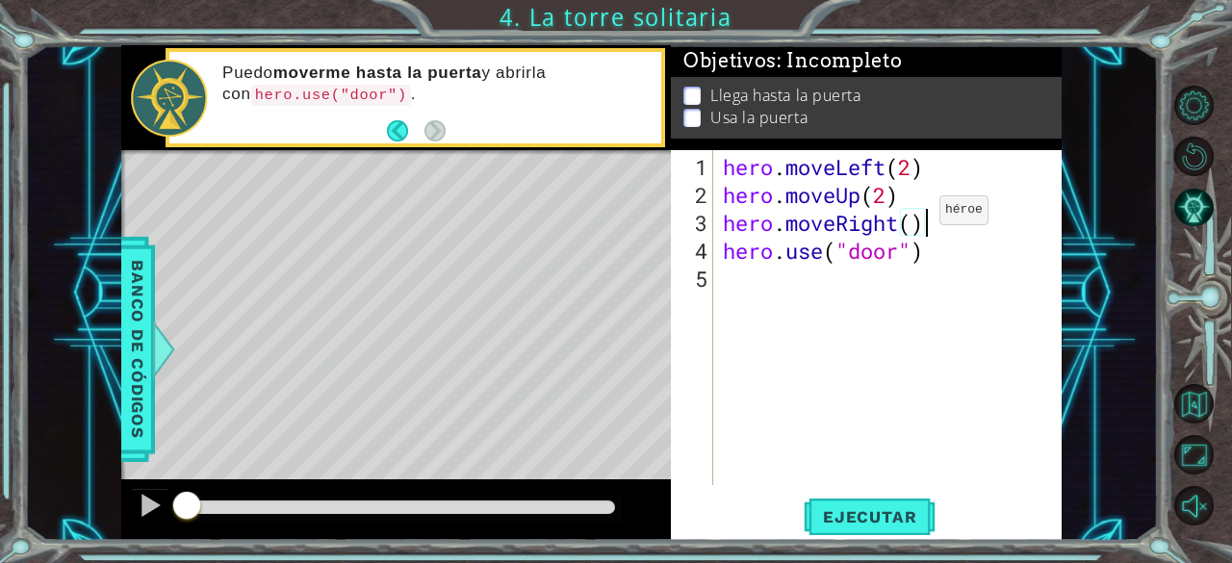
click at [909, 218] on div "hero . moveLeft ( 2 ) hero . moveUp ( 2 ) hero . moveRight ( ) hero . use ( "do…" at bounding box center [893, 348] width 348 height 391
type textarea "hero.moveRight(2)"
click at [834, 285] on div "hero . moveLeft ( 2 ) hero . moveUp ( 2 ) hero . moveRight ( 2 ) hero . use ( "…" at bounding box center [893, 348] width 348 height 391
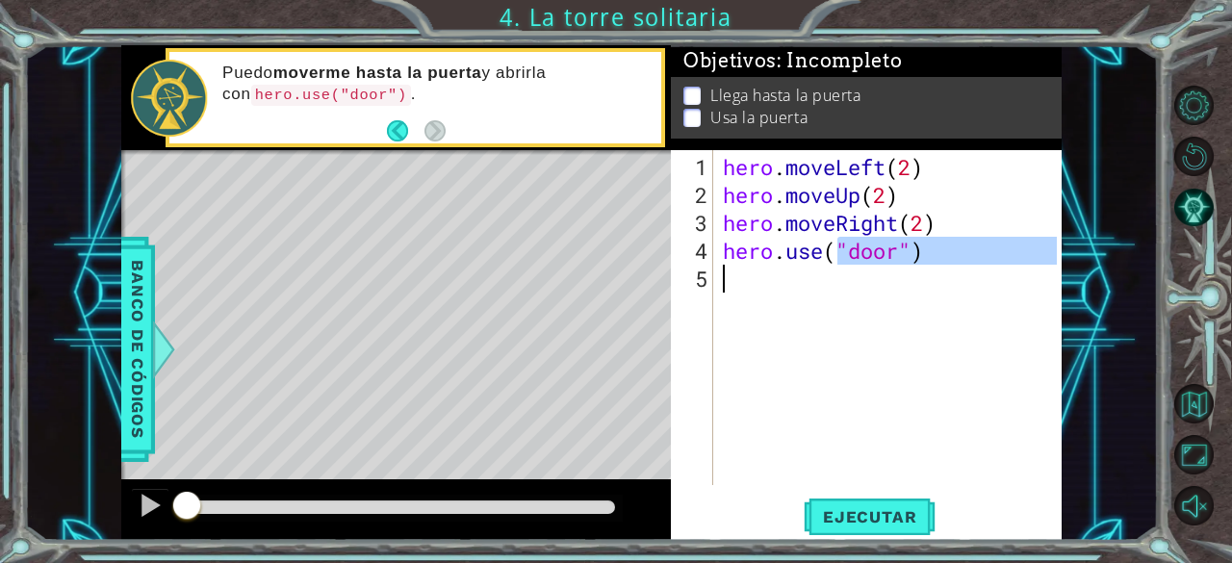
drag, startPoint x: 834, startPoint y: 285, endPoint x: 819, endPoint y: 289, distance: 15.9
click at [819, 289] on div "hero . moveLeft ( 2 ) hero . moveUp ( 2 ) hero . moveRight ( 2 ) hero . use ( "…" at bounding box center [893, 348] width 348 height 391
type textarea "hero.use("door")"
click at [819, 289] on div "hero . moveLeft ( 2 ) hero . moveUp ( 2 ) hero . moveRight ( 2 ) hero . use ( "…" at bounding box center [888, 317] width 339 height 335
type textarea "hero.use("door")"
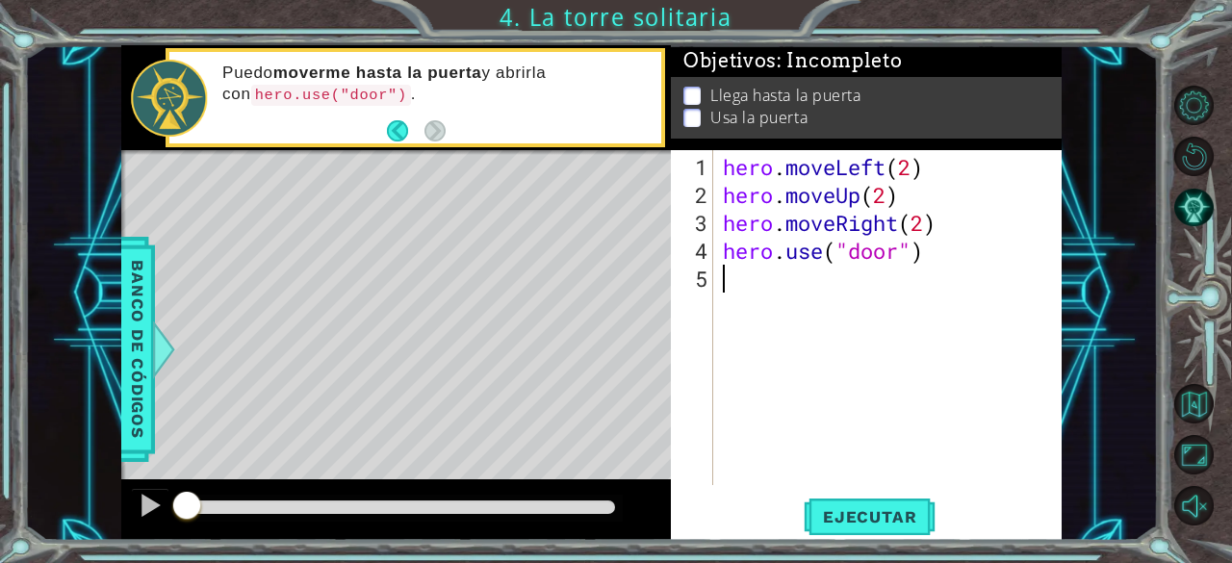
click at [819, 288] on div "hero . moveLeft ( 2 ) hero . moveUp ( 2 ) hero . moveRight ( 2 ) hero . use ( "…" at bounding box center [893, 348] width 348 height 391
type textarea "hero.use("door")"
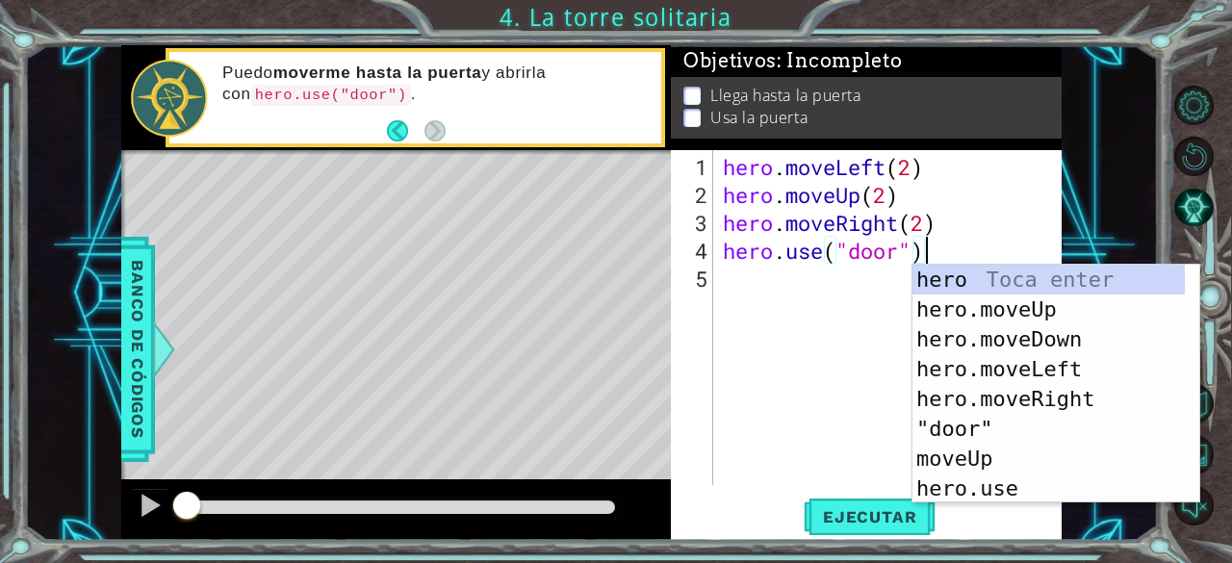
click at [819, 288] on div "hero . moveLeft ( 2 ) hero . moveUp ( 2 ) hero . moveRight ( 2 ) hero . use ( "…" at bounding box center [893, 348] width 348 height 391
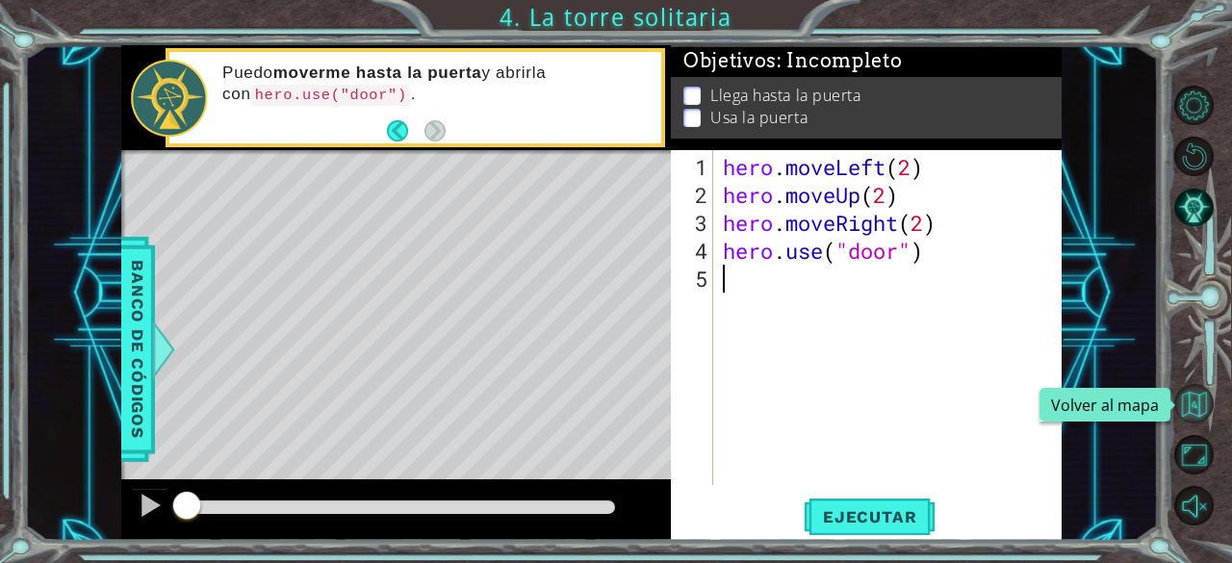
click at [1185, 394] on button "Volver al mapa" at bounding box center [1193, 403] width 39 height 39
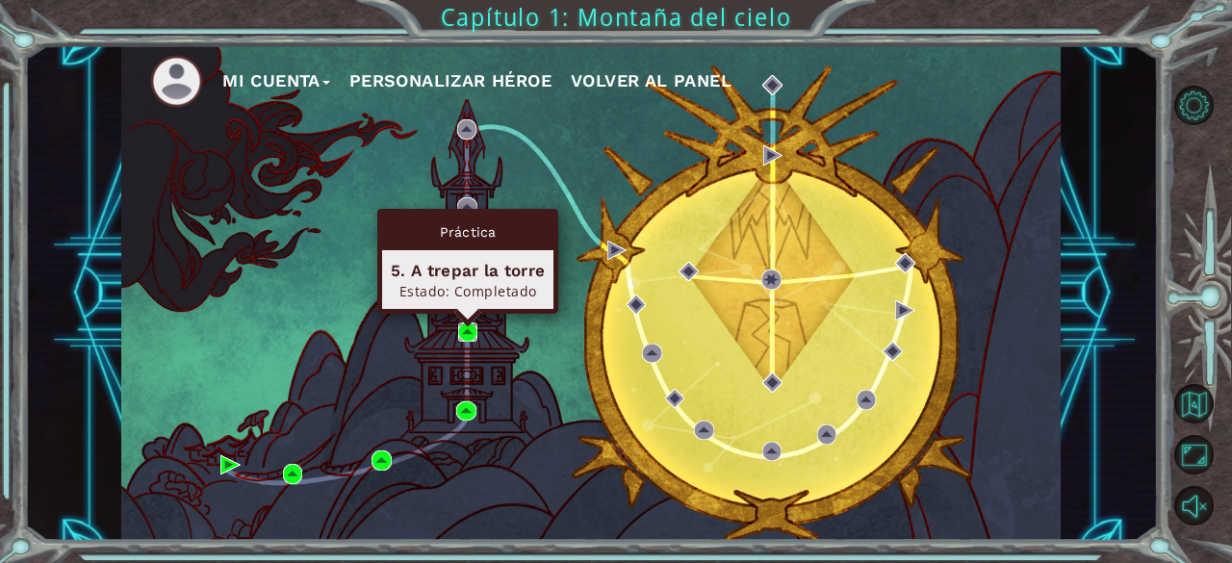
click at [468, 332] on img at bounding box center [467, 331] width 19 height 19
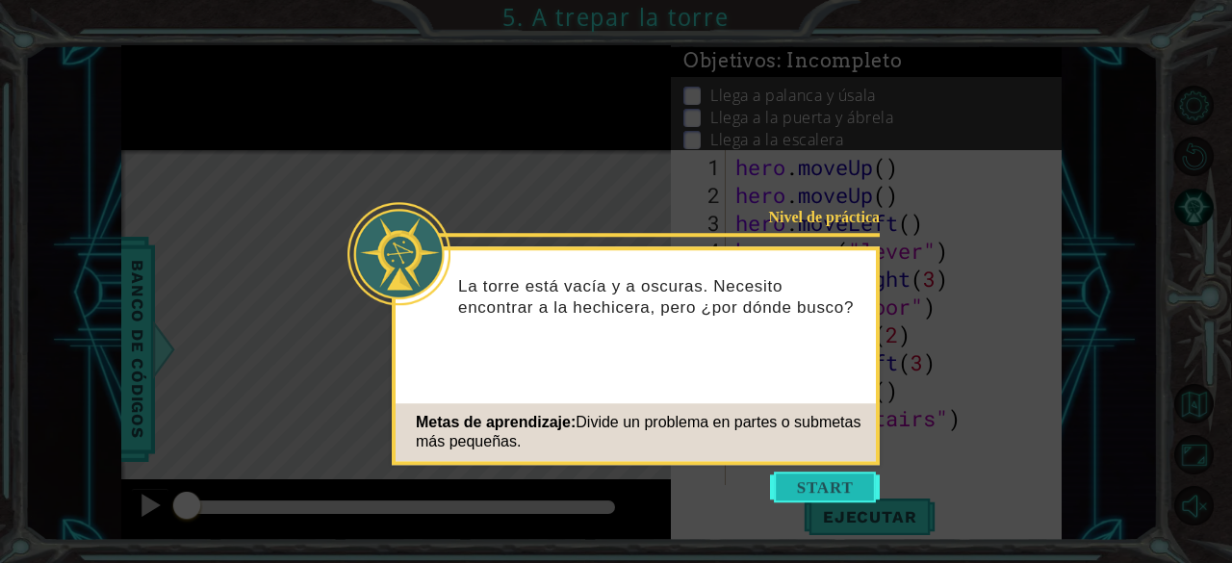
click at [860, 483] on button "Start" at bounding box center [825, 486] width 110 height 31
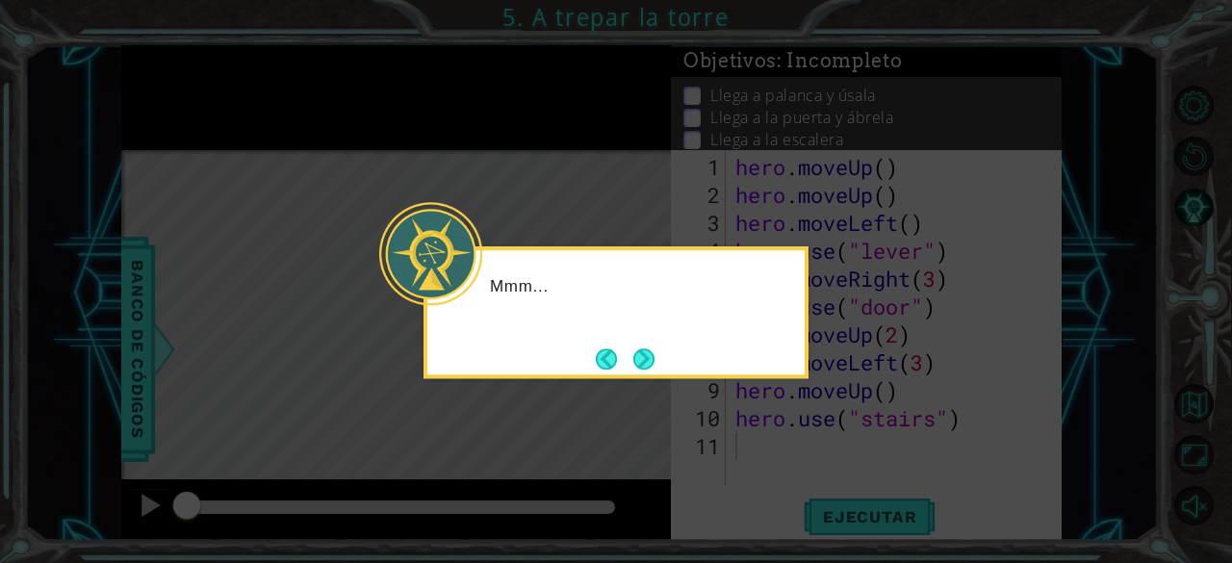
click at [799, 424] on icon at bounding box center [616, 281] width 1232 height 563
drag, startPoint x: 939, startPoint y: 429, endPoint x: 1045, endPoint y: 469, distance: 112.9
click at [1045, 469] on icon at bounding box center [616, 281] width 1232 height 563
click at [644, 353] on button "Next" at bounding box center [643, 358] width 21 height 21
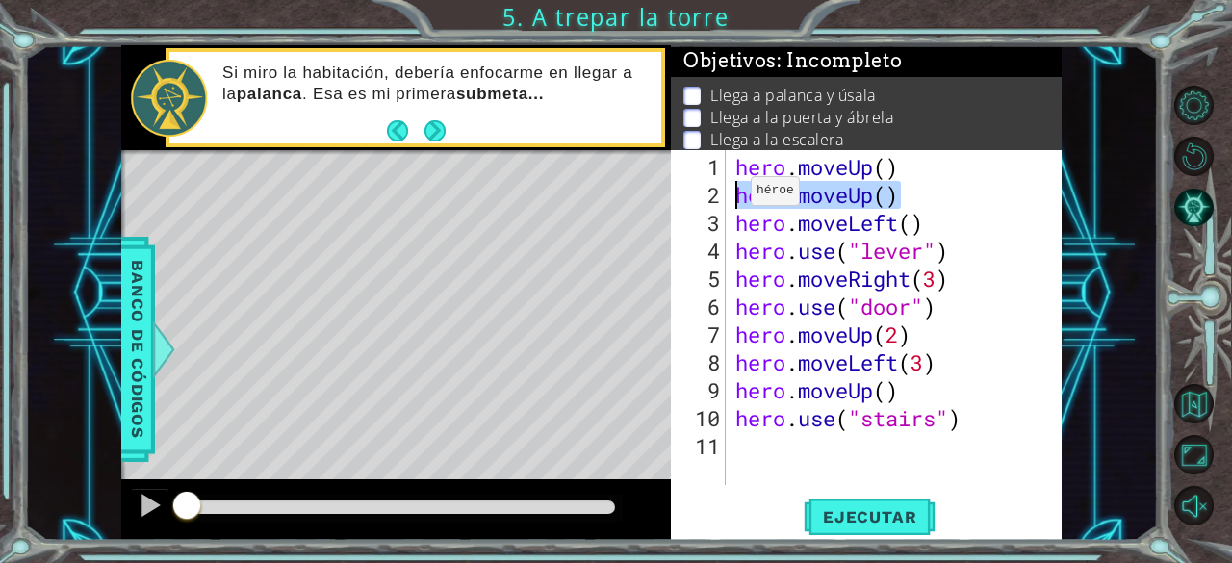
drag, startPoint x: 901, startPoint y: 206, endPoint x: 721, endPoint y: 200, distance: 180.0
click at [721, 200] on div "1 2 3 4 5 6 7 8 9 10 11 hero . moveUp ( ) hero . moveUp ( ) hero . moveLeft ( )…" at bounding box center [864, 317] width 387 height 335
type textarea "hero.moveUp()"
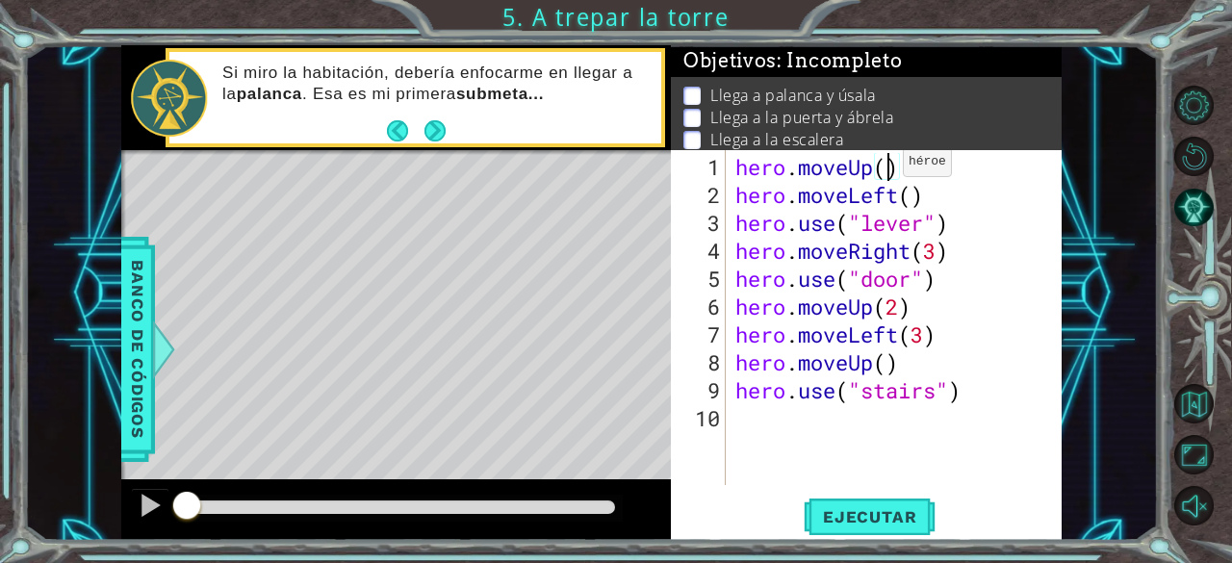
click at [885, 169] on div "hero . moveUp ( ) hero . moveLeft ( ) hero . use ( "lever" ) hero . moveRight (…" at bounding box center [899, 348] width 336 height 391
click at [977, 203] on div "hero . moveUp ( 2 ) hero . moveLeft ( ) hero . use ( "lever" ) hero . moveRight…" at bounding box center [899, 348] width 336 height 391
type textarea "hero.moveLeft()"
